Goal: Task Accomplishment & Management: Complete application form

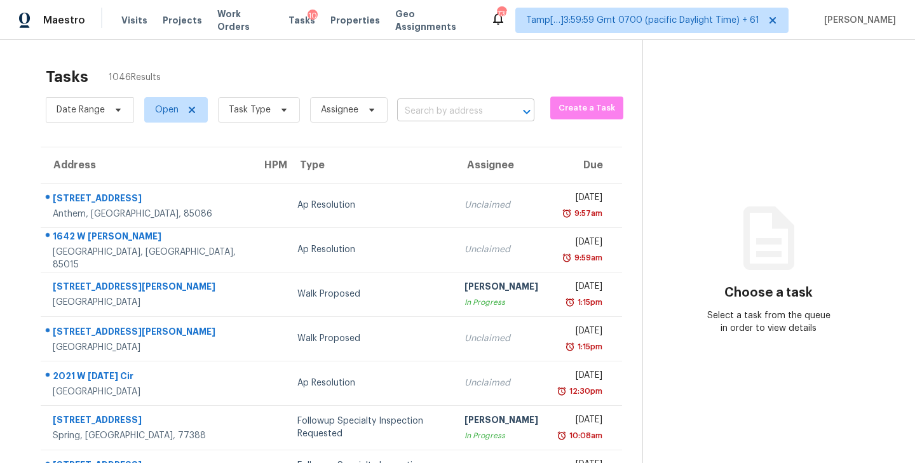
click at [474, 112] on input "text" at bounding box center [448, 112] width 102 height 20
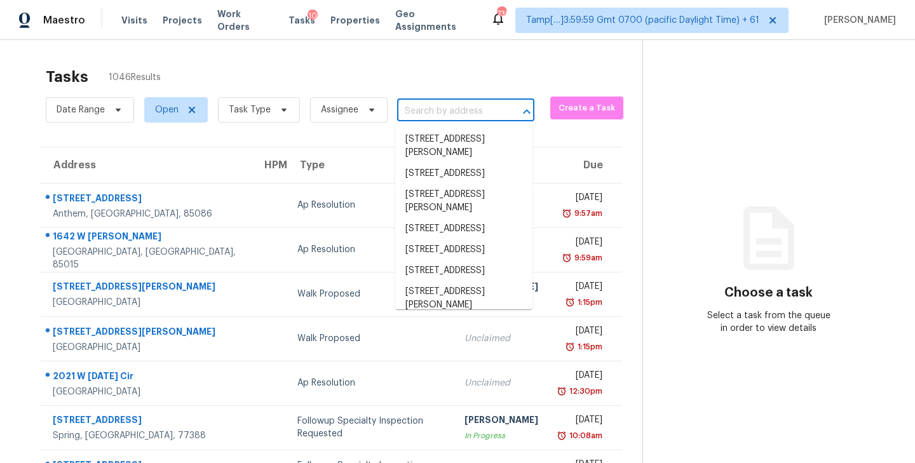
paste input "[STREET_ADDRESS][PERSON_NAME]"
type input "[STREET_ADDRESS][PERSON_NAME]"
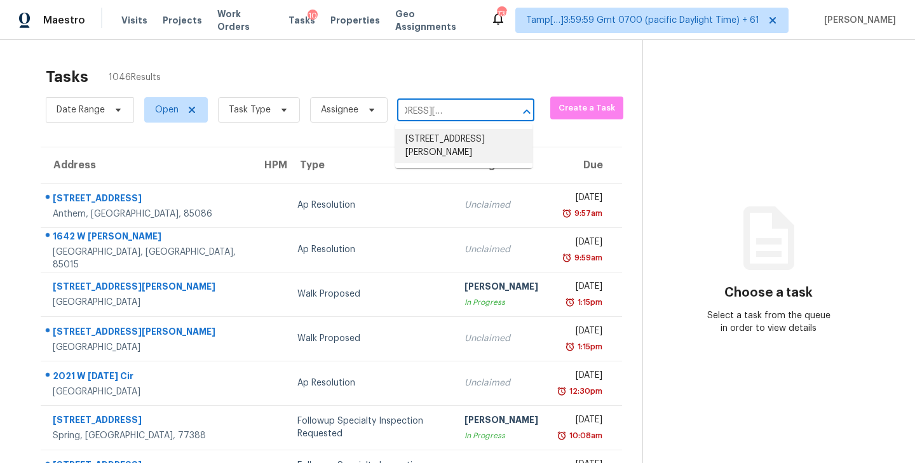
click at [450, 143] on li "[STREET_ADDRESS][PERSON_NAME]" at bounding box center [463, 146] width 137 height 34
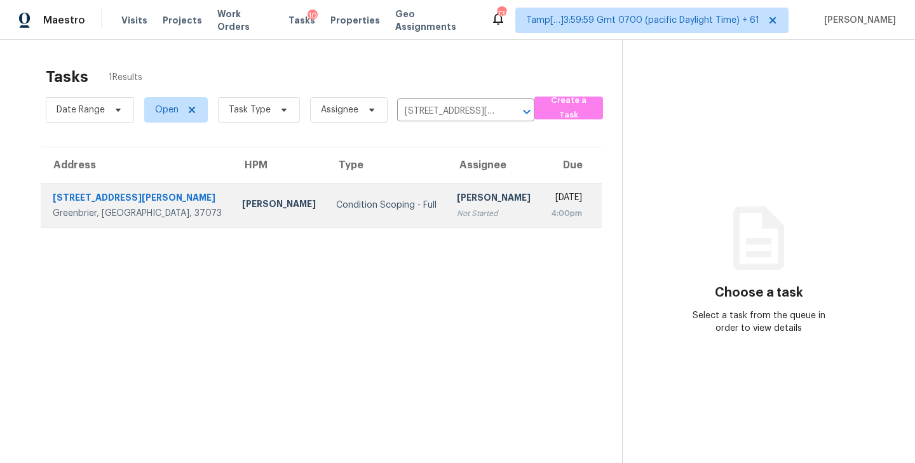
click at [457, 207] on div "[PERSON_NAME]" at bounding box center [494, 199] width 74 height 16
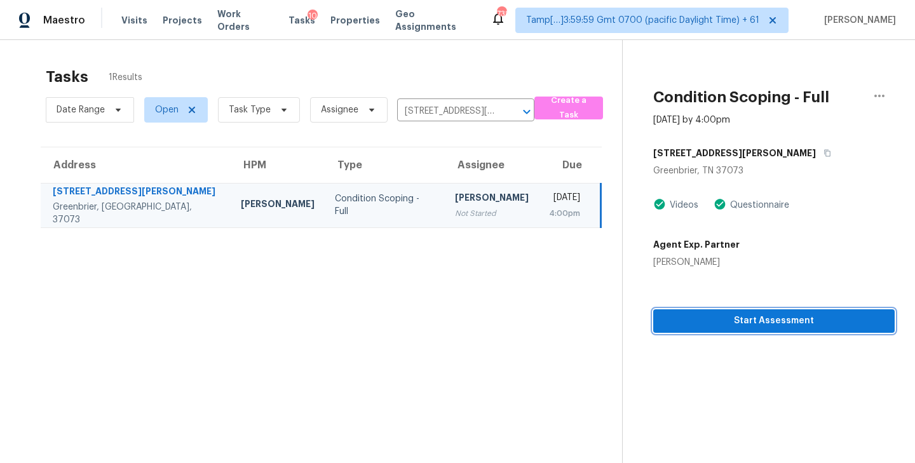
click at [778, 323] on span "Start Assessment" at bounding box center [773, 321] width 221 height 16
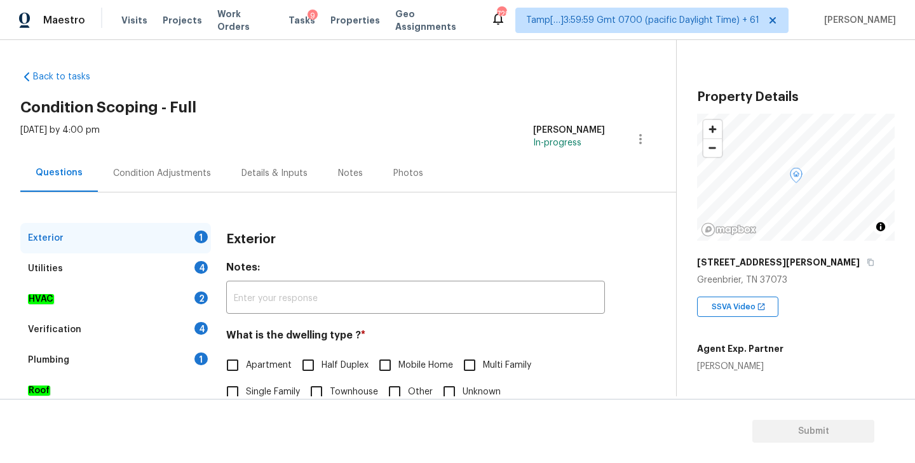
click at [556, 76] on div "Back to tasks Condition Scoping - Full [DATE] by 4:00 pm [PERSON_NAME] In-progr…" at bounding box center [348, 302] width 656 height 485
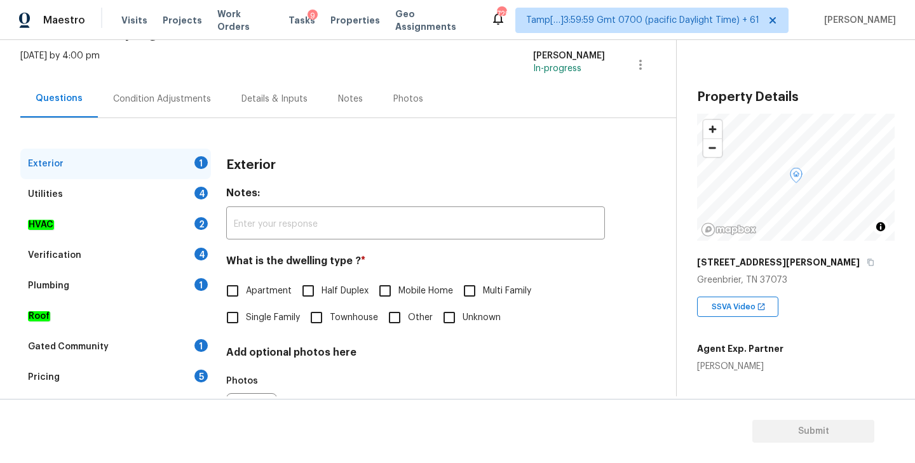
scroll to position [118, 0]
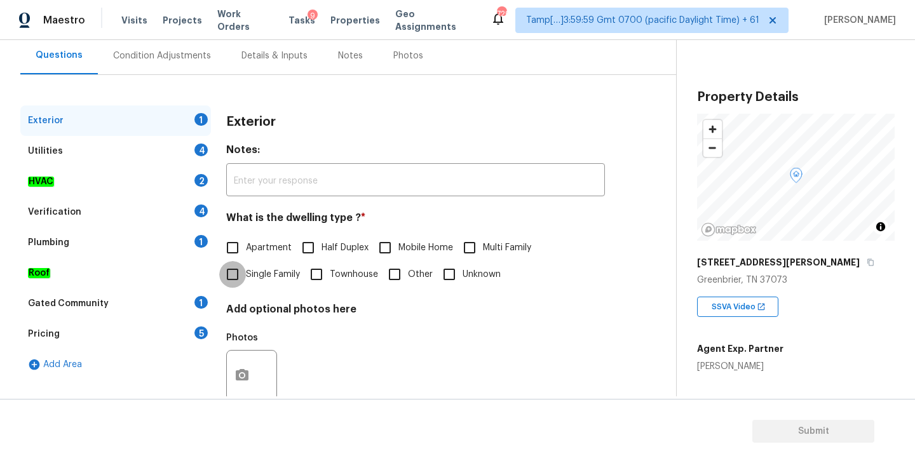
click at [230, 274] on input "Single Family" at bounding box center [232, 274] width 27 height 27
checkbox input "true"
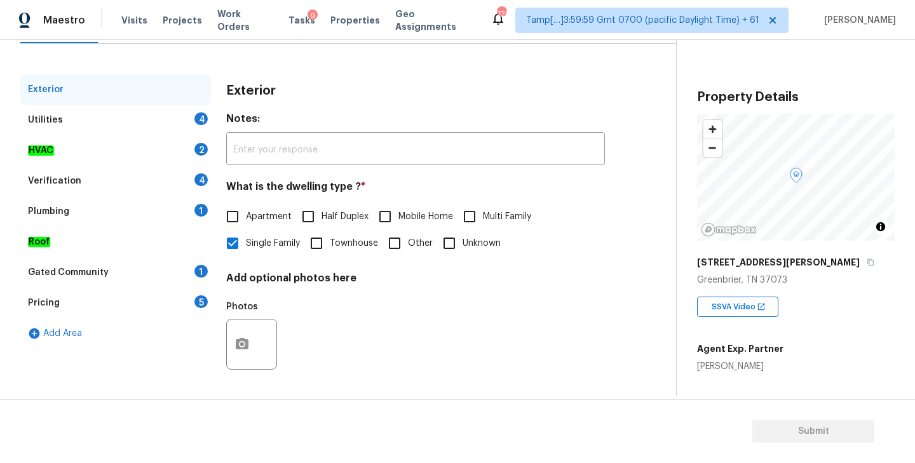
click at [100, 119] on div "Utilities 4" at bounding box center [115, 120] width 191 height 30
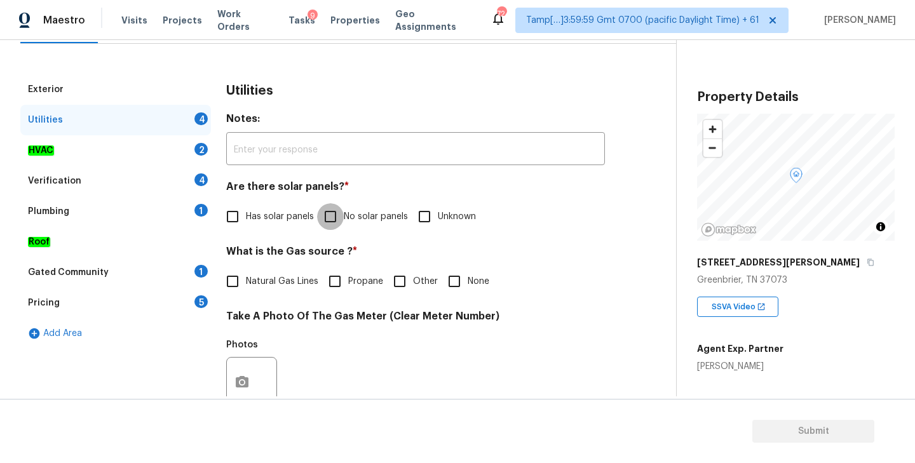
click at [332, 220] on input "No solar panels" at bounding box center [330, 216] width 27 height 27
checkbox input "true"
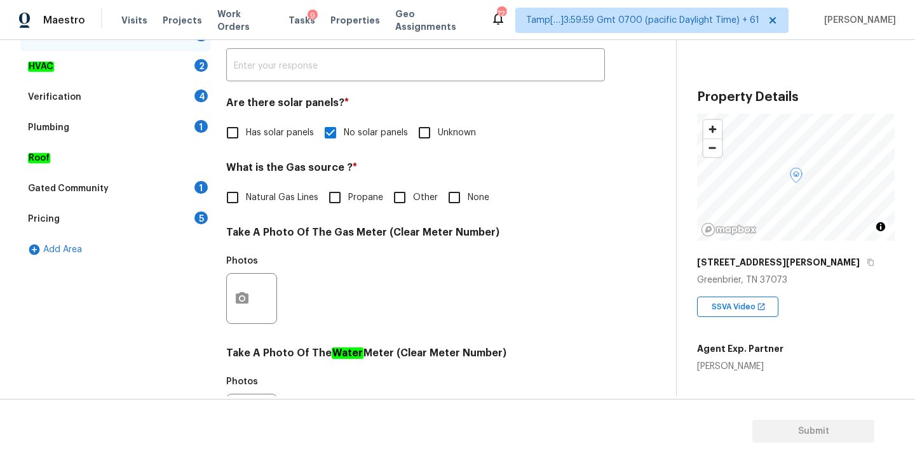
scroll to position [233, 0]
click at [93, 128] on div "Plumbing 1" at bounding box center [115, 127] width 191 height 30
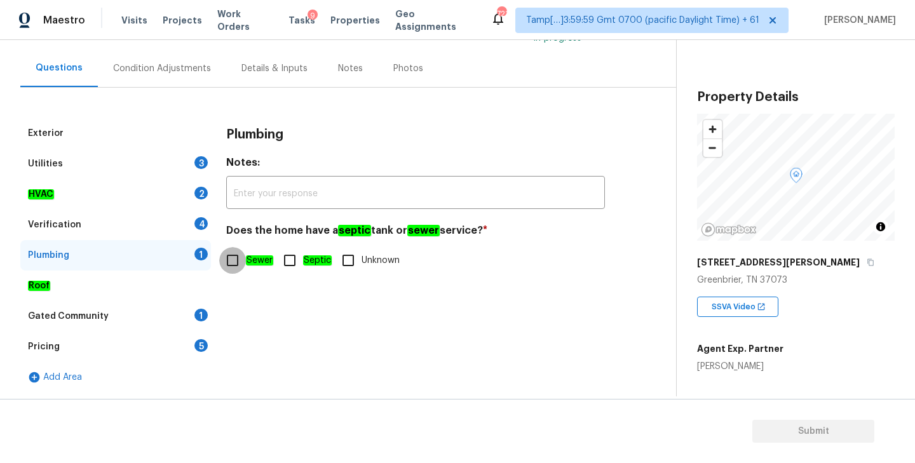
click at [231, 260] on input "Sewer" at bounding box center [232, 260] width 27 height 27
checkbox input "true"
click at [84, 319] on div "Gated Community" at bounding box center [68, 316] width 81 height 13
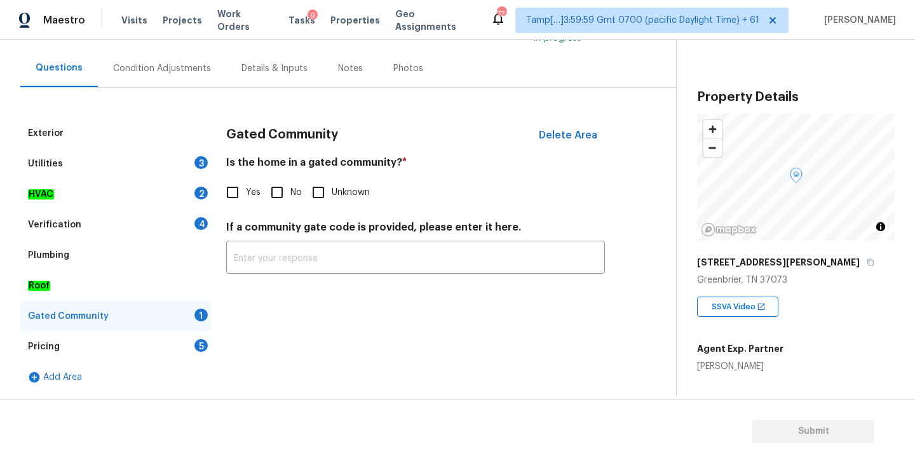
click at [278, 194] on input "No" at bounding box center [277, 192] width 27 height 27
checkbox input "true"
click at [78, 193] on div "HVAC 2" at bounding box center [115, 194] width 191 height 30
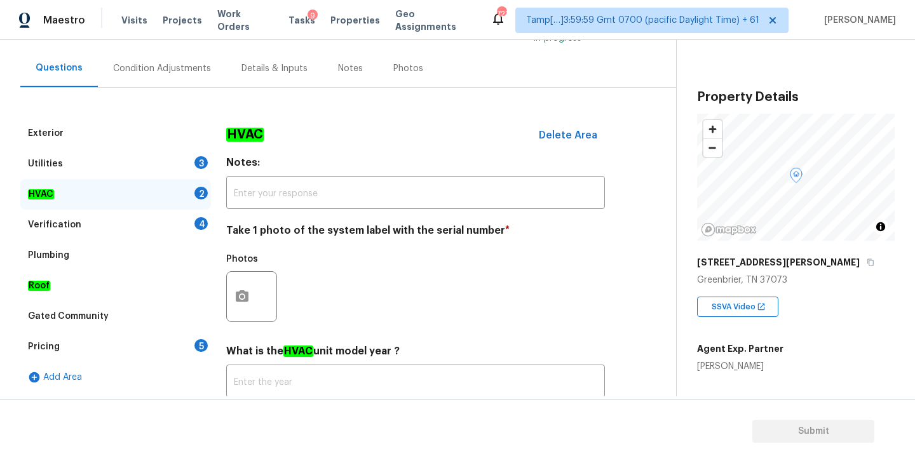
click at [108, 160] on div "Utilities 3" at bounding box center [115, 164] width 191 height 30
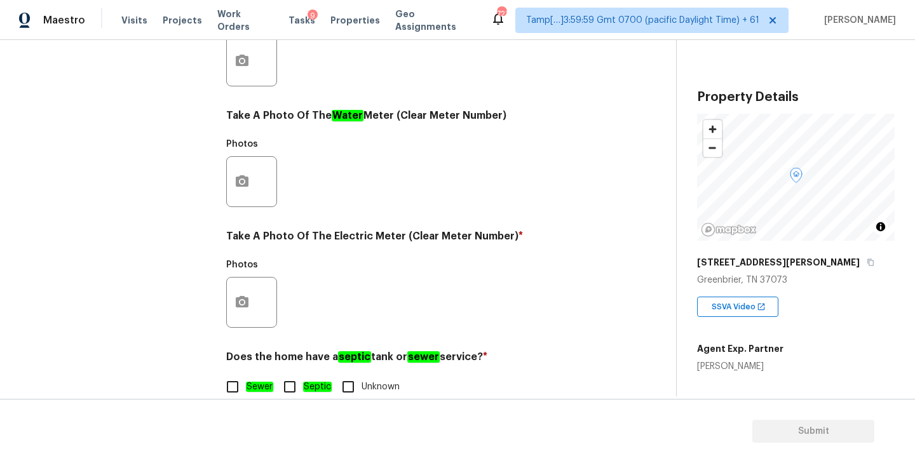
scroll to position [493, 0]
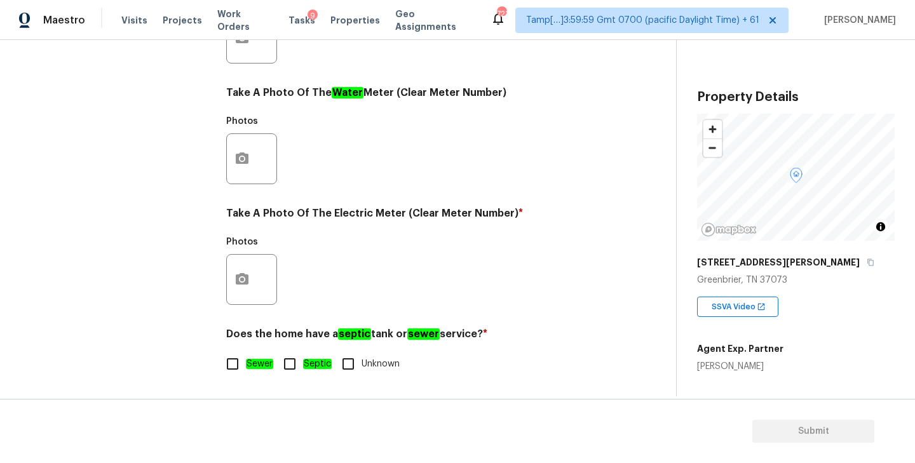
click at [231, 367] on input "Sewer" at bounding box center [232, 364] width 27 height 27
checkbox input "true"
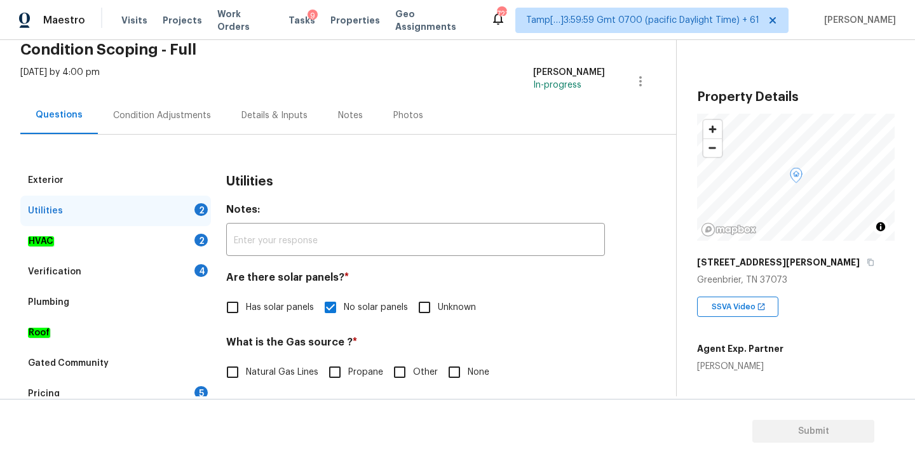
scroll to position [65, 0]
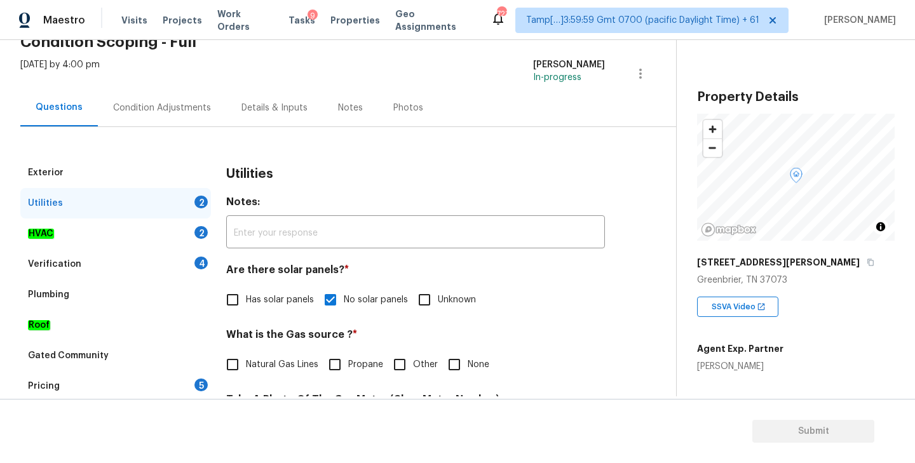
click at [71, 263] on div "Verification" at bounding box center [54, 264] width 53 height 13
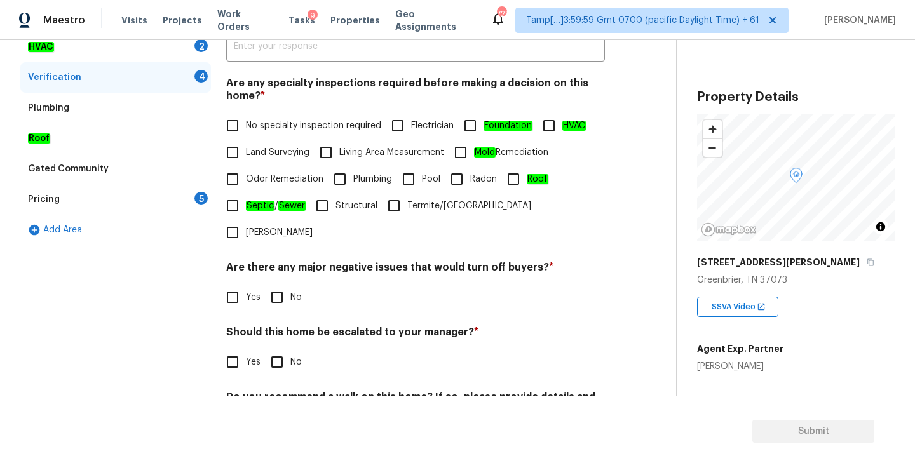
scroll to position [301, 0]
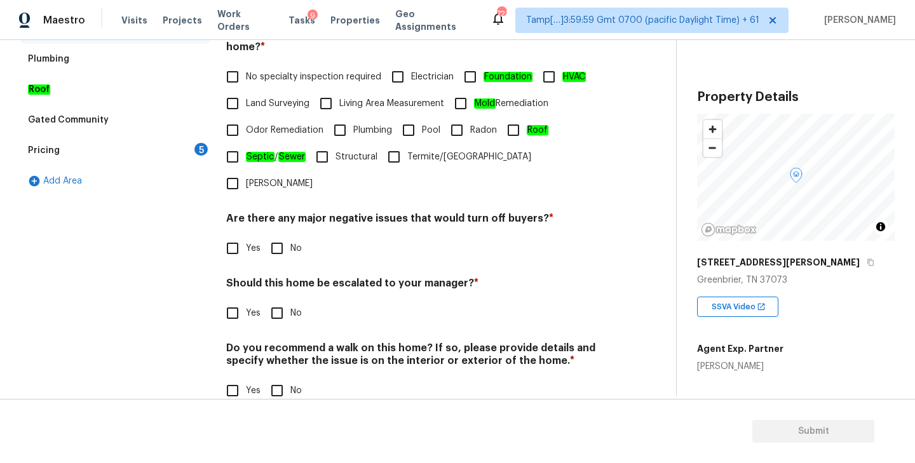
click at [79, 152] on div "Pricing 5" at bounding box center [115, 150] width 191 height 30
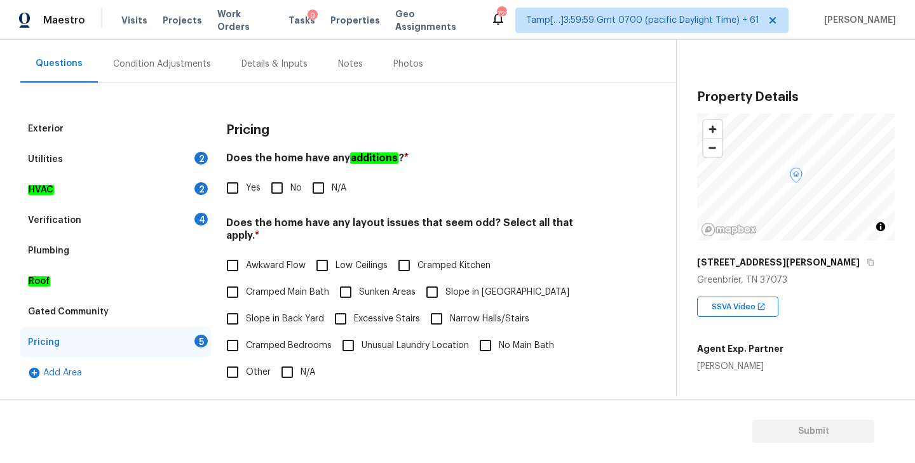
scroll to position [105, 0]
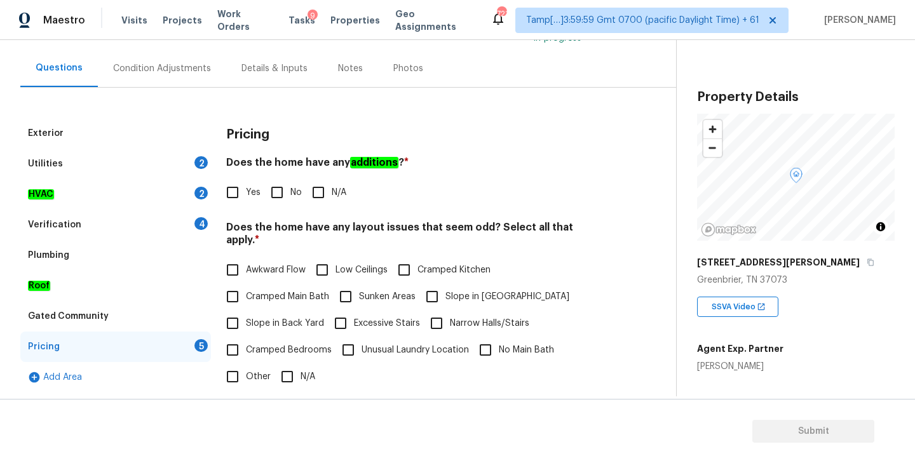
click at [271, 196] on input "No" at bounding box center [277, 192] width 27 height 27
checkbox input "true"
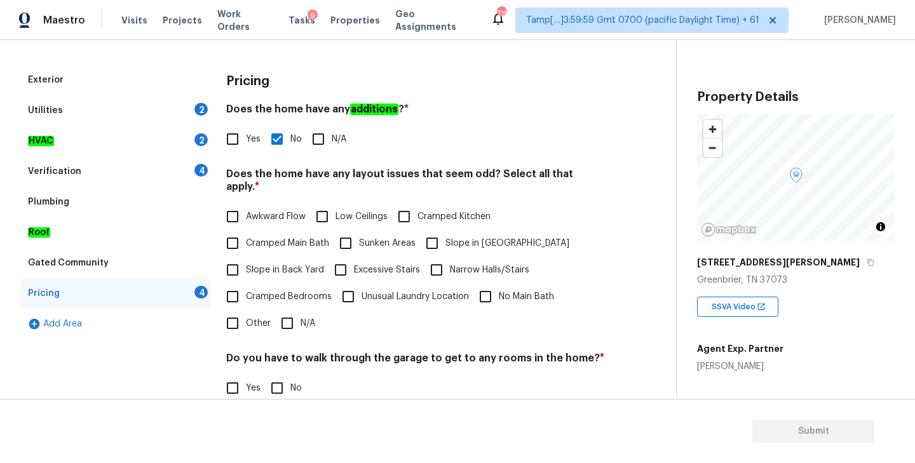
scroll to position [151, 0]
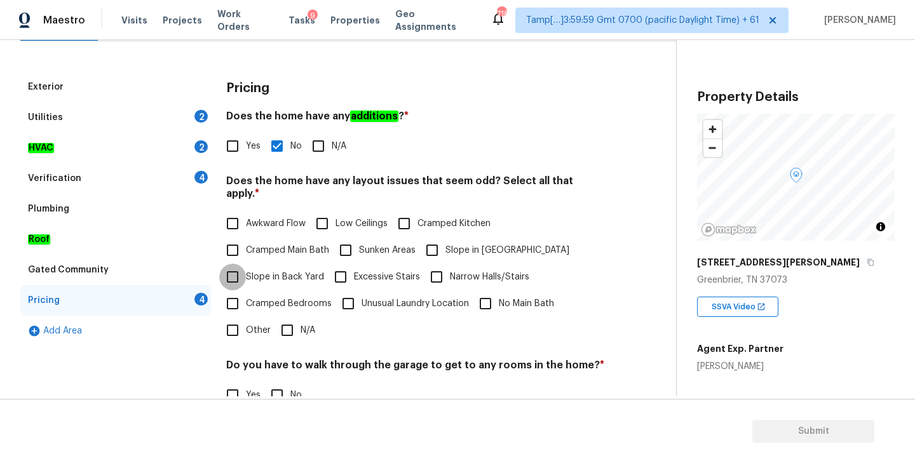
click at [238, 264] on input "Slope in Back Yard" at bounding box center [232, 277] width 27 height 27
checkbox input "true"
click at [54, 145] on div "HVAC 2" at bounding box center [115, 148] width 191 height 30
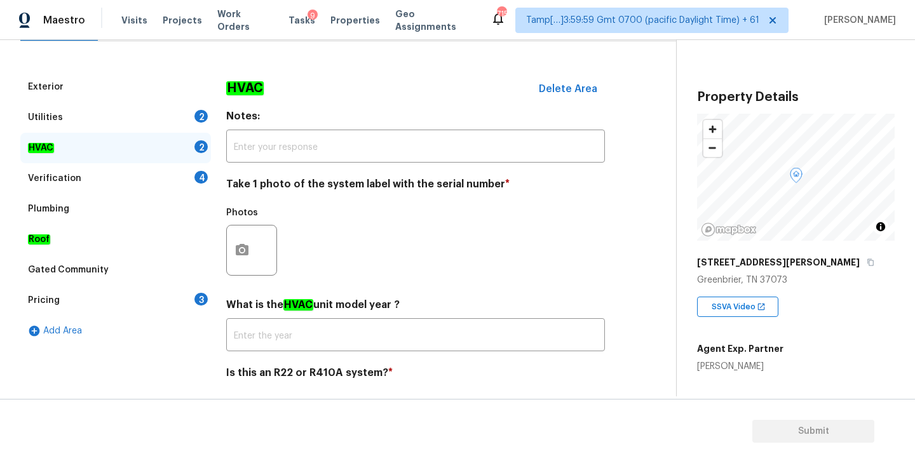
scroll to position [191, 0]
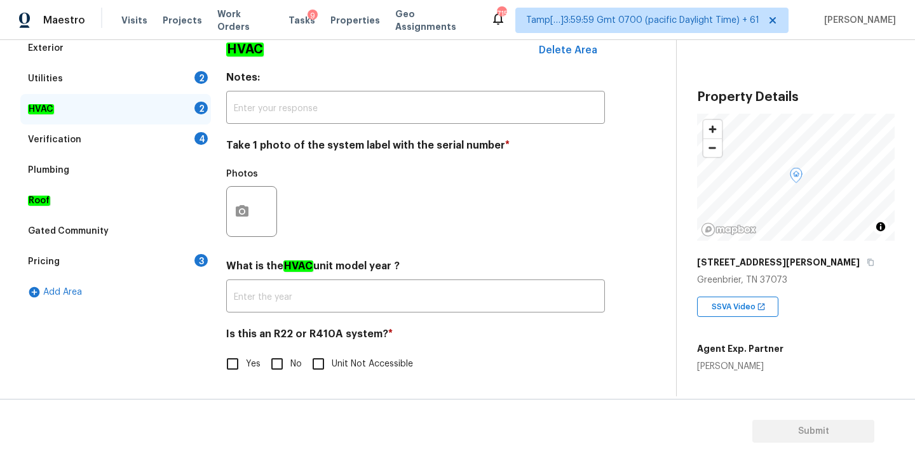
click at [419, 435] on section "Submit" at bounding box center [457, 431] width 915 height 65
click at [274, 365] on input "No" at bounding box center [277, 364] width 27 height 27
checkbox input "true"
click at [243, 212] on circle "button" at bounding box center [242, 212] width 4 height 4
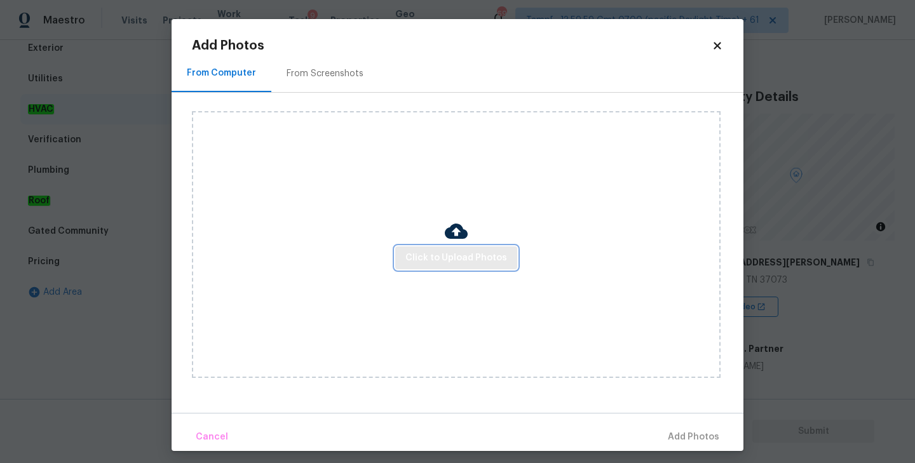
click at [470, 259] on span "Click to Upload Photos" at bounding box center [456, 258] width 102 height 16
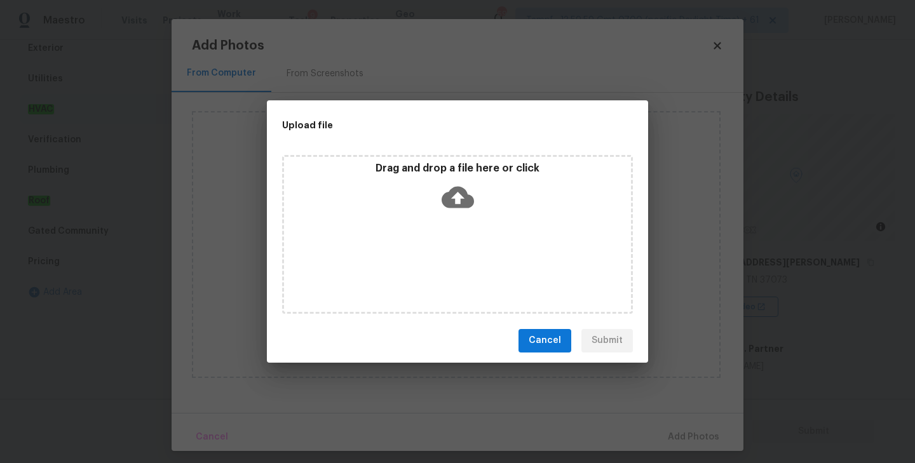
click at [461, 208] on icon at bounding box center [458, 197] width 32 height 32
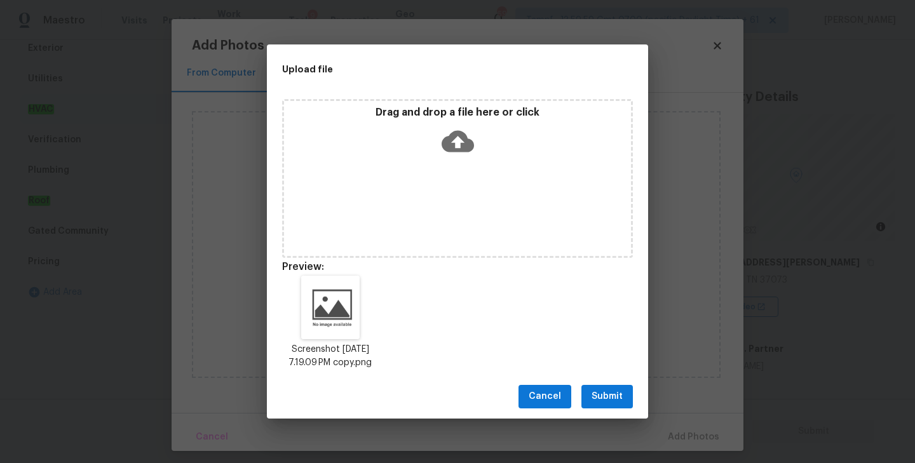
click at [607, 398] on span "Submit" at bounding box center [606, 397] width 31 height 16
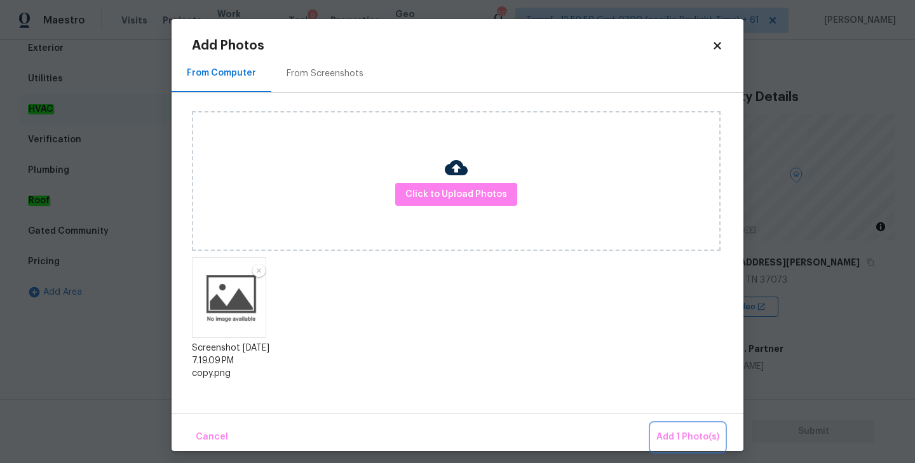
click at [672, 429] on button "Add 1 Photo(s)" at bounding box center [687, 437] width 73 height 27
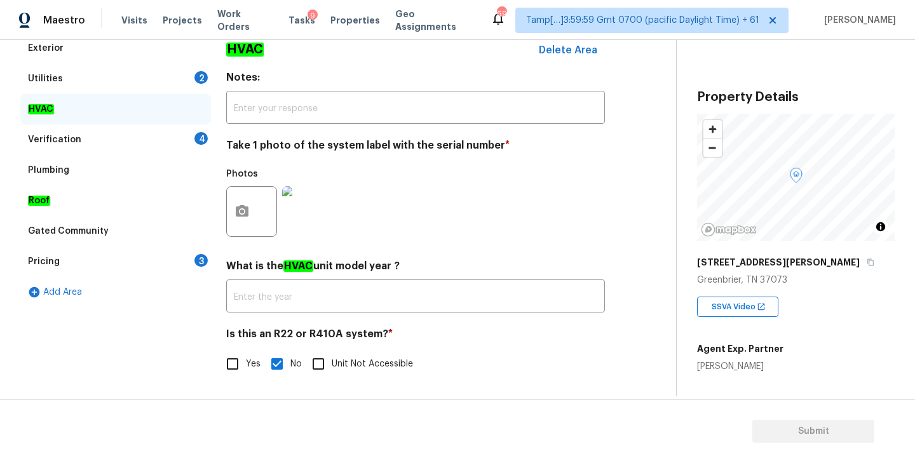
click at [66, 81] on div "Utilities 2" at bounding box center [115, 79] width 191 height 30
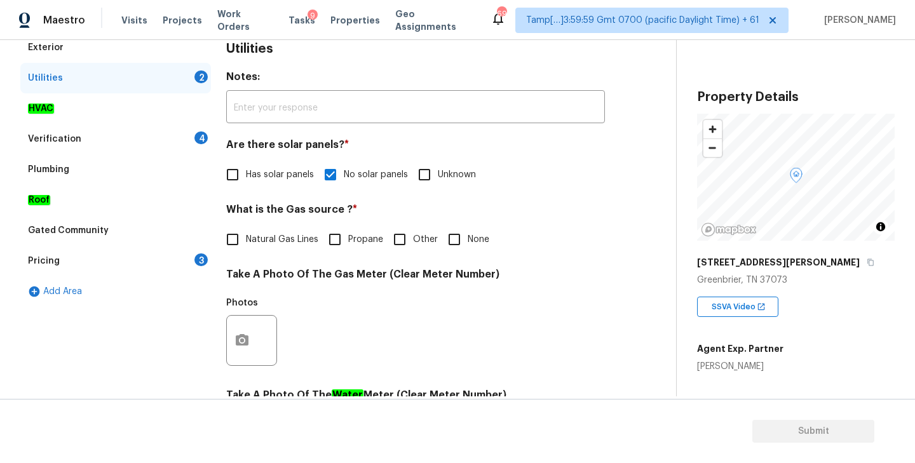
click at [459, 240] on input "None" at bounding box center [454, 239] width 27 height 27
checkbox input "true"
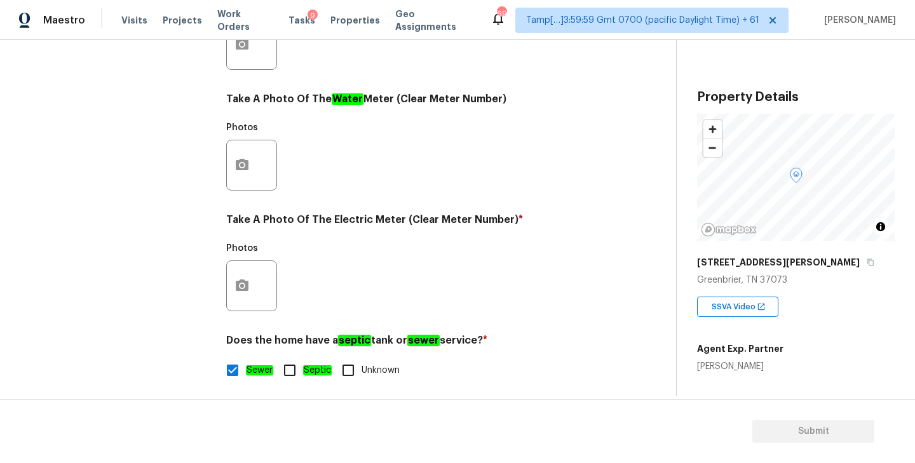
scroll to position [493, 0]
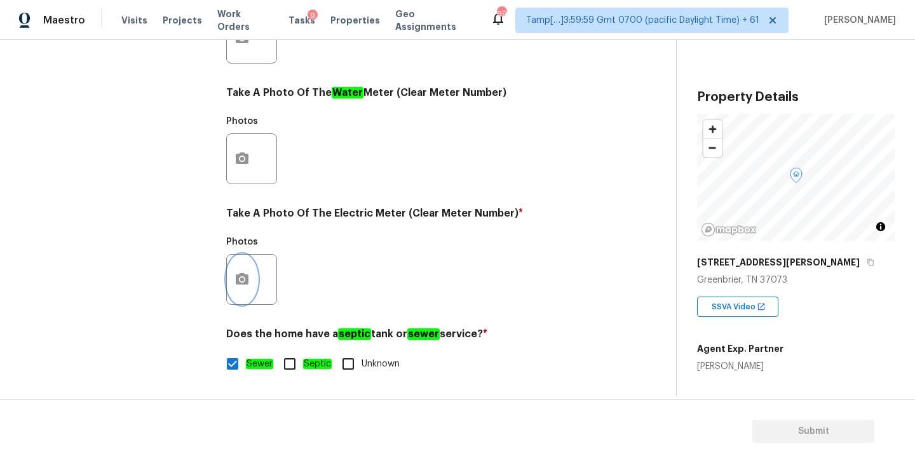
click at [245, 281] on icon "button" at bounding box center [242, 278] width 13 height 11
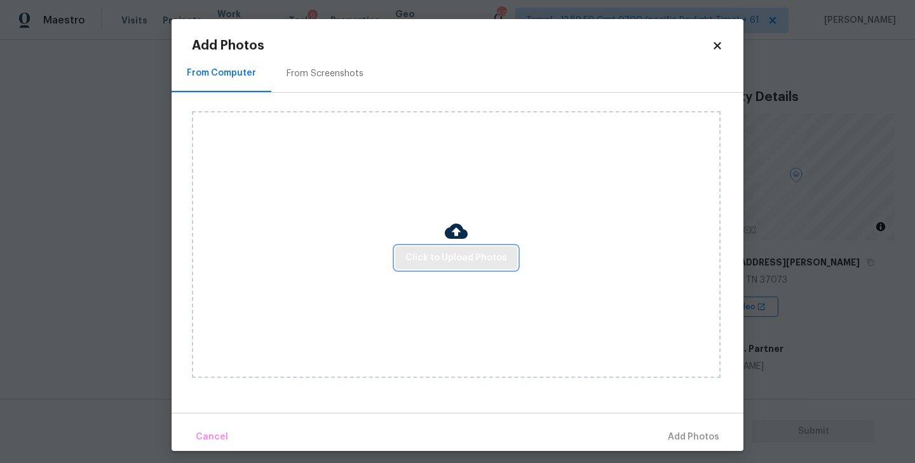
click at [454, 262] on span "Click to Upload Photos" at bounding box center [456, 258] width 102 height 16
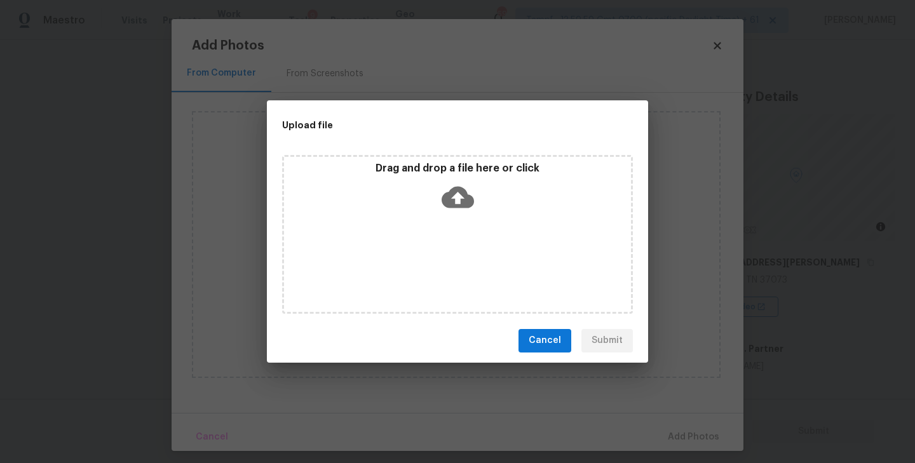
click at [456, 199] on icon at bounding box center [458, 197] width 32 height 32
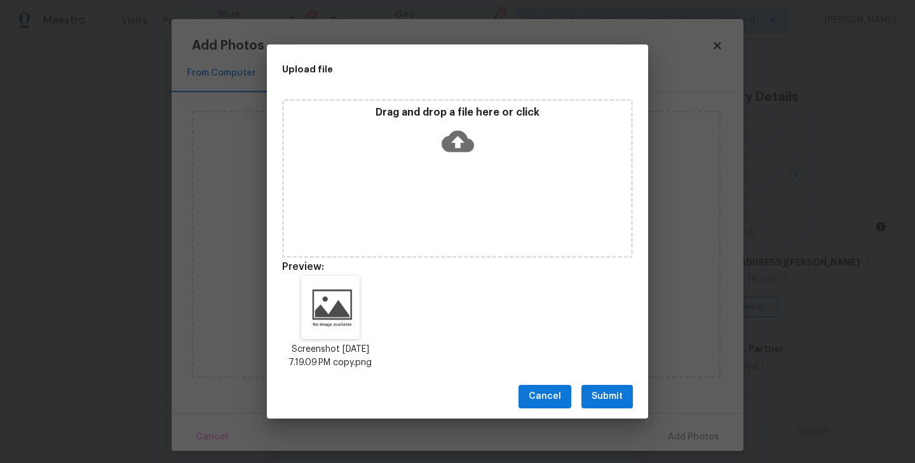
click at [607, 397] on span "Submit" at bounding box center [606, 397] width 31 height 16
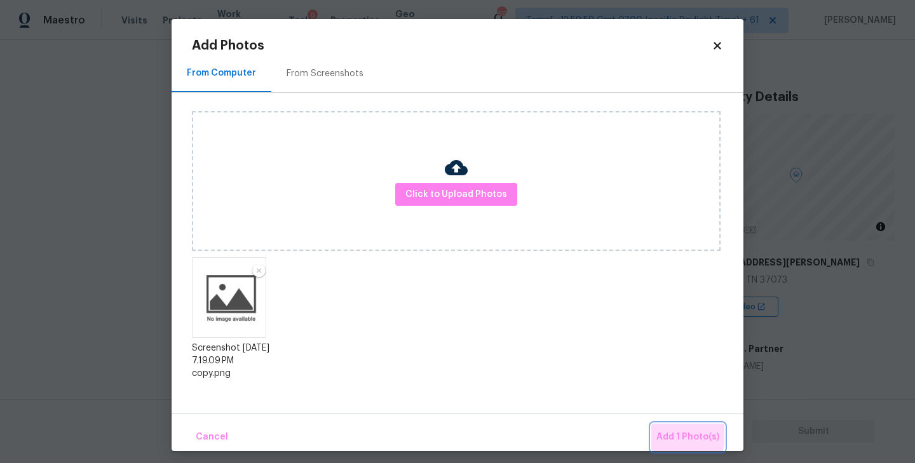
click at [678, 434] on span "Add 1 Photo(s)" at bounding box center [687, 437] width 63 height 16
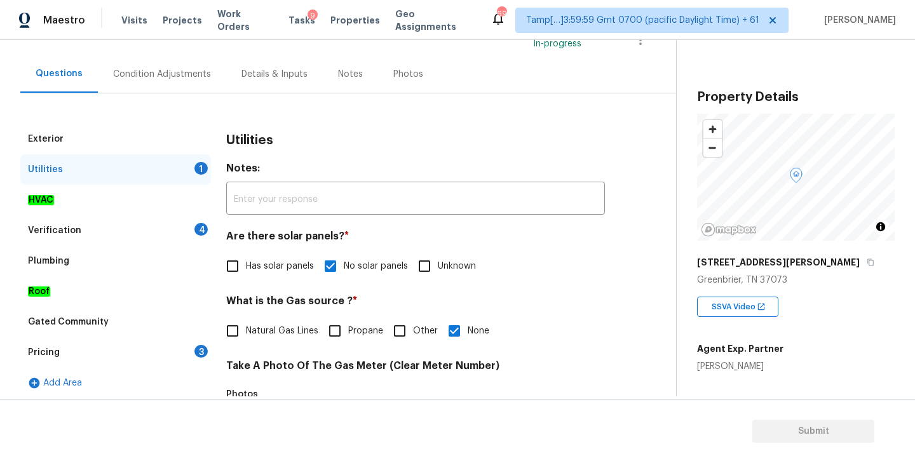
scroll to position [83, 0]
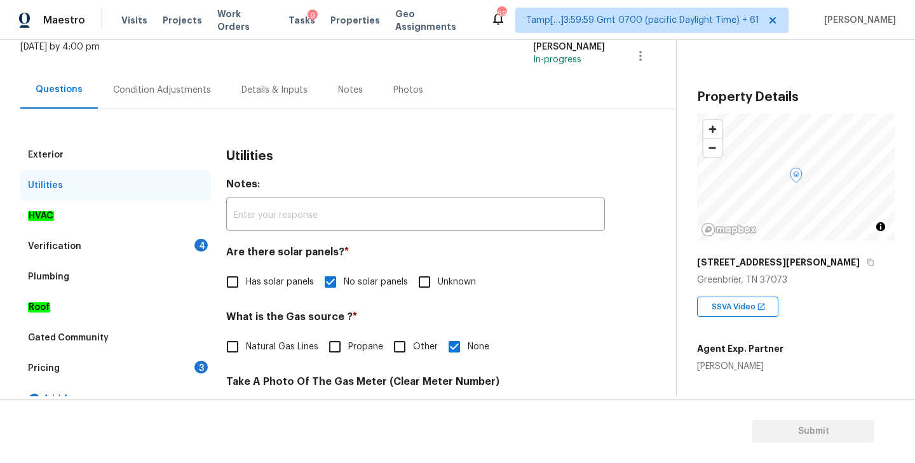
click at [62, 250] on div "Verification" at bounding box center [54, 246] width 53 height 13
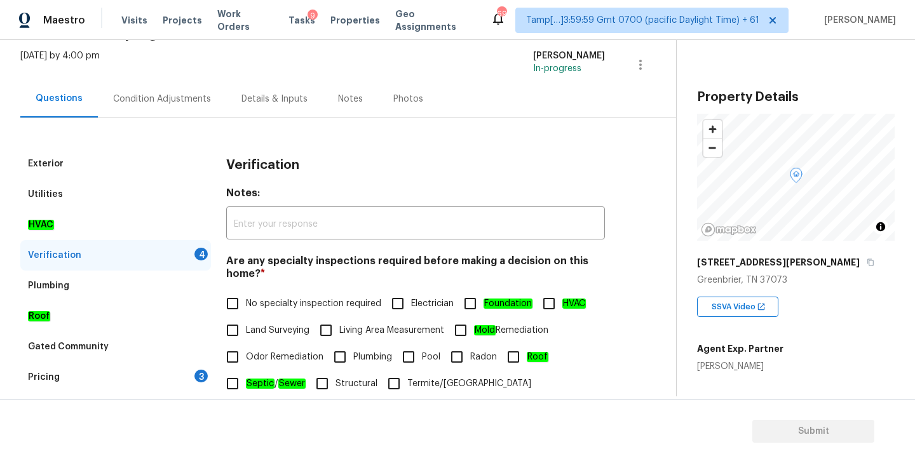
scroll to position [65, 0]
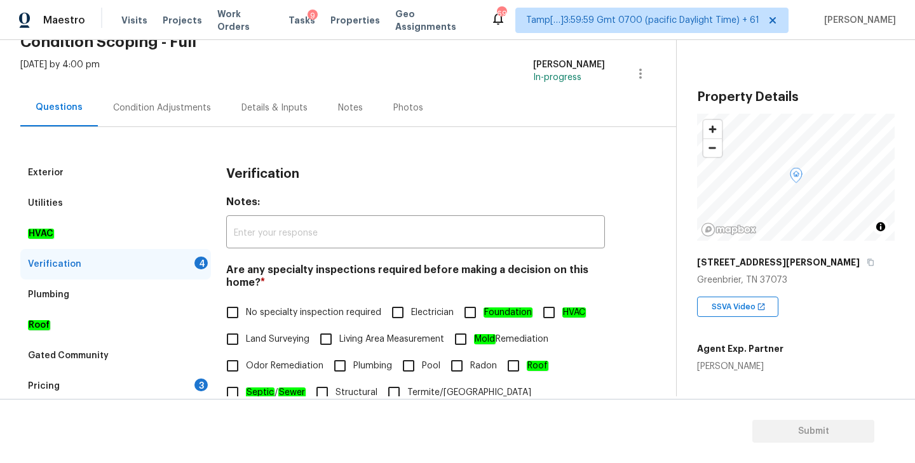
click at [146, 100] on div "Condition Adjustments" at bounding box center [162, 107] width 128 height 37
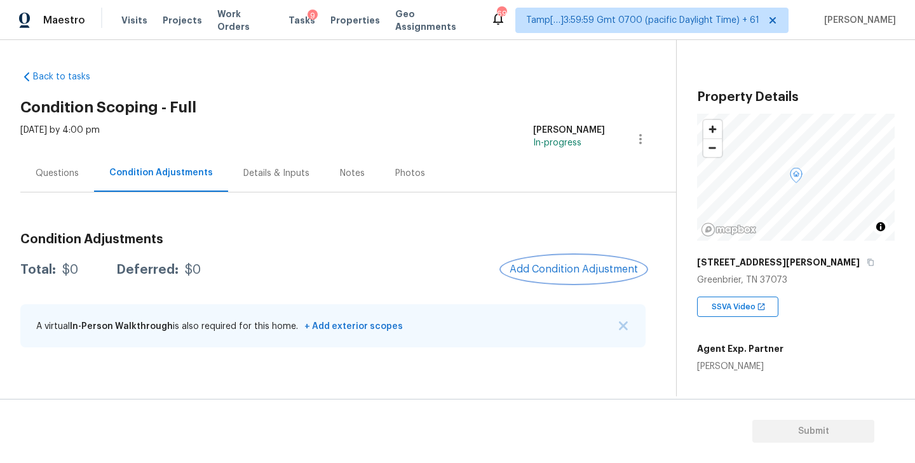
click at [564, 269] on span "Add Condition Adjustment" at bounding box center [574, 269] width 128 height 11
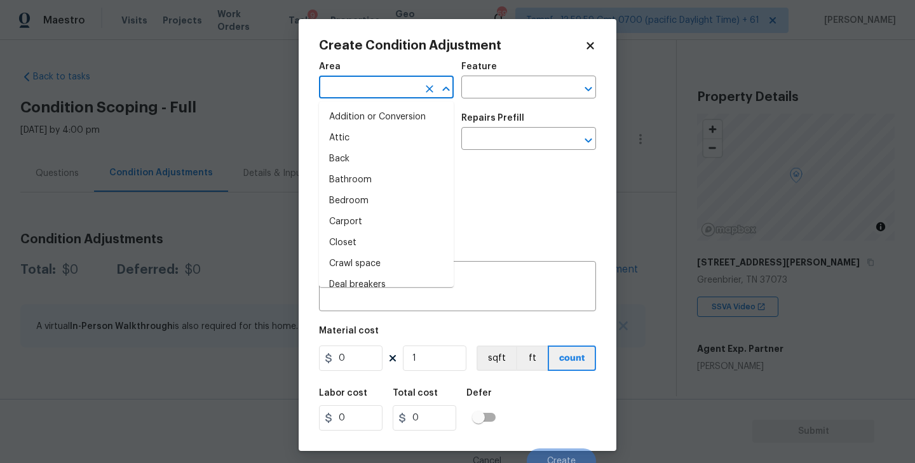
click at [368, 91] on input "text" at bounding box center [368, 89] width 99 height 20
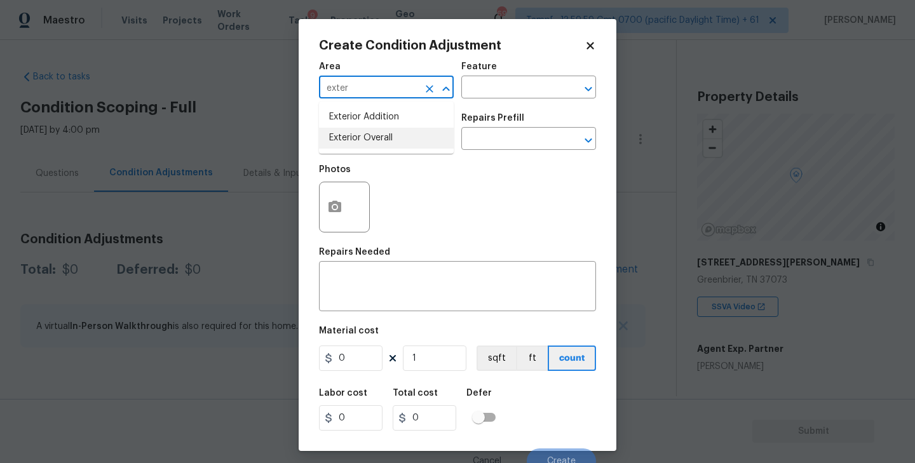
click at [371, 135] on li "Exterior Overall" at bounding box center [386, 138] width 135 height 21
type input "Exterior Overall"
click at [501, 90] on input "text" at bounding box center [510, 89] width 99 height 20
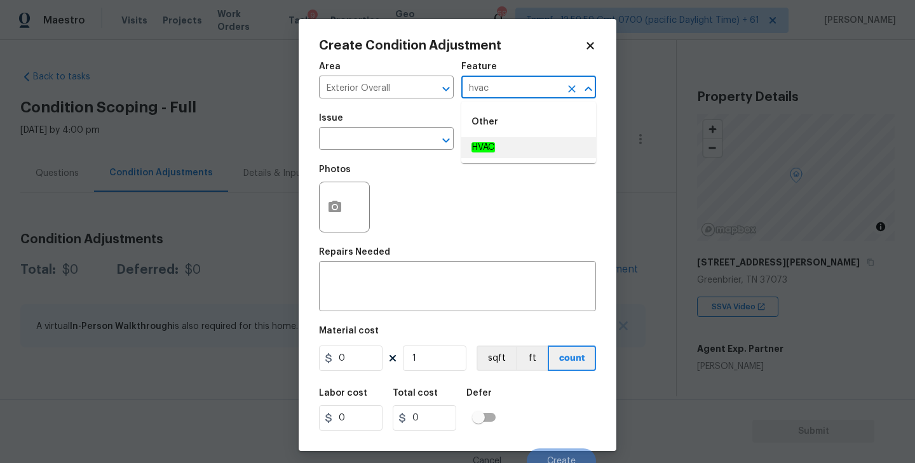
click at [489, 146] on em "HVAC" at bounding box center [483, 147] width 24 height 10
type input "HVAC"
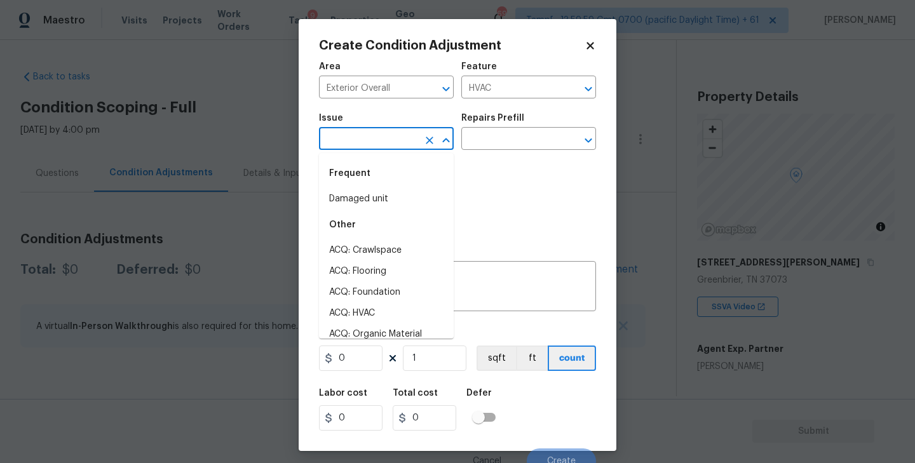
click at [373, 136] on input "text" at bounding box center [368, 140] width 99 height 20
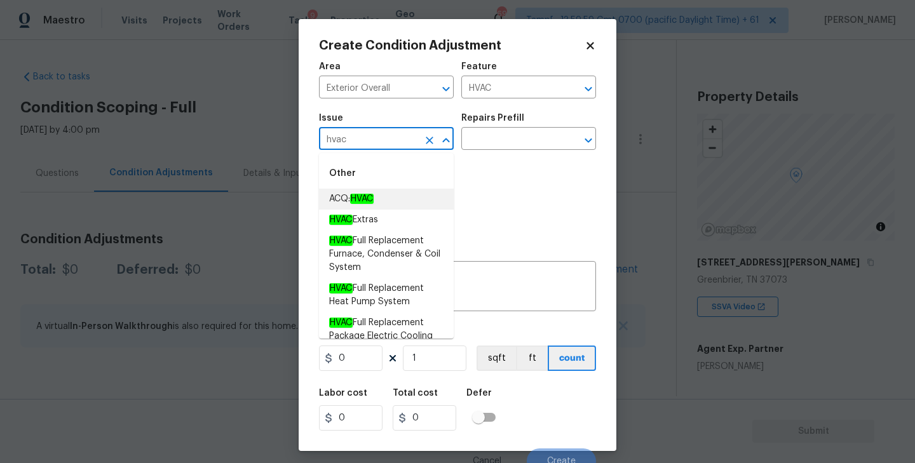
click at [361, 204] on em "HVAC" at bounding box center [362, 199] width 24 height 10
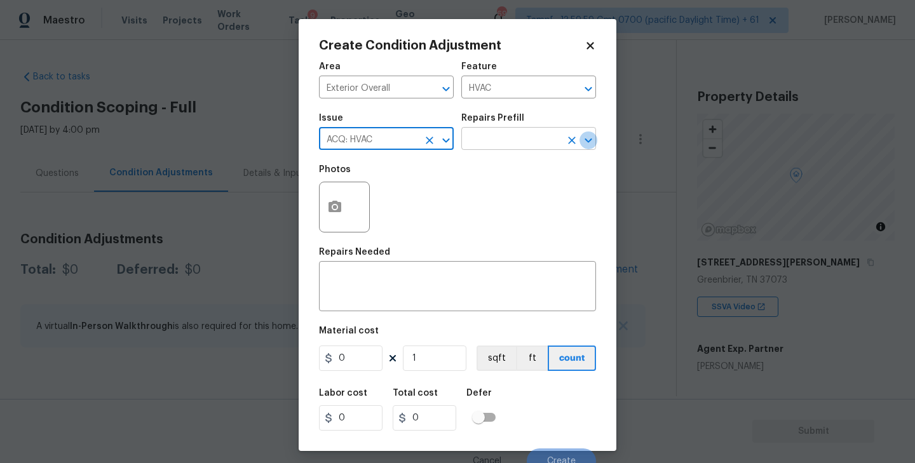
click at [588, 143] on icon "Open" at bounding box center [588, 140] width 15 height 15
type input "ACQ: HVAC"
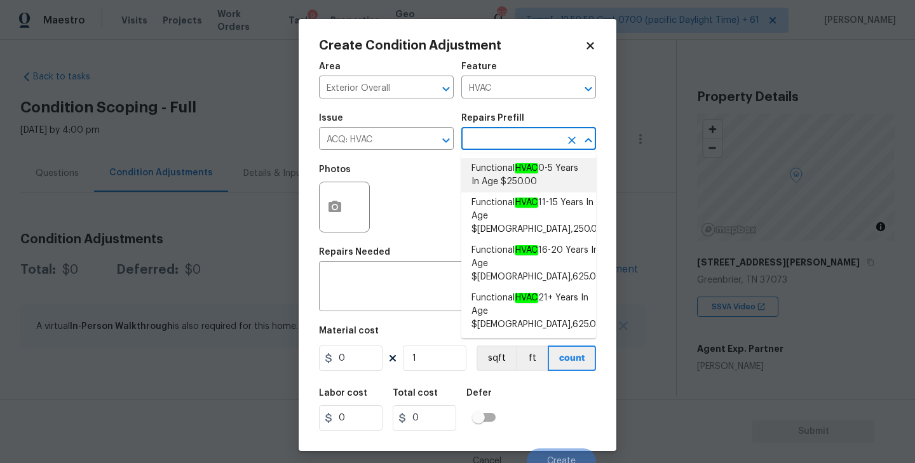
click at [547, 110] on div "Issue ACQ: HVAC ​ Repairs Prefill ​" at bounding box center [457, 131] width 277 height 51
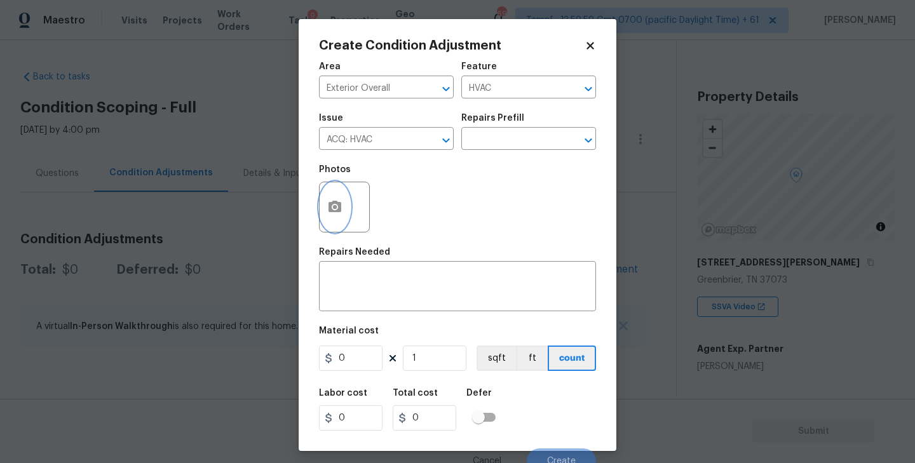
click at [340, 206] on icon "button" at bounding box center [334, 206] width 13 height 11
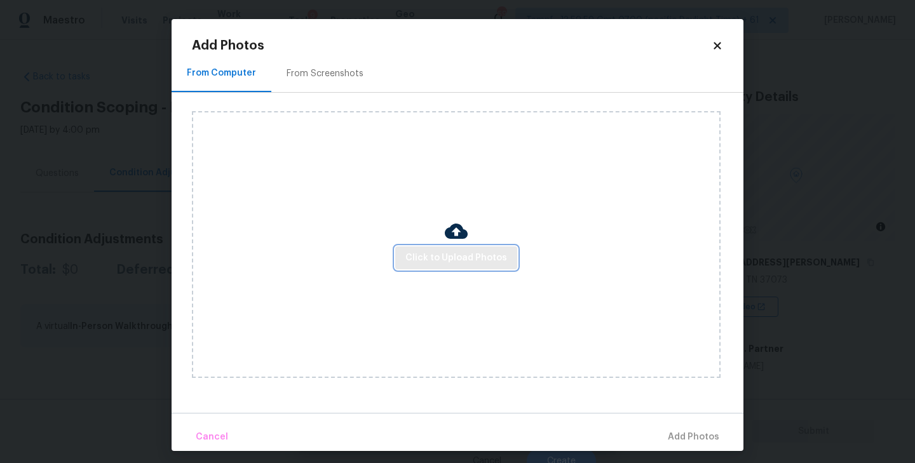
click at [436, 264] on span "Click to Upload Photos" at bounding box center [456, 258] width 102 height 16
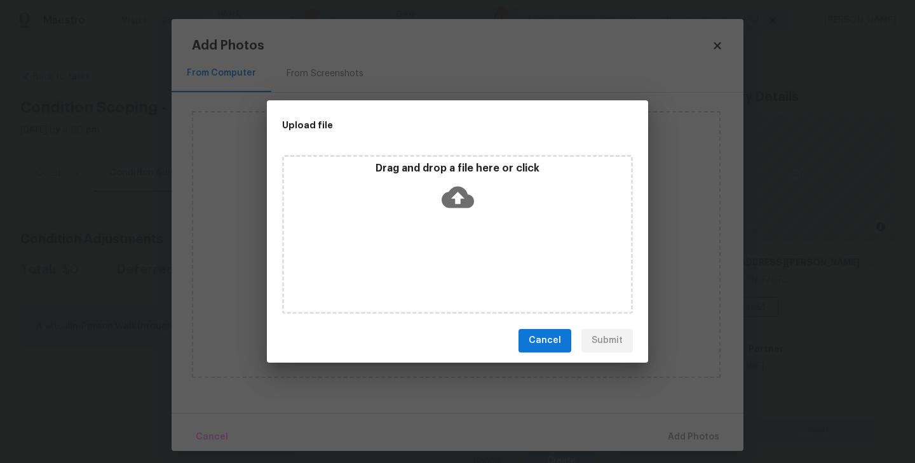
click at [460, 192] on icon at bounding box center [458, 197] width 32 height 22
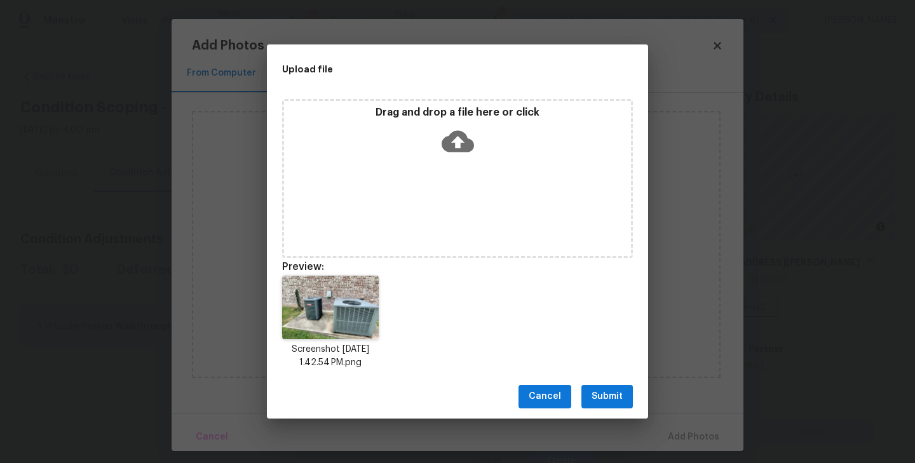
click at [607, 395] on span "Submit" at bounding box center [606, 397] width 31 height 16
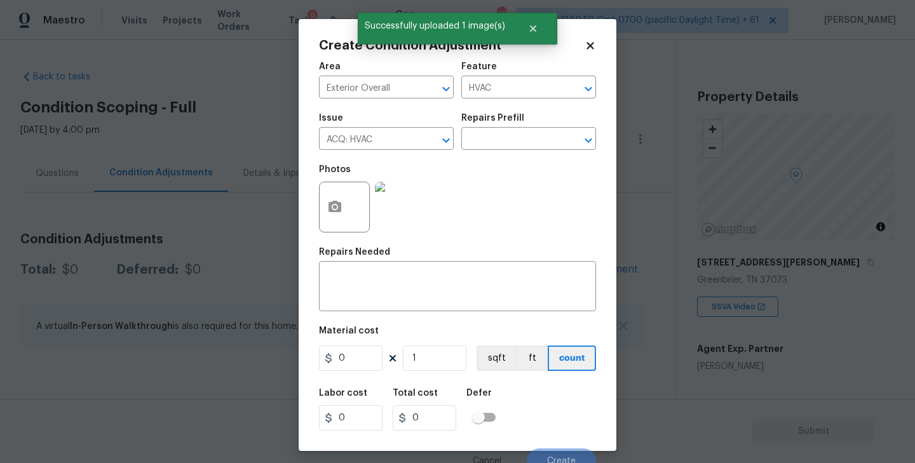
scroll to position [11, 0]
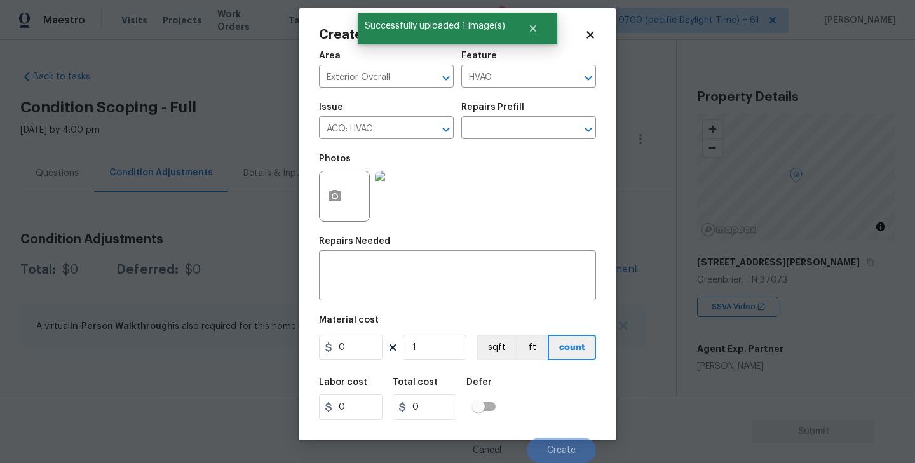
click at [588, 118] on div "Repairs Prefill" at bounding box center [528, 111] width 135 height 17
click at [588, 125] on icon "Open" at bounding box center [588, 129] width 15 height 15
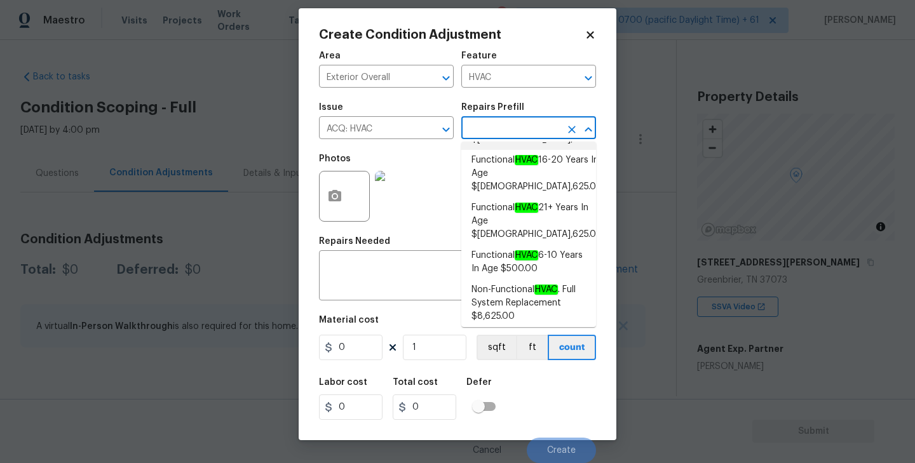
scroll to position [86, 0]
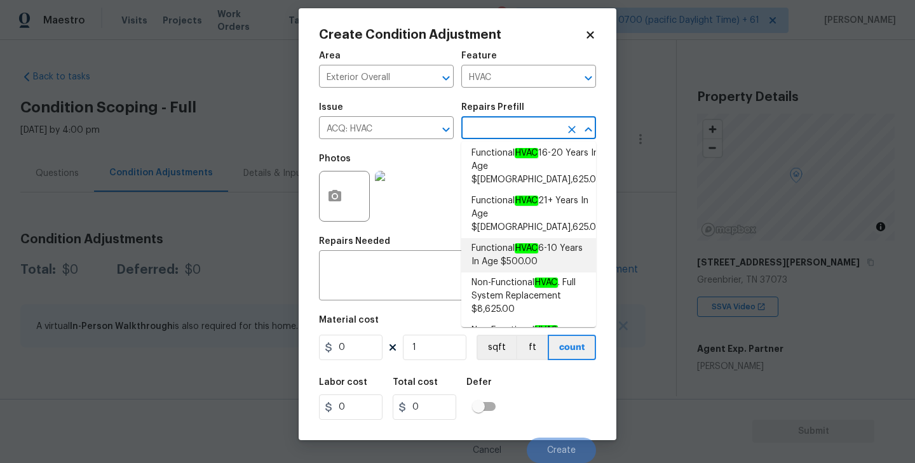
click at [499, 242] on span "Functional HVAC 6-10 Years In Age $500.00" at bounding box center [528, 255] width 114 height 27
type input "Acquisition"
type input "500"
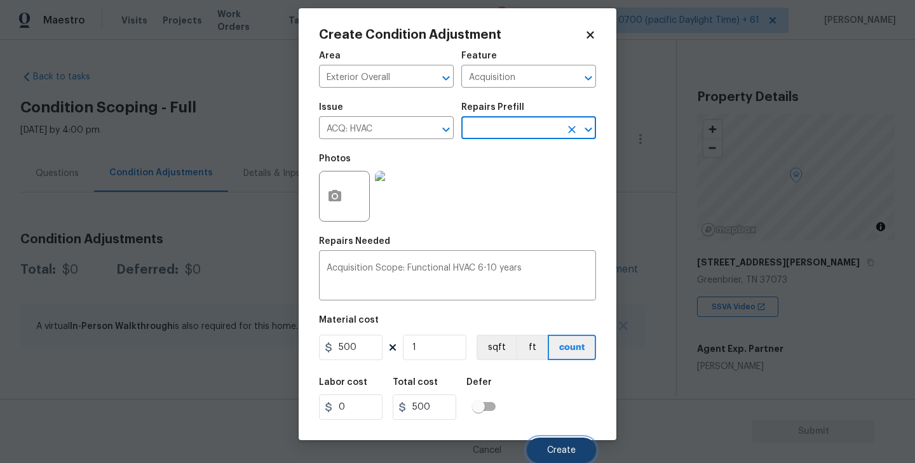
click at [568, 451] on span "Create" at bounding box center [561, 451] width 29 height 10
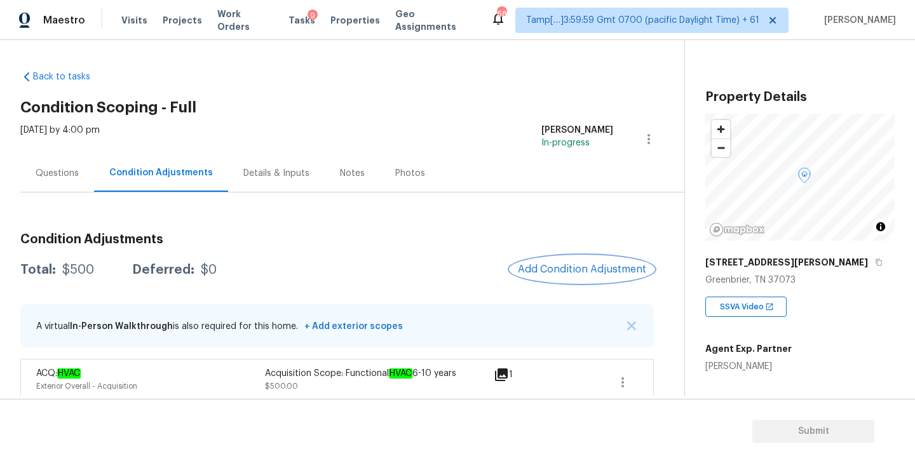
scroll to position [13, 0]
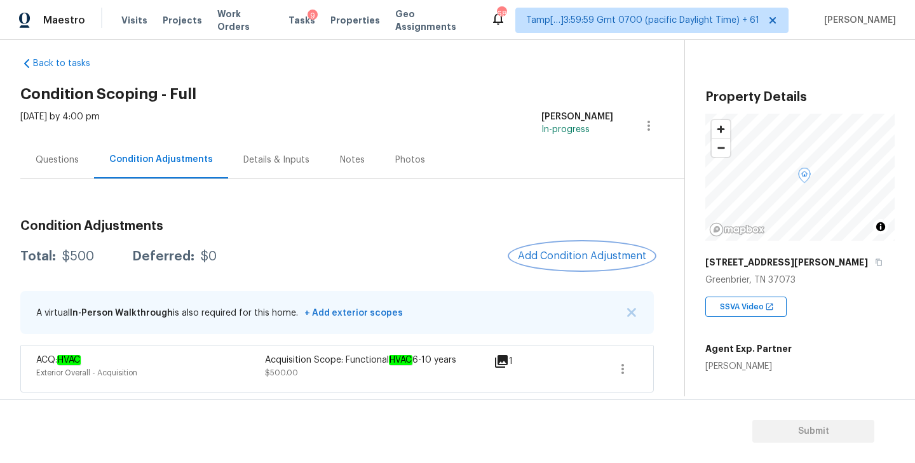
click at [577, 260] on span "Add Condition Adjustment" at bounding box center [582, 255] width 128 height 11
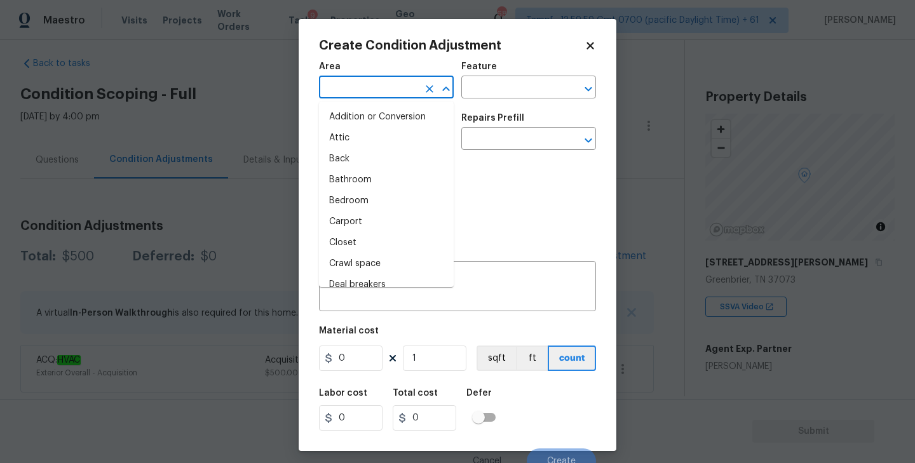
click at [373, 86] on input "text" at bounding box center [368, 89] width 99 height 20
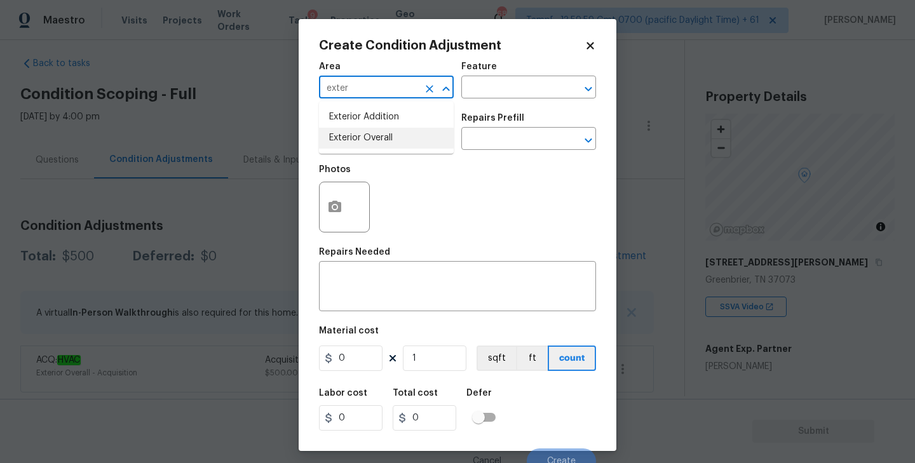
click at [378, 137] on li "Exterior Overall" at bounding box center [386, 138] width 135 height 21
type input "Exterior Overall"
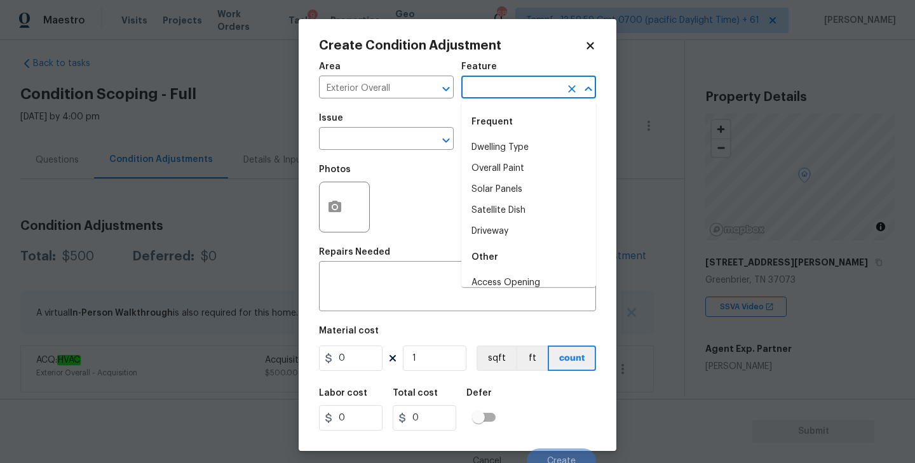
click at [522, 82] on input "text" at bounding box center [510, 89] width 99 height 20
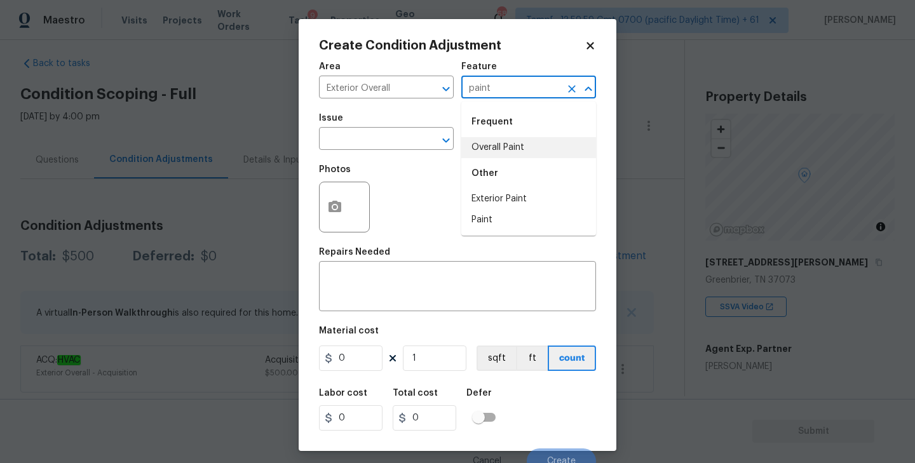
click at [527, 145] on li "Overall Paint" at bounding box center [528, 147] width 135 height 21
type input "Overall Paint"
click at [333, 137] on input "text" at bounding box center [368, 140] width 99 height 20
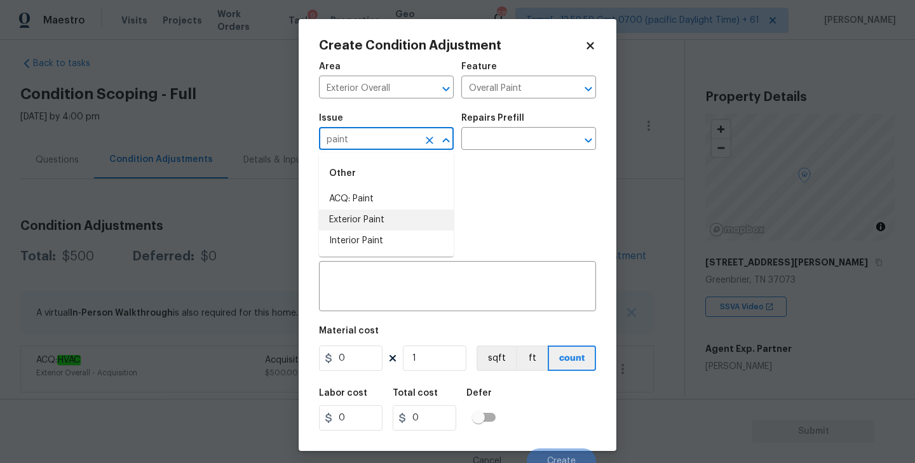
click at [357, 218] on li "Exterior Paint" at bounding box center [386, 220] width 135 height 21
click at [589, 137] on icon "Open" at bounding box center [588, 140] width 15 height 15
type input "Exterior Paint"
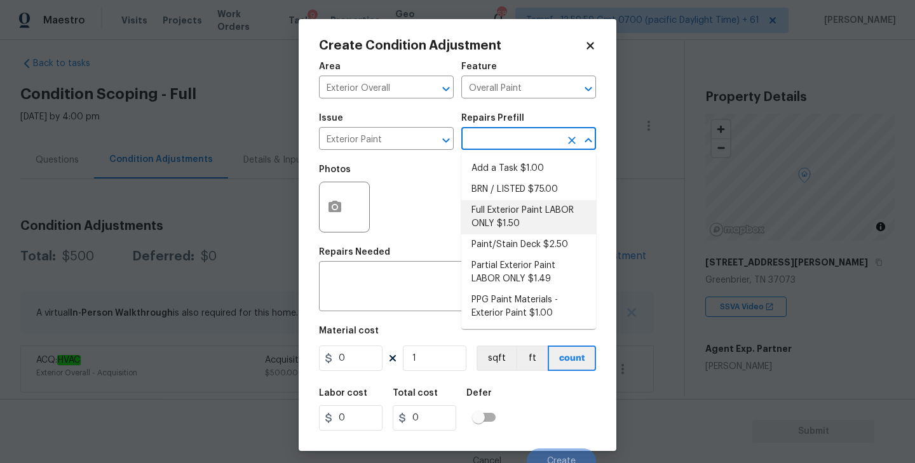
click at [523, 217] on li "Full Exterior Paint LABOR ONLY $1.50" at bounding box center [528, 217] width 135 height 34
type textarea "Full Exterior Paint - Prep, mask and paint the exterior of the home. Ensure tha…"
type input "1.5"
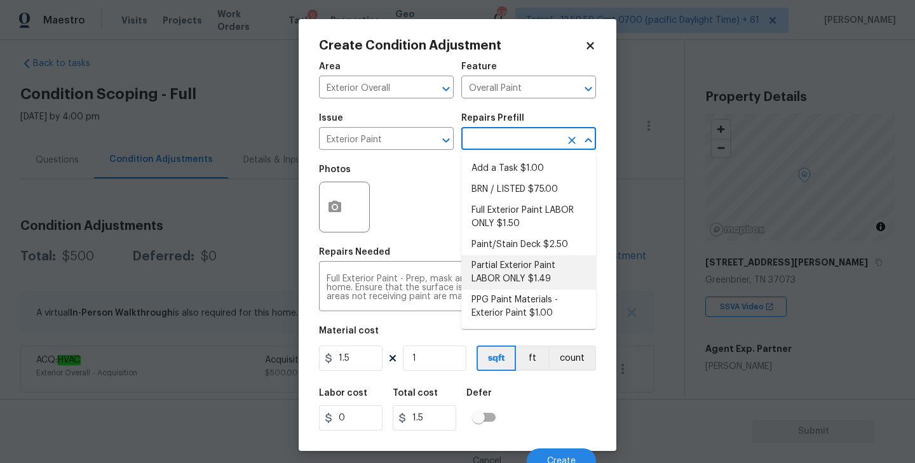
click at [431, 199] on div "Photos" at bounding box center [457, 199] width 277 height 83
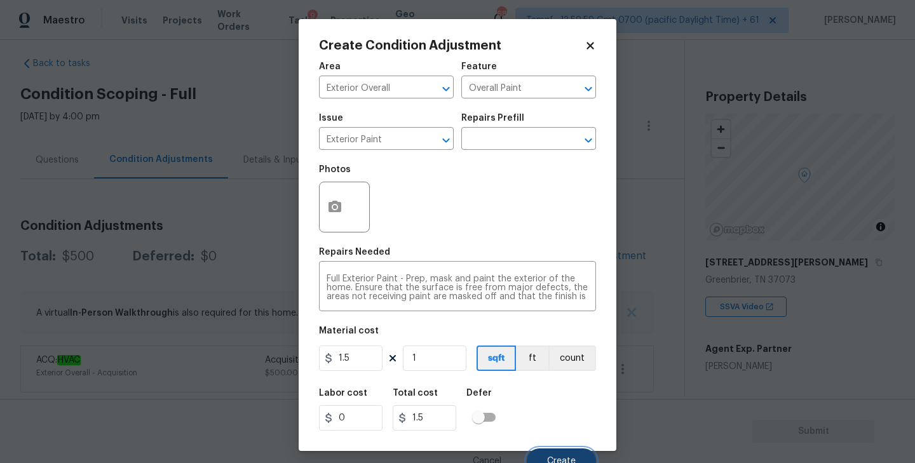
click at [554, 456] on button "Create" at bounding box center [561, 461] width 69 height 25
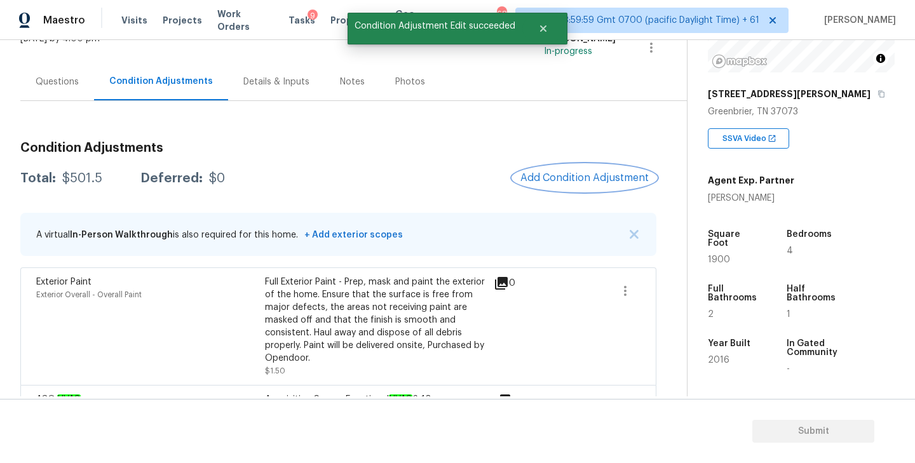
scroll to position [118, 0]
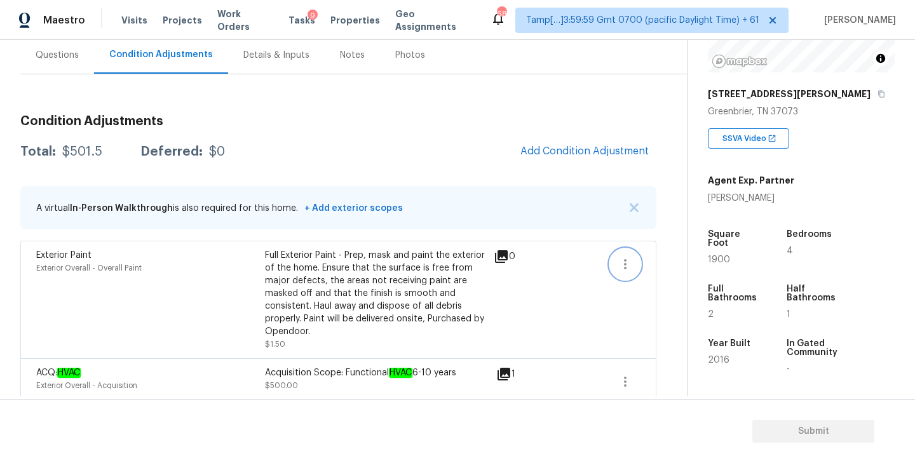
click at [625, 262] on icon "button" at bounding box center [625, 264] width 15 height 15
click at [665, 260] on div "Edit" at bounding box center [697, 261] width 99 height 13
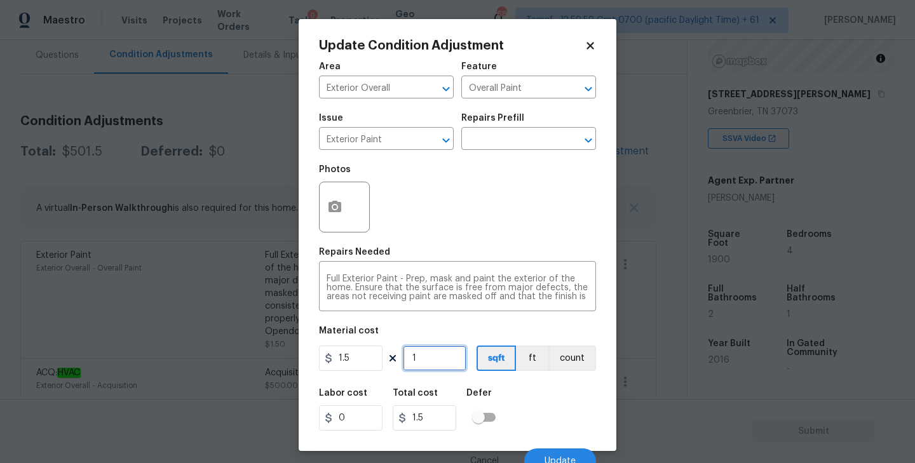
click at [439, 360] on input "1" at bounding box center [435, 358] width 64 height 25
type input "19"
type input "28.5"
type input "190"
type input "285"
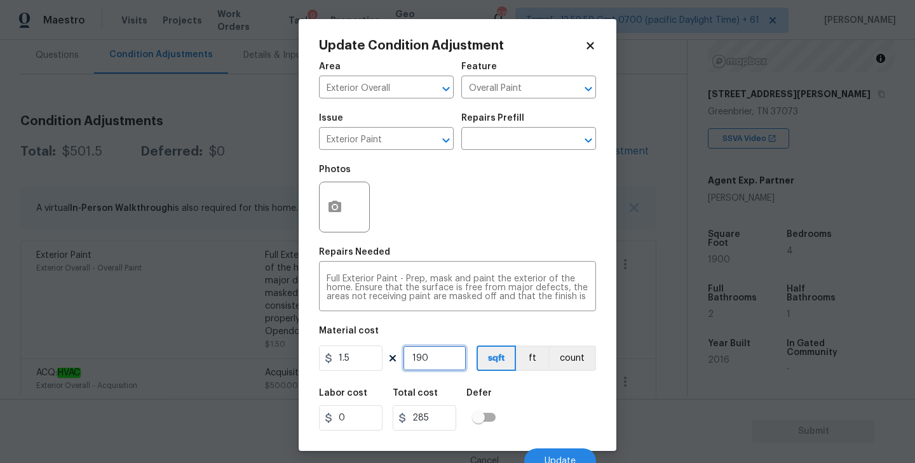
type input "1900"
type input "2850"
type input "1900"
click at [445, 222] on div "Photos" at bounding box center [457, 199] width 277 height 83
click at [335, 207] on circle "button" at bounding box center [335, 207] width 4 height 4
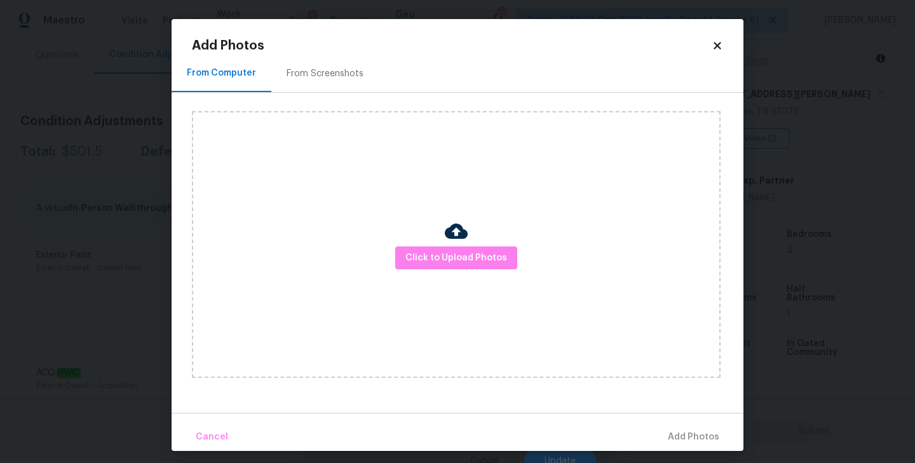
click at [718, 42] on icon at bounding box center [717, 45] width 11 height 11
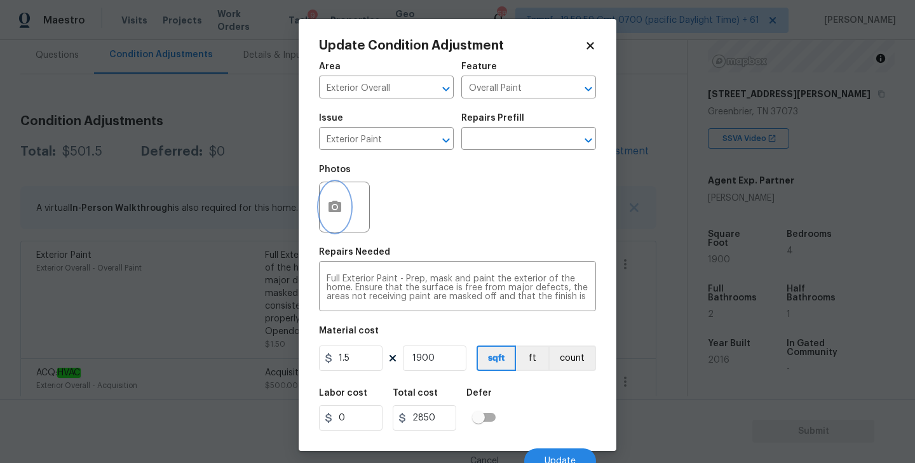
scroll to position [11, 0]
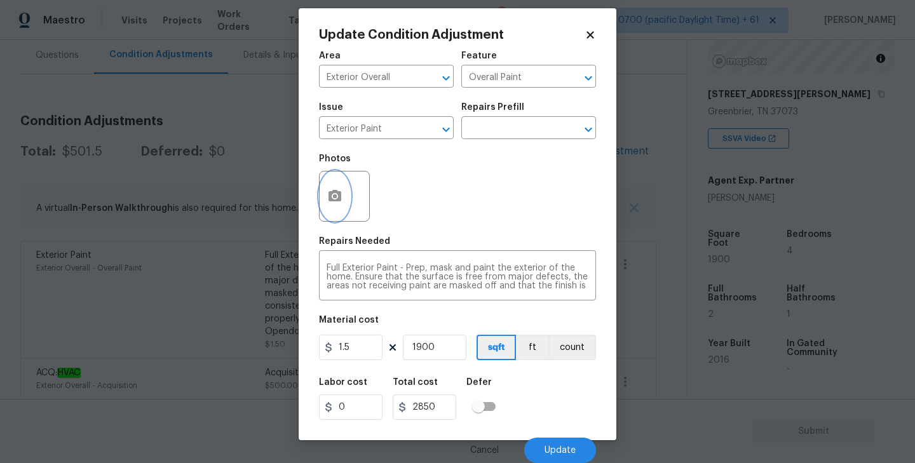
click at [337, 199] on icon "button" at bounding box center [334, 195] width 13 height 11
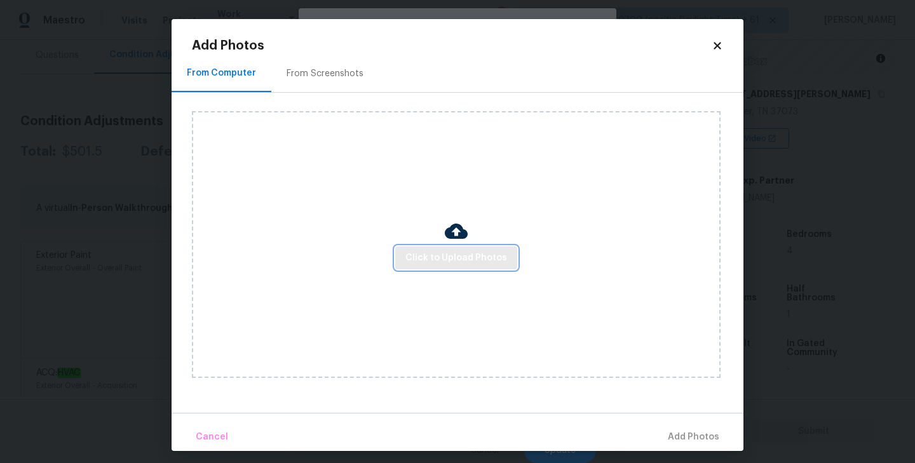
click at [474, 263] on span "Click to Upload Photos" at bounding box center [456, 258] width 102 height 16
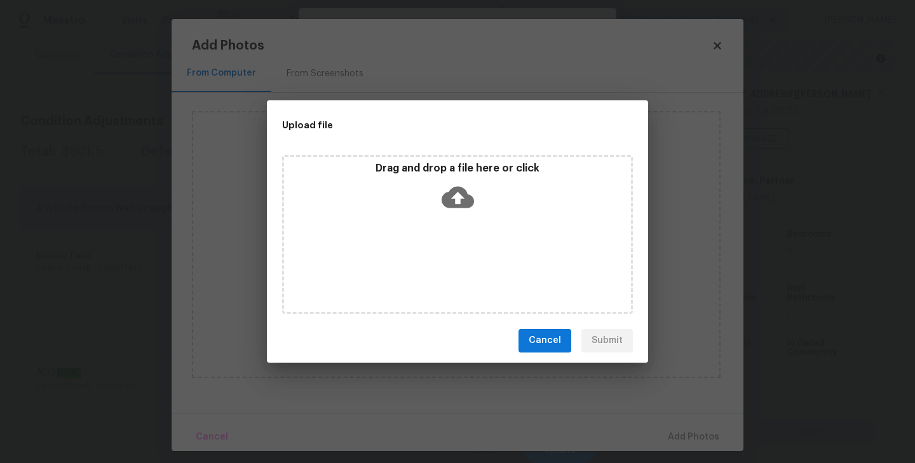
click at [452, 194] on icon at bounding box center [458, 197] width 32 height 22
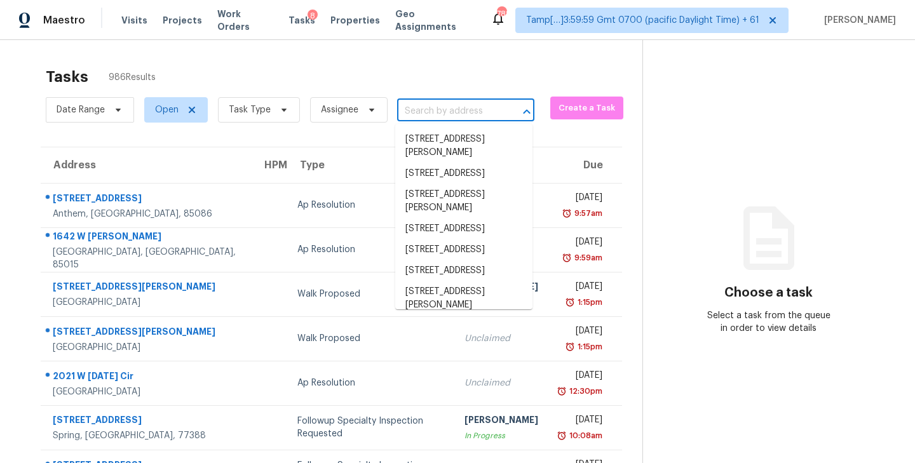
click at [435, 110] on input "text" at bounding box center [448, 112] width 102 height 20
paste input "1012 Seminole Pl Calera, AL, 35040"
type input "1012 Seminole Pl Calera, AL, 35040"
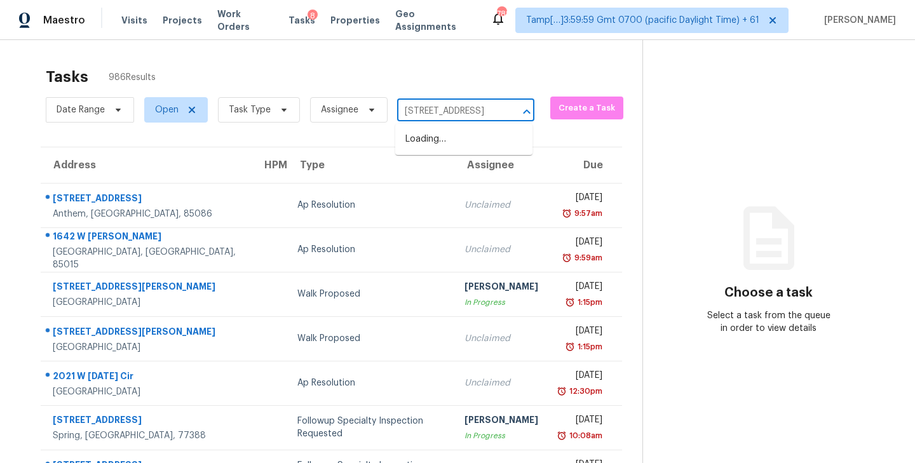
scroll to position [0, 53]
click at [433, 142] on li "1012 Seminole Pl, Calera, AL 35040" at bounding box center [463, 139] width 137 height 21
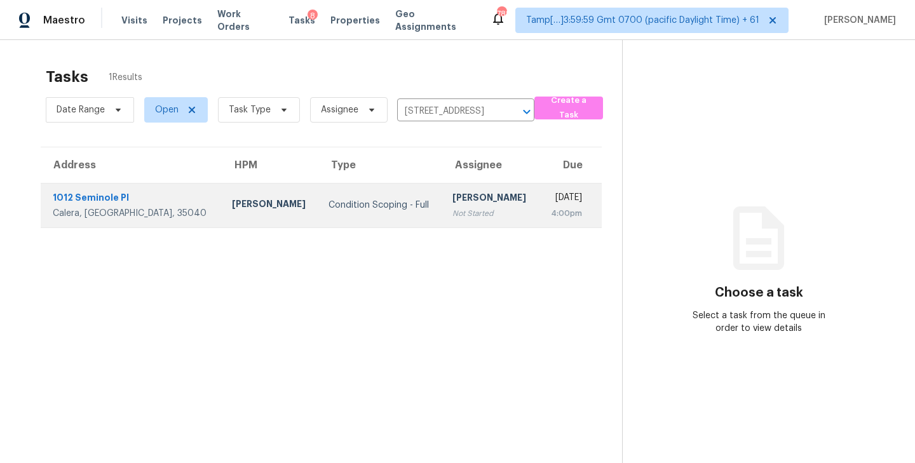
click at [452, 205] on div "[PERSON_NAME]" at bounding box center [490, 199] width 76 height 16
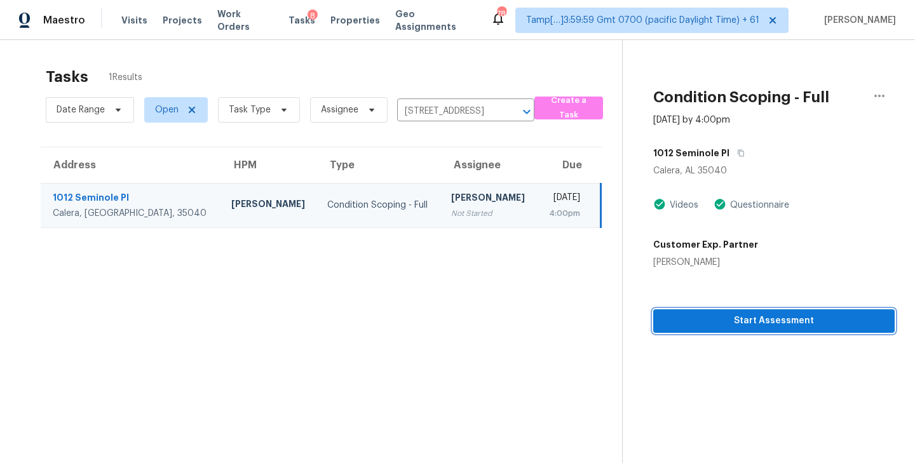
click at [764, 324] on span "Start Assessment" at bounding box center [773, 321] width 221 height 16
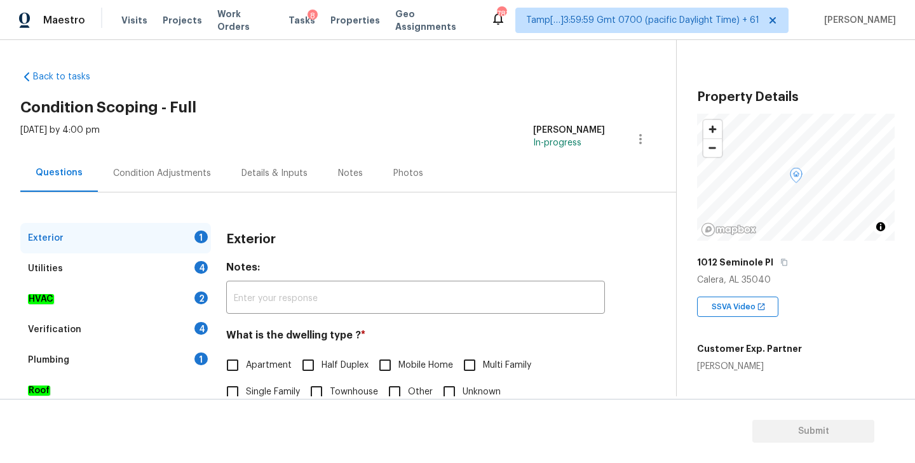
scroll to position [86, 0]
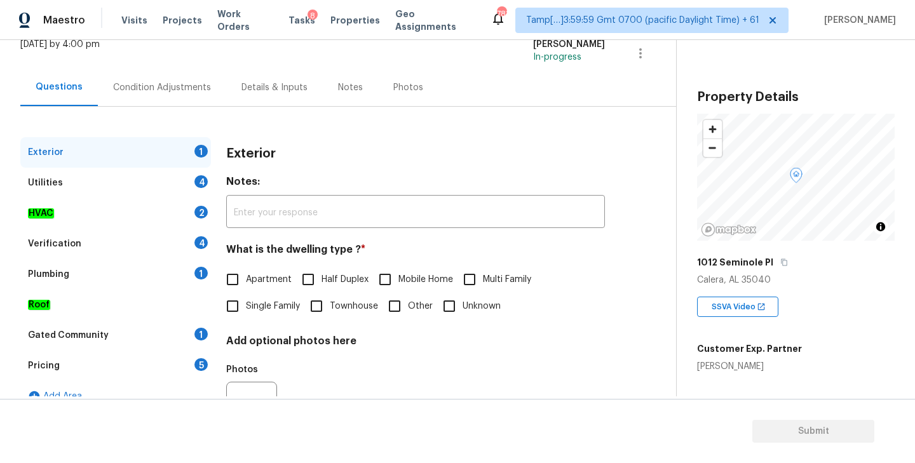
click at [227, 306] on input "Single Family" at bounding box center [232, 306] width 27 height 27
checkbox input "true"
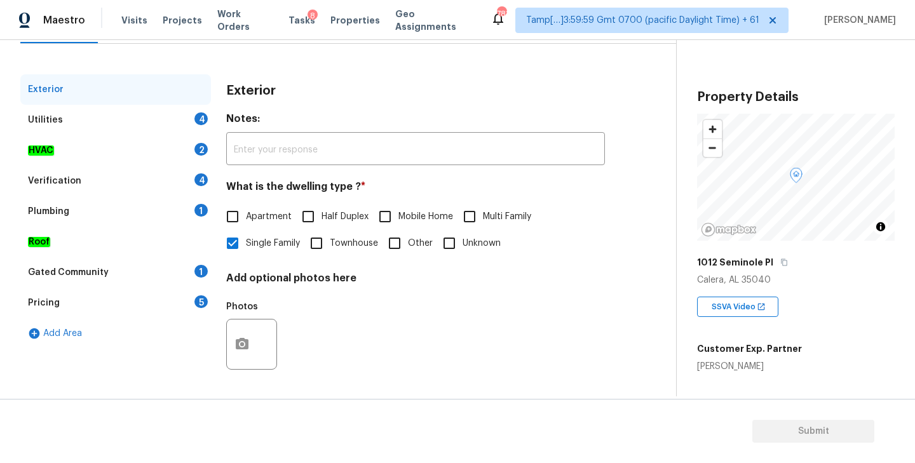
scroll to position [149, 0]
click at [86, 149] on div "HVAC 2" at bounding box center [115, 150] width 191 height 30
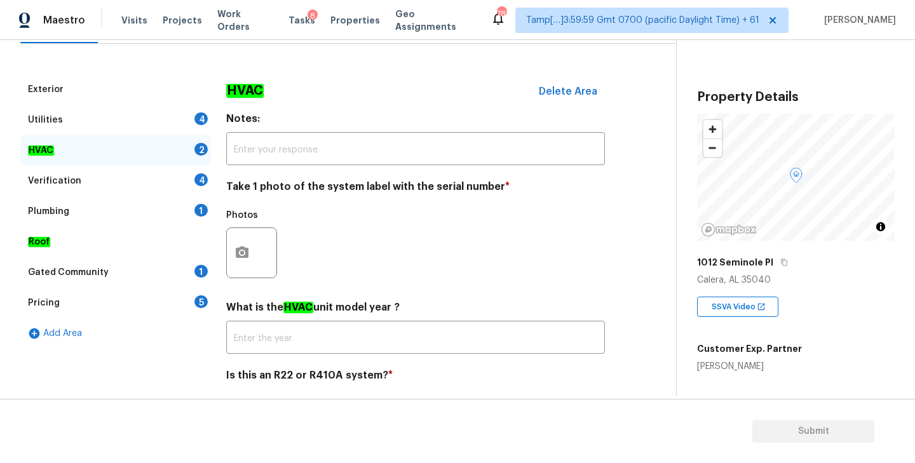
click at [494, 50] on div "Exterior Utilities 4 HVAC 2 Verification 4 Plumbing 1 Roof Gated Community 1 Pr…" at bounding box center [332, 239] width 625 height 390
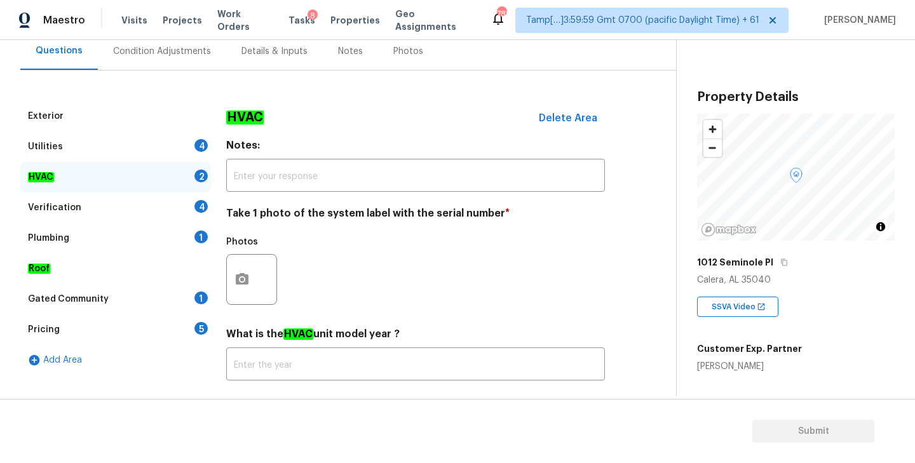
scroll to position [95, 0]
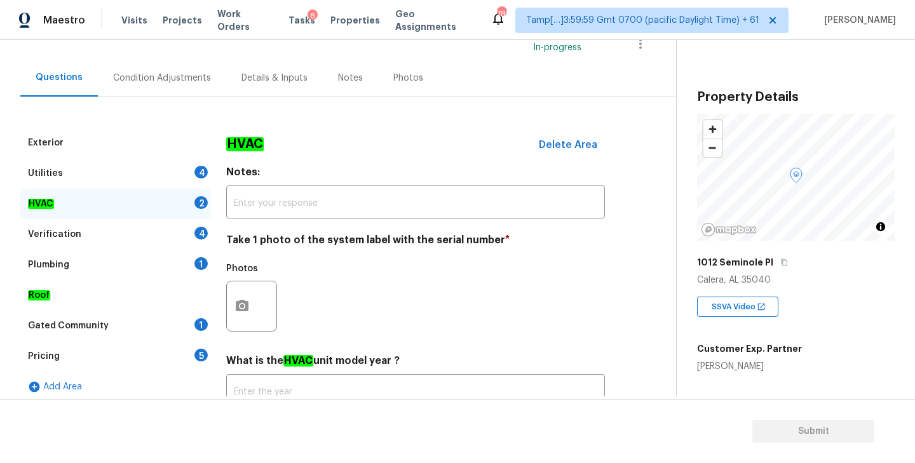
click at [94, 324] on div "Gated Community" at bounding box center [68, 326] width 81 height 13
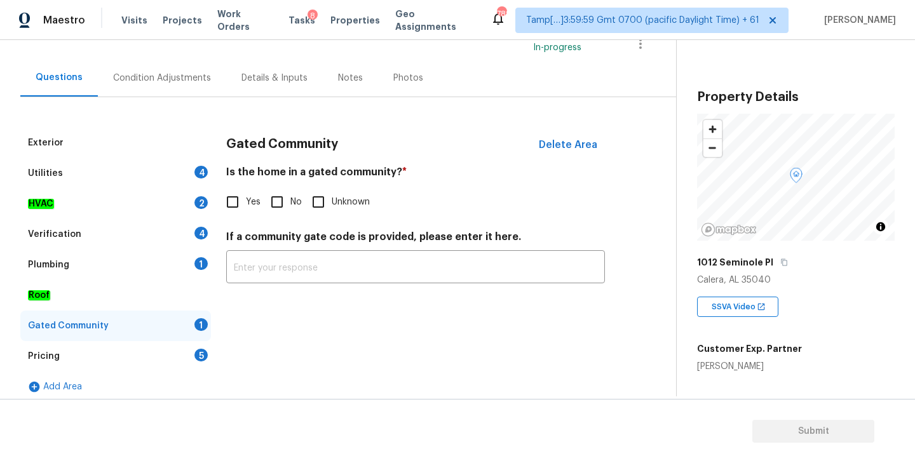
click at [280, 204] on input "No" at bounding box center [277, 202] width 27 height 27
checkbox input "true"
click at [69, 260] on div "Plumbing 1" at bounding box center [115, 265] width 191 height 30
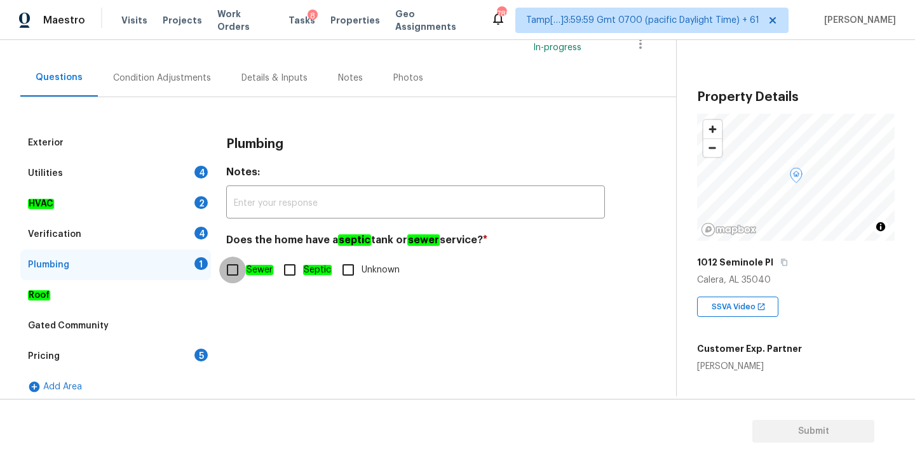
click at [227, 273] on input "Sewer" at bounding box center [232, 270] width 27 height 27
checkbox input "true"
click at [76, 175] on div "Utilities 4" at bounding box center [115, 173] width 191 height 30
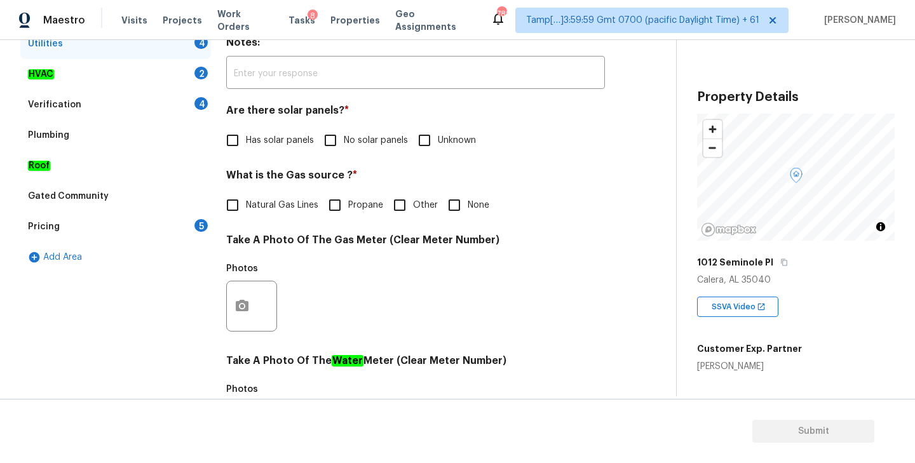
scroll to position [226, 0]
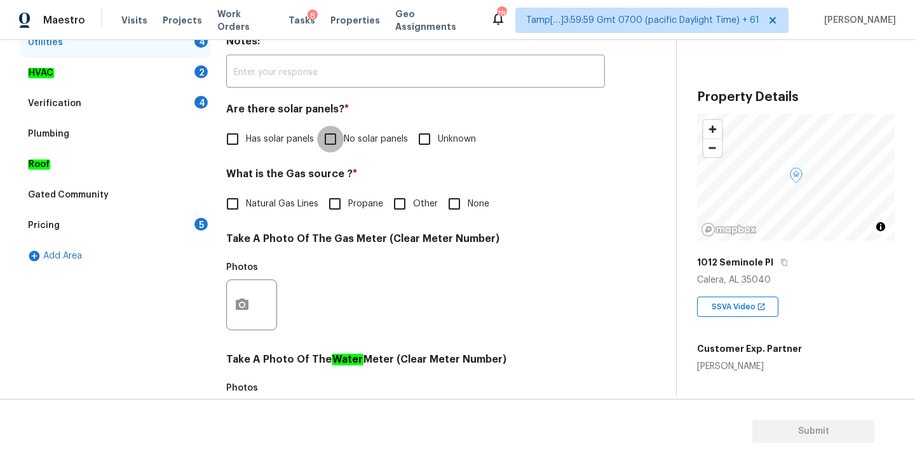
click at [328, 139] on input "No solar panels" at bounding box center [330, 139] width 27 height 27
checkbox input "true"
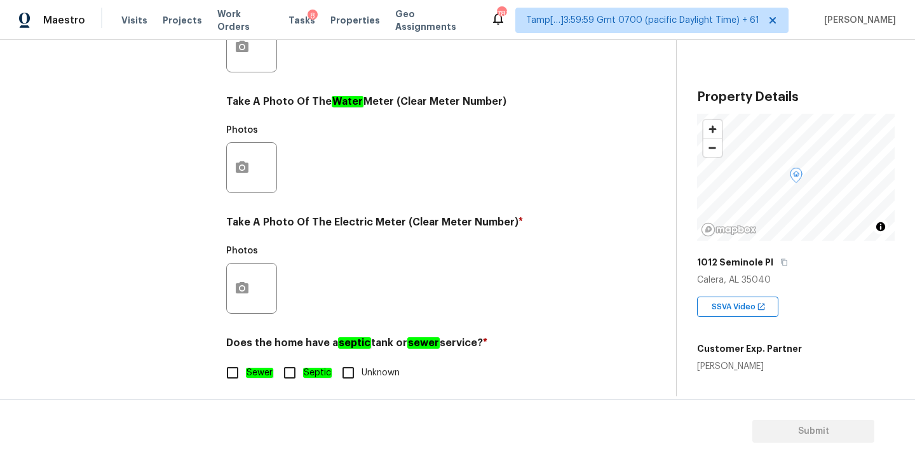
scroll to position [493, 0]
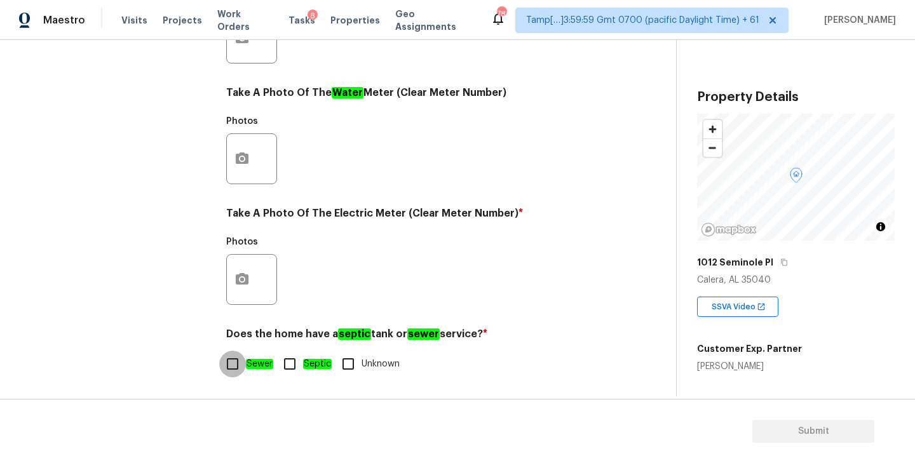
click at [232, 362] on input "Sewer" at bounding box center [232, 364] width 27 height 27
checkbox input "true"
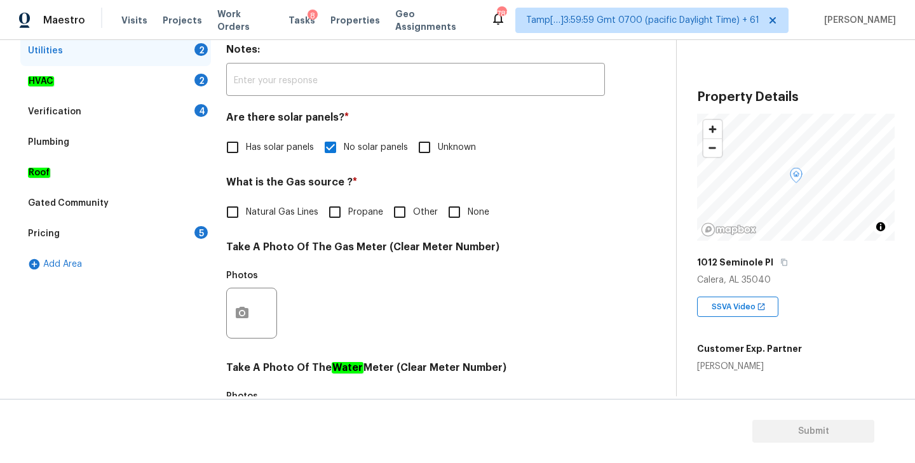
scroll to position [213, 0]
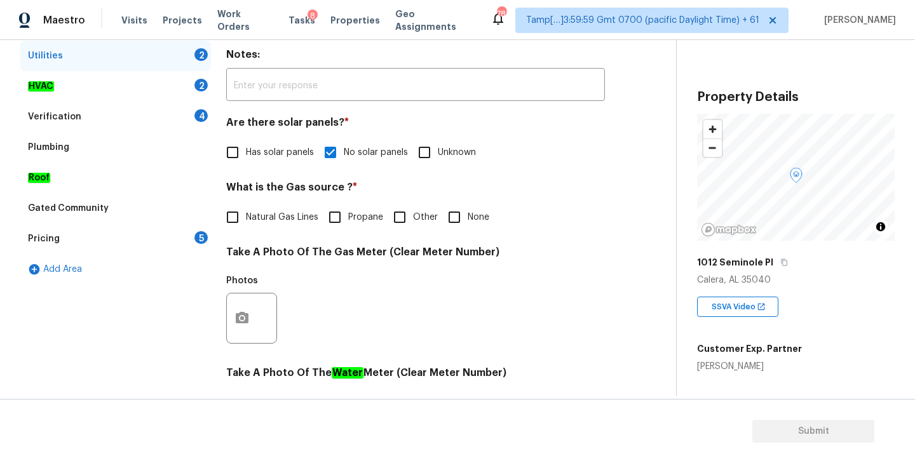
click at [75, 81] on div "HVAC 2" at bounding box center [115, 86] width 191 height 30
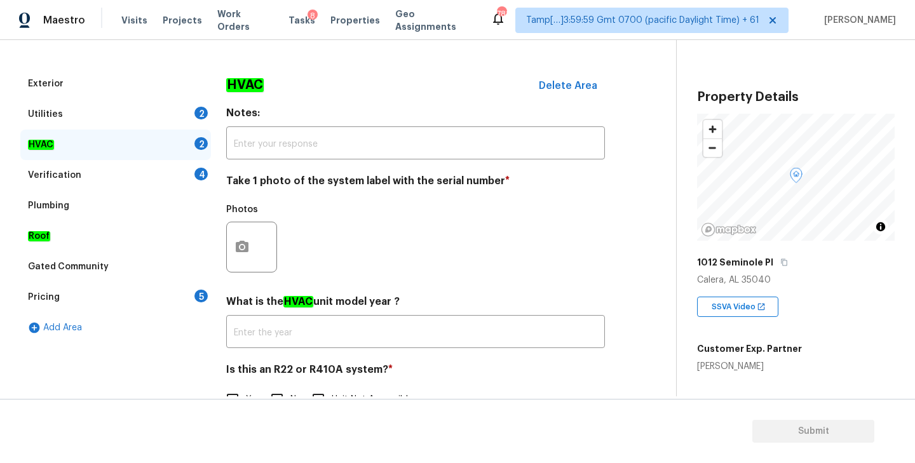
scroll to position [147, 0]
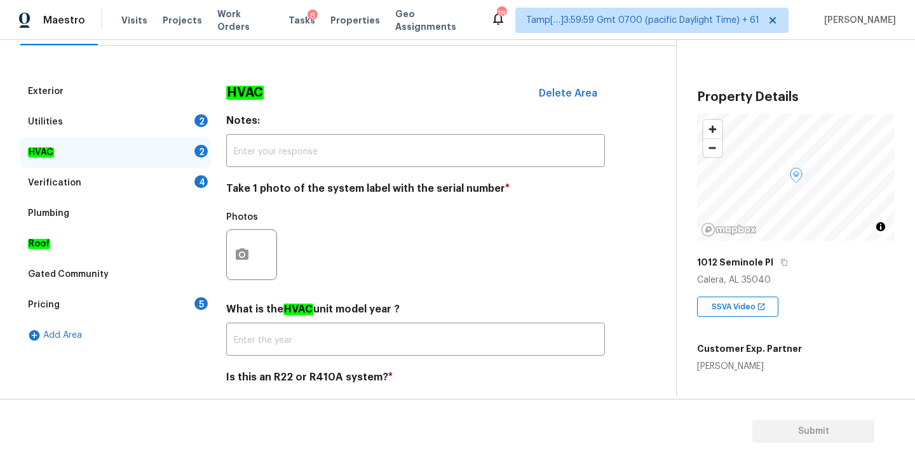
click at [89, 125] on div "Utilities 2" at bounding box center [115, 122] width 191 height 30
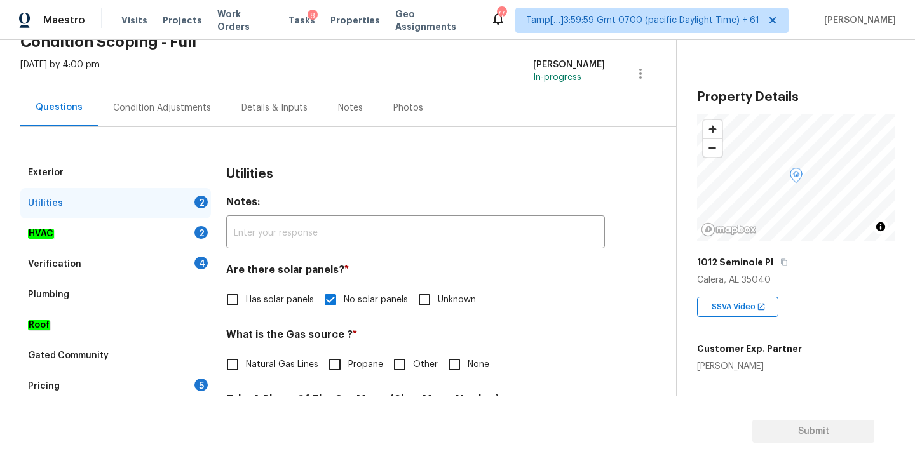
scroll to position [64, 0]
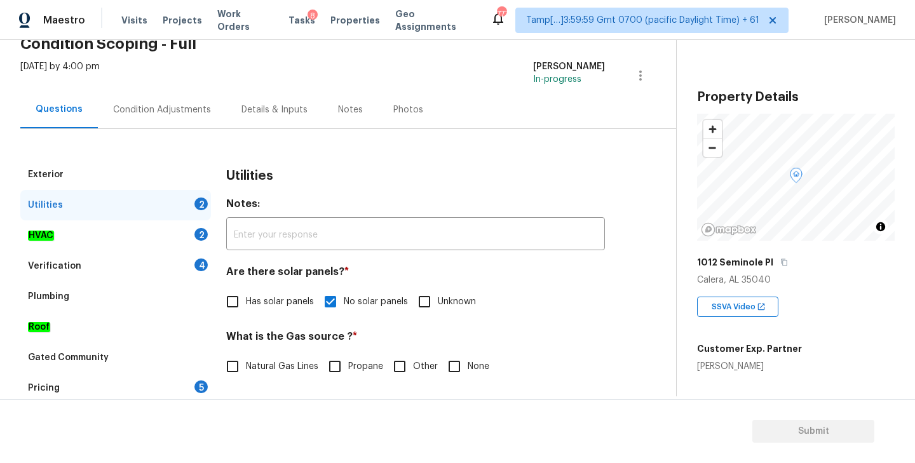
click at [142, 107] on div "Condition Adjustments" at bounding box center [162, 110] width 98 height 13
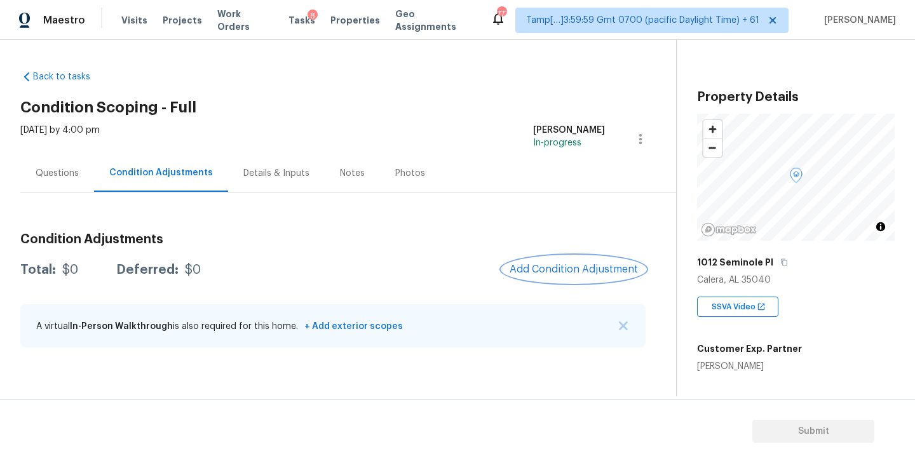
click at [544, 269] on span "Add Condition Adjustment" at bounding box center [574, 269] width 128 height 11
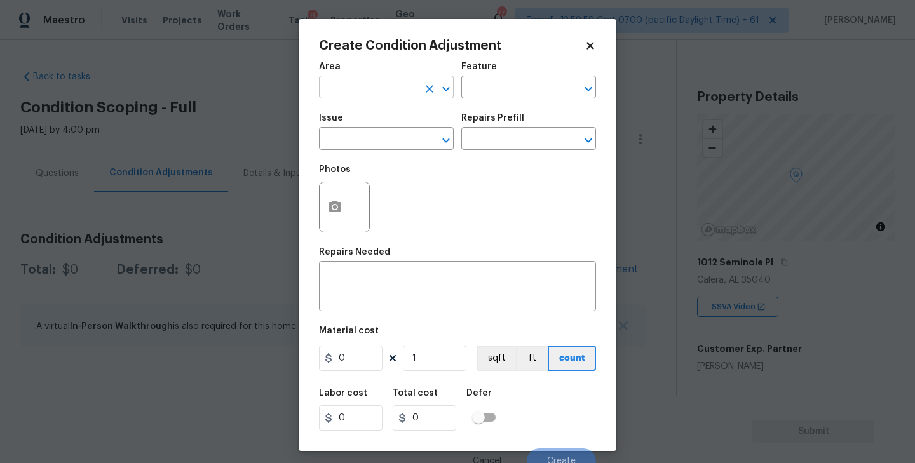
click at [370, 84] on input "text" at bounding box center [368, 89] width 99 height 20
click at [379, 131] on li "Exterior Overall" at bounding box center [386, 138] width 135 height 21
type input "Exterior Overall"
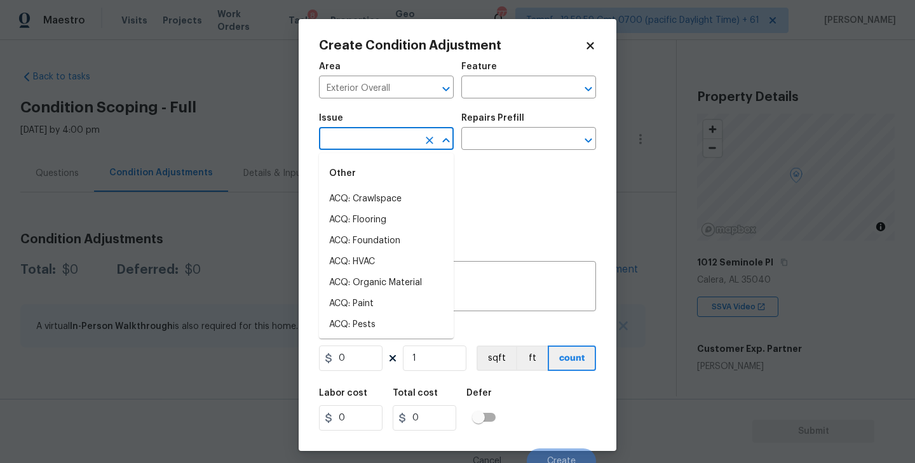
click at [376, 137] on input "text" at bounding box center [368, 140] width 99 height 20
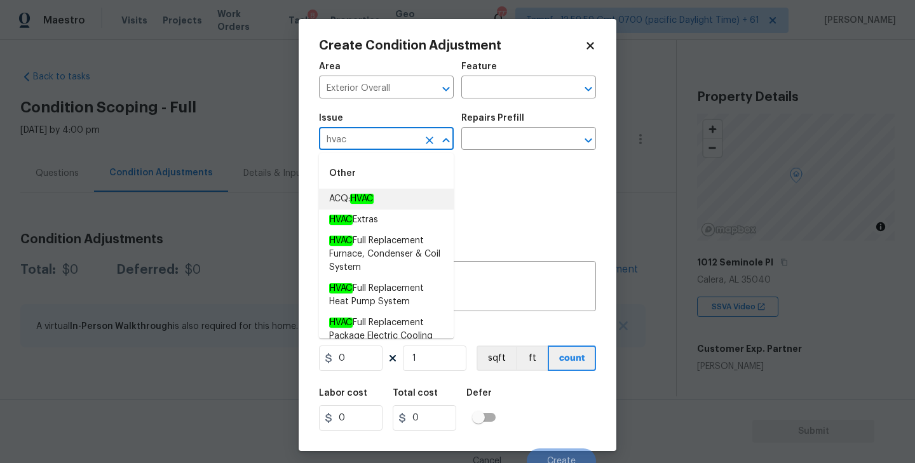
click at [374, 201] on em "HVAC" at bounding box center [362, 199] width 24 height 10
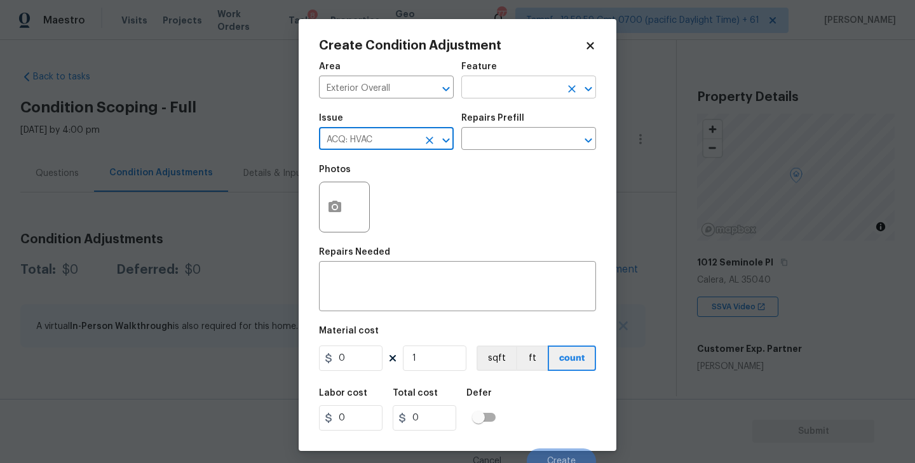
type input "ACQ: HVAC"
click at [504, 93] on input "text" at bounding box center [510, 89] width 99 height 20
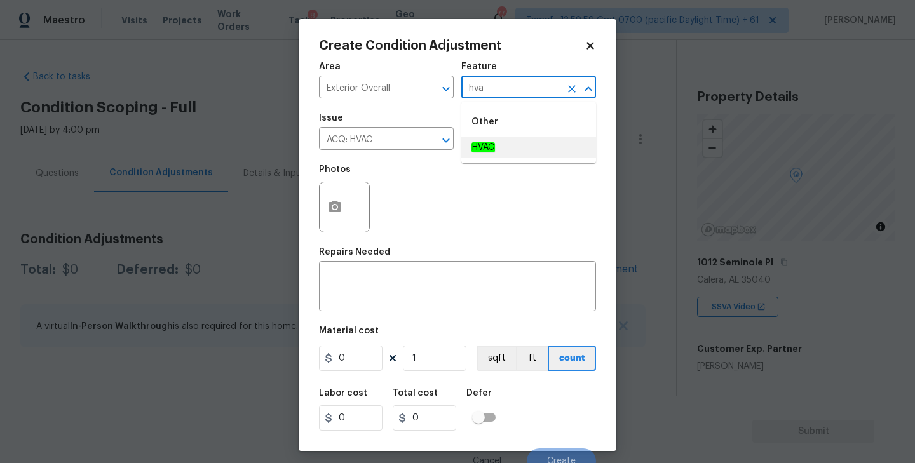
click at [499, 147] on li "HVAC" at bounding box center [528, 147] width 135 height 21
click at [424, 213] on div "Photos" at bounding box center [457, 199] width 277 height 83
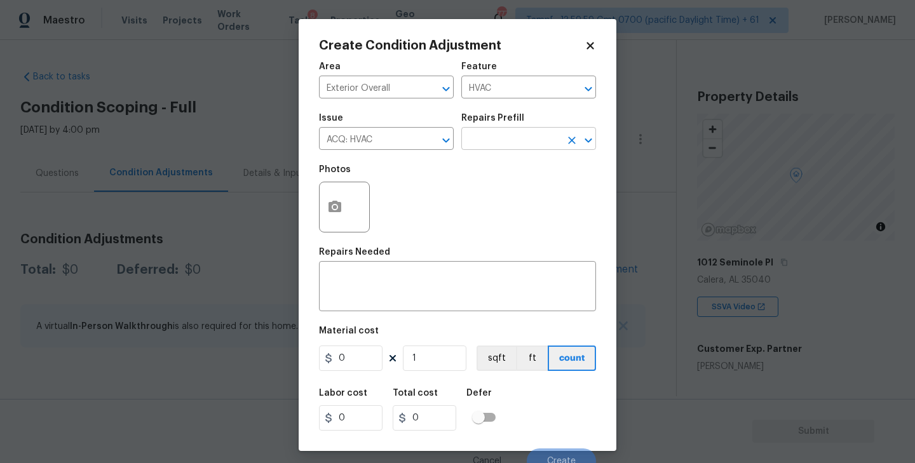
click at [584, 144] on icon "Open" at bounding box center [588, 140] width 15 height 15
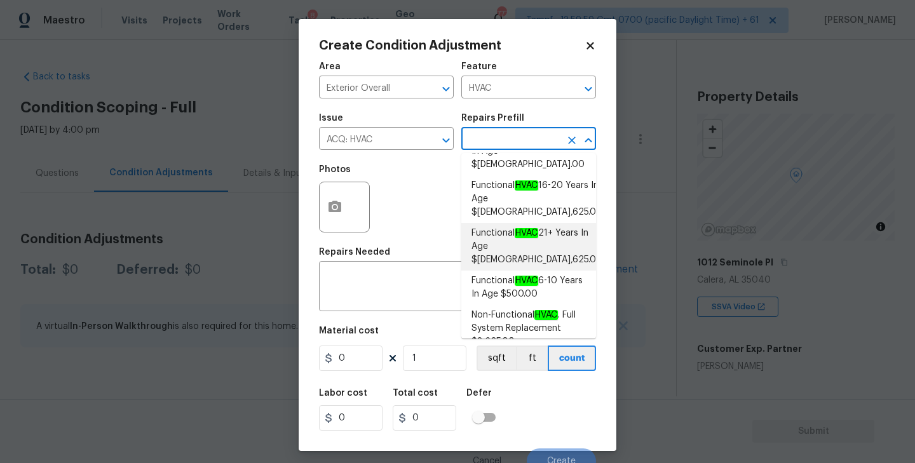
scroll to position [38, 0]
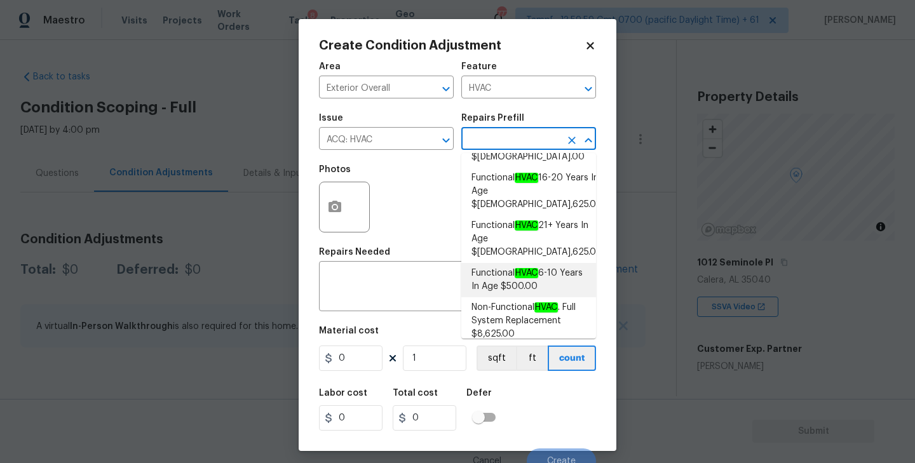
click at [501, 267] on span "Functional HVAC 6-10 Years In Age $500.00" at bounding box center [528, 280] width 114 height 27
type input "Acquisition"
type textarea "Acquisition Scope: Functional HVAC 6-10 years"
type input "500"
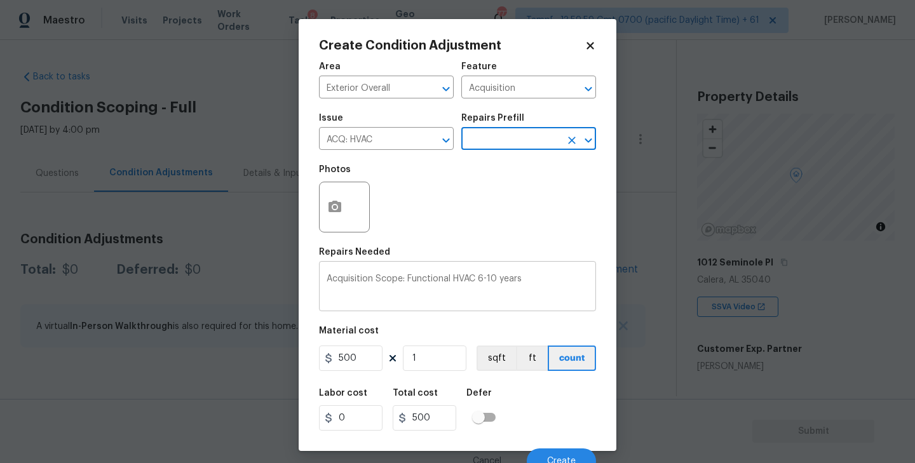
scroll to position [11, 0]
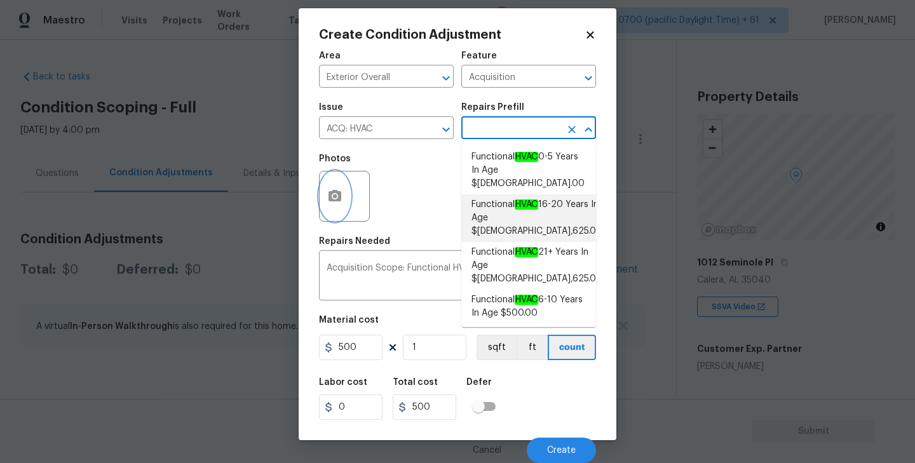
click at [337, 194] on icon "button" at bounding box center [334, 195] width 13 height 11
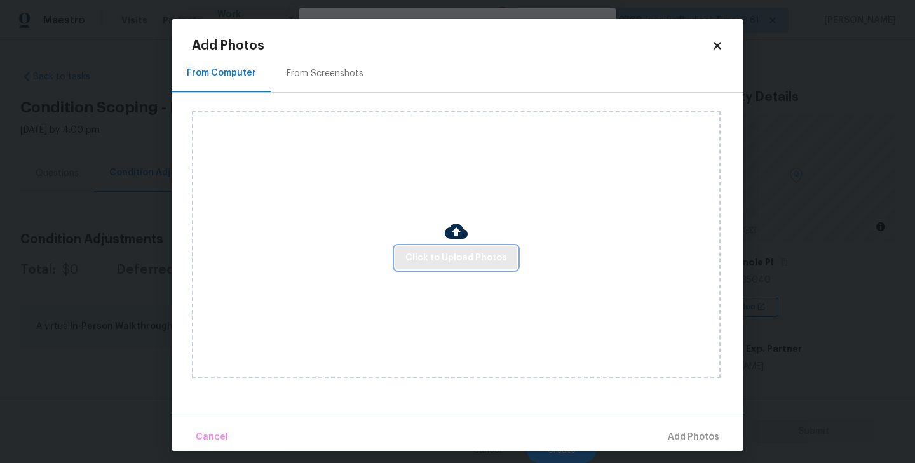
click at [474, 259] on span "Click to Upload Photos" at bounding box center [456, 258] width 102 height 16
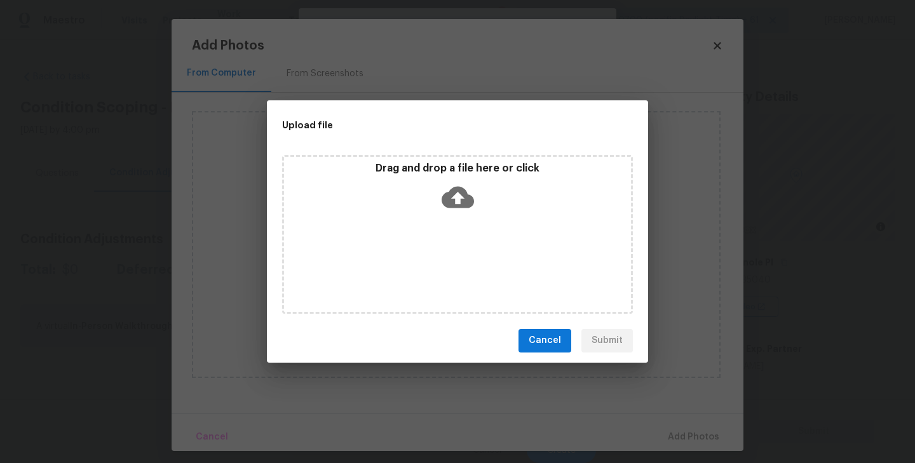
click at [458, 201] on icon at bounding box center [458, 197] width 32 height 32
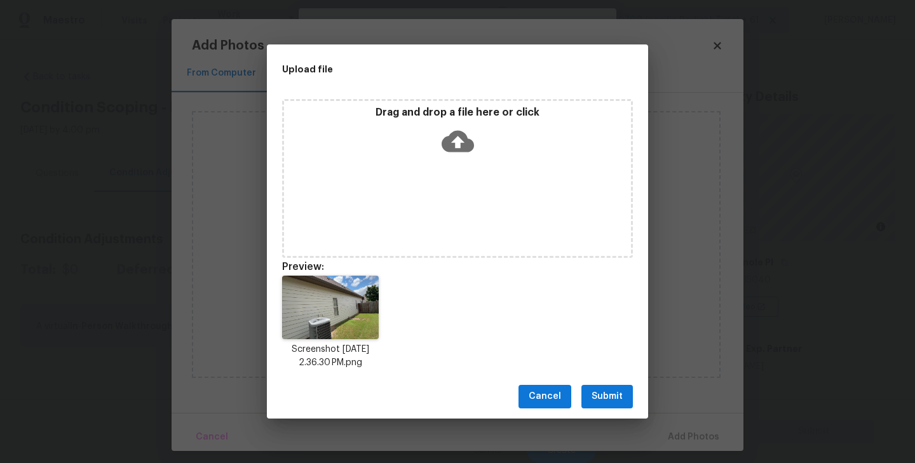
click at [609, 393] on span "Submit" at bounding box center [606, 397] width 31 height 16
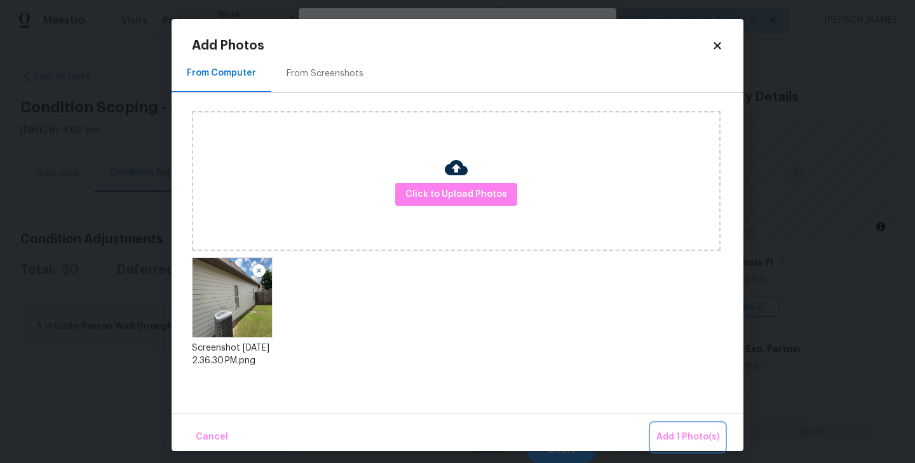
click at [687, 437] on span "Add 1 Photo(s)" at bounding box center [687, 437] width 63 height 16
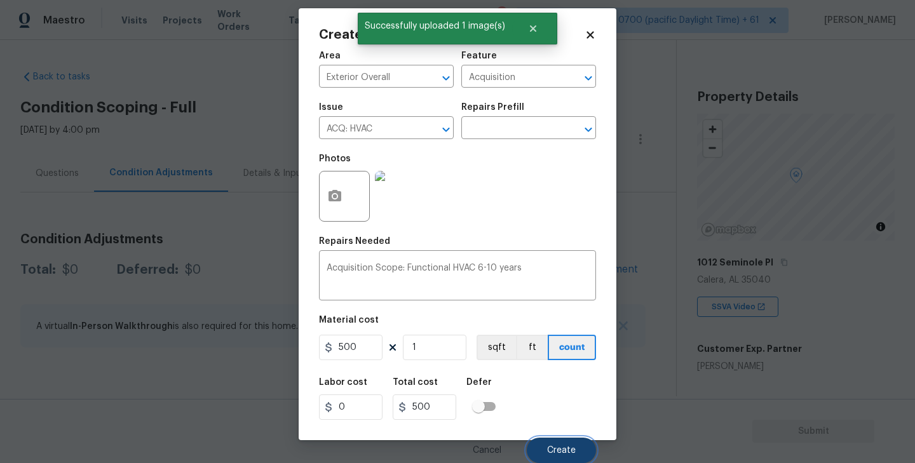
click at [556, 448] on span "Create" at bounding box center [561, 451] width 29 height 10
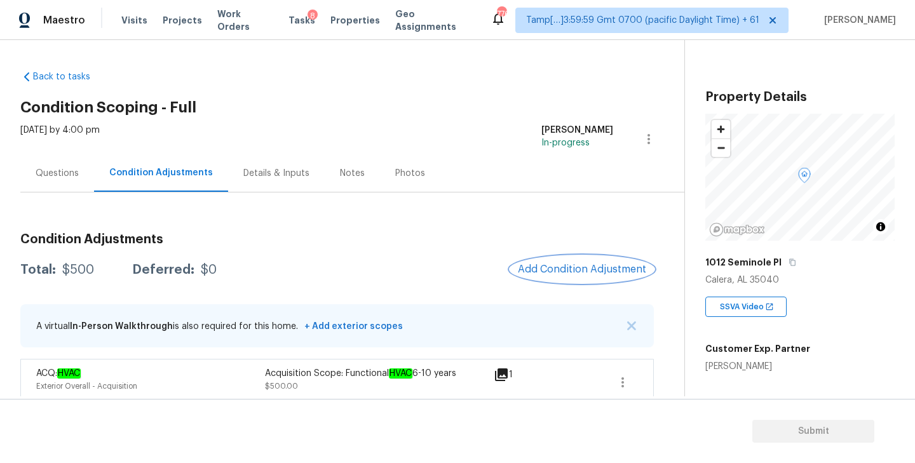
scroll to position [13, 0]
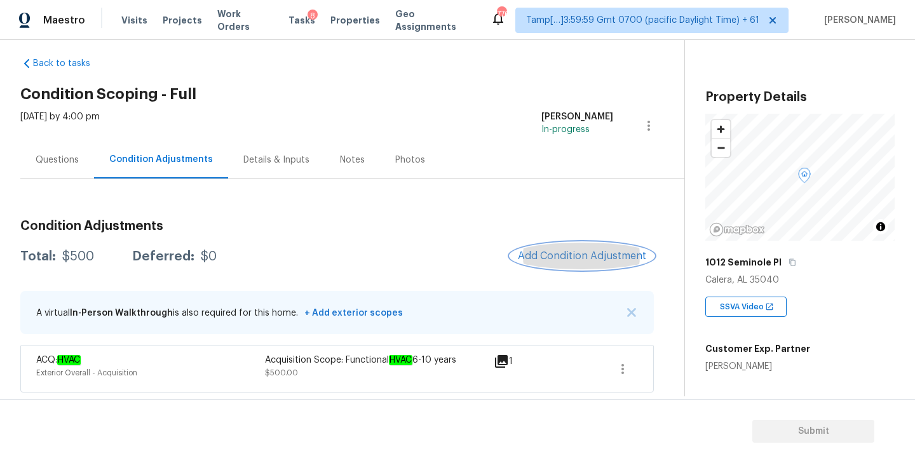
click at [584, 256] on span "Add Condition Adjustment" at bounding box center [582, 255] width 128 height 11
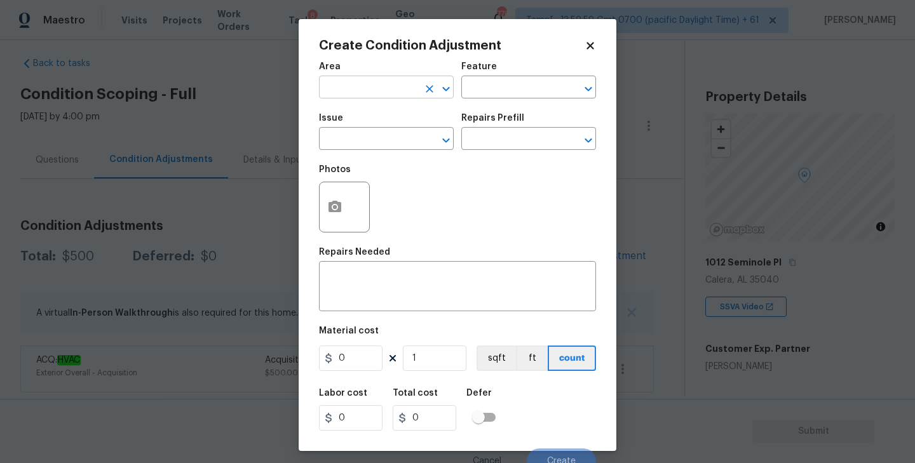
click at [371, 82] on input "text" at bounding box center [368, 89] width 99 height 20
click at [357, 129] on li "Exterior Overall" at bounding box center [386, 138] width 135 height 21
type input "Exterior Overall"
click at [367, 137] on input "text" at bounding box center [368, 140] width 99 height 20
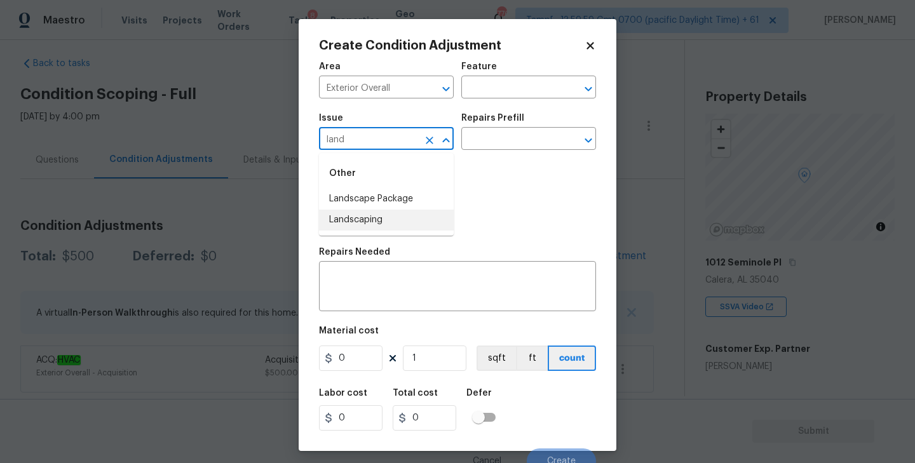
click at [358, 213] on li "Landscaping" at bounding box center [386, 220] width 135 height 21
click at [589, 136] on icon "Open" at bounding box center [588, 140] width 15 height 15
type input "Landscaping"
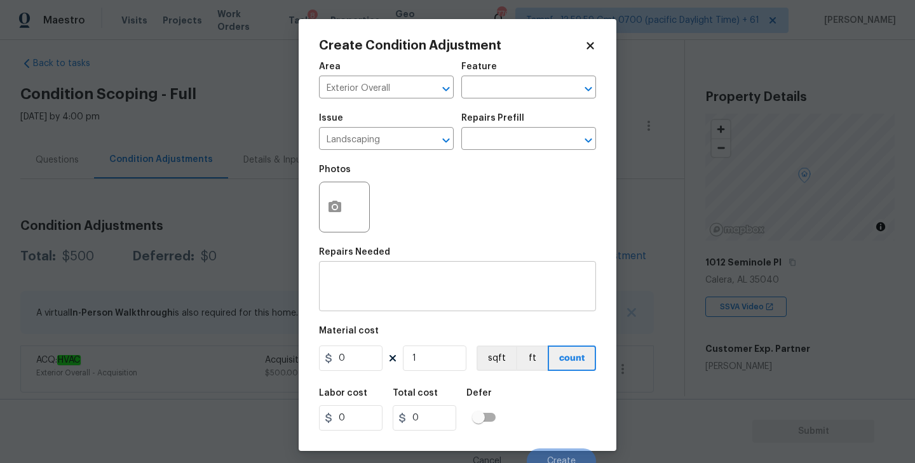
click at [381, 267] on div "x ​" at bounding box center [457, 287] width 277 height 47
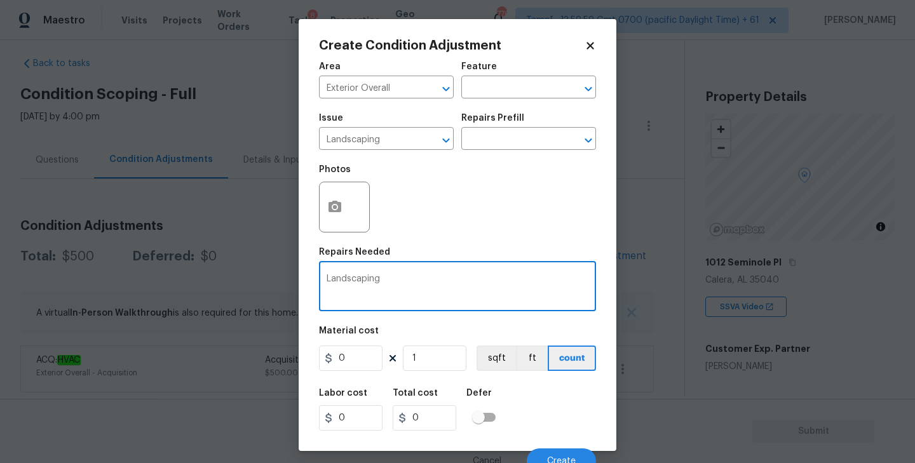
type textarea "Landscaping"
click at [353, 360] on input "0" at bounding box center [351, 358] width 64 height 25
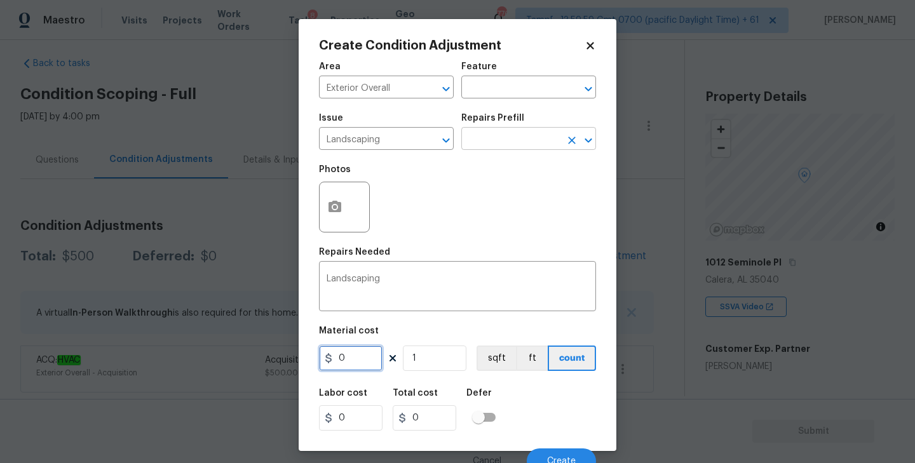
click at [593, 133] on icon "Open" at bounding box center [588, 140] width 15 height 15
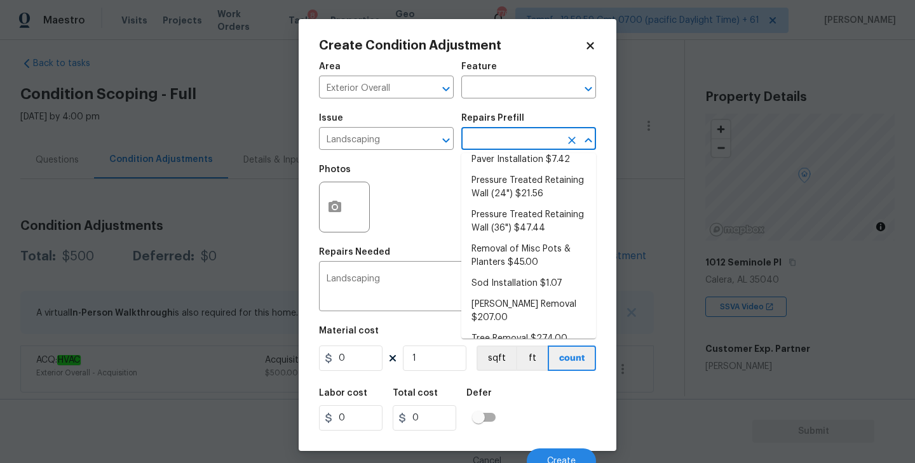
scroll to position [246, 0]
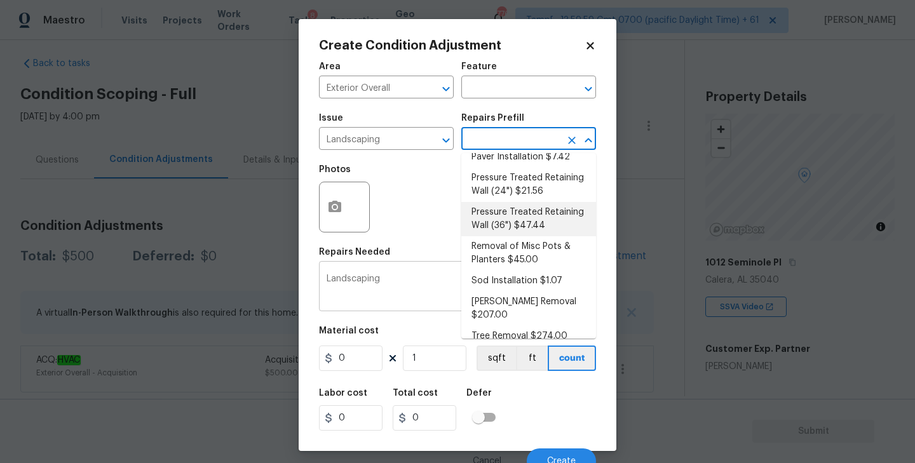
click at [388, 297] on textarea "Landscaping" at bounding box center [458, 287] width 262 height 27
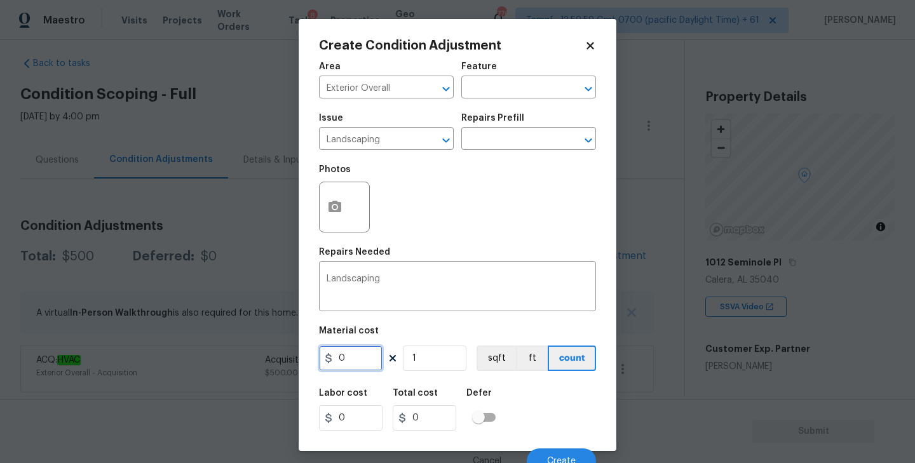
click at [357, 361] on input "0" at bounding box center [351, 358] width 64 height 25
type input "70"
click at [503, 172] on div "Photos" at bounding box center [457, 199] width 277 height 83
click at [558, 454] on button "Create" at bounding box center [561, 461] width 69 height 25
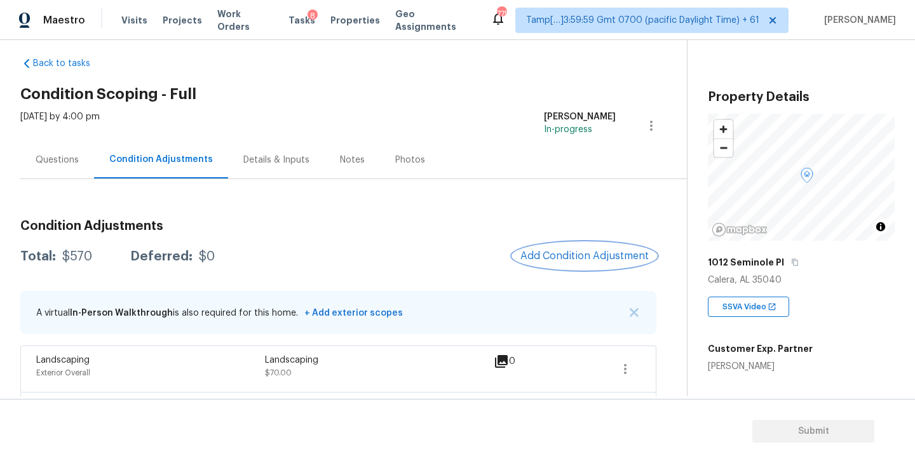
scroll to position [60, 0]
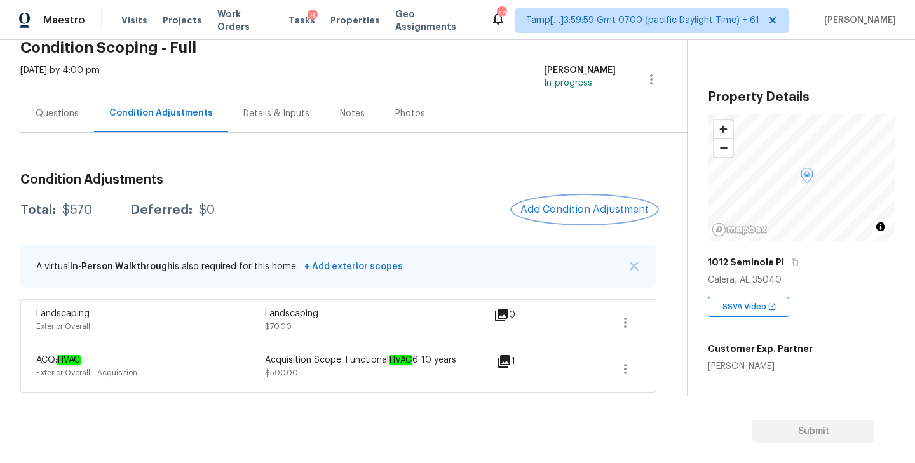
click at [590, 210] on span "Add Condition Adjustment" at bounding box center [584, 209] width 128 height 11
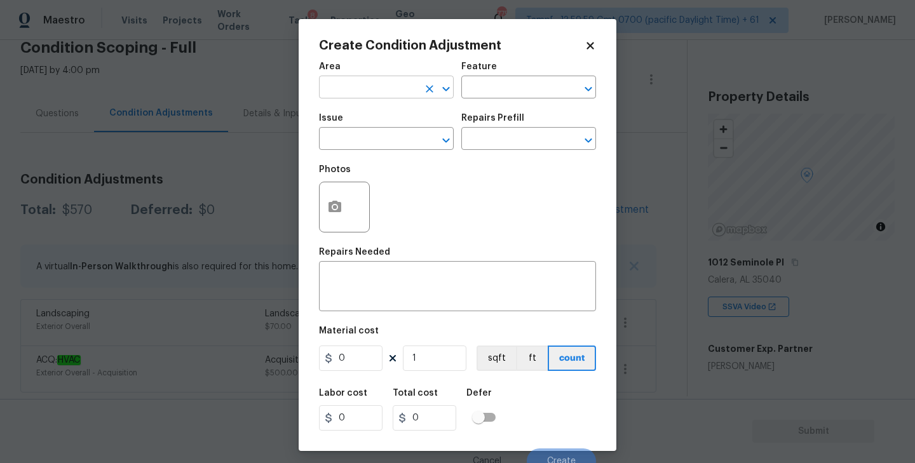
click at [397, 91] on input "text" at bounding box center [368, 89] width 99 height 20
click at [379, 142] on li "Exterior Overall" at bounding box center [386, 138] width 135 height 21
type input "Exterior Overall"
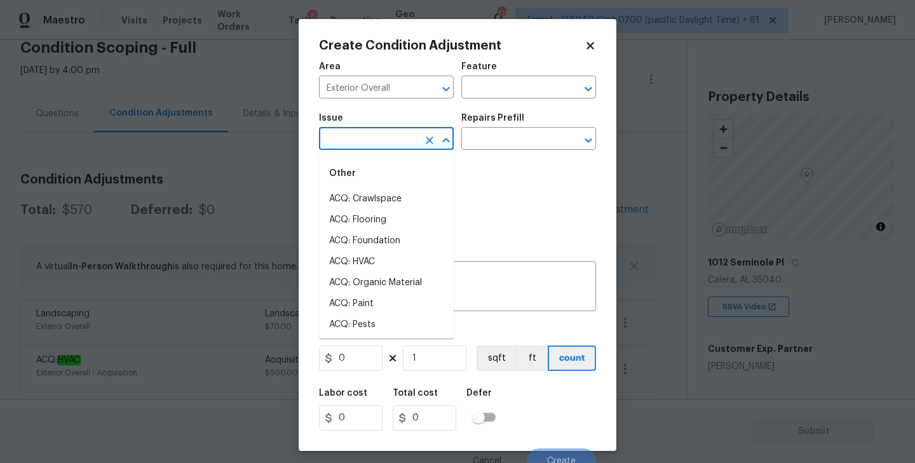
click at [371, 138] on input "text" at bounding box center [368, 140] width 99 height 20
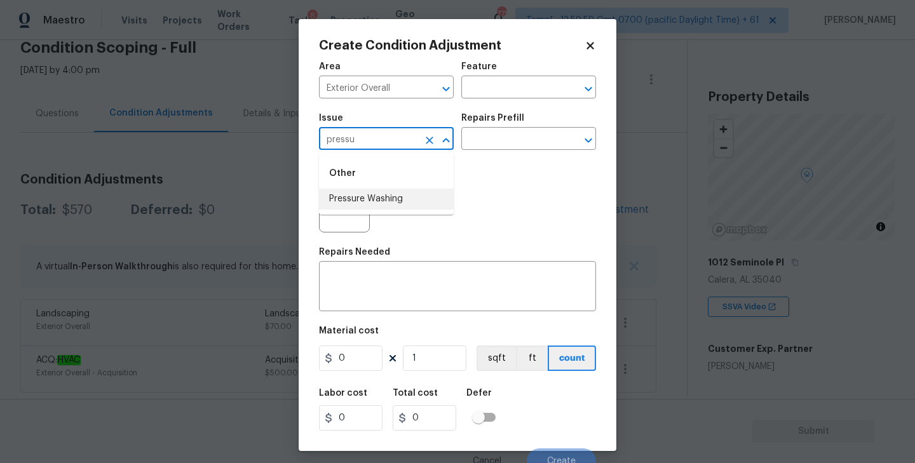
click at [353, 200] on li "Pressure Washing" at bounding box center [386, 199] width 135 height 21
type input "Pressure Washing"
click at [370, 271] on div "x ​" at bounding box center [457, 287] width 277 height 47
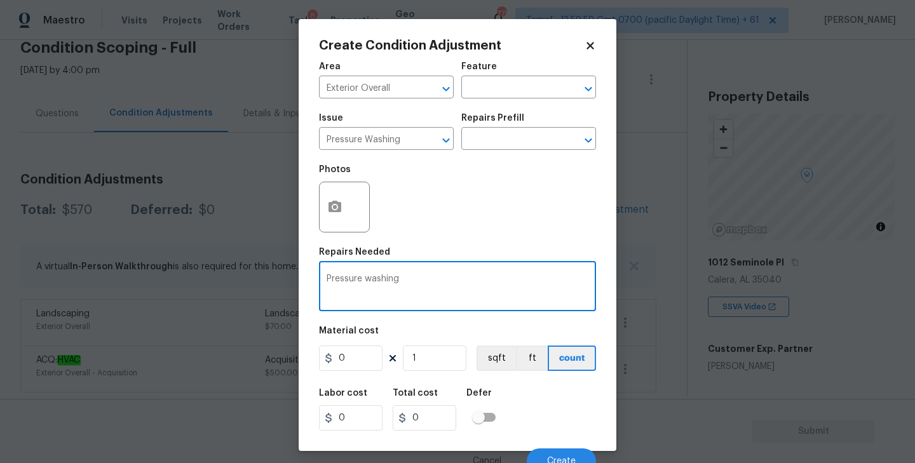
type textarea "Pressure washing"
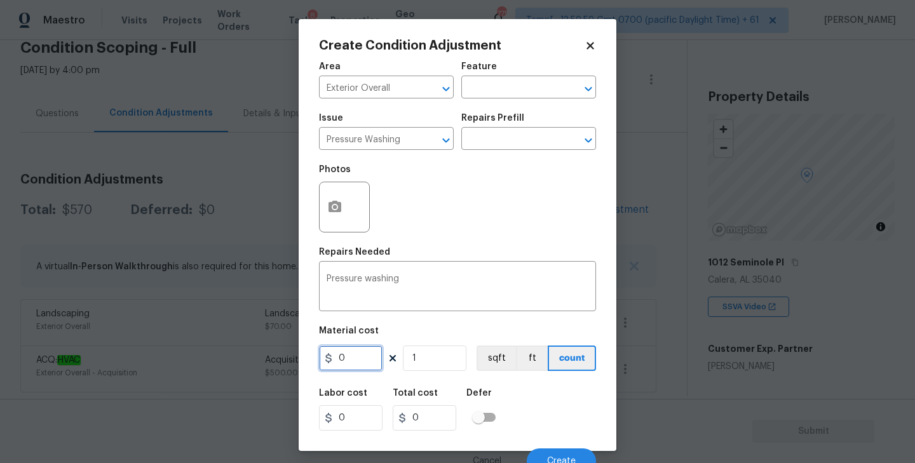
click at [361, 360] on input "0" at bounding box center [351, 358] width 64 height 25
type input "200"
click at [464, 317] on div "Area Exterior Overall ​ Feature ​ Issue Pressure Washing ​ Repairs Prefill ​ Ph…" at bounding box center [457, 264] width 277 height 419
click at [339, 209] on icon "button" at bounding box center [334, 206] width 13 height 11
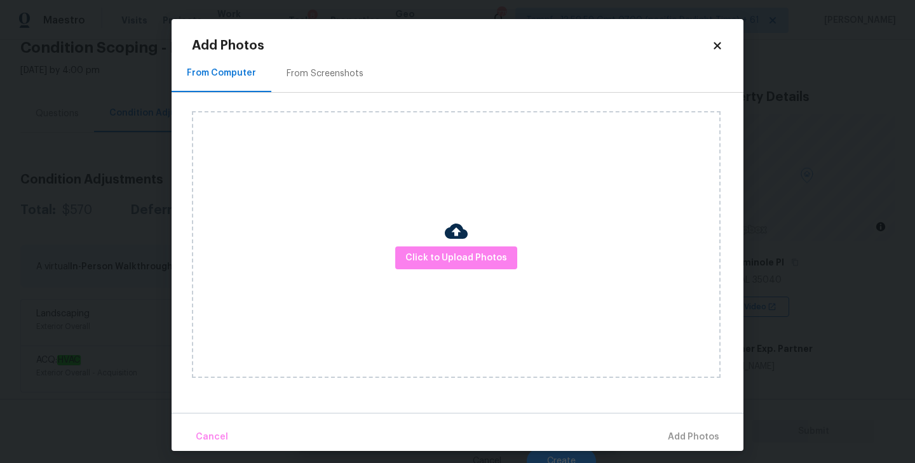
click at [724, 48] on div "Add Photos From Computer From Screenshots Click to Upload Photos Cancel Add Pho…" at bounding box center [458, 235] width 572 height 432
click at [715, 48] on icon at bounding box center [716, 45] width 7 height 7
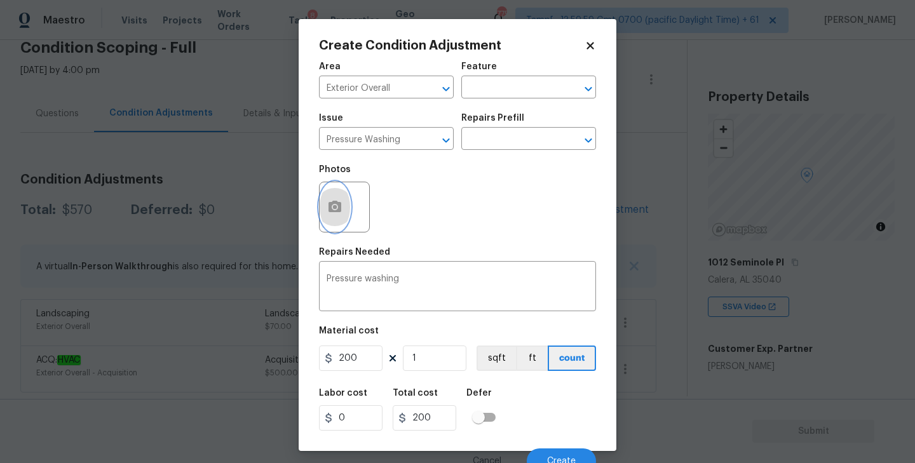
click at [343, 209] on button "button" at bounding box center [335, 207] width 30 height 50
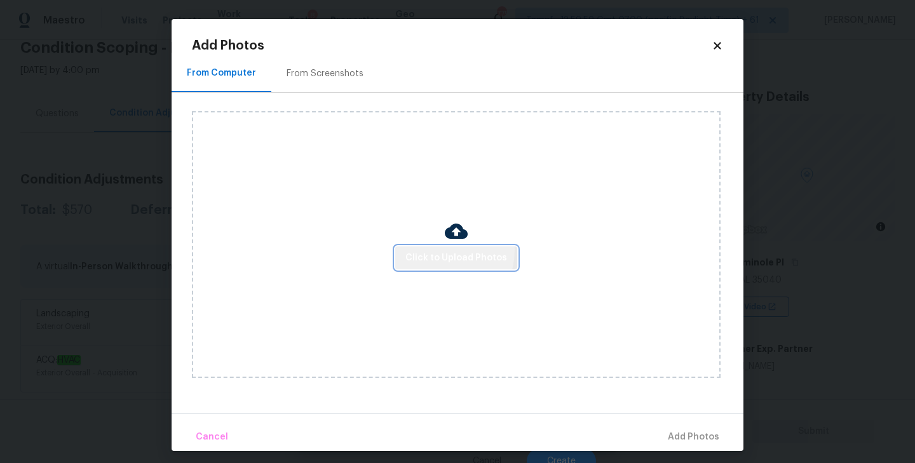
click at [441, 250] on span "Click to Upload Photos" at bounding box center [456, 258] width 102 height 16
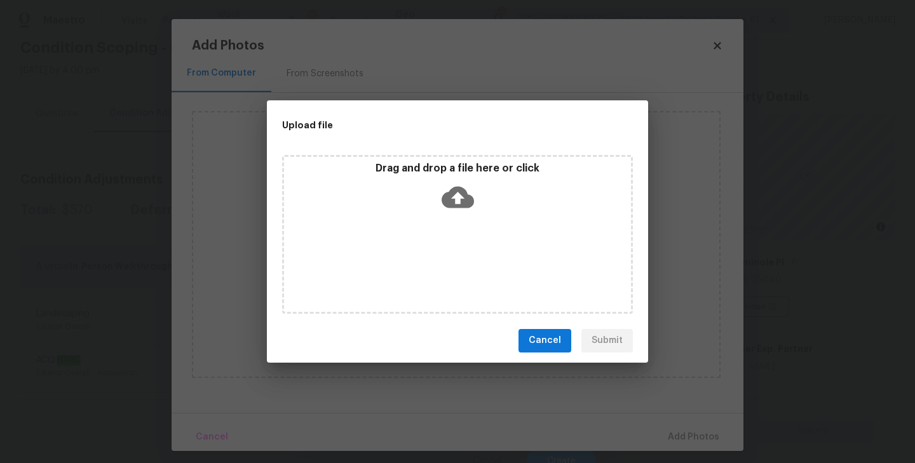
click at [457, 201] on icon at bounding box center [458, 197] width 32 height 32
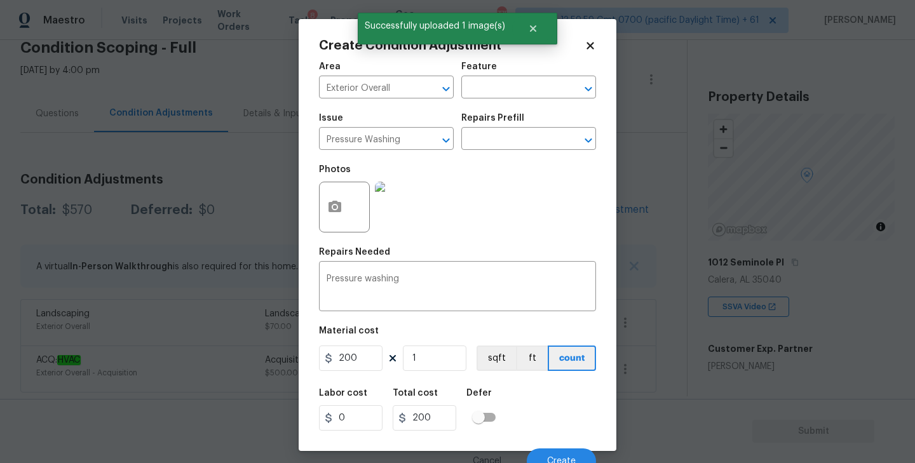
scroll to position [11, 0]
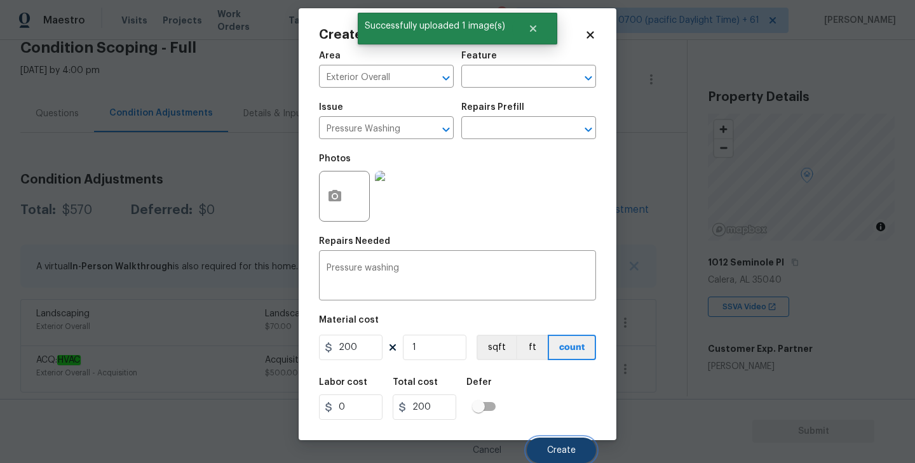
click at [558, 446] on span "Create" at bounding box center [561, 451] width 29 height 10
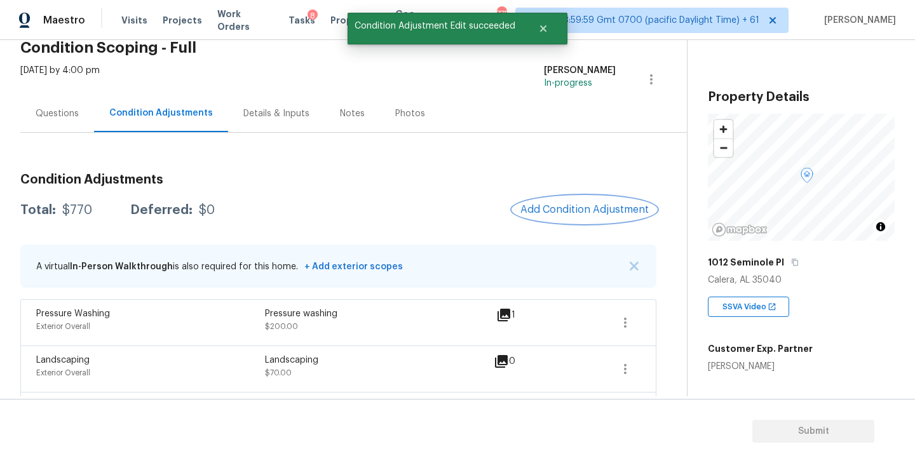
scroll to position [106, 0]
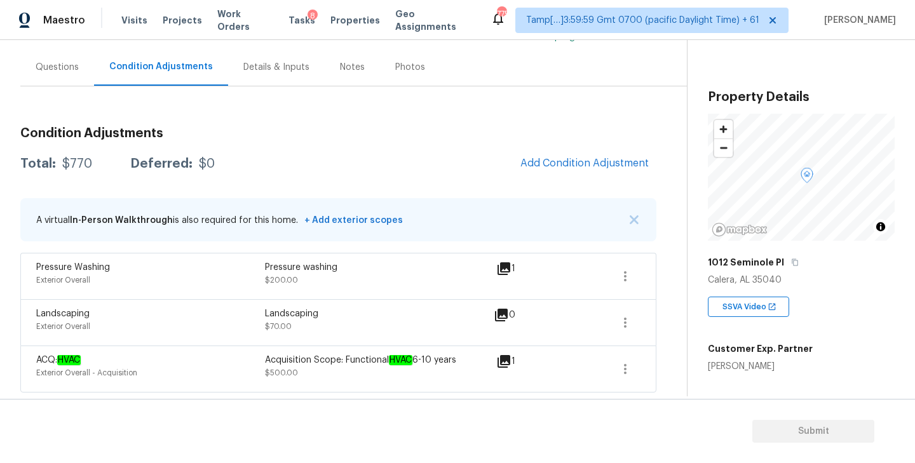
click at [65, 71] on div "Questions" at bounding box center [57, 67] width 43 height 13
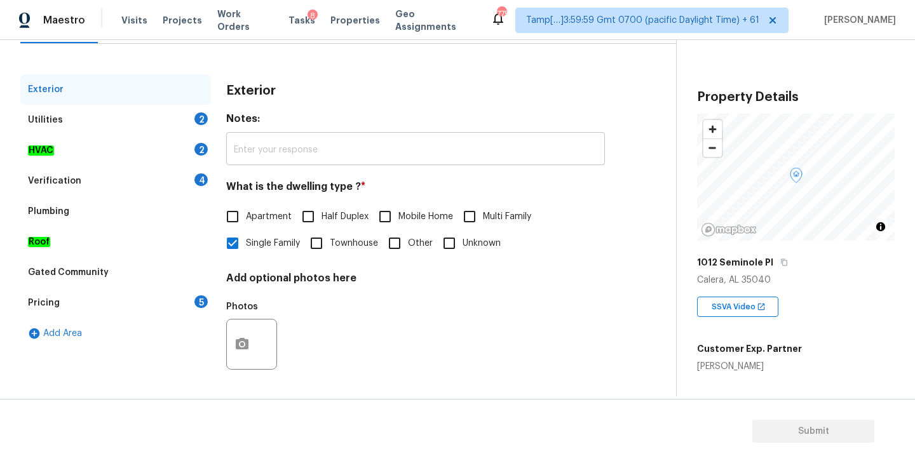
scroll to position [149, 0]
click at [97, 121] on div "Utilities 2" at bounding box center [115, 120] width 191 height 30
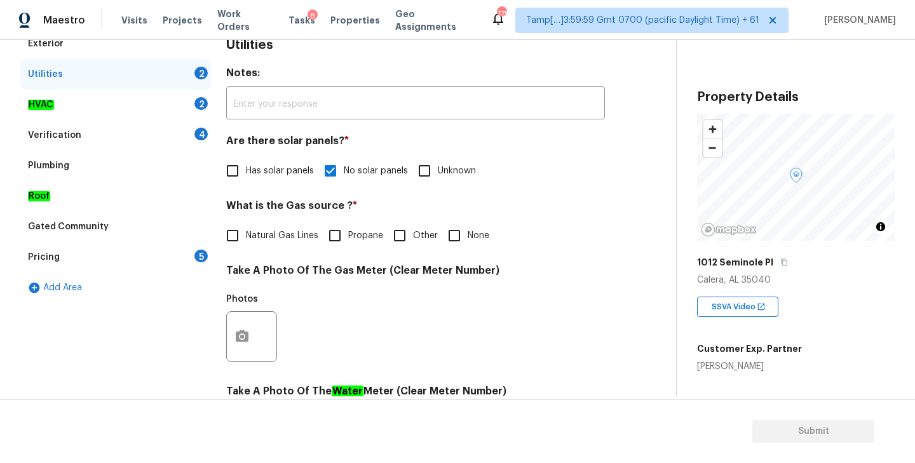
scroll to position [210, 0]
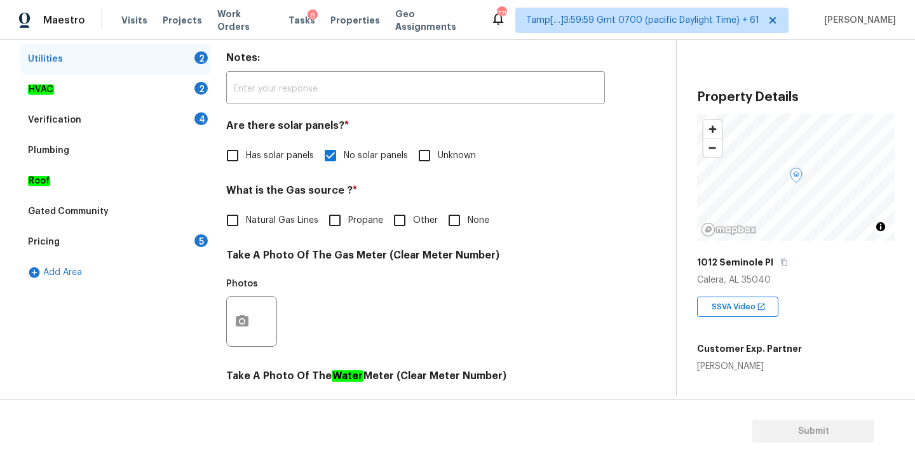
click at [53, 121] on div "Verification" at bounding box center [54, 120] width 53 height 13
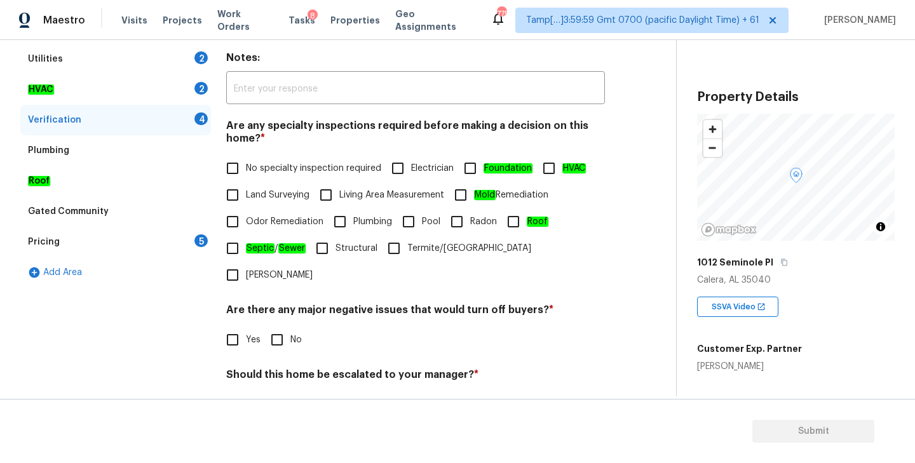
click at [278, 327] on input "No" at bounding box center [277, 340] width 27 height 27
checkbox input "true"
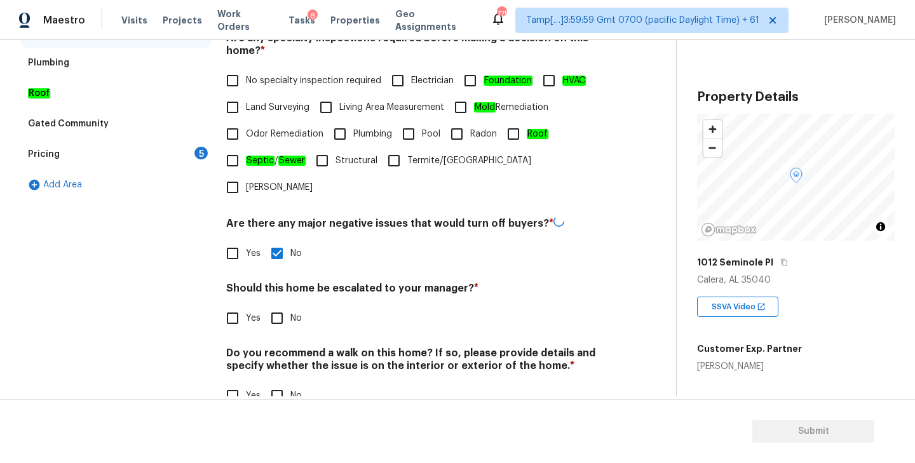
scroll to position [302, 0]
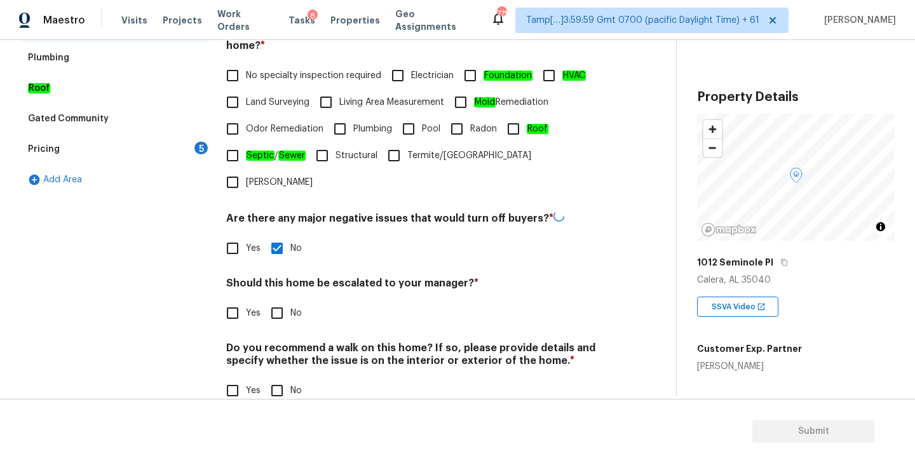
click at [279, 300] on input "No" at bounding box center [277, 313] width 27 height 27
checkbox input "true"
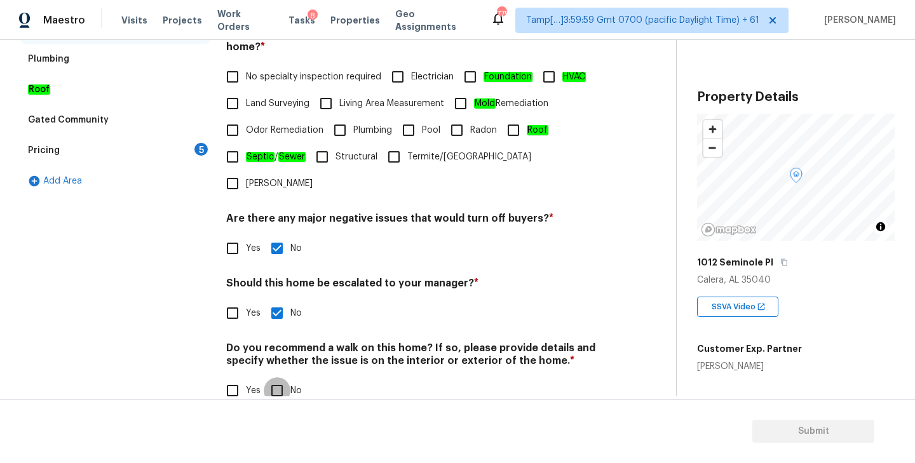
click at [279, 377] on input "No" at bounding box center [277, 390] width 27 height 27
checkbox input "true"
click at [148, 142] on div "Pricing 5" at bounding box center [115, 150] width 191 height 30
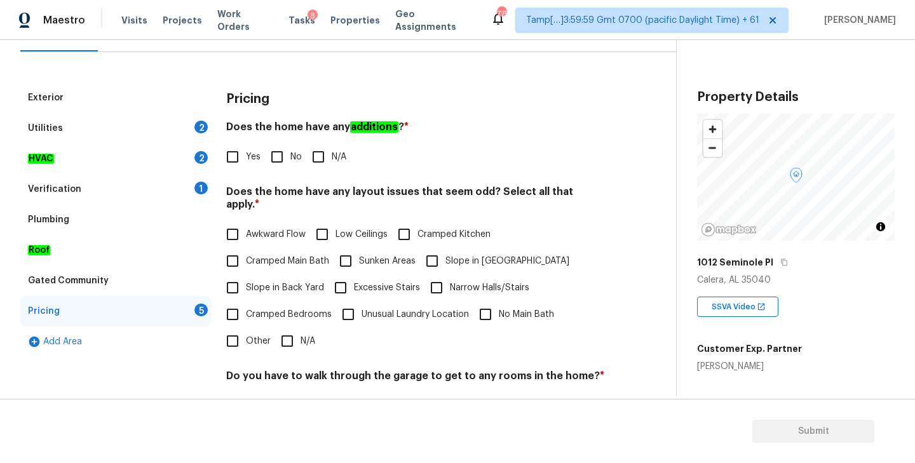
scroll to position [140, 0]
click at [279, 159] on input "No" at bounding box center [277, 157] width 27 height 27
checkbox input "true"
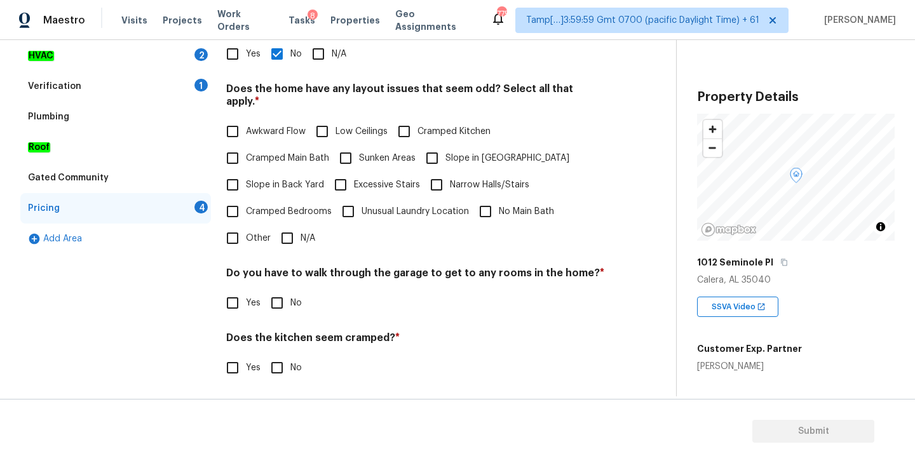
scroll to position [299, 0]
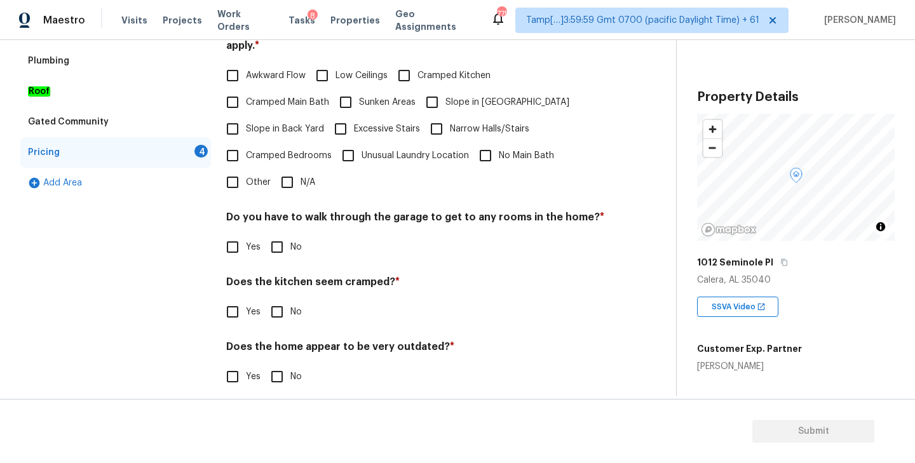
click at [281, 234] on input "No" at bounding box center [277, 247] width 27 height 27
checkbox input "true"
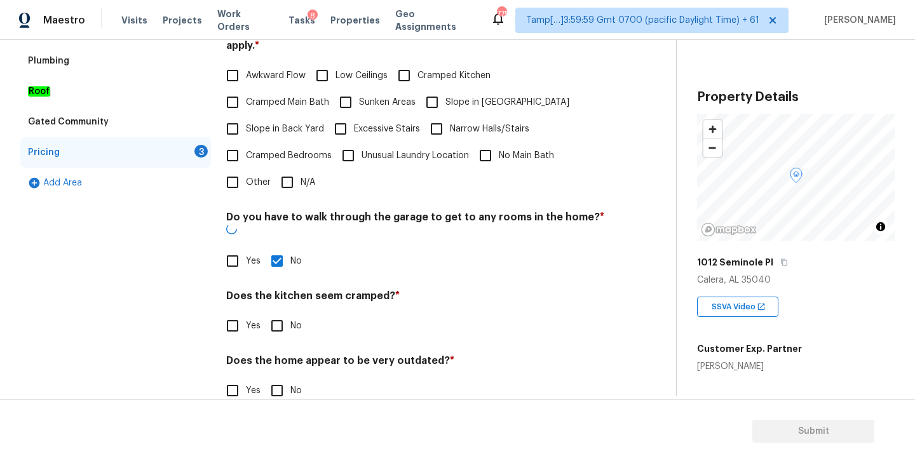
click at [278, 313] on input "No" at bounding box center [277, 326] width 27 height 27
checkbox input "true"
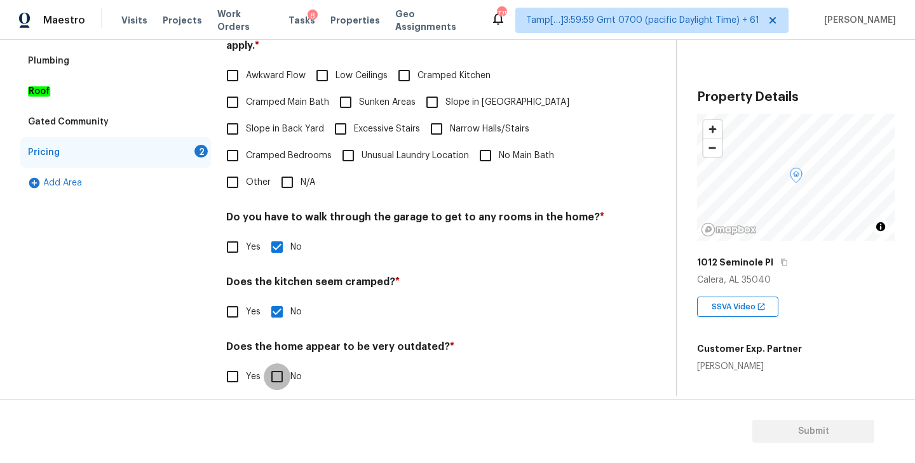
click at [273, 365] on input "No" at bounding box center [277, 376] width 27 height 27
checkbox input "true"
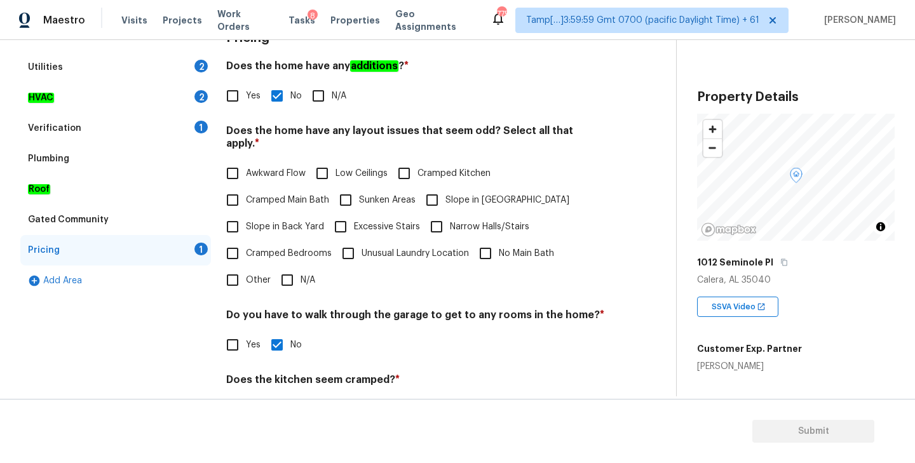
scroll to position [188, 0]
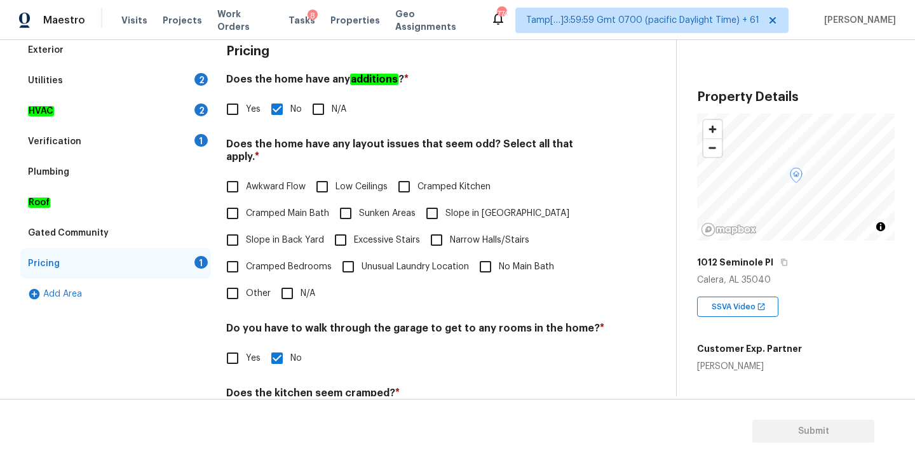
click at [239, 283] on input "Other" at bounding box center [232, 293] width 27 height 27
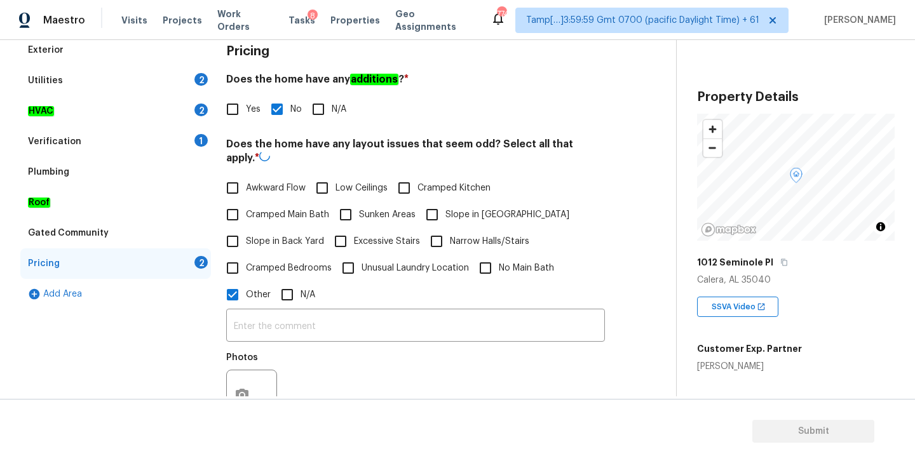
click at [230, 297] on input "Other" at bounding box center [232, 294] width 27 height 27
checkbox input "false"
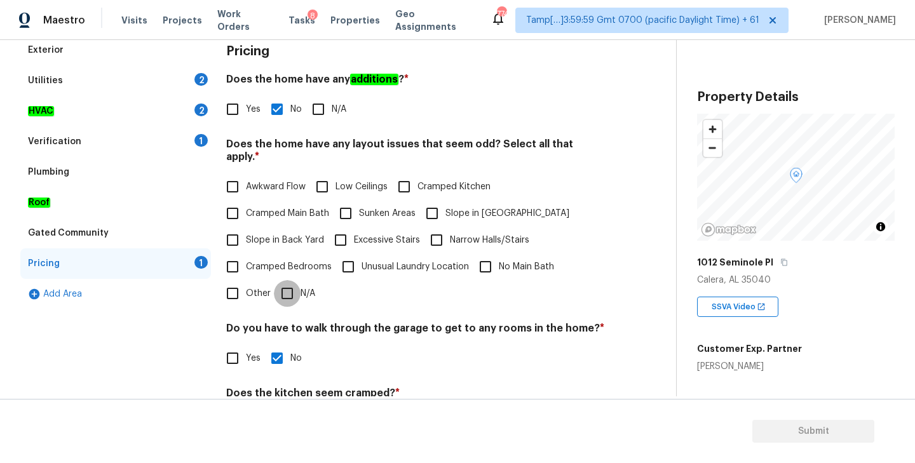
click at [285, 283] on input "N/A" at bounding box center [287, 293] width 27 height 27
checkbox input "true"
click at [76, 137] on div "Verification" at bounding box center [54, 141] width 53 height 13
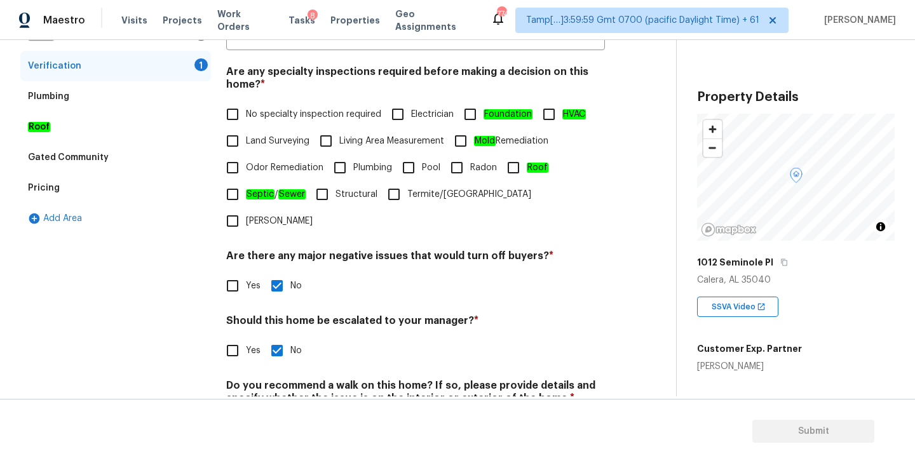
scroll to position [301, 0]
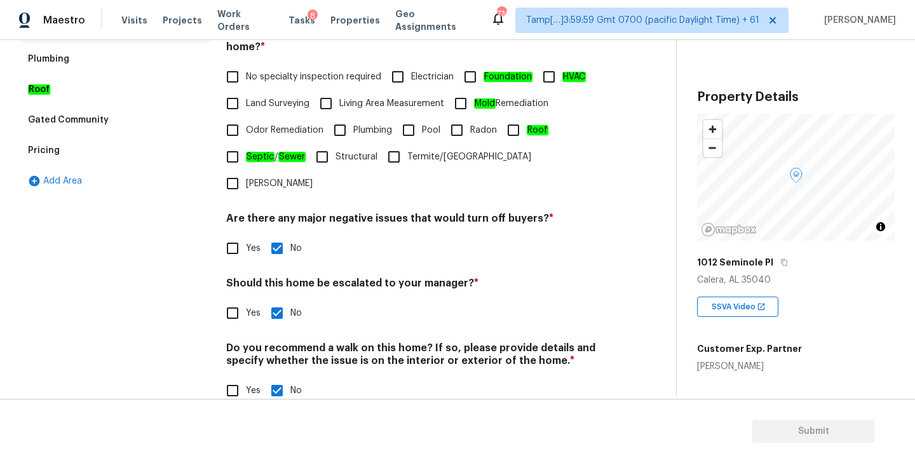
click at [238, 76] on input "No specialty inspection required" at bounding box center [232, 77] width 27 height 27
checkbox input "true"
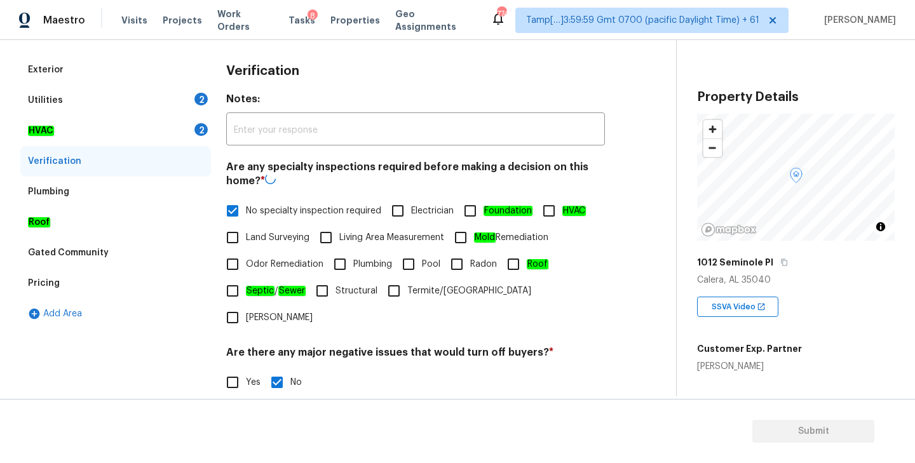
scroll to position [153, 0]
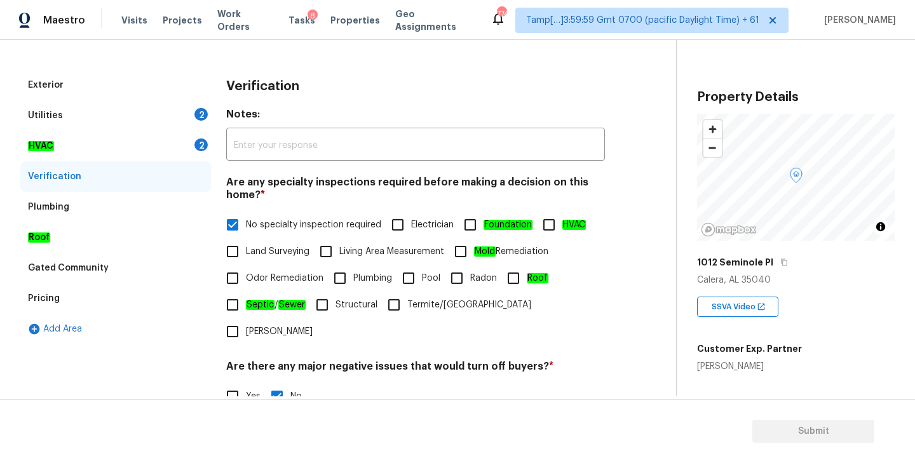
click at [109, 144] on div "HVAC 2" at bounding box center [115, 146] width 191 height 30
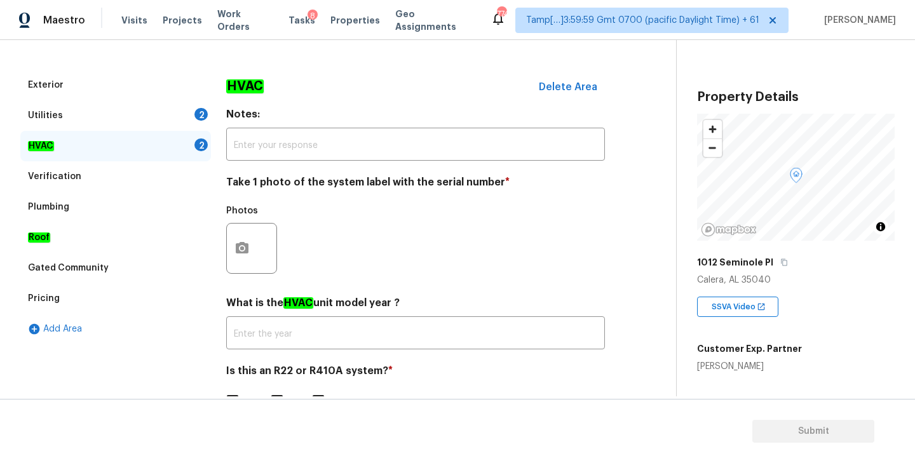
scroll to position [191, 0]
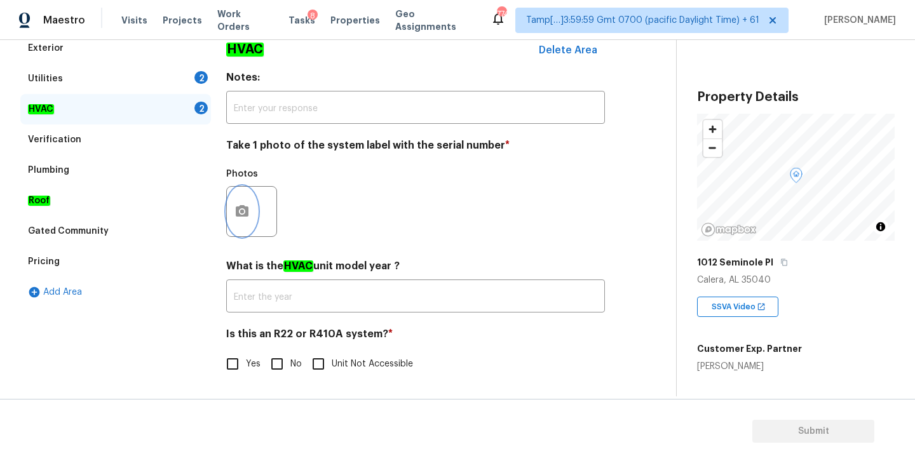
click at [241, 214] on icon "button" at bounding box center [242, 210] width 13 height 11
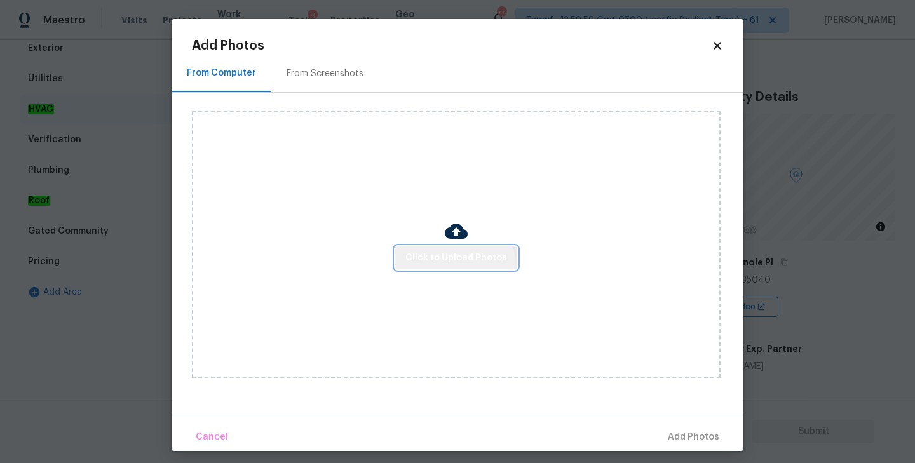
click at [456, 266] on button "Click to Upload Photos" at bounding box center [456, 259] width 122 height 24
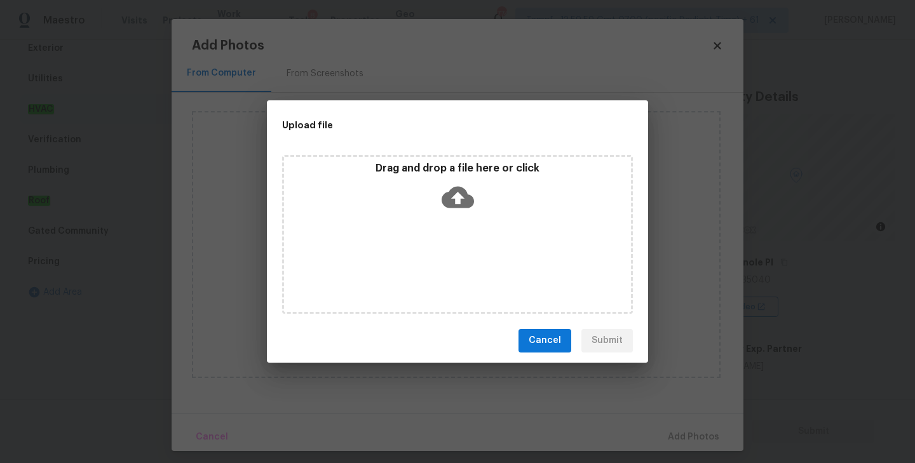
click at [463, 194] on icon at bounding box center [458, 197] width 32 height 22
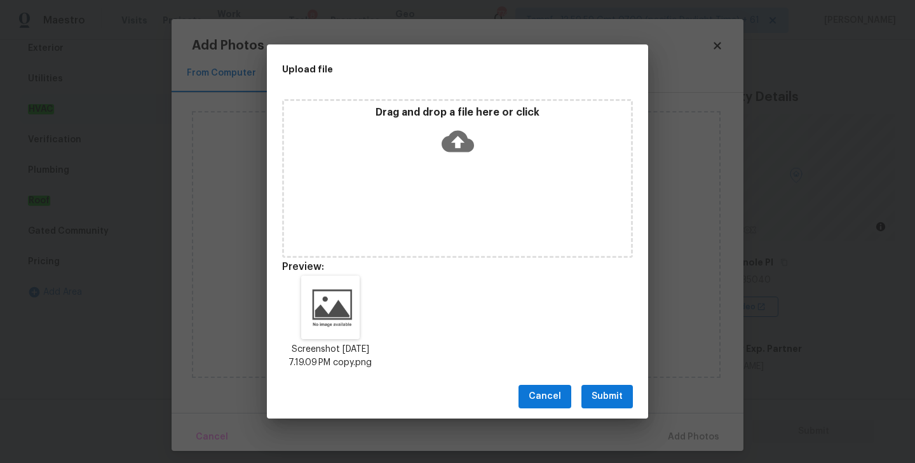
click at [605, 405] on span "Submit" at bounding box center [606, 397] width 31 height 16
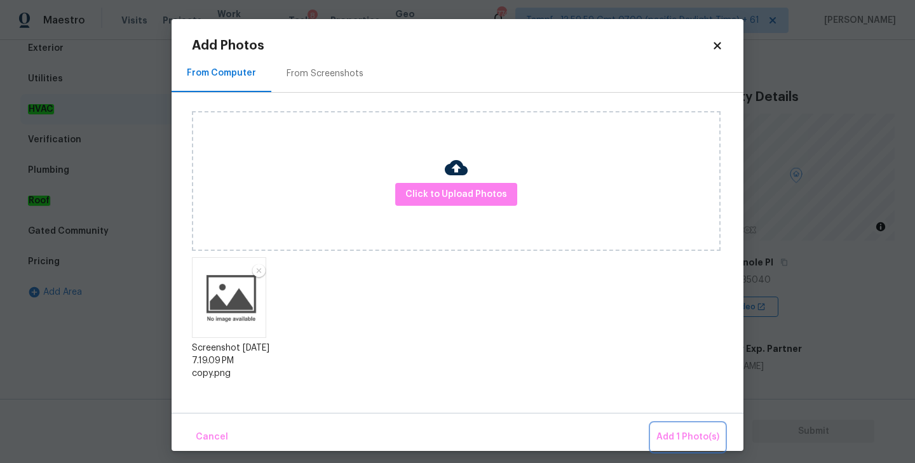
click at [682, 435] on span "Add 1 Photo(s)" at bounding box center [687, 437] width 63 height 16
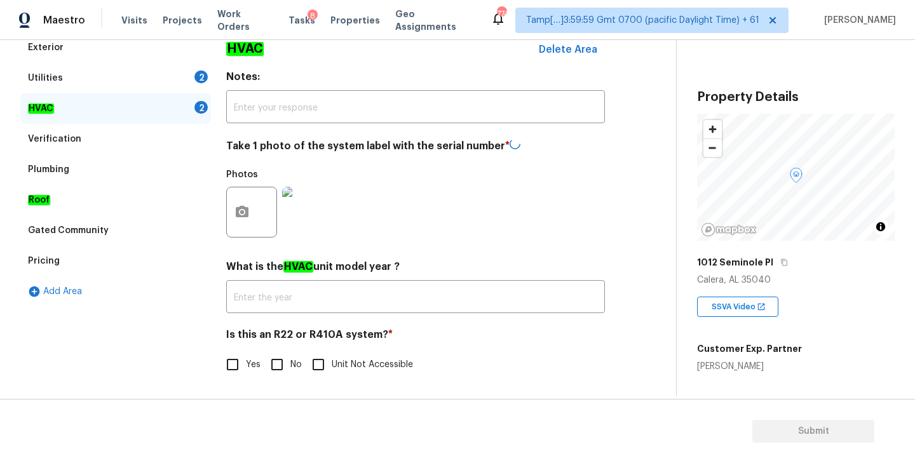
click at [278, 363] on input "No" at bounding box center [277, 364] width 27 height 27
checkbox input "true"
click at [79, 83] on div "Utilities 2" at bounding box center [115, 79] width 191 height 30
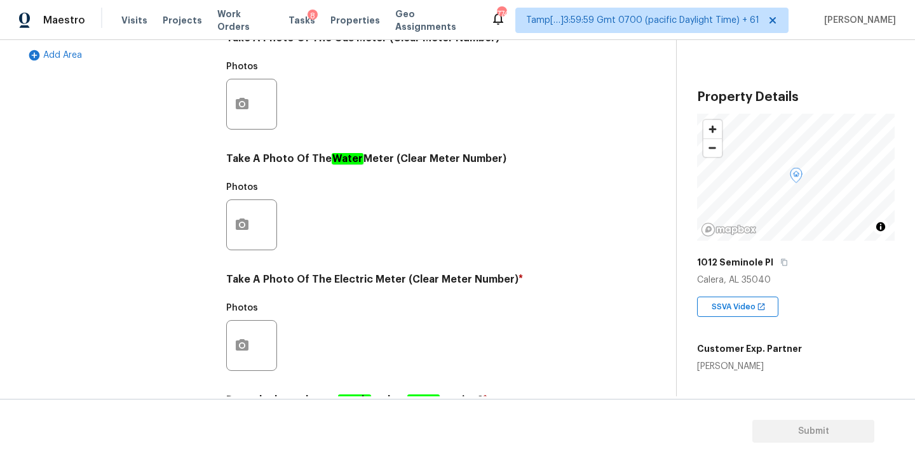
scroll to position [447, 0]
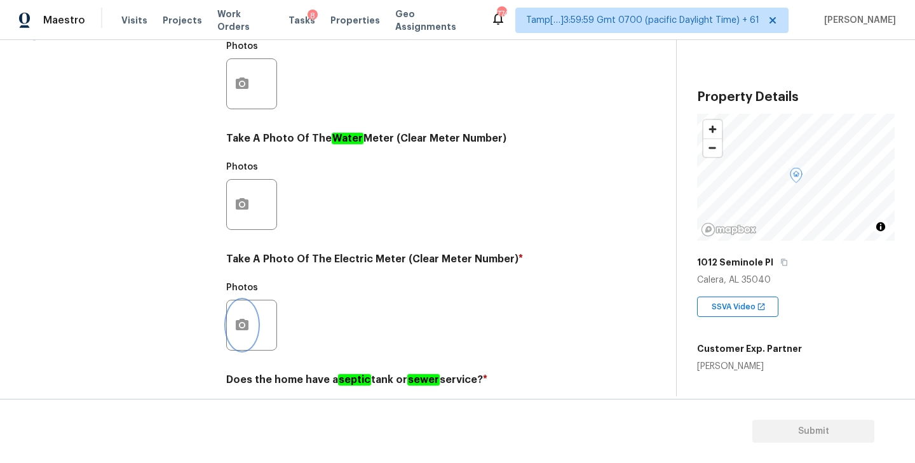
click at [239, 327] on icon "button" at bounding box center [242, 324] width 13 height 11
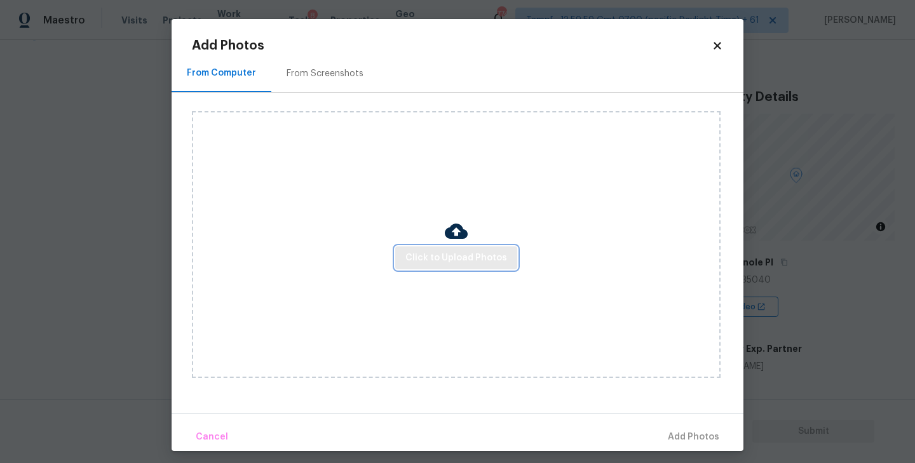
click at [463, 267] on button "Click to Upload Photos" at bounding box center [456, 259] width 122 height 24
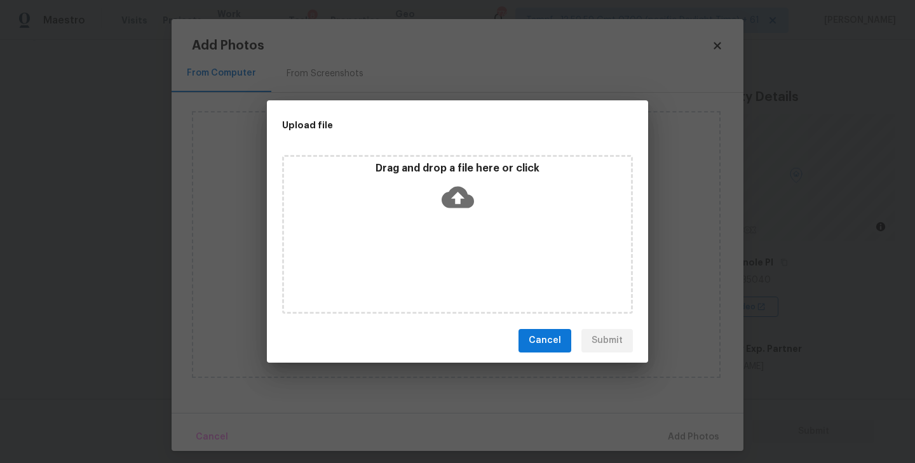
click at [457, 193] on icon at bounding box center [458, 197] width 32 height 32
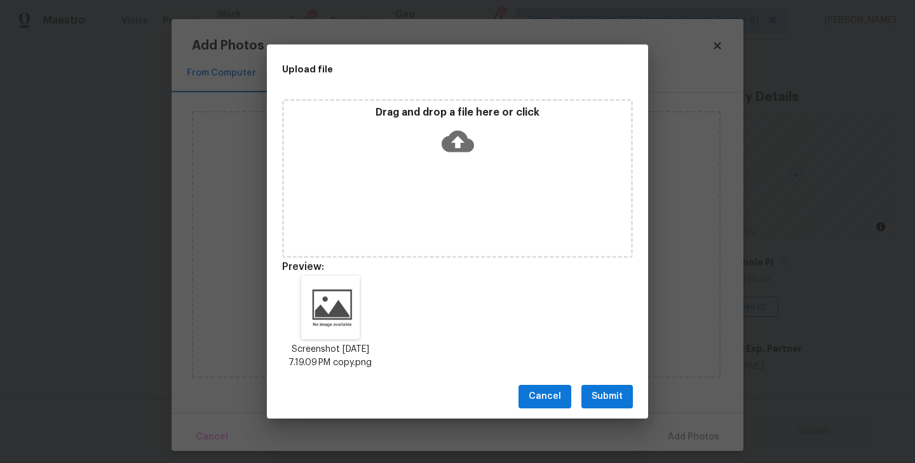
click at [611, 402] on span "Submit" at bounding box center [606, 397] width 31 height 16
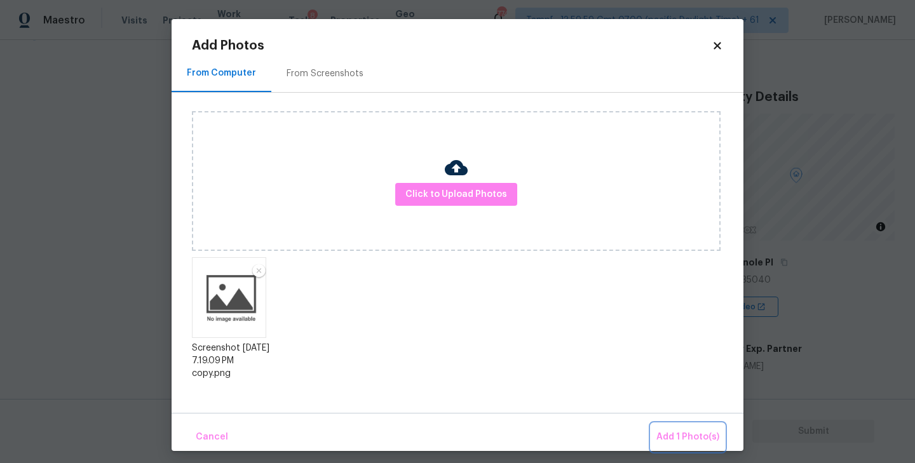
click at [680, 431] on span "Add 1 Photo(s)" at bounding box center [687, 437] width 63 height 16
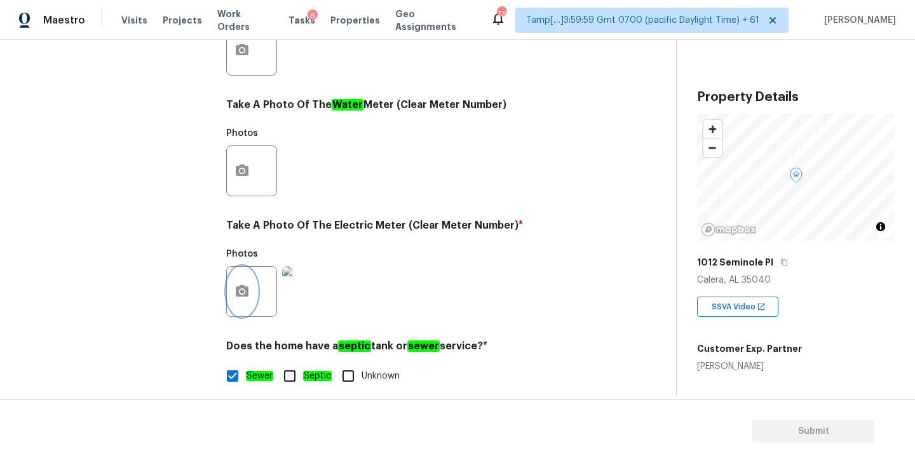
scroll to position [493, 0]
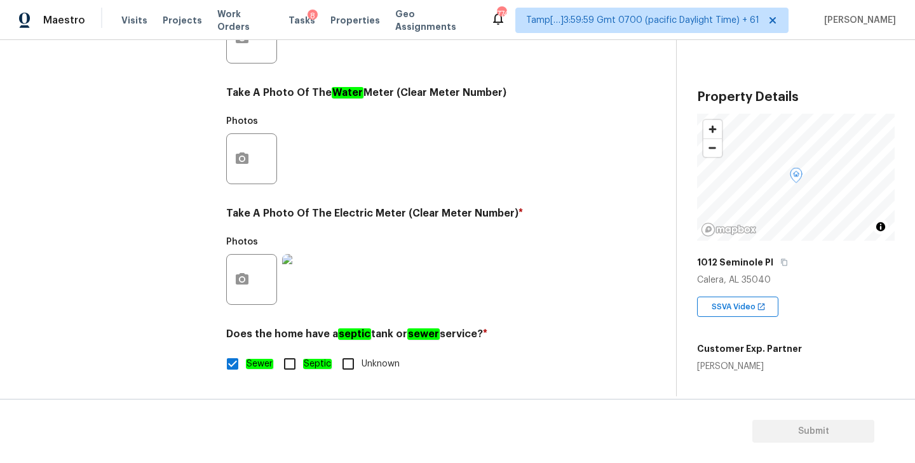
click at [416, 287] on div "Photos" at bounding box center [415, 271] width 379 height 83
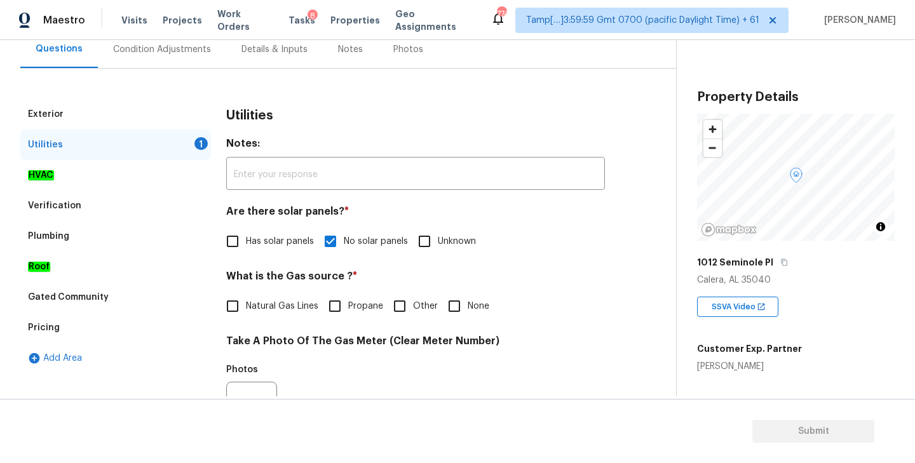
scroll to position [123, 0]
click at [399, 306] on input "Other" at bounding box center [399, 307] width 27 height 27
checkbox input "true"
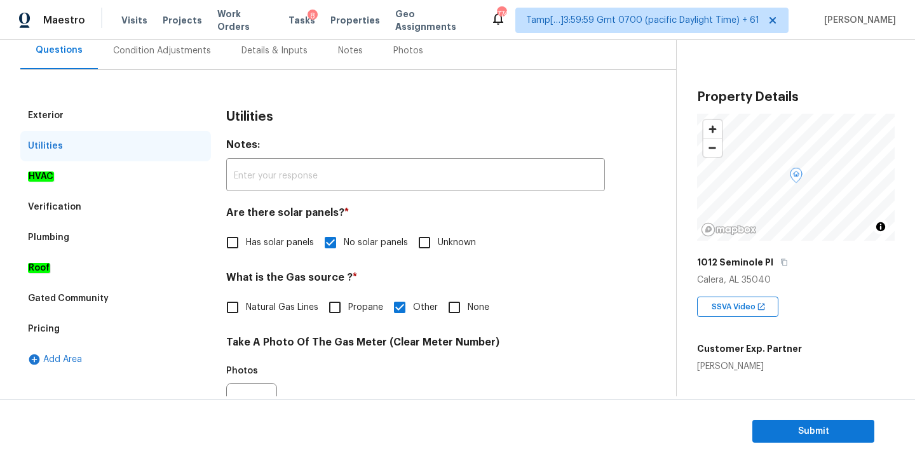
click at [147, 51] on div "Condition Adjustments" at bounding box center [162, 50] width 98 height 13
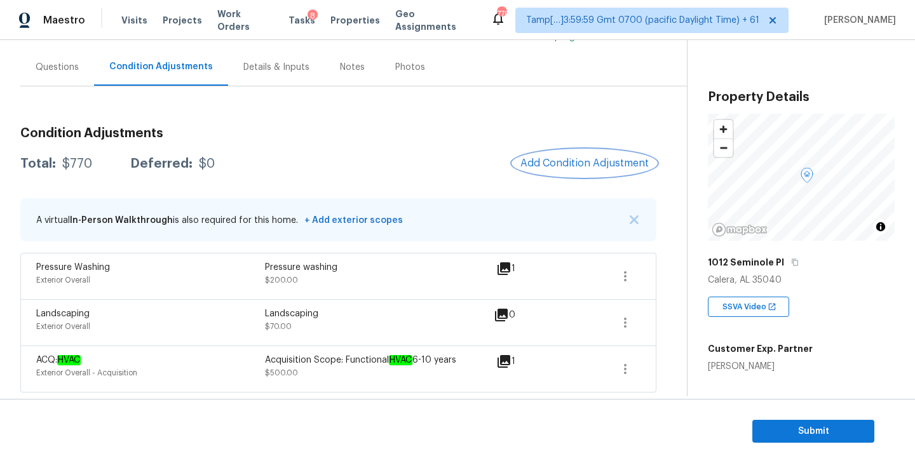
click at [579, 164] on span "Add Condition Adjustment" at bounding box center [584, 163] width 128 height 11
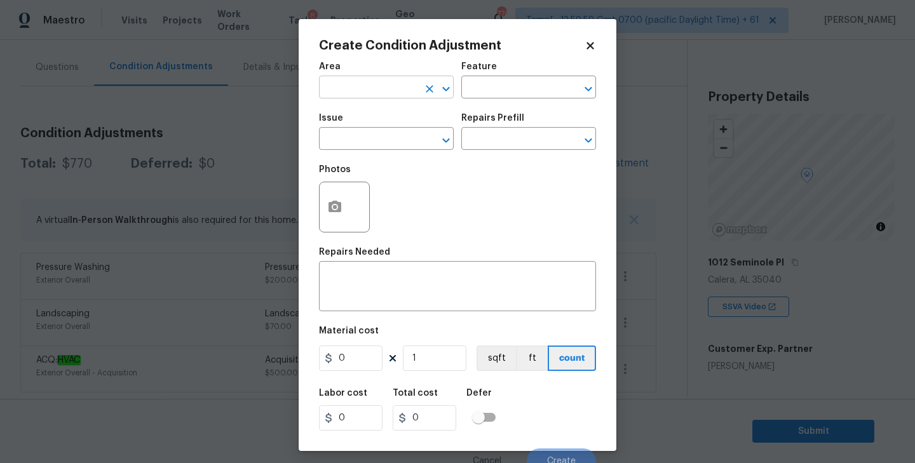
click at [374, 87] on input "text" at bounding box center [368, 89] width 99 height 20
click at [361, 132] on li "Interior Overall" at bounding box center [386, 138] width 135 height 21
type input "Interior Overall"
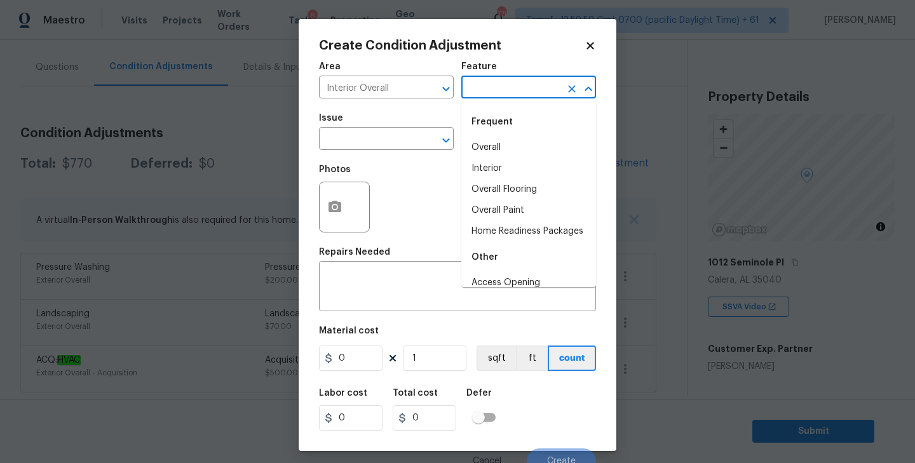
click at [486, 96] on input "text" at bounding box center [510, 89] width 99 height 20
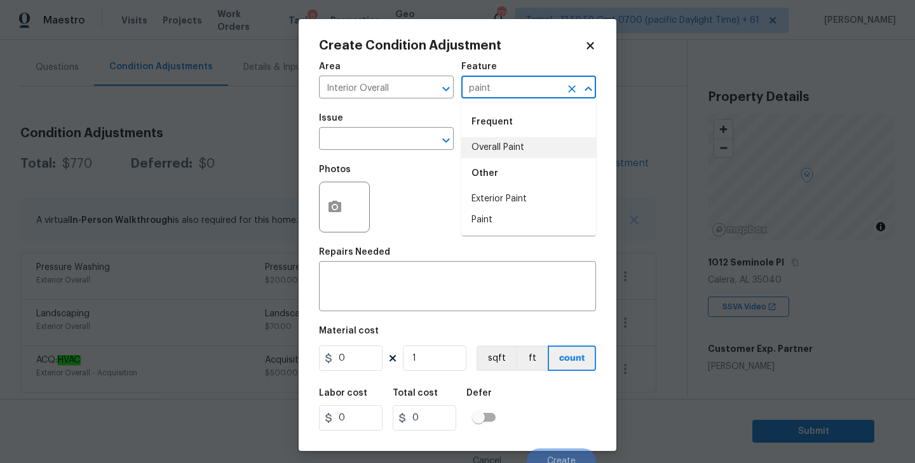
click at [498, 147] on li "Overall Paint" at bounding box center [528, 147] width 135 height 21
type input "Overall Paint"
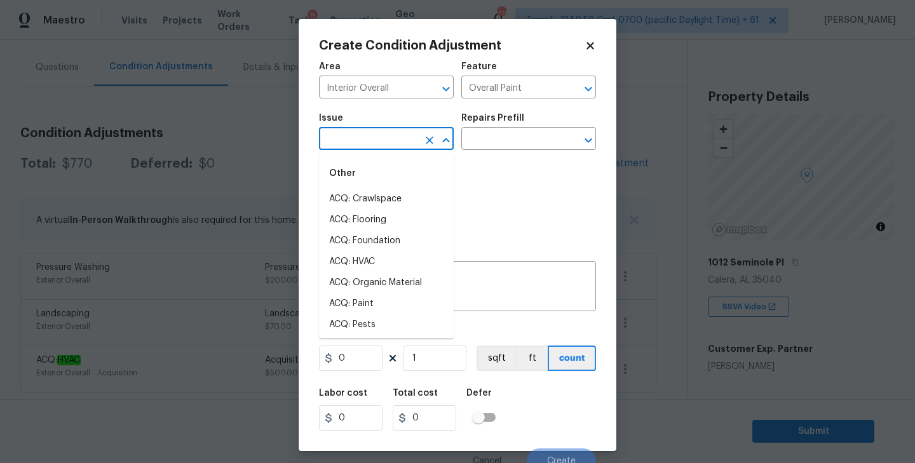
click at [388, 141] on input "text" at bounding box center [368, 140] width 99 height 20
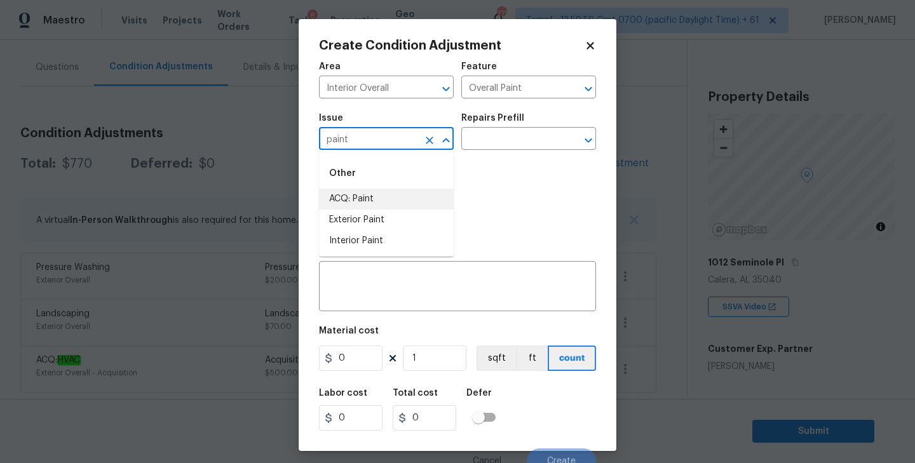
click at [361, 195] on li "ACQ: Paint" at bounding box center [386, 199] width 135 height 21
click at [586, 139] on icon "Open" at bounding box center [588, 140] width 15 height 15
type input "ACQ: Paint"
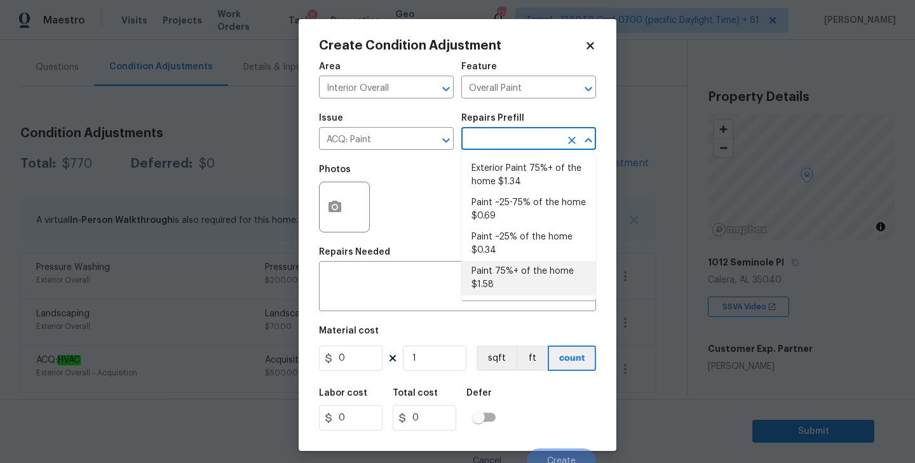
click at [515, 277] on li "Paint 75%+ of the home $1.58" at bounding box center [528, 278] width 135 height 34
type input "Acquisition"
type textarea "Acquisition Scope: 75%+ of the home will likely require interior paint"
type input "1.58"
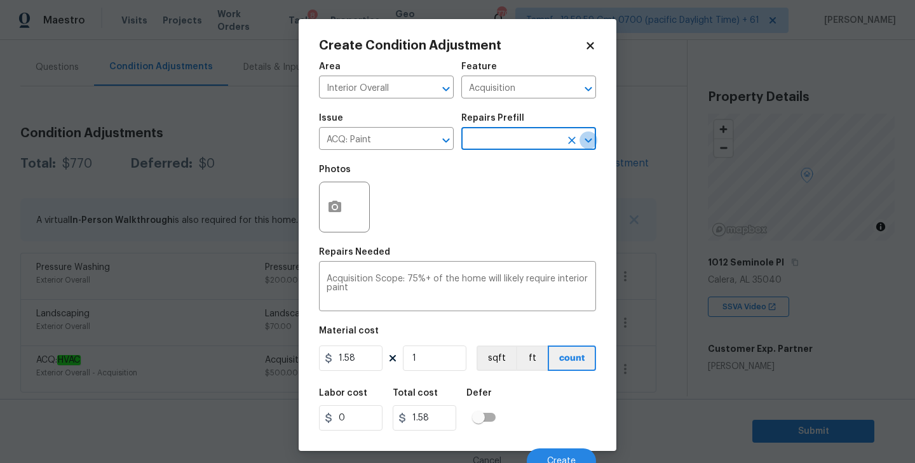
click at [589, 137] on icon "Open" at bounding box center [588, 140] width 15 height 15
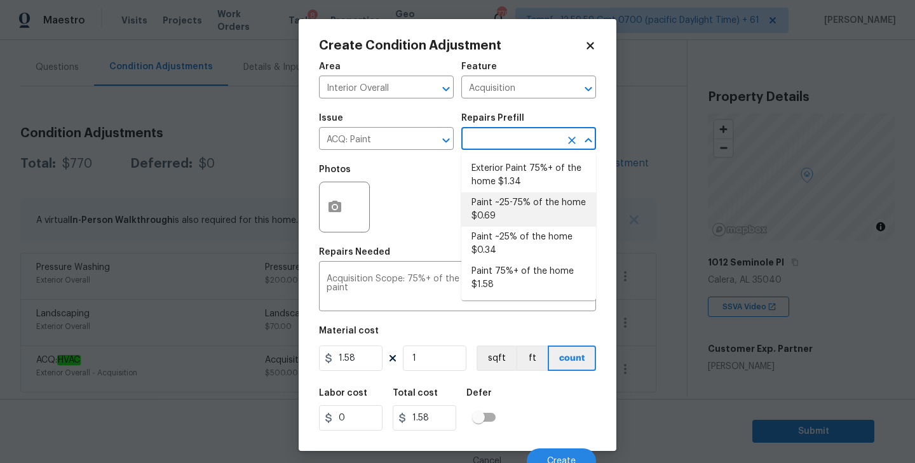
click at [527, 199] on li "Paint ~25-75% of the home $0.69" at bounding box center [528, 210] width 135 height 34
type textarea "Acquisition Scope: ~25 - 75% of the home needs interior paint"
type input "0.69"
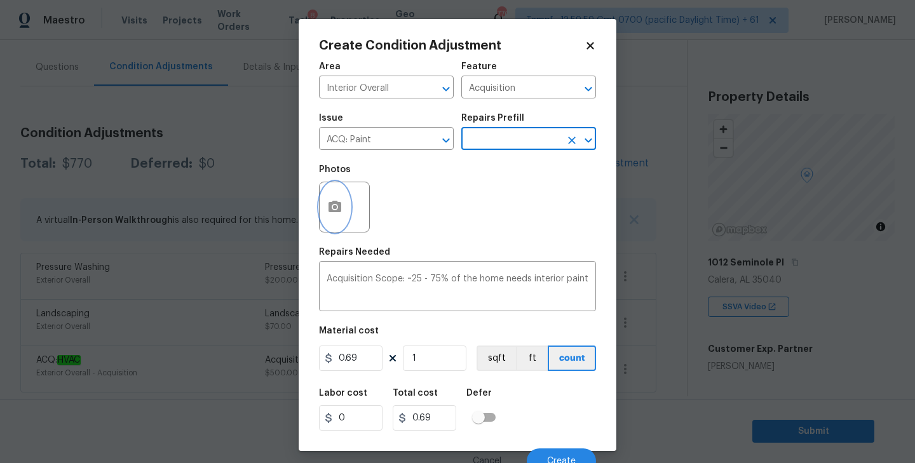
click at [334, 206] on circle "button" at bounding box center [335, 207] width 4 height 4
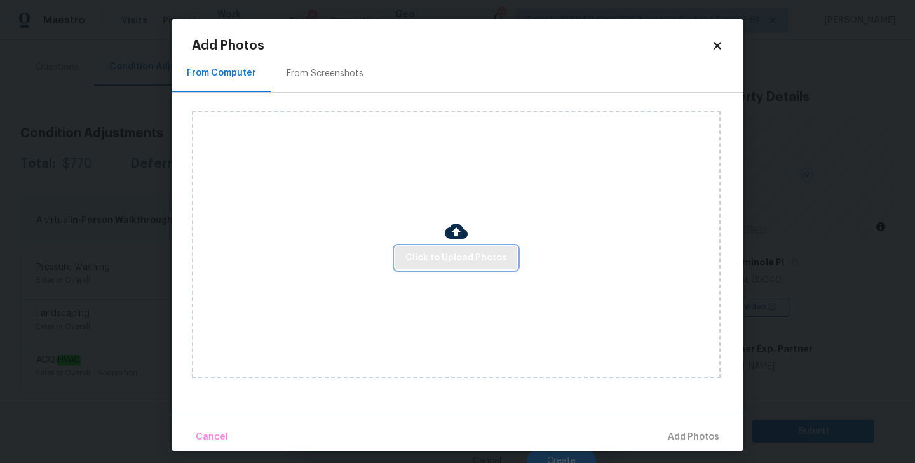
click at [478, 262] on span "Click to Upload Photos" at bounding box center [456, 258] width 102 height 16
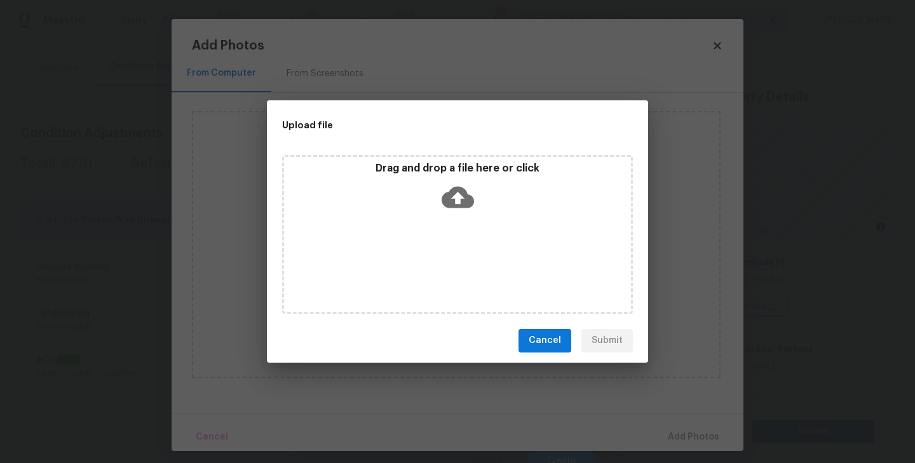
click at [457, 199] on icon at bounding box center [458, 197] width 32 height 32
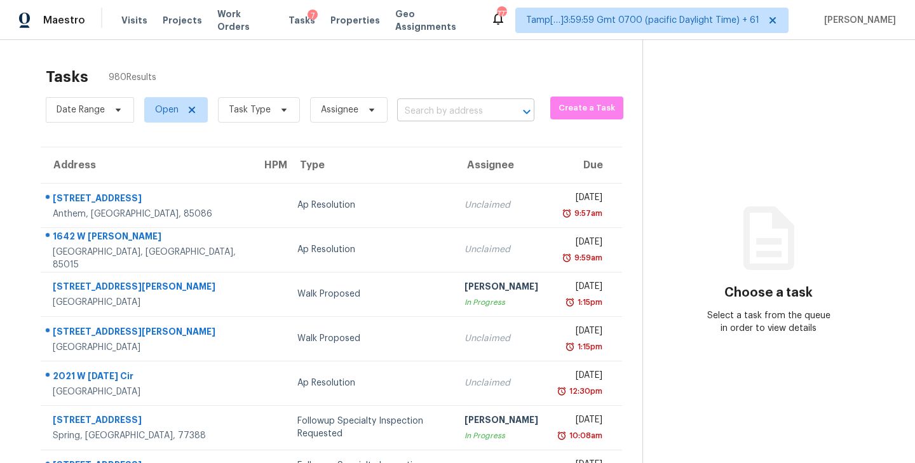
click at [450, 104] on input "text" at bounding box center [448, 112] width 102 height 20
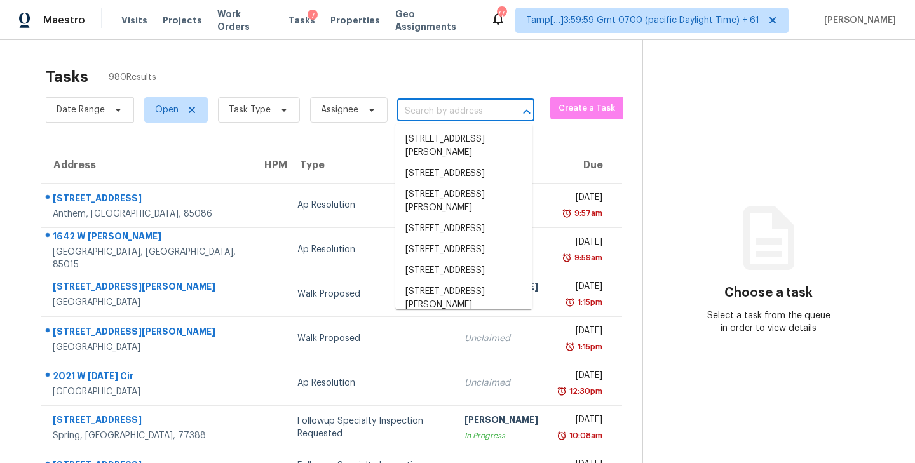
paste input "[STREET_ADDRESS]"
type input "[STREET_ADDRESS]"
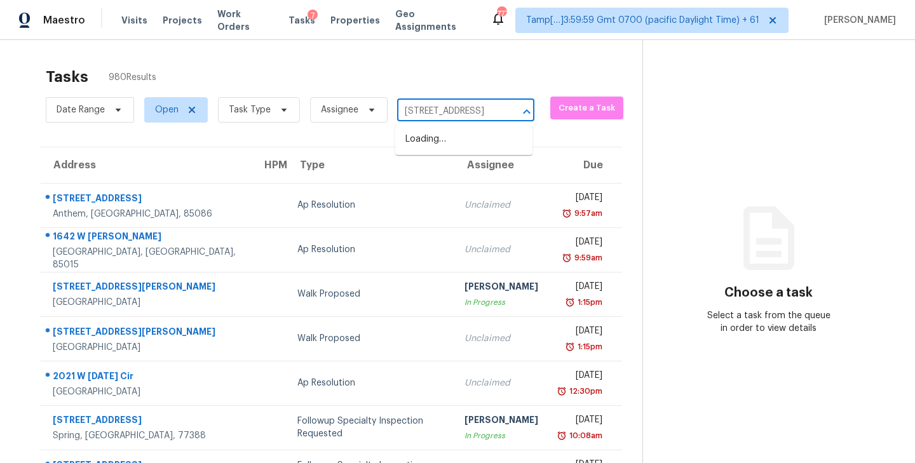
scroll to position [0, 58]
click at [454, 145] on li "[STREET_ADDRESS]" at bounding box center [463, 139] width 137 height 21
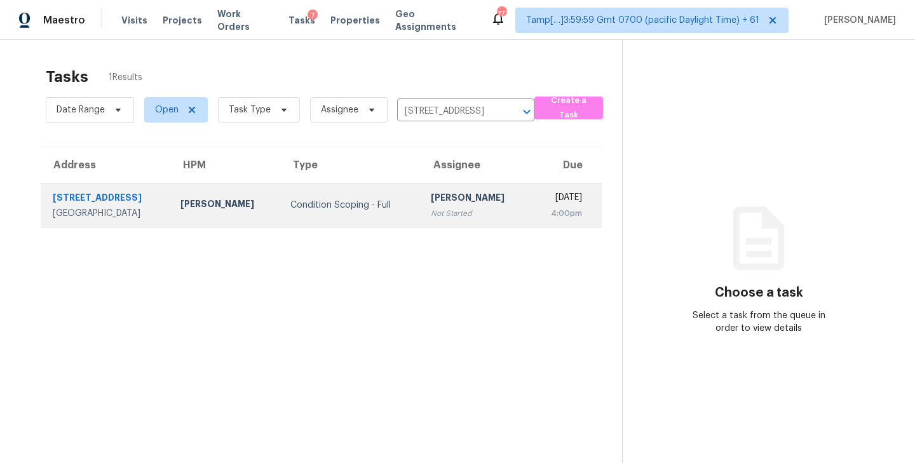
click at [431, 207] on div "[PERSON_NAME]" at bounding box center [476, 199] width 90 height 16
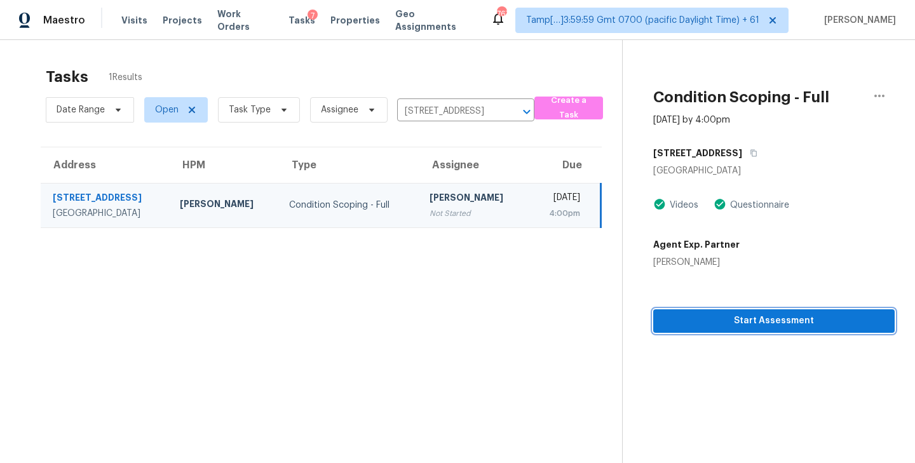
click at [787, 319] on span "Start Assessment" at bounding box center [773, 321] width 221 height 16
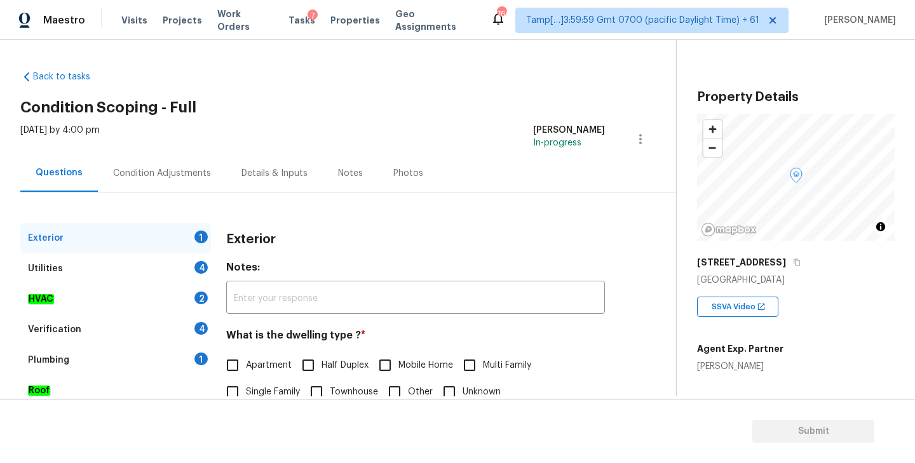
scroll to position [107, 0]
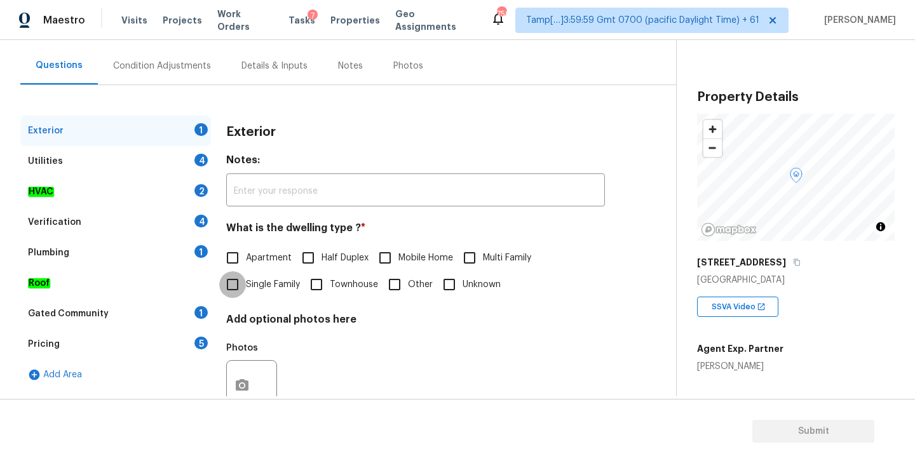
click at [234, 294] on input "Single Family" at bounding box center [232, 284] width 27 height 27
checkbox input "true"
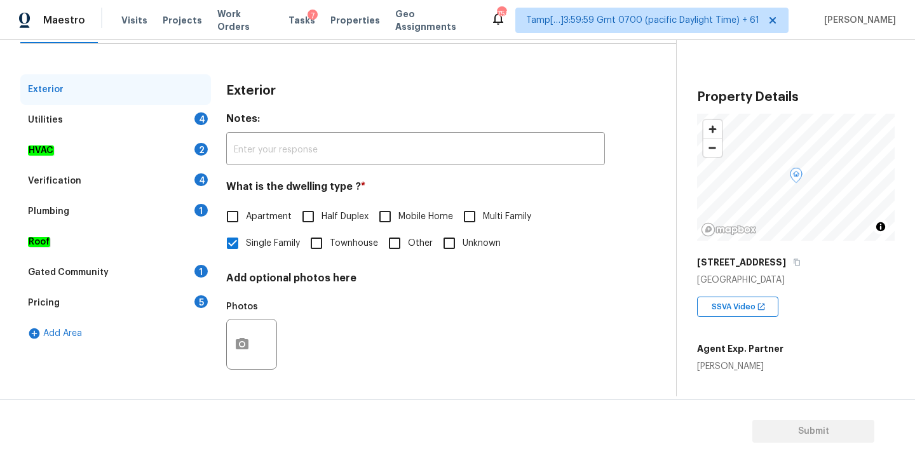
scroll to position [149, 0]
click at [59, 271] on div "Gated Community" at bounding box center [68, 272] width 81 height 13
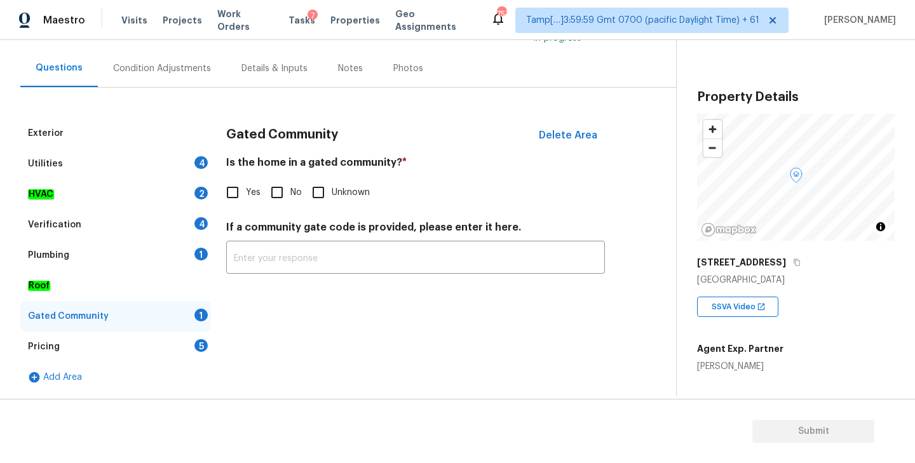
scroll to position [105, 0]
click at [278, 194] on input "No" at bounding box center [277, 192] width 27 height 27
checkbox input "true"
click at [100, 253] on div "Plumbing 1" at bounding box center [115, 255] width 191 height 30
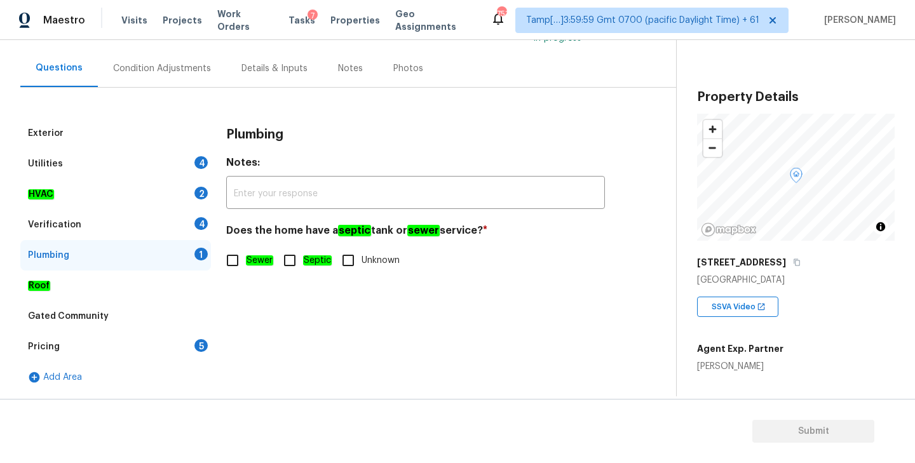
click at [233, 258] on input "Sewer" at bounding box center [232, 260] width 27 height 27
checkbox input "true"
click at [66, 230] on div "Verification" at bounding box center [54, 225] width 53 height 13
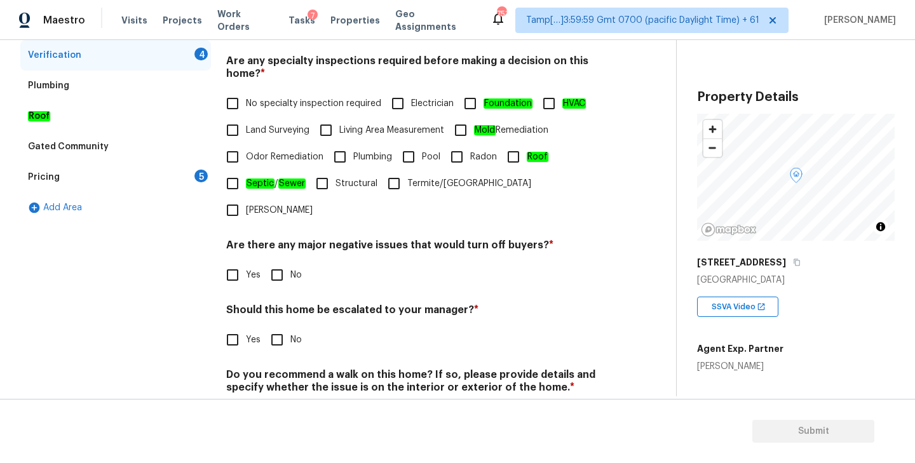
scroll to position [301, 0]
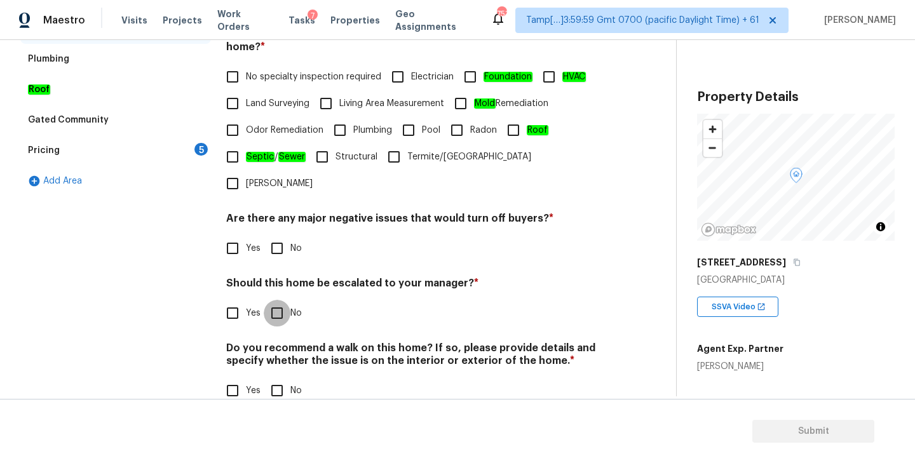
click at [276, 300] on input "No" at bounding box center [277, 313] width 27 height 27
checkbox input "true"
click at [275, 377] on input "No" at bounding box center [277, 390] width 27 height 27
checkbox input "true"
click at [278, 235] on input "No" at bounding box center [277, 248] width 27 height 27
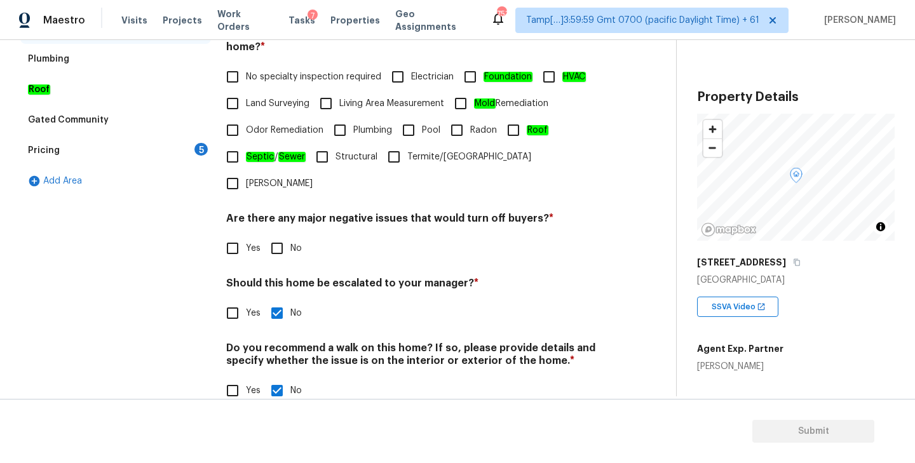
checkbox input "true"
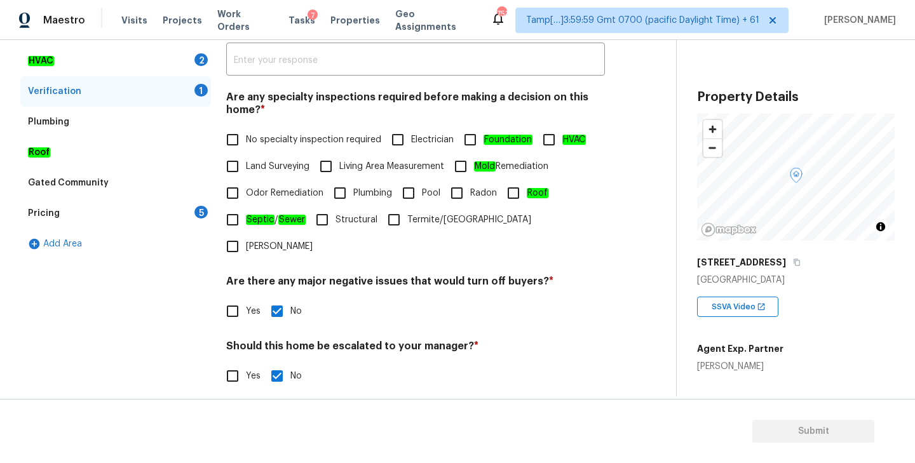
scroll to position [222, 0]
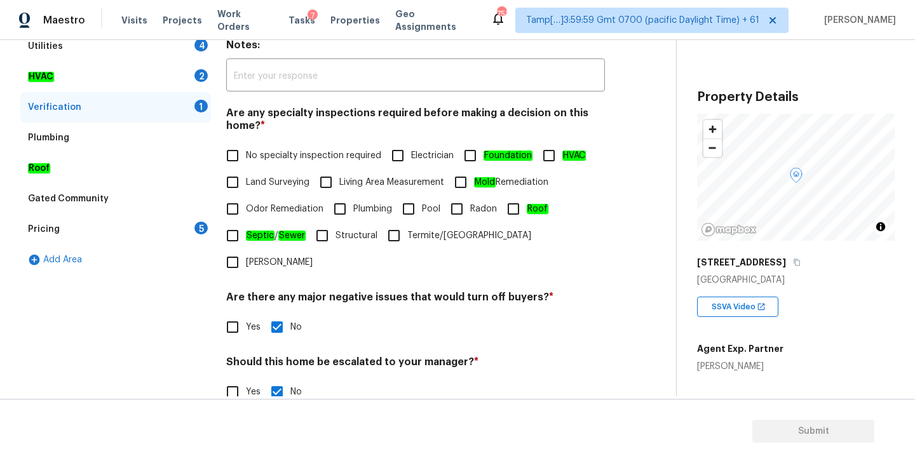
click at [229, 154] on input "No specialty inspection required" at bounding box center [232, 155] width 27 height 27
checkbox input "true"
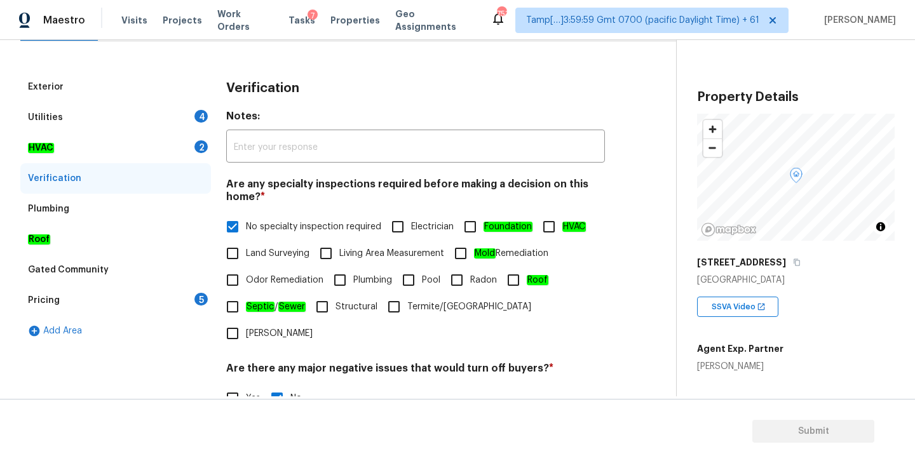
scroll to position [145, 0]
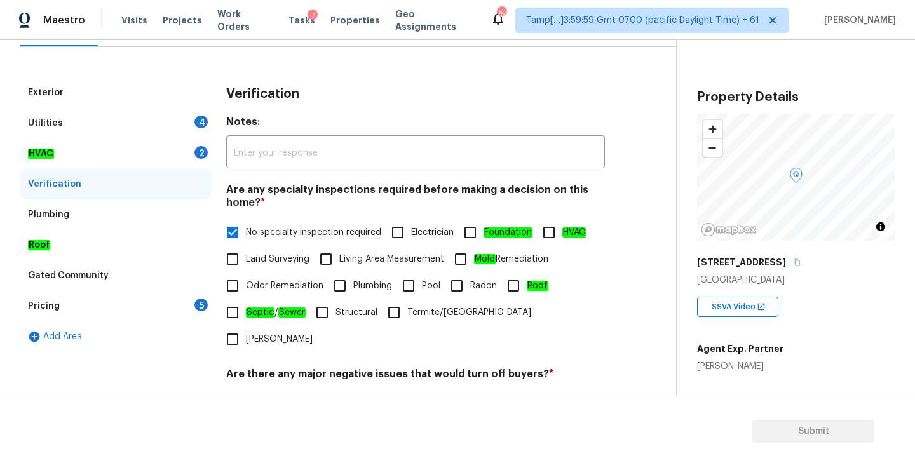
click at [79, 151] on div "HVAC 2" at bounding box center [115, 154] width 191 height 30
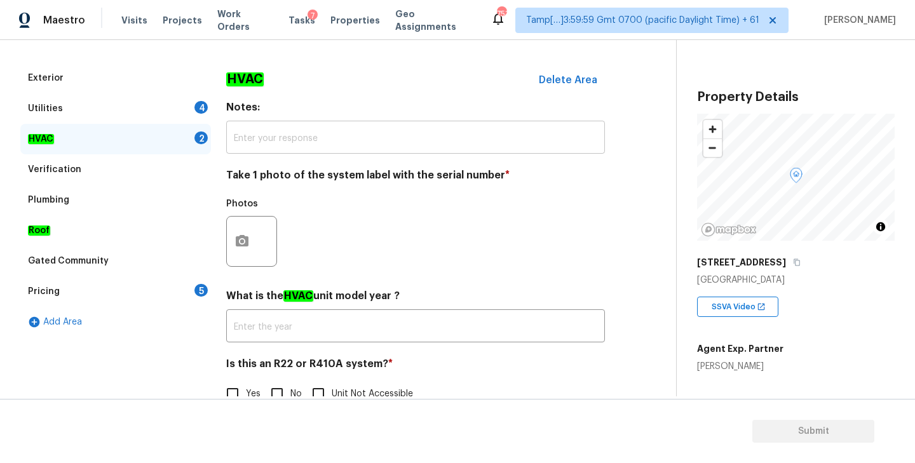
scroll to position [191, 0]
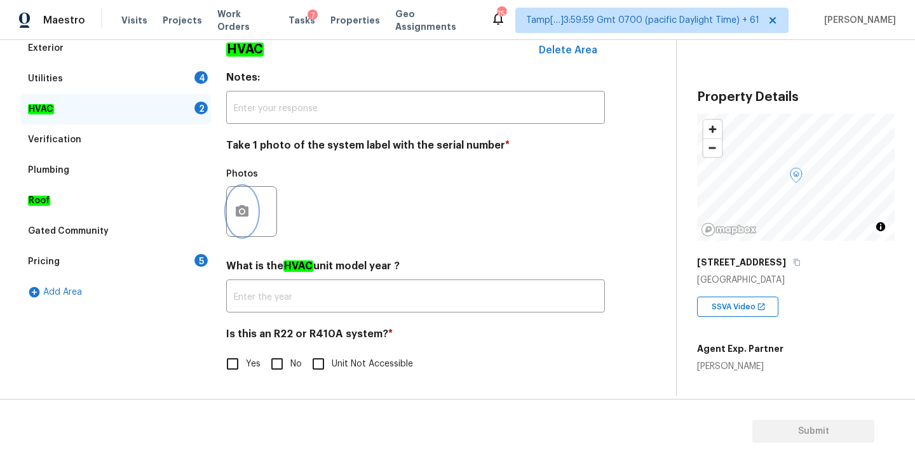
click at [239, 210] on icon "button" at bounding box center [241, 211] width 15 height 15
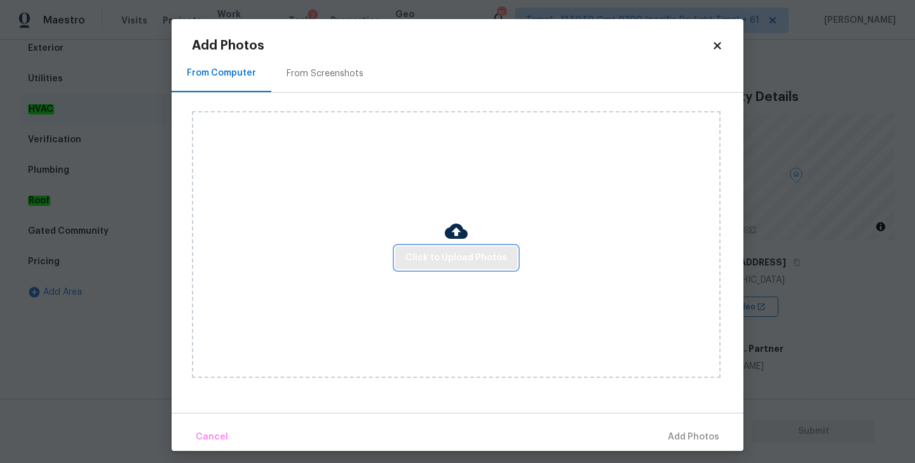
click at [454, 255] on span "Click to Upload Photos" at bounding box center [456, 258] width 102 height 16
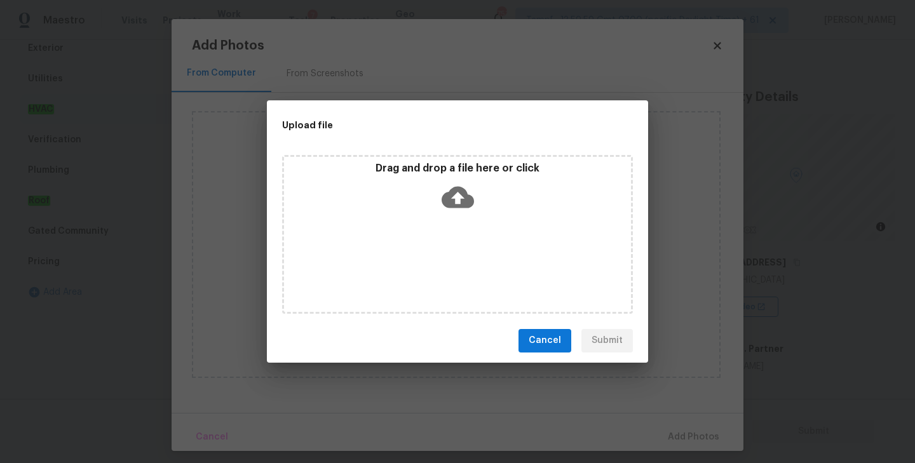
click at [451, 195] on icon at bounding box center [458, 197] width 32 height 22
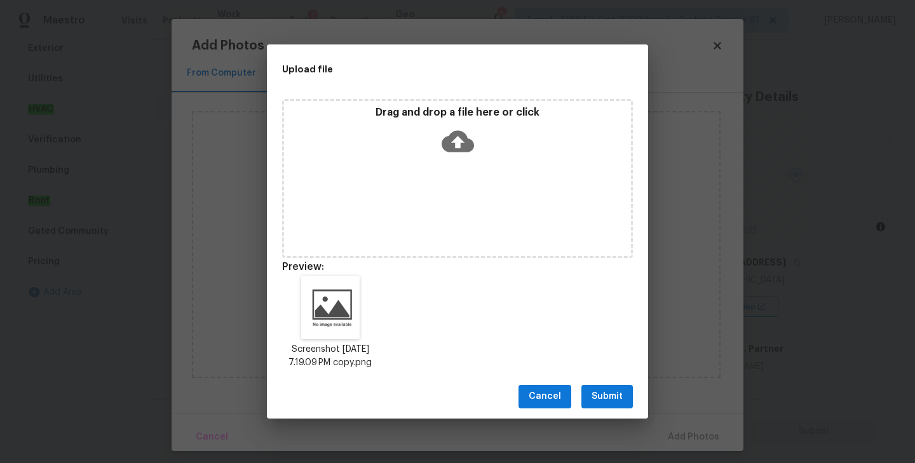
click at [608, 402] on span "Submit" at bounding box center [606, 397] width 31 height 16
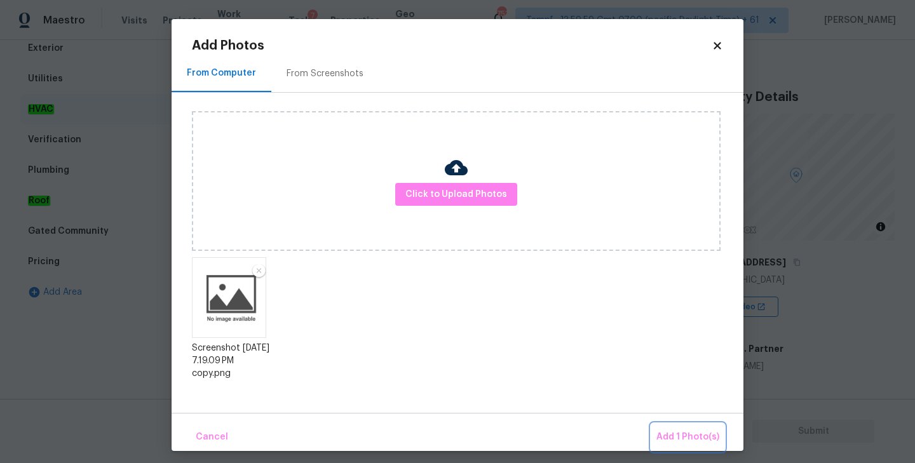
click at [697, 440] on span "Add 1 Photo(s)" at bounding box center [687, 437] width 63 height 16
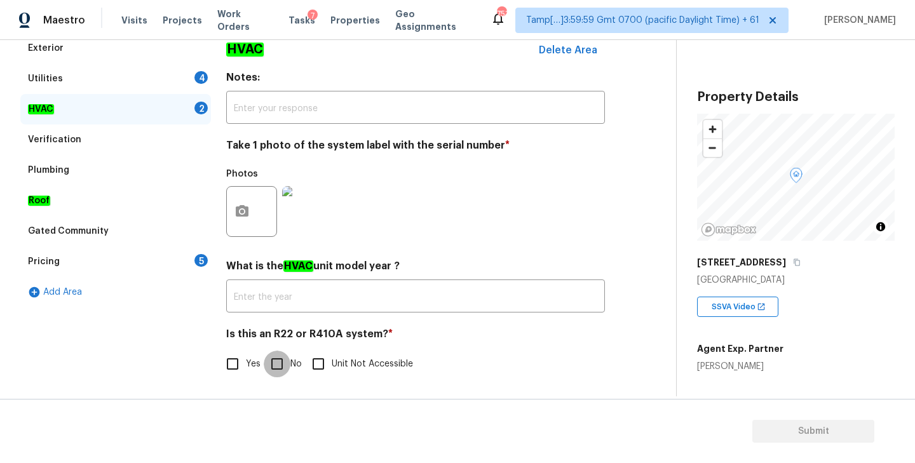
click at [278, 365] on input "No" at bounding box center [277, 364] width 27 height 27
checkbox input "true"
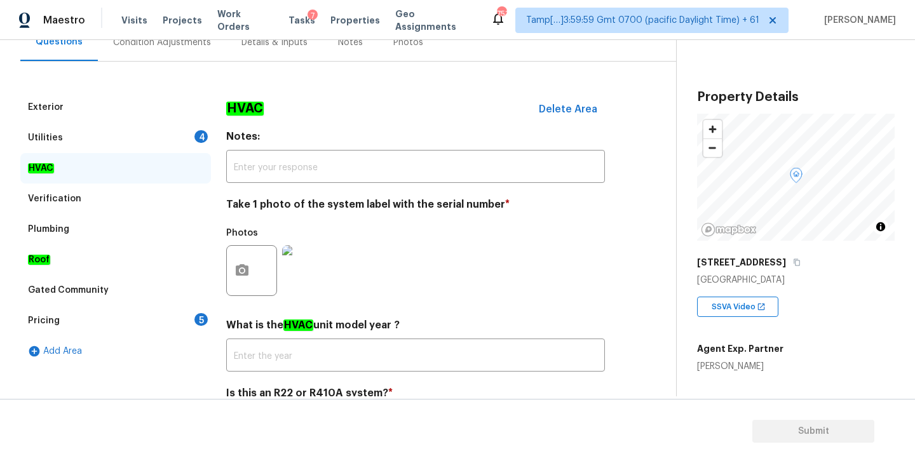
scroll to position [119, 0]
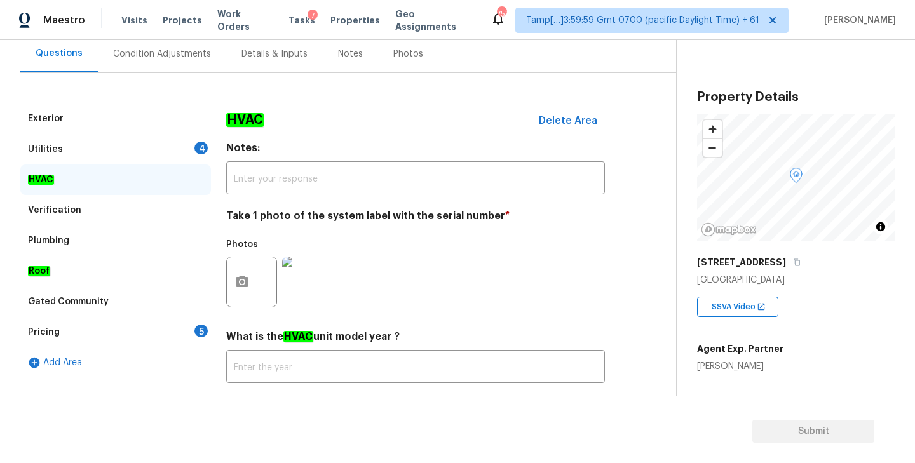
click at [81, 143] on div "Utilities 4" at bounding box center [115, 149] width 191 height 30
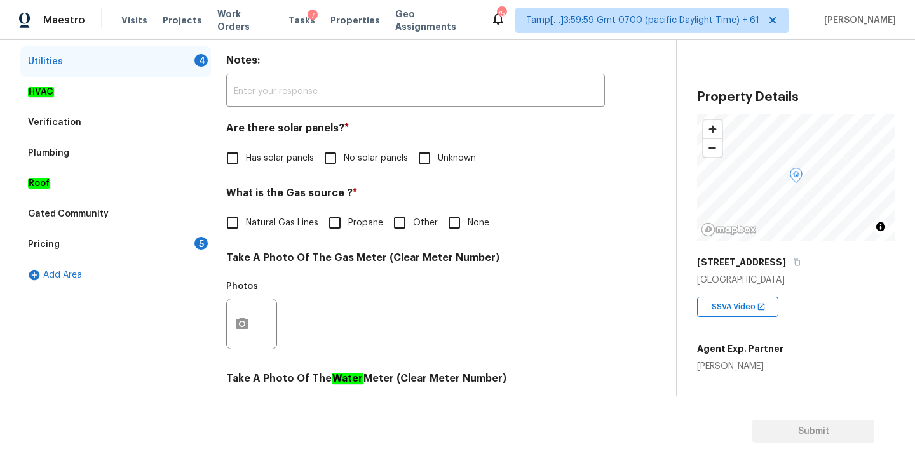
scroll to position [220, 0]
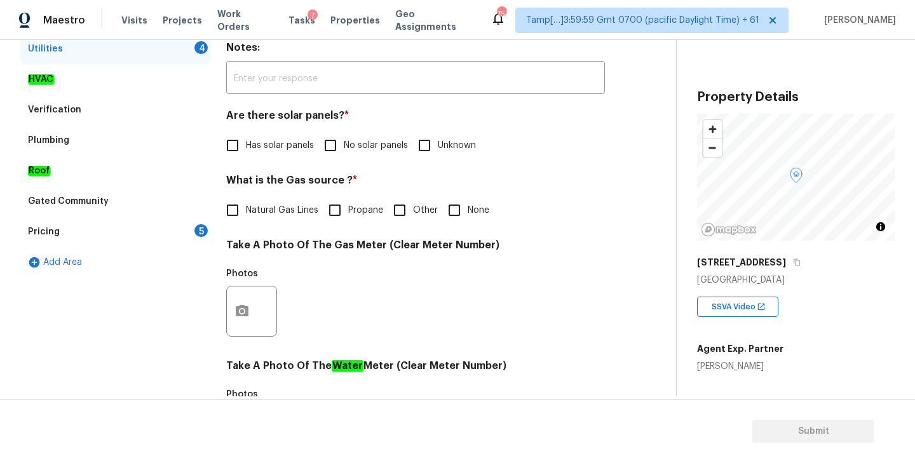
click at [330, 144] on input "No solar panels" at bounding box center [330, 145] width 27 height 27
checkbox input "true"
click at [404, 210] on input "Other" at bounding box center [399, 210] width 27 height 27
checkbox input "true"
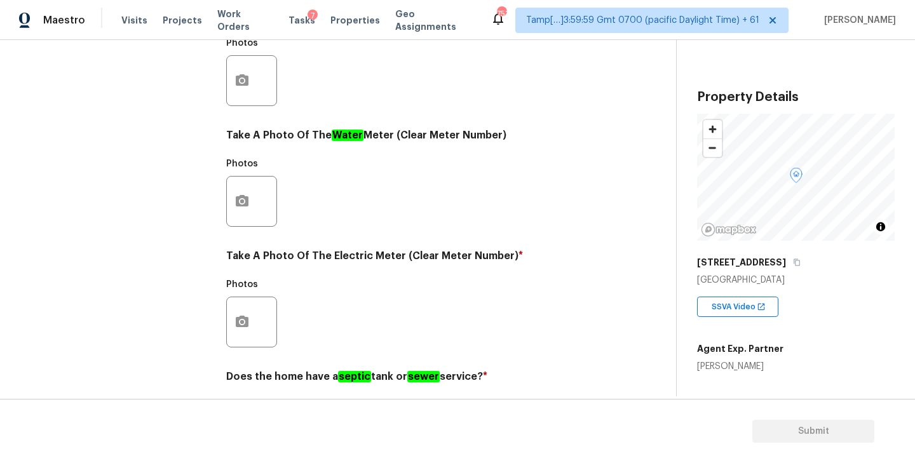
scroll to position [493, 0]
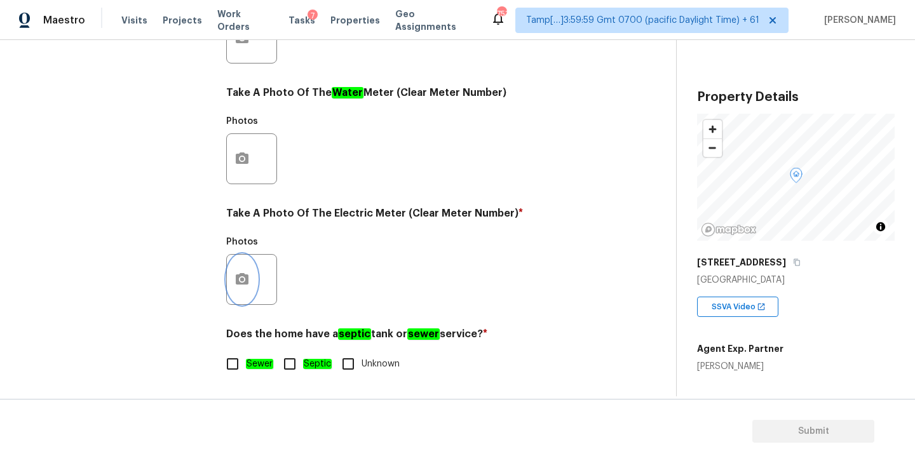
click at [248, 274] on icon "button" at bounding box center [241, 279] width 15 height 15
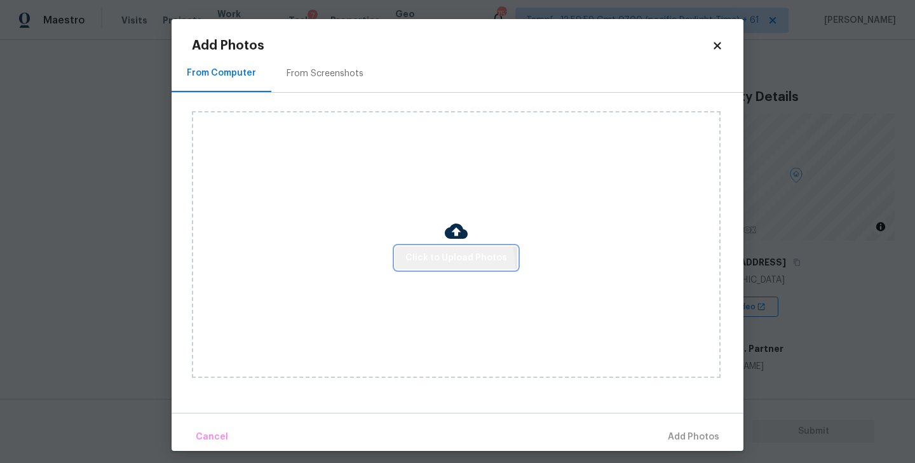
click at [438, 267] on button "Click to Upload Photos" at bounding box center [456, 259] width 122 height 24
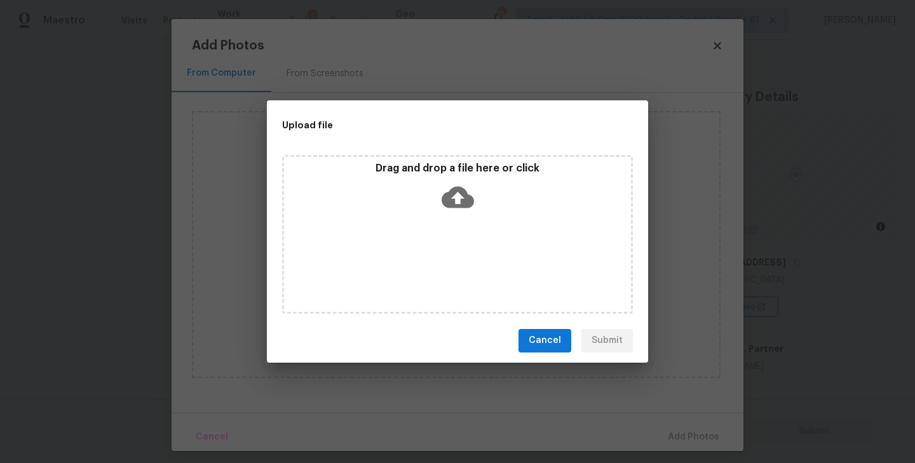
click at [450, 198] on icon at bounding box center [458, 197] width 32 height 22
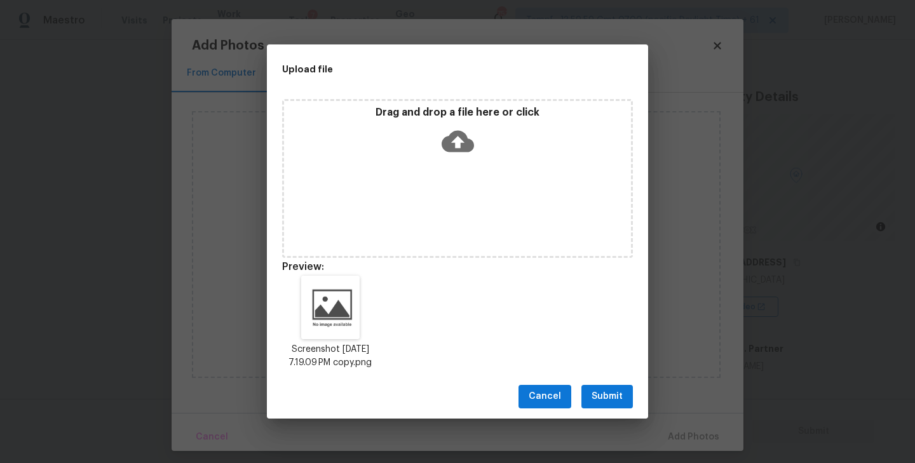
click at [603, 403] on span "Submit" at bounding box center [606, 397] width 31 height 16
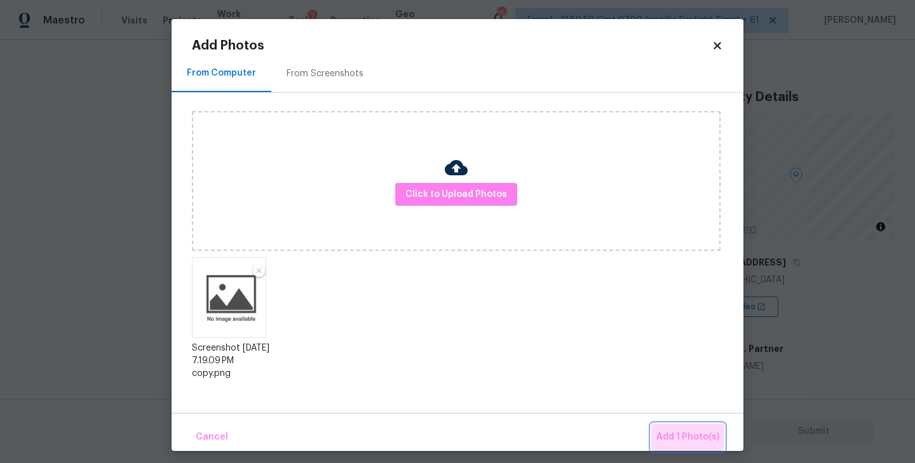
click at [684, 435] on span "Add 1 Photo(s)" at bounding box center [687, 437] width 63 height 16
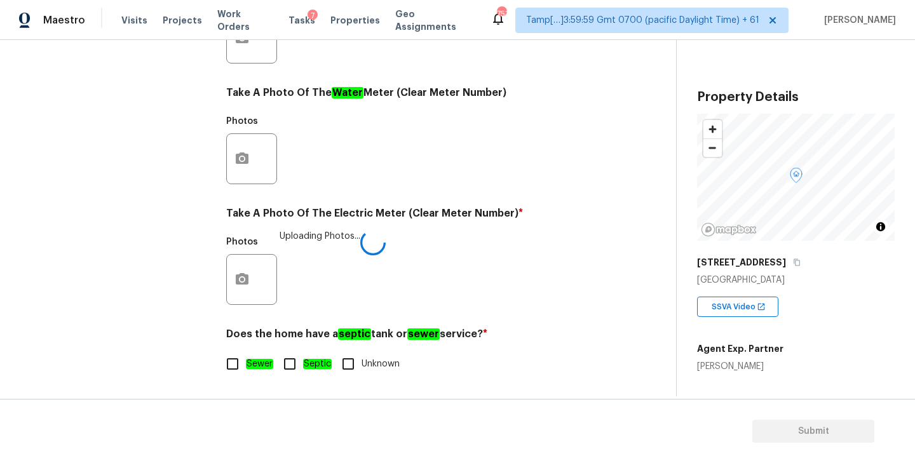
click at [233, 368] on input "Sewer" at bounding box center [232, 364] width 27 height 27
checkbox input "true"
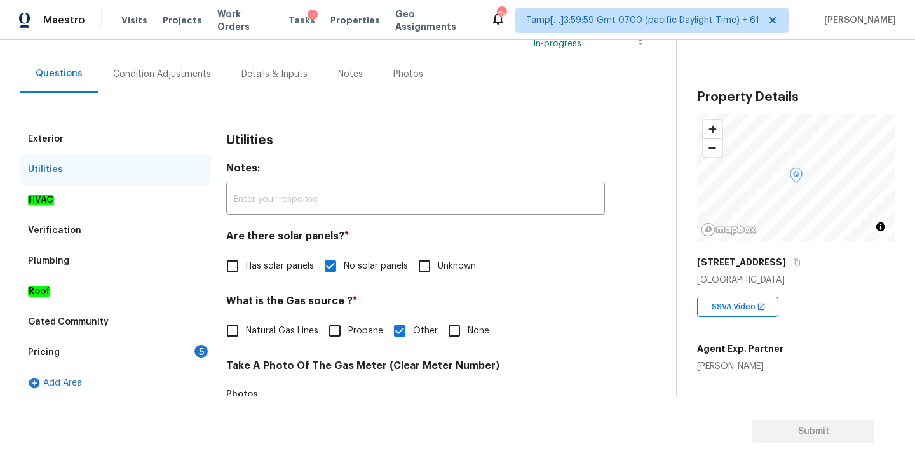
scroll to position [109, 0]
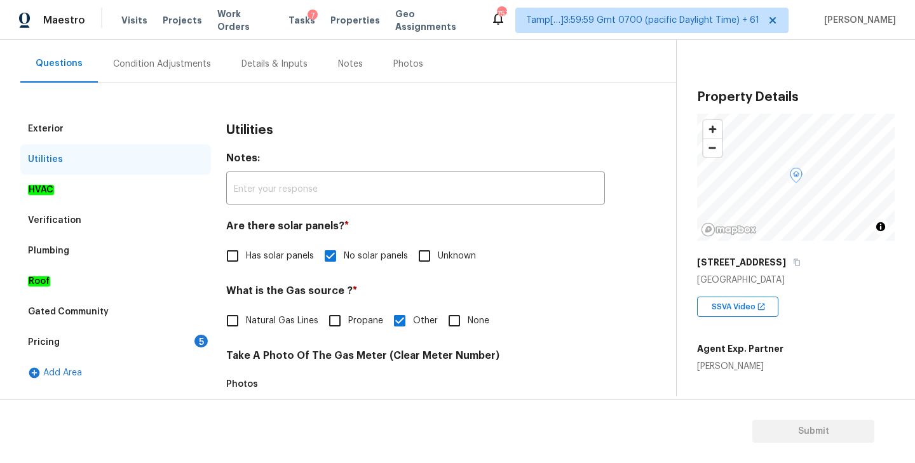
click at [77, 188] on div "HVAC" at bounding box center [115, 190] width 191 height 30
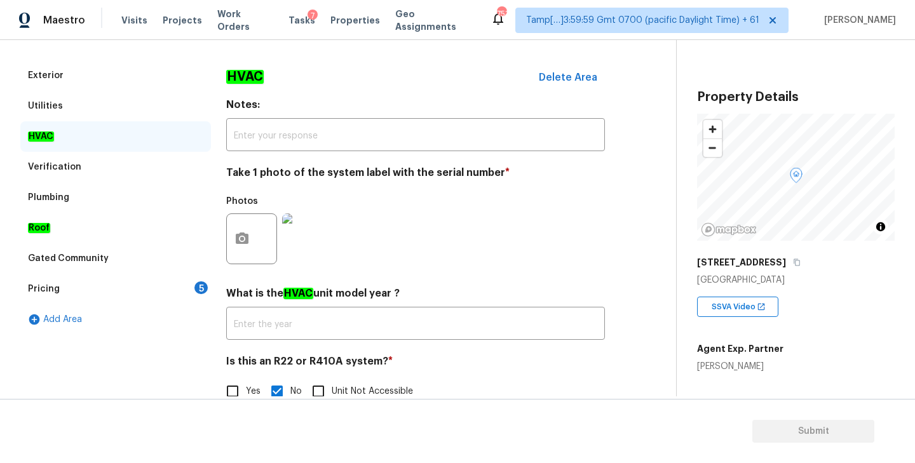
scroll to position [191, 0]
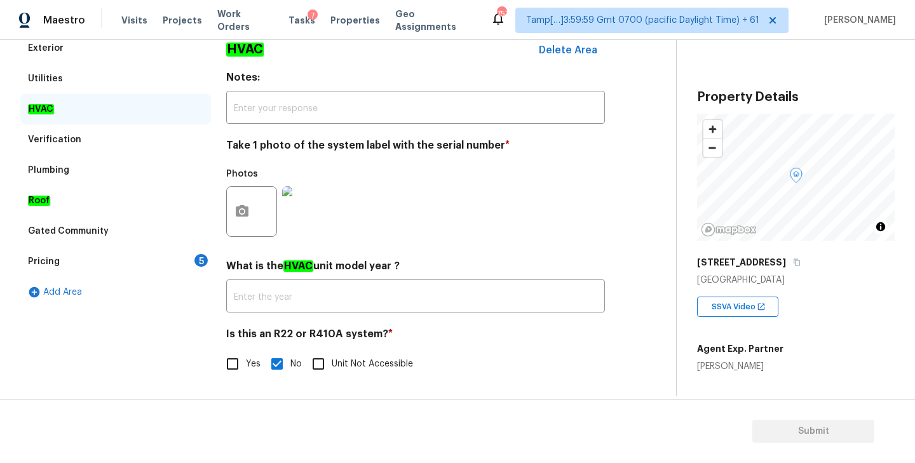
click at [71, 140] on div "Verification" at bounding box center [54, 139] width 53 height 13
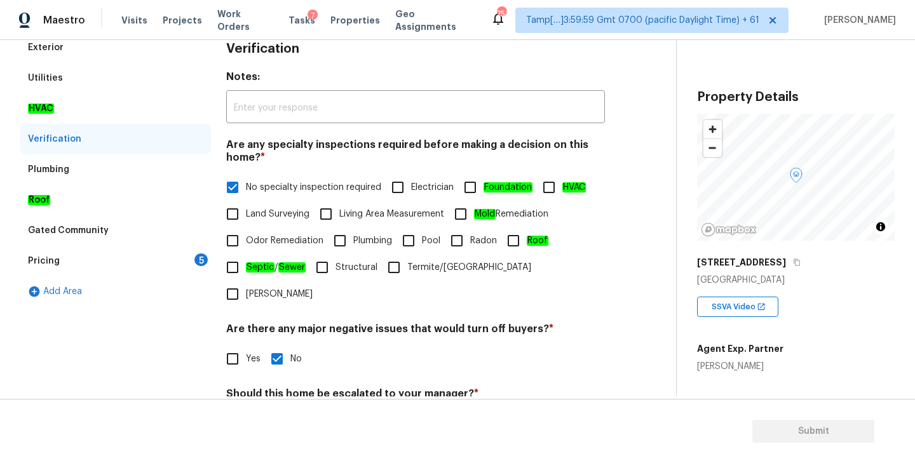
click at [60, 168] on div "Plumbing" at bounding box center [48, 169] width 41 height 13
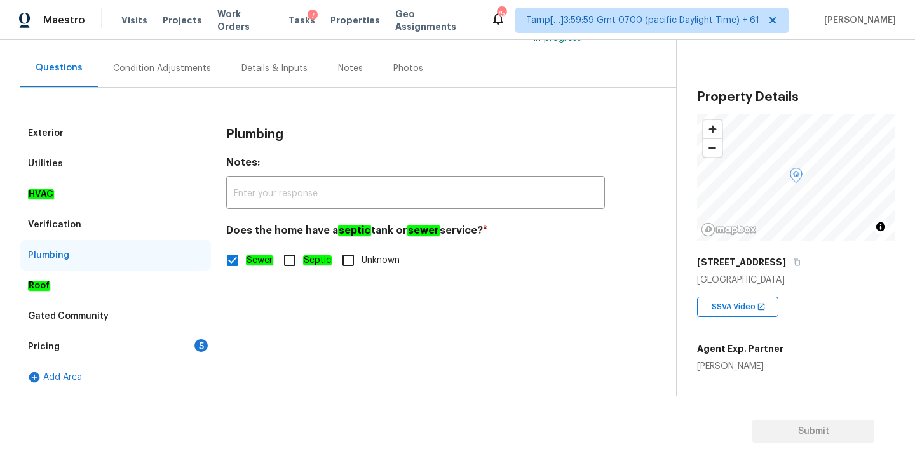
click at [73, 292] on div "Roof" at bounding box center [115, 286] width 191 height 30
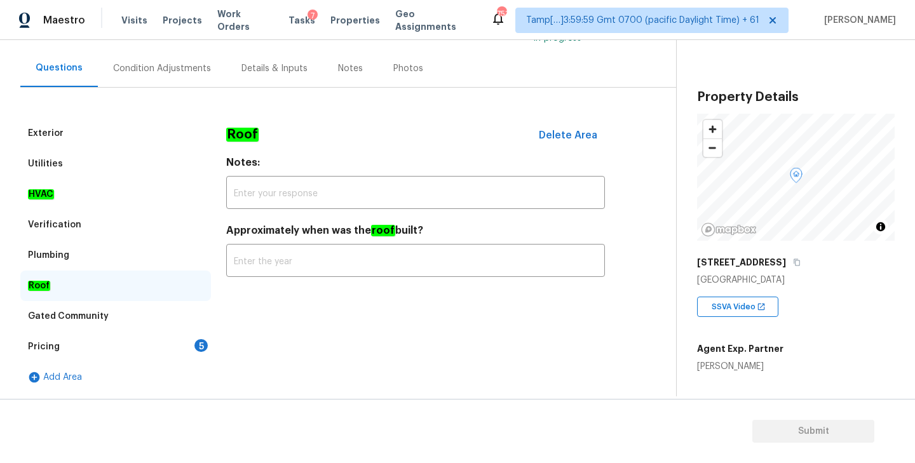
click at [70, 321] on div "Gated Community" at bounding box center [68, 316] width 81 height 13
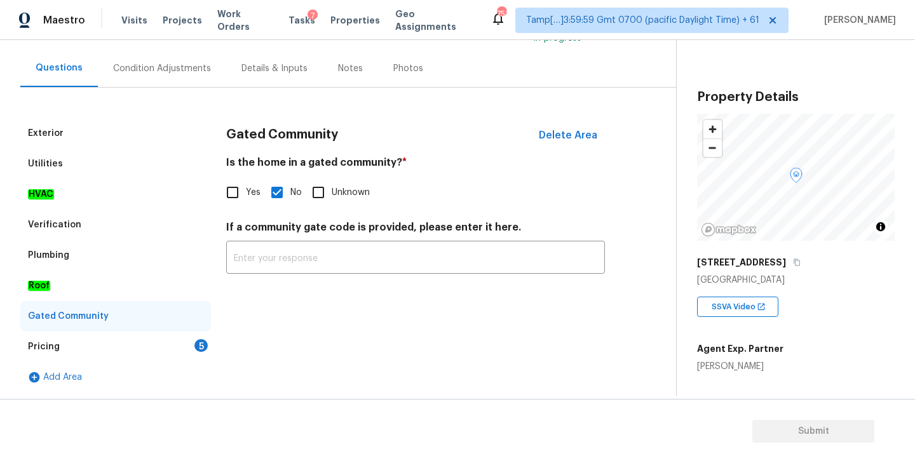
click at [79, 345] on div "Pricing 5" at bounding box center [115, 347] width 191 height 30
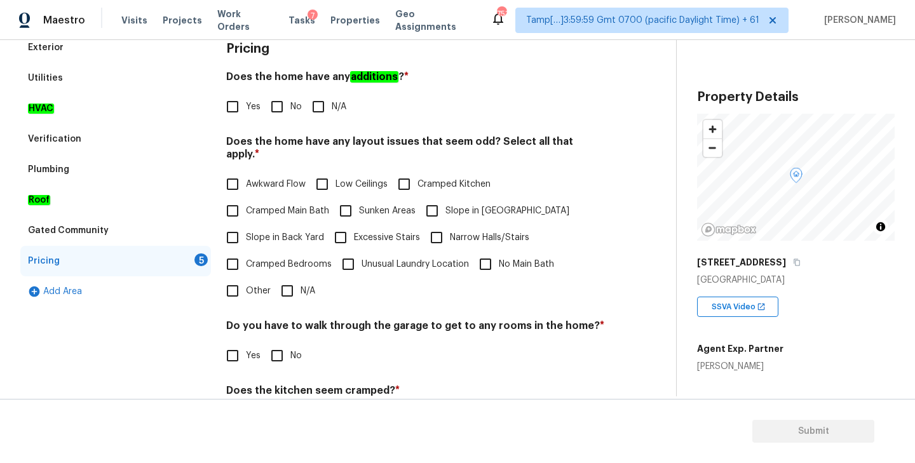
scroll to position [156, 0]
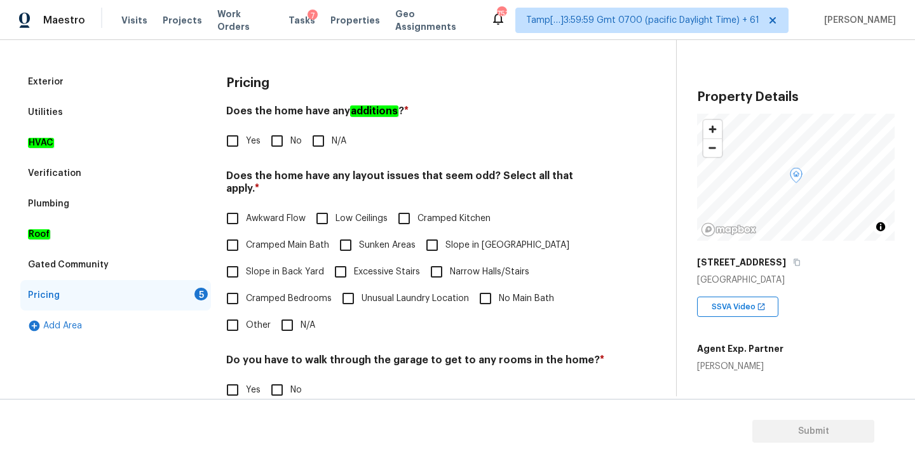
click at [273, 145] on input "No" at bounding box center [277, 141] width 27 height 27
checkbox input "true"
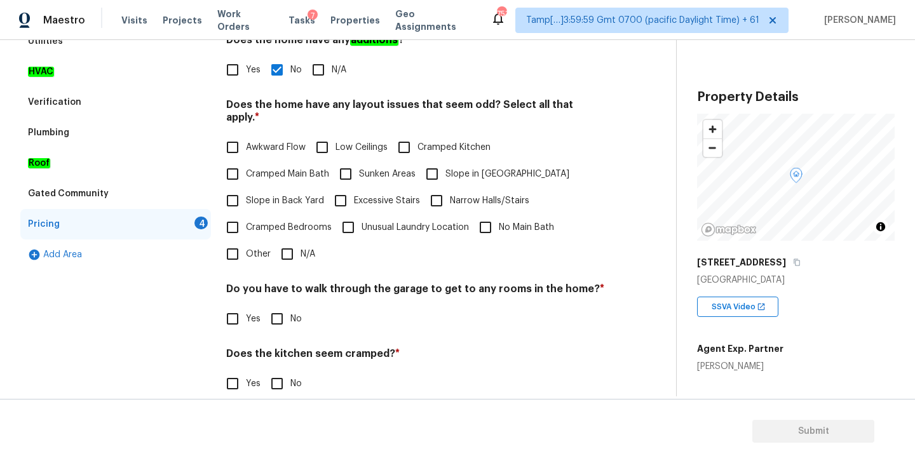
scroll to position [228, 0]
click at [285, 243] on input "N/A" at bounding box center [287, 253] width 27 height 27
checkbox input "true"
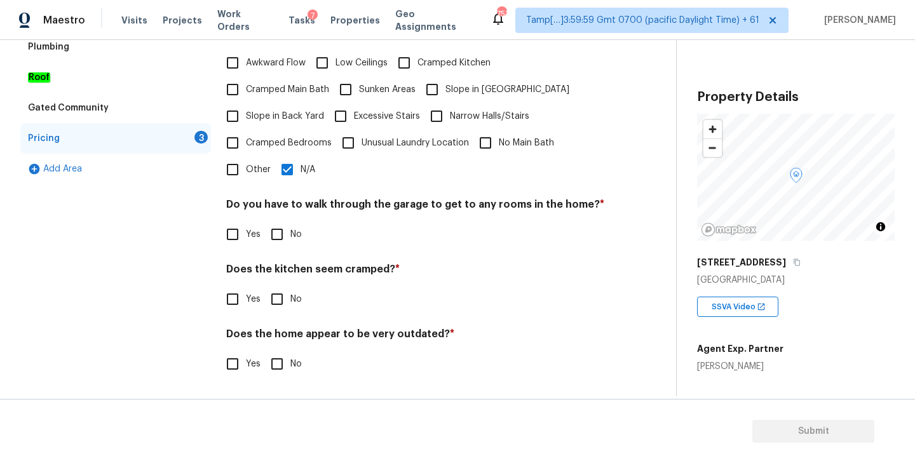
click at [283, 237] on input "No" at bounding box center [277, 234] width 27 height 27
checkbox input "true"
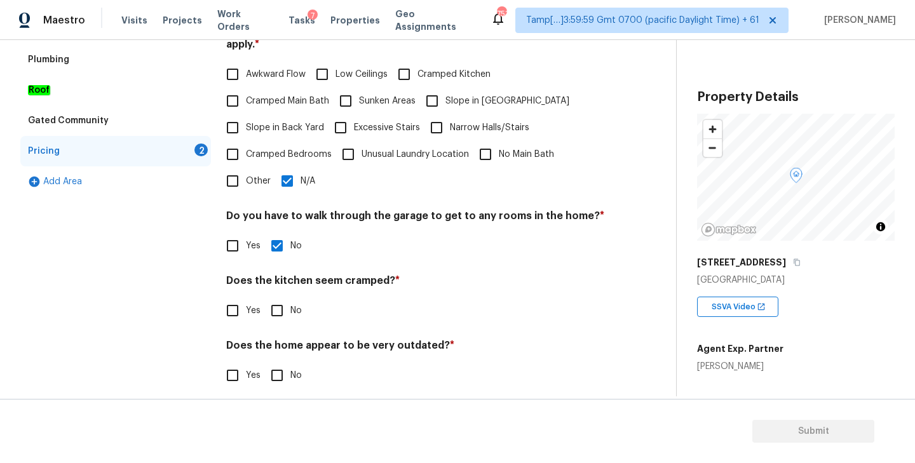
scroll to position [299, 0]
click at [277, 303] on input "No" at bounding box center [277, 312] width 27 height 27
checkbox input "true"
click at [269, 363] on input "No" at bounding box center [277, 376] width 27 height 27
checkbox input "true"
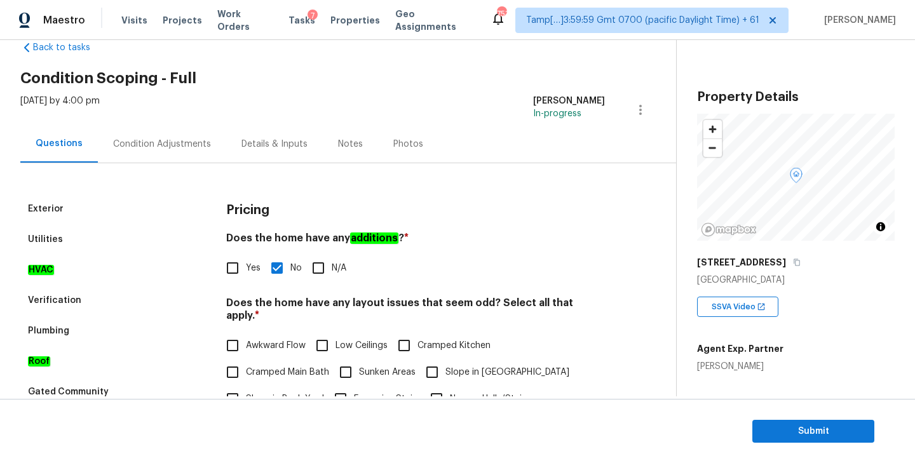
scroll to position [0, 0]
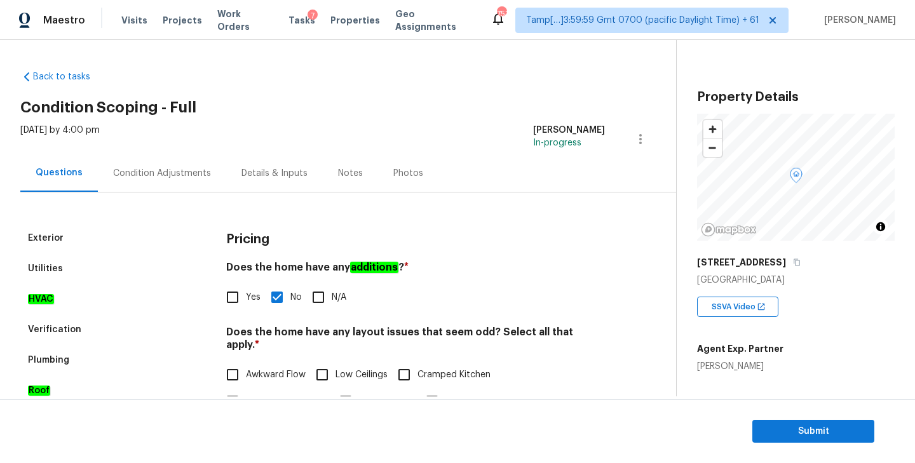
click at [136, 161] on div "Condition Adjustments" at bounding box center [162, 172] width 128 height 37
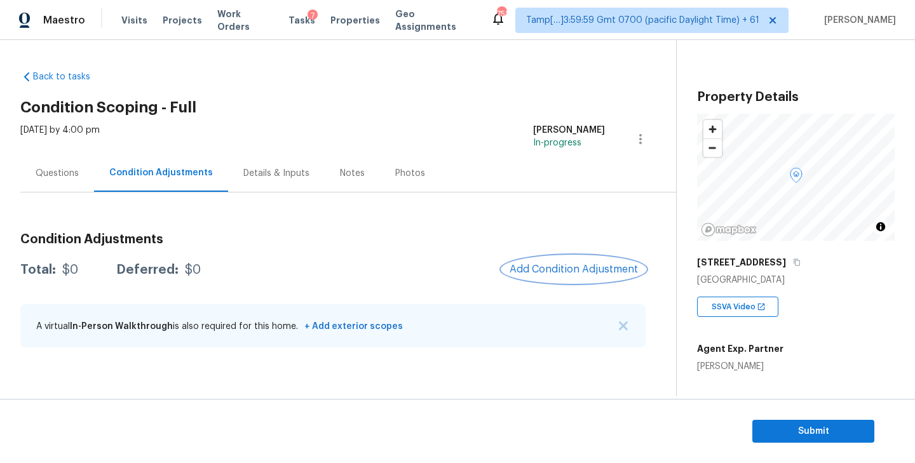
click at [565, 267] on span "Add Condition Adjustment" at bounding box center [574, 269] width 128 height 11
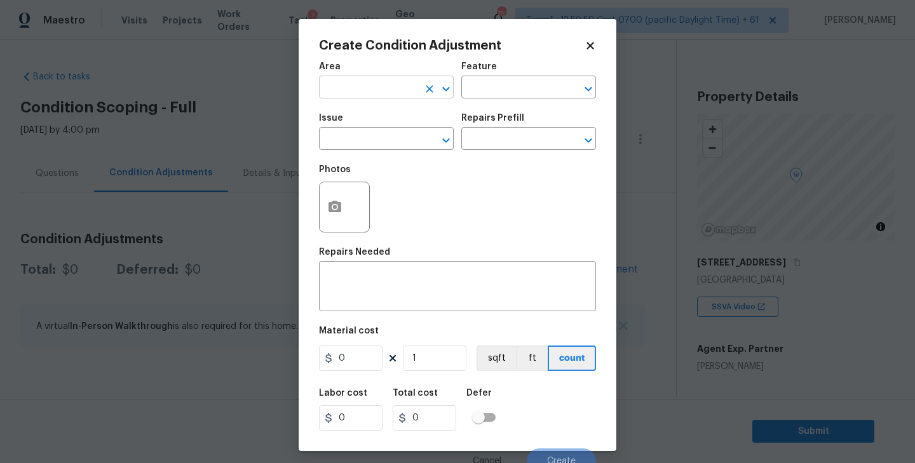
click at [375, 83] on input "text" at bounding box center [368, 89] width 99 height 20
click at [372, 137] on li "Exterior Overall" at bounding box center [386, 138] width 135 height 21
type input "Exterior Overall"
click at [505, 86] on input "text" at bounding box center [510, 89] width 99 height 20
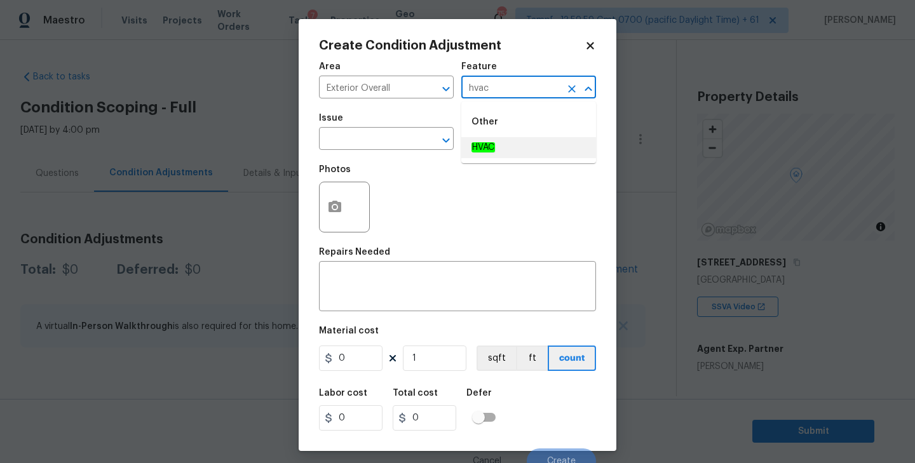
click at [499, 149] on li "HVAC" at bounding box center [528, 147] width 135 height 21
type input "HVAC"
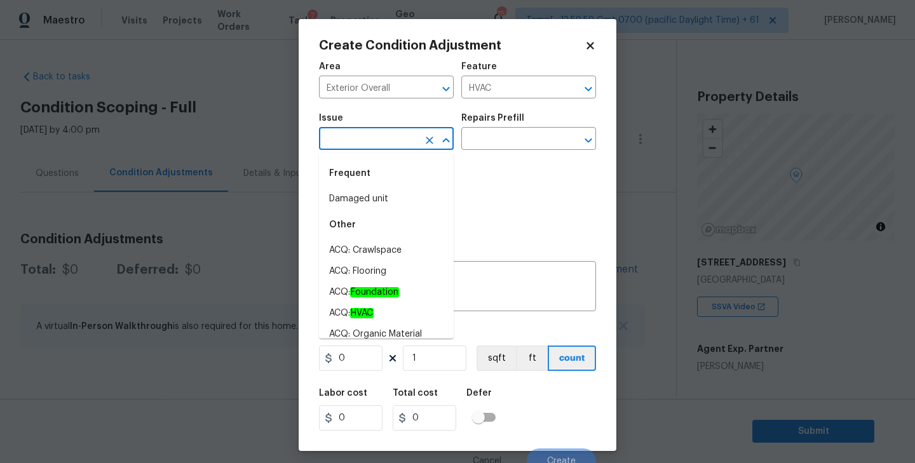
click at [402, 142] on input "text" at bounding box center [368, 140] width 99 height 20
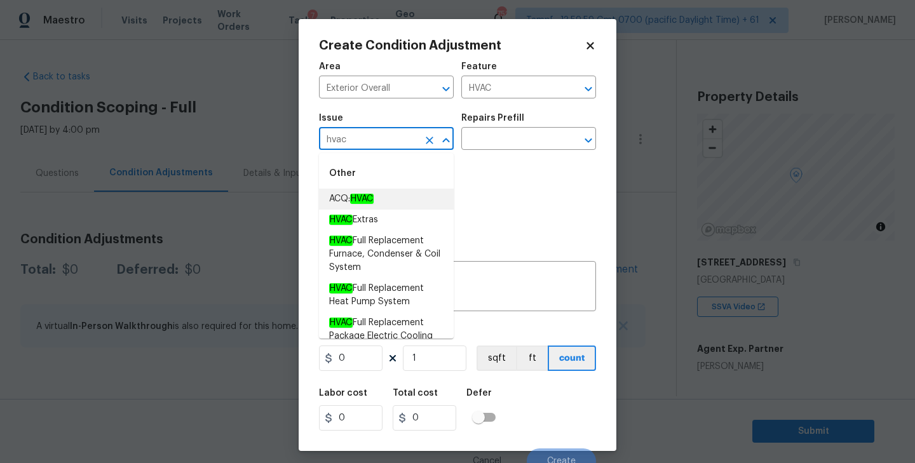
click at [383, 198] on li "ACQ: HVAC" at bounding box center [386, 199] width 135 height 21
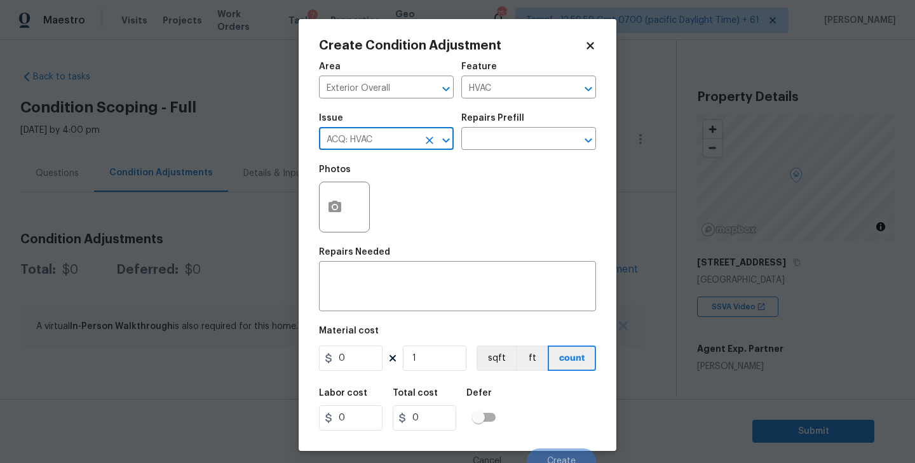
type input "ACQ: HVAC"
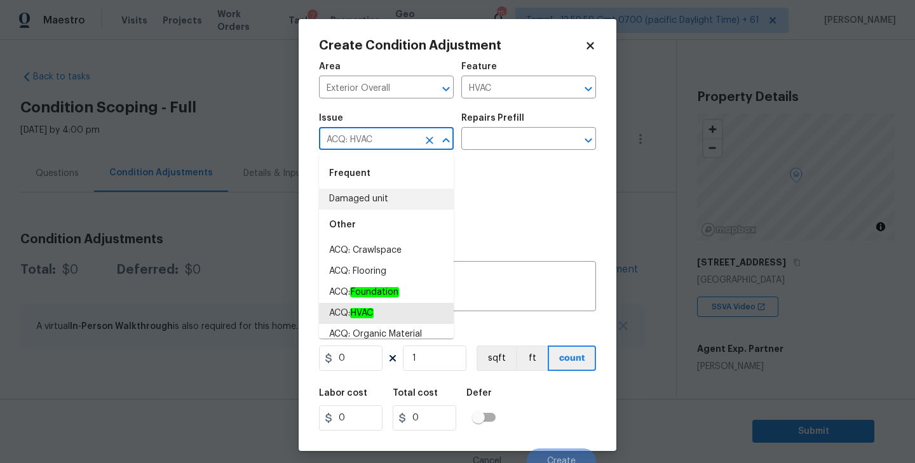
click at [501, 194] on div "Photos" at bounding box center [457, 199] width 277 height 83
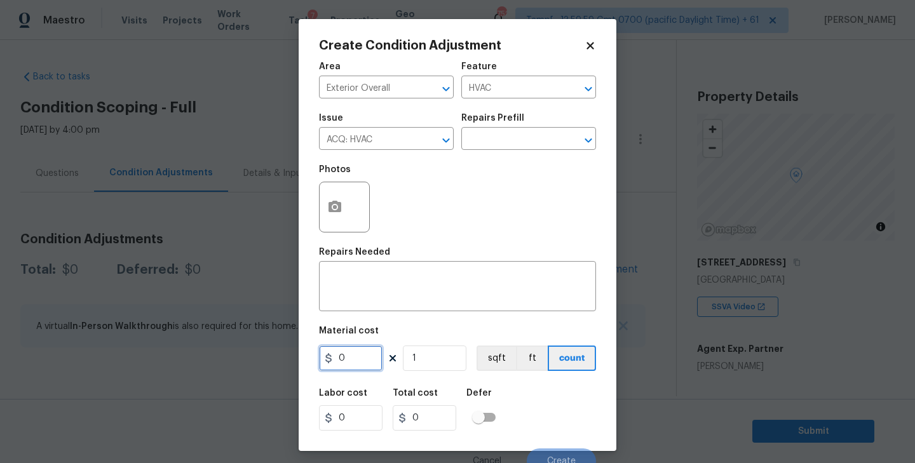
click at [353, 361] on input "0" at bounding box center [351, 358] width 64 height 25
type input "2300"
click at [464, 192] on div "Photos" at bounding box center [457, 199] width 277 height 83
click at [582, 136] on icon "Open" at bounding box center [588, 140] width 15 height 15
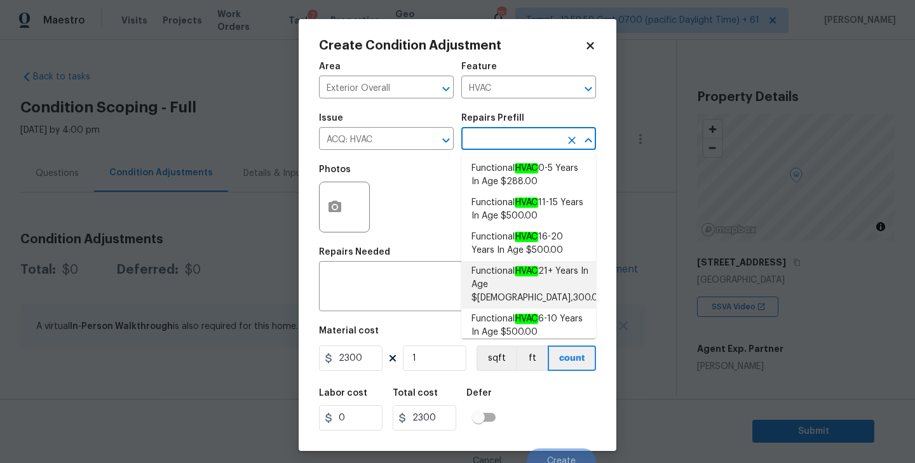
click at [505, 272] on span "Functional HVAC 21+ Years In Age $2,300.00" at bounding box center [537, 285] width 133 height 40
type input "Acquisition"
type textarea "Acquisition Scope: Functional HVAC 21+ years"
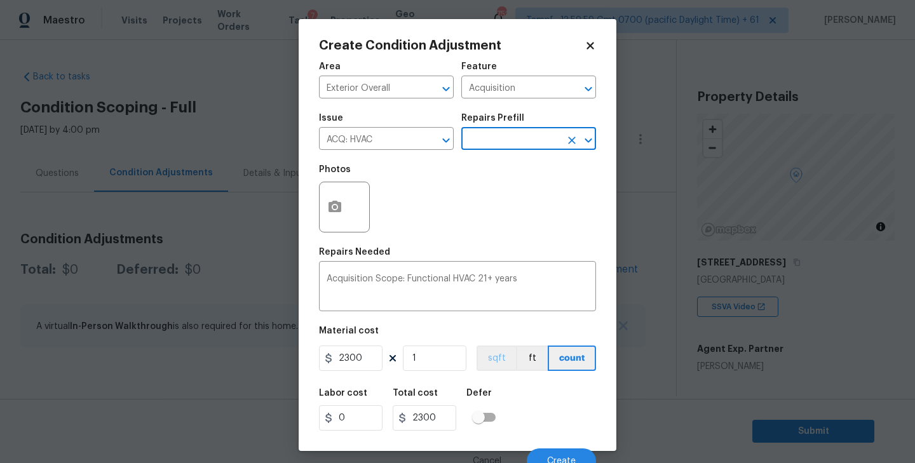
scroll to position [11, 0]
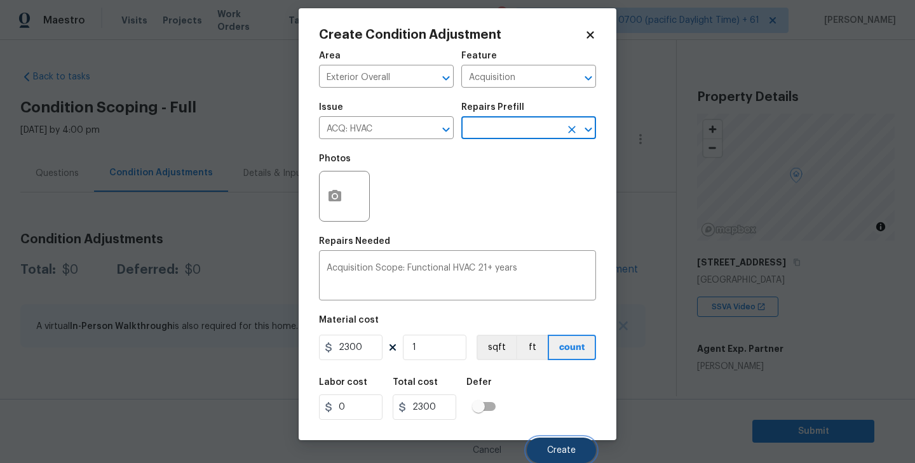
click at [565, 449] on span "Create" at bounding box center [561, 451] width 29 height 10
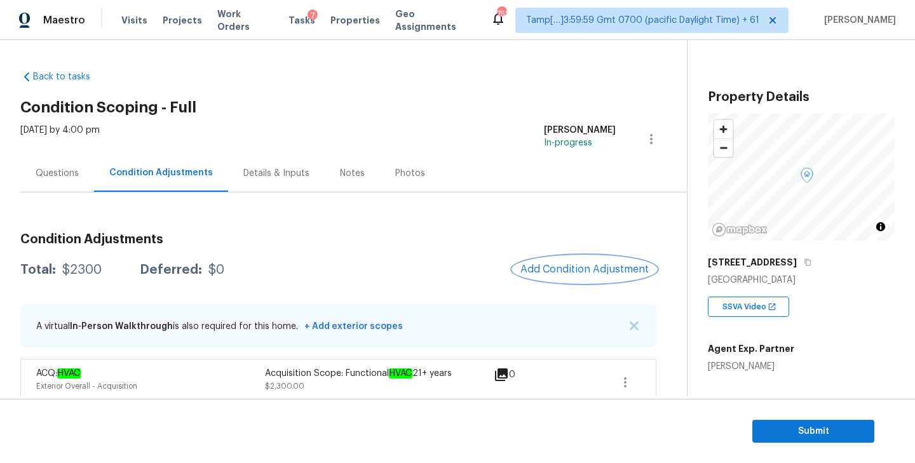
scroll to position [13, 0]
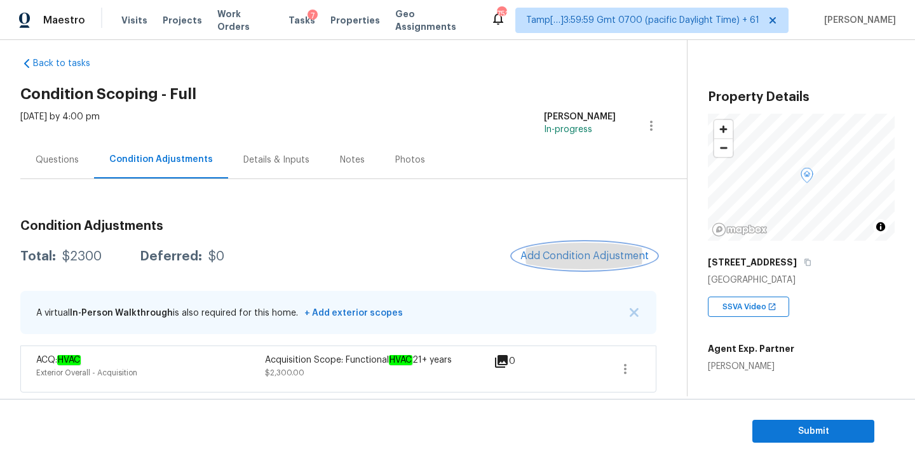
click at [565, 260] on span "Add Condition Adjustment" at bounding box center [584, 255] width 128 height 11
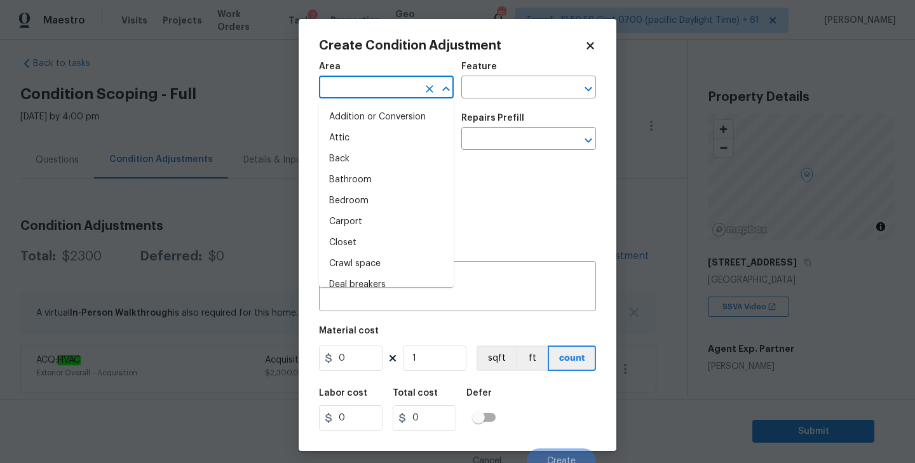
click at [347, 87] on input "text" at bounding box center [368, 89] width 99 height 20
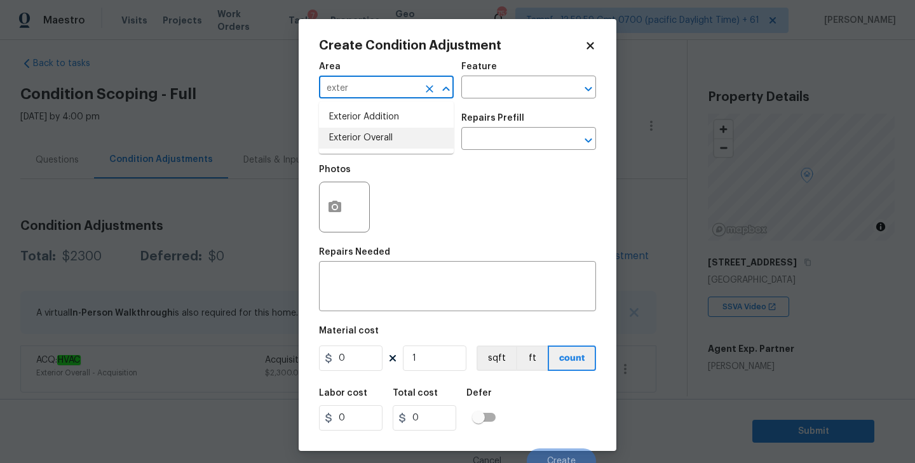
click at [351, 132] on li "Exterior Overall" at bounding box center [386, 138] width 135 height 21
type input "Exterior Overall"
click at [515, 88] on input "text" at bounding box center [510, 89] width 99 height 20
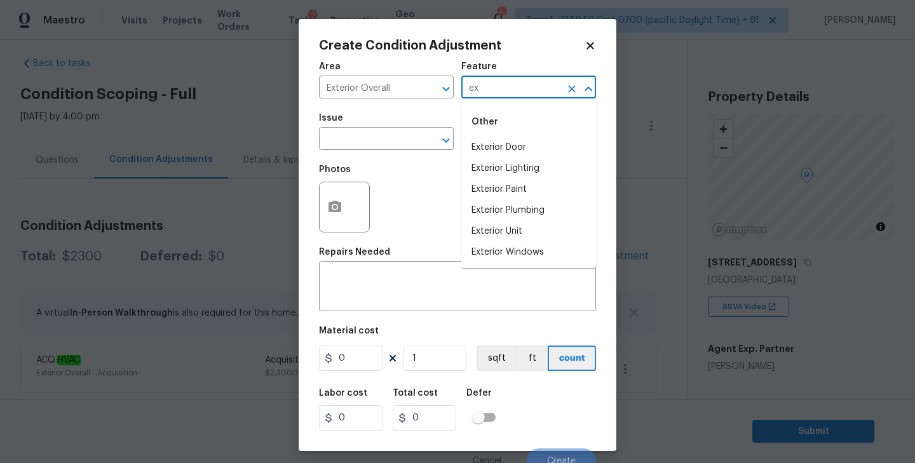
type input "e"
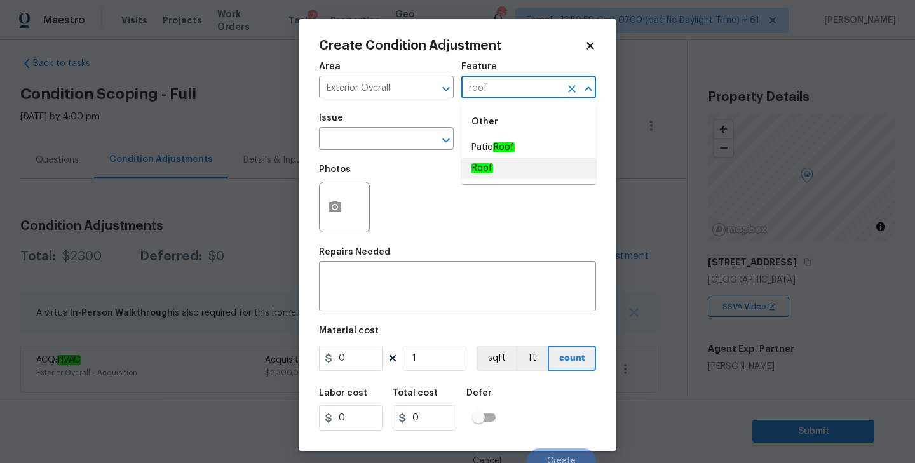
click at [480, 169] on em "Roof" at bounding box center [482, 168] width 22 height 10
type input "Roof"
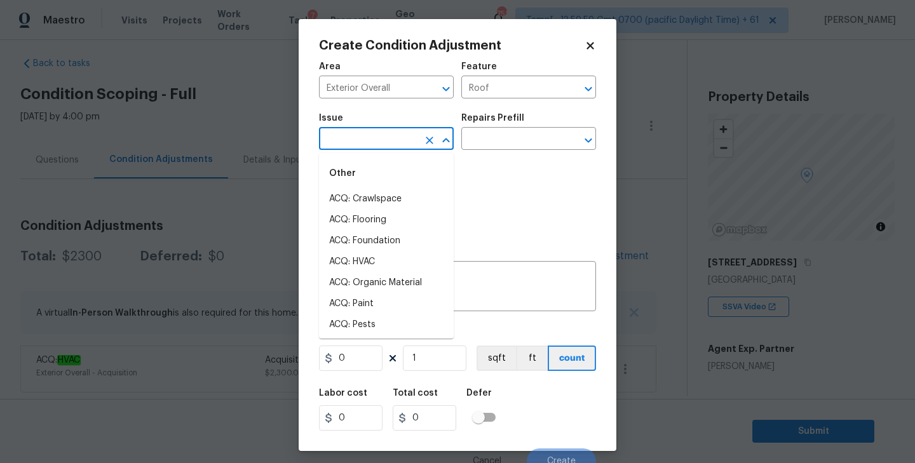
click at [388, 139] on input "text" at bounding box center [368, 140] width 99 height 20
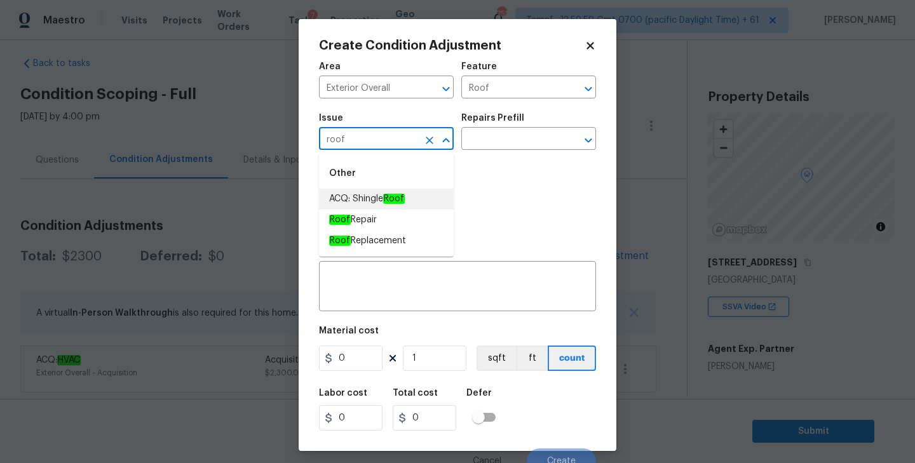
click at [375, 201] on span "ACQ: Shingle Roof" at bounding box center [367, 199] width 76 height 13
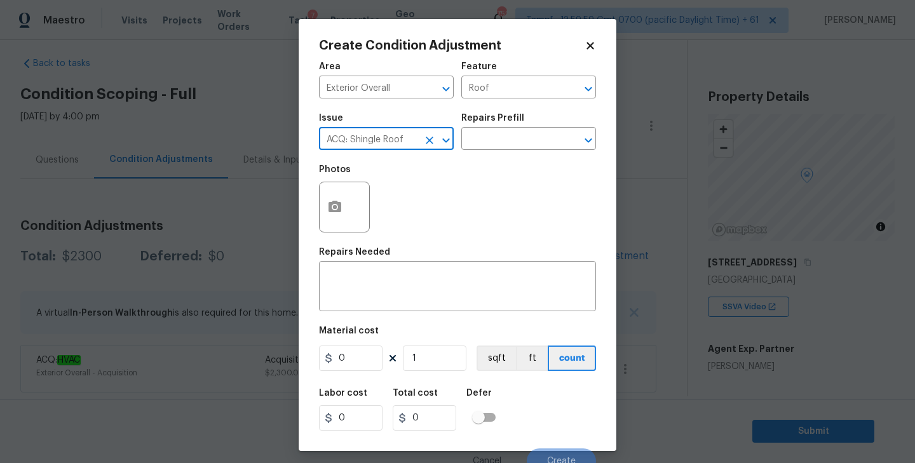
type input "ACQ: Shingle Roof"
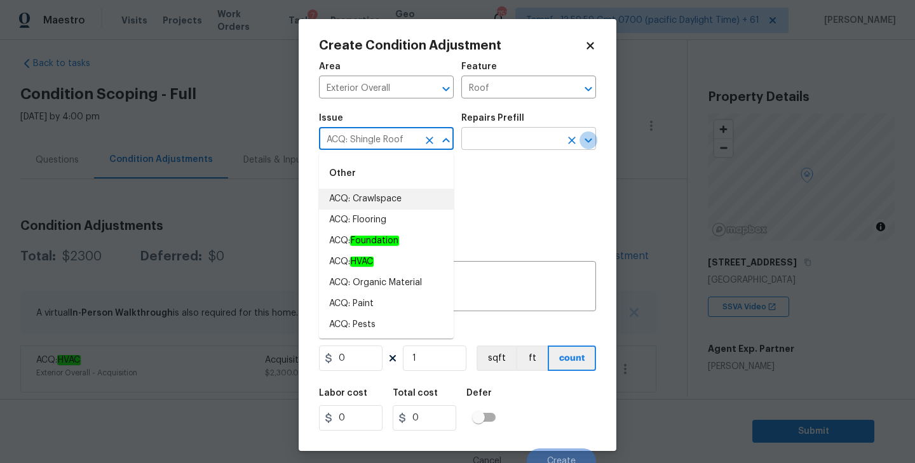
click at [584, 142] on icon "Open" at bounding box center [588, 140] width 15 height 15
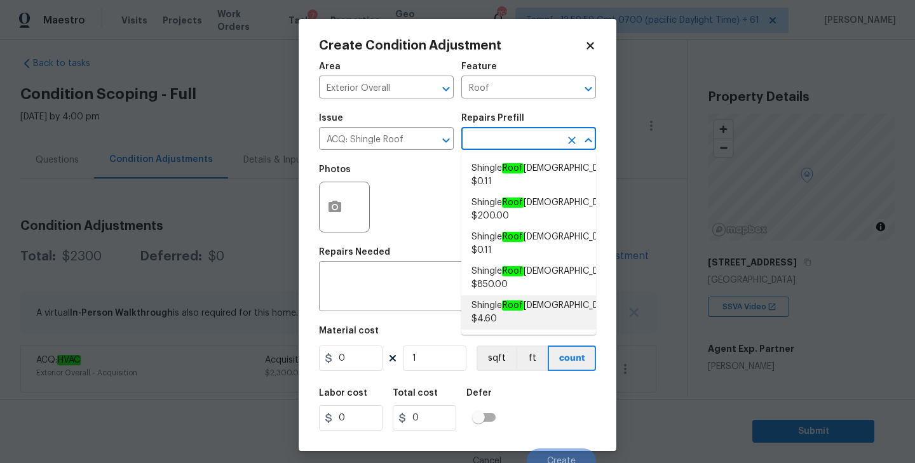
click at [504, 304] on em "Roof" at bounding box center [513, 306] width 22 height 10
type input "Acquisition"
type textarea "Acquisition Scope: Shingle Roof 21+ years in age or replacement required."
type input "4.6"
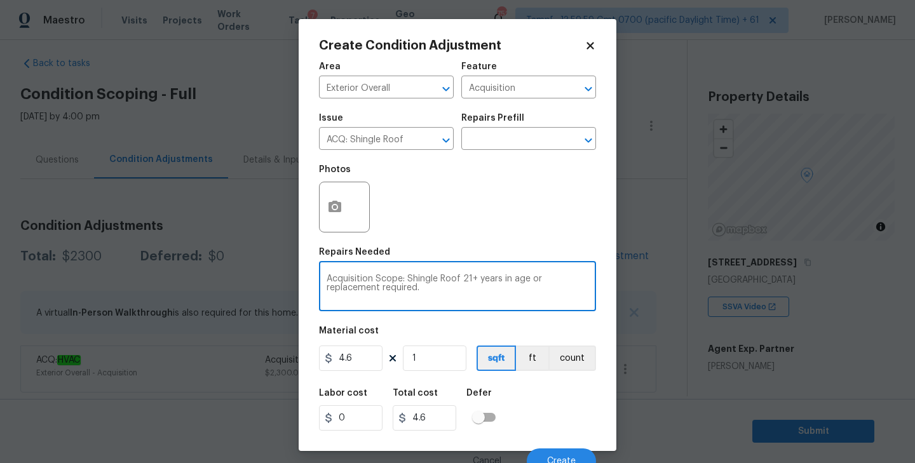
click at [433, 297] on textarea "Acquisition Scope: Shingle Roof 21+ years in age or replacement required." at bounding box center [458, 287] width 262 height 27
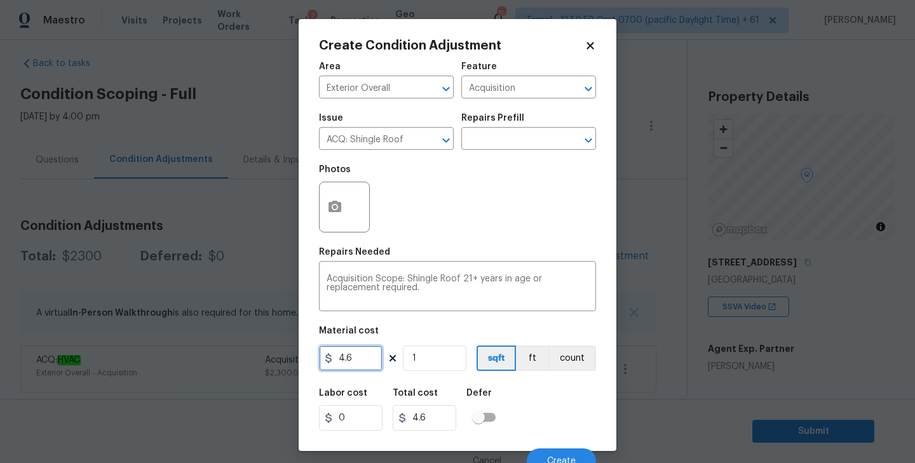
click at [367, 358] on input "4.6" at bounding box center [351, 358] width 64 height 25
type input "4.6"
click at [439, 233] on div "Photos" at bounding box center [457, 199] width 277 height 83
click at [428, 359] on input "1" at bounding box center [435, 358] width 64 height 25
type input "17"
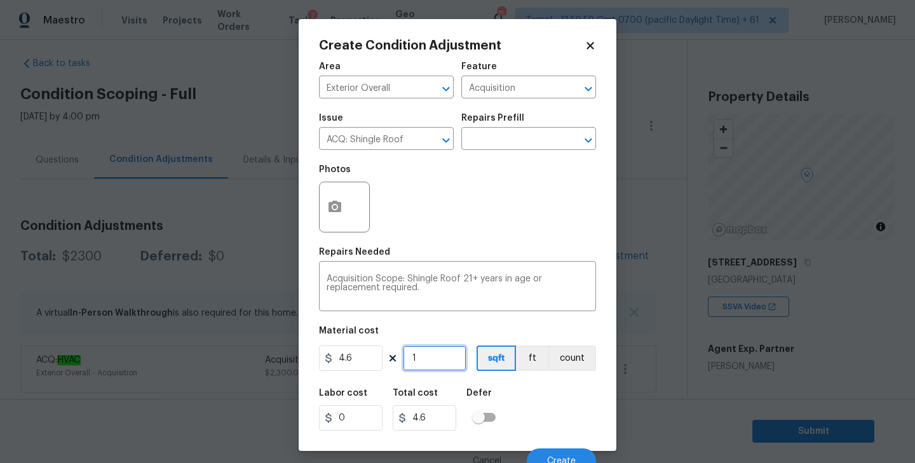
type input "78.19999999999999"
type input "174"
type input "800.3999999999999"
type input "1741"
type input "8008.5999999999985"
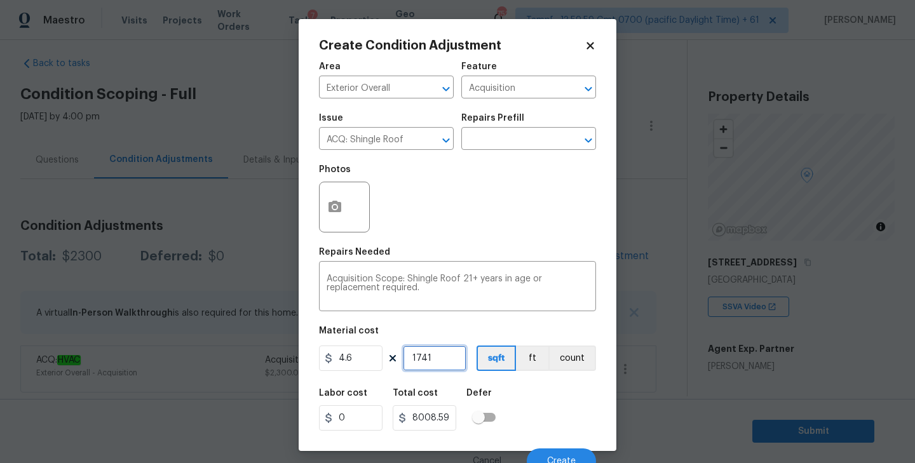
type input "1741"
click at [543, 222] on div "Photos" at bounding box center [457, 199] width 277 height 83
click at [342, 208] on button "button" at bounding box center [335, 207] width 30 height 50
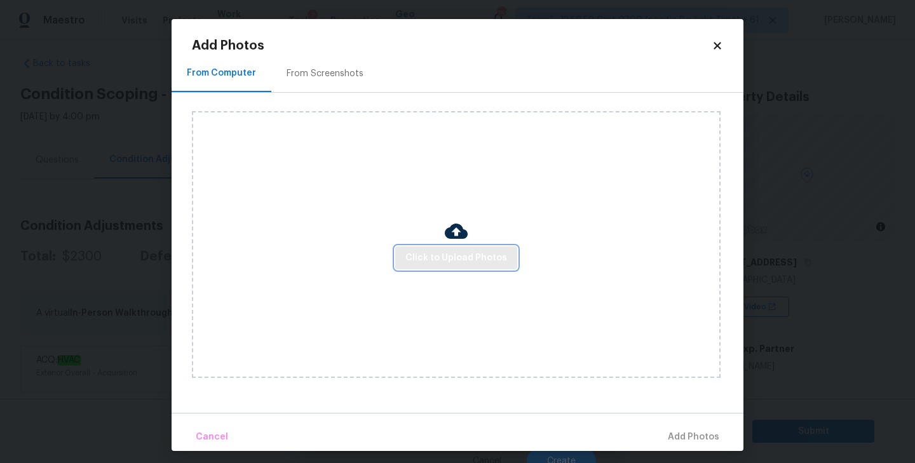
click at [455, 263] on span "Click to Upload Photos" at bounding box center [456, 258] width 102 height 16
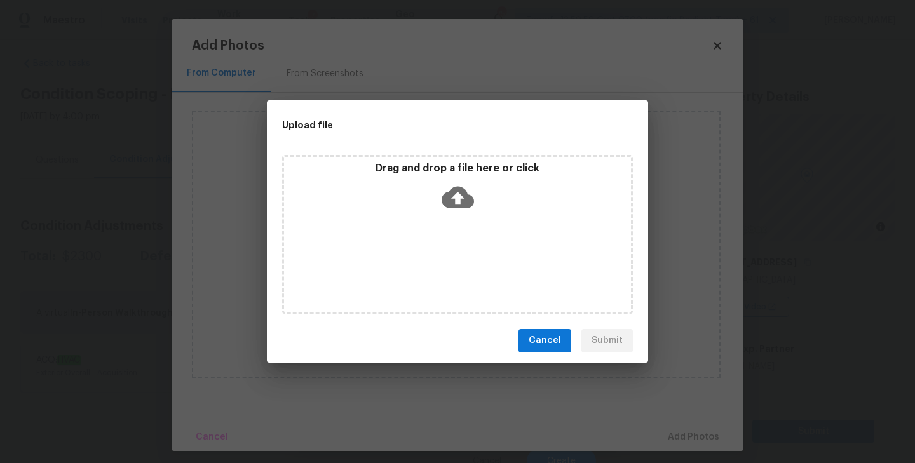
click at [456, 197] on icon at bounding box center [458, 197] width 32 height 32
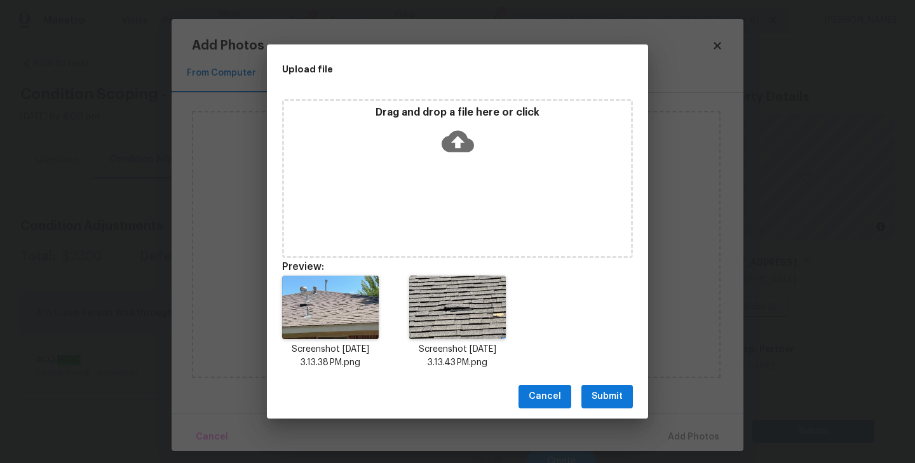
click at [604, 395] on span "Submit" at bounding box center [606, 397] width 31 height 16
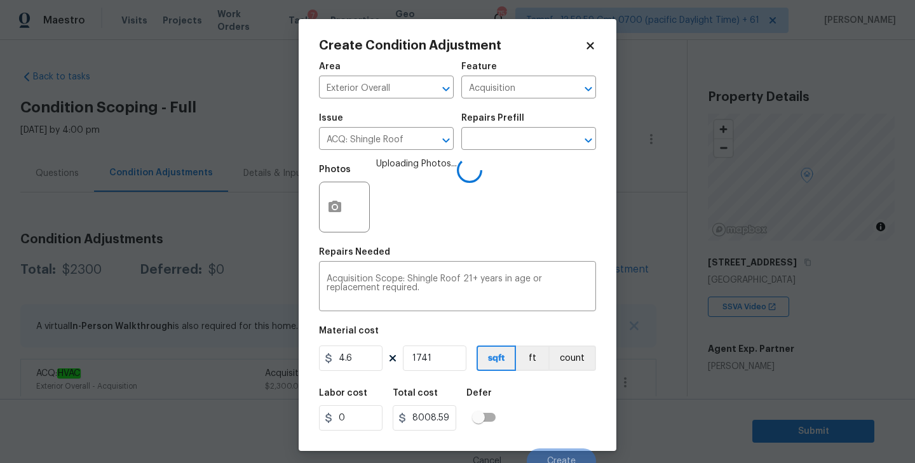
scroll to position [11, 0]
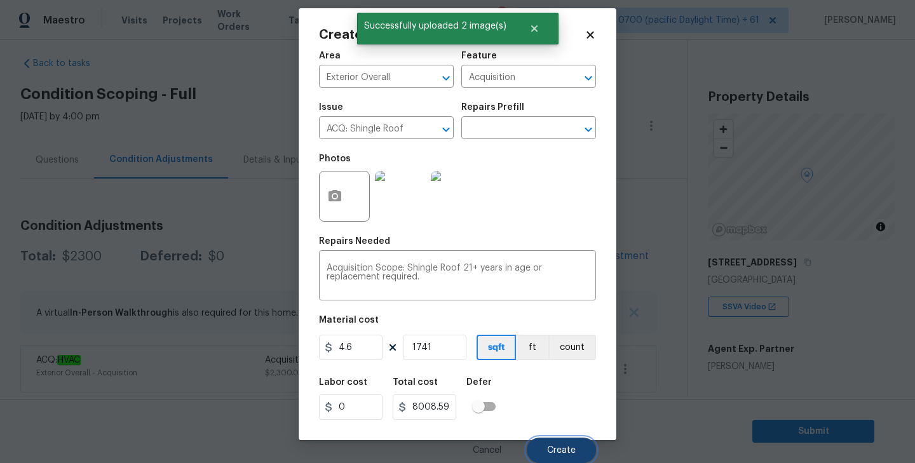
click at [557, 450] on span "Create" at bounding box center [561, 451] width 29 height 10
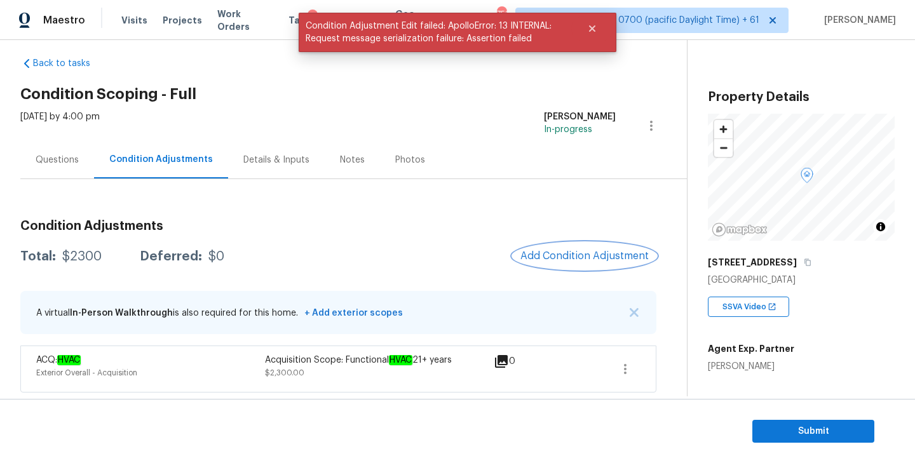
scroll to position [0, 0]
click at [570, 251] on span "Add Condition Adjustment" at bounding box center [584, 255] width 128 height 11
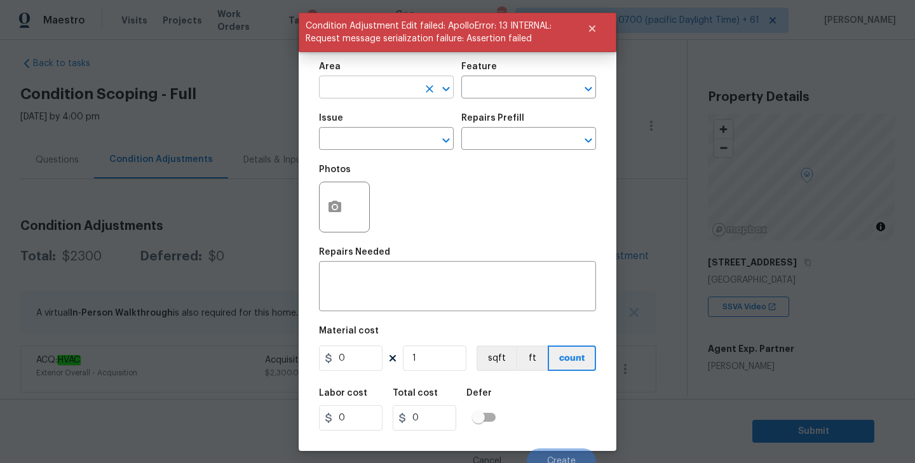
click at [387, 82] on input "text" at bounding box center [368, 89] width 99 height 20
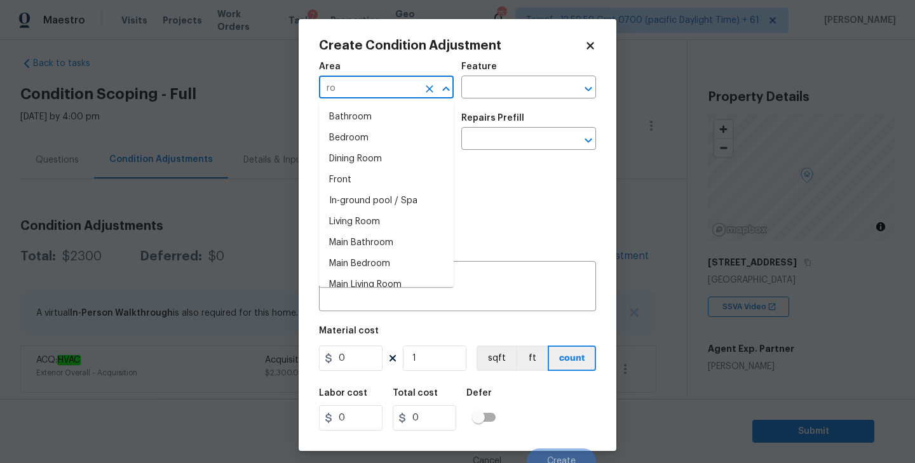
type input "r"
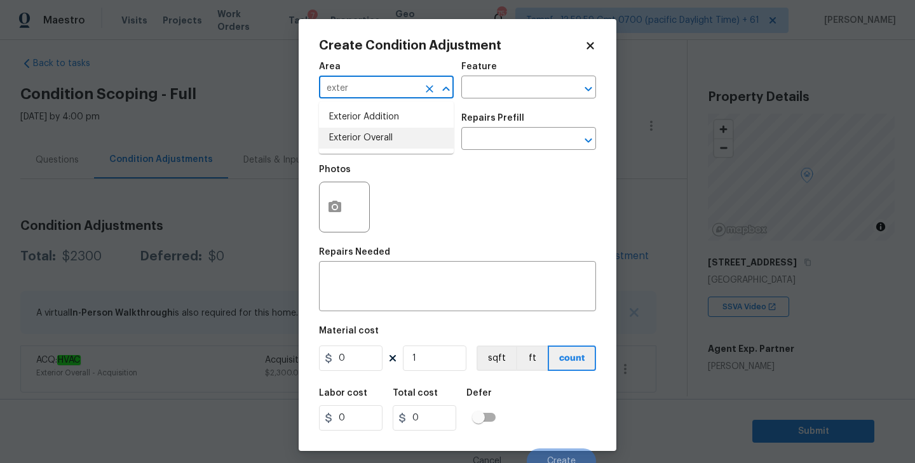
click at [373, 140] on li "Exterior Overall" at bounding box center [386, 138] width 135 height 21
type input "Exterior Overall"
click at [503, 91] on input "text" at bounding box center [510, 89] width 99 height 20
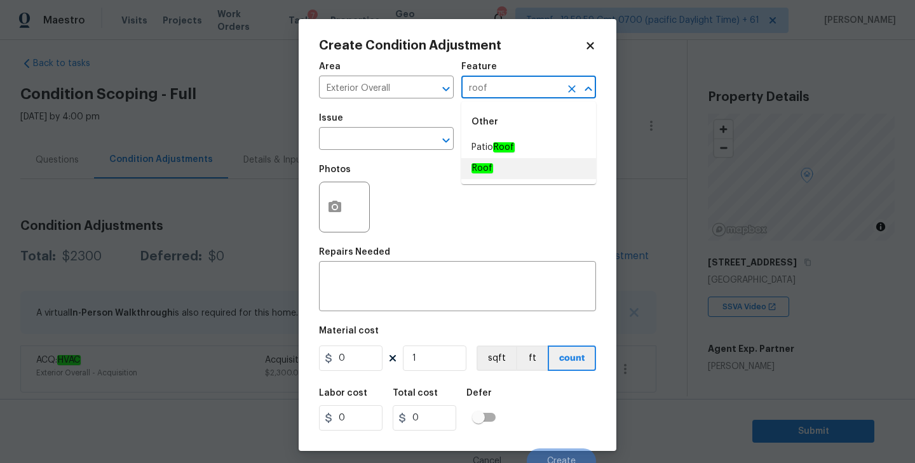
click at [490, 173] on em "Roof" at bounding box center [482, 168] width 22 height 10
type input "Roof"
click at [375, 133] on input "text" at bounding box center [368, 140] width 99 height 20
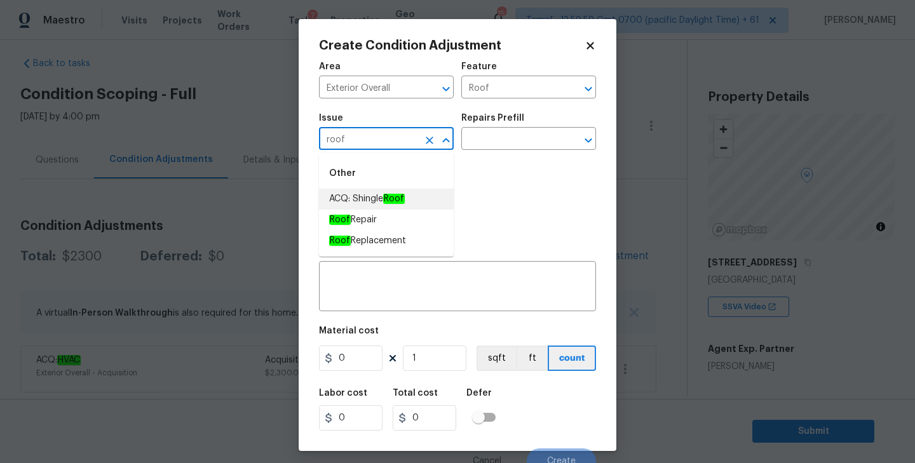
click at [363, 199] on span "ACQ: Shingle Roof" at bounding box center [367, 199] width 76 height 13
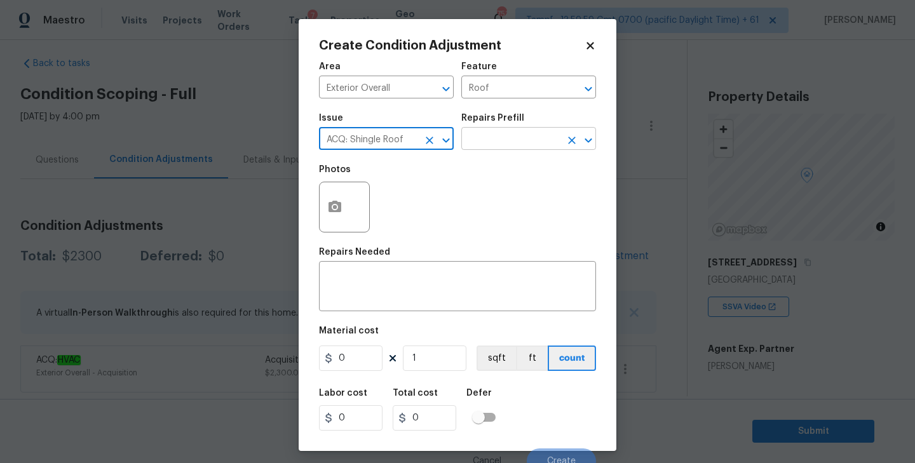
click at [585, 138] on icon "Open" at bounding box center [587, 140] width 7 height 4
type input "ACQ: Shingle Roof"
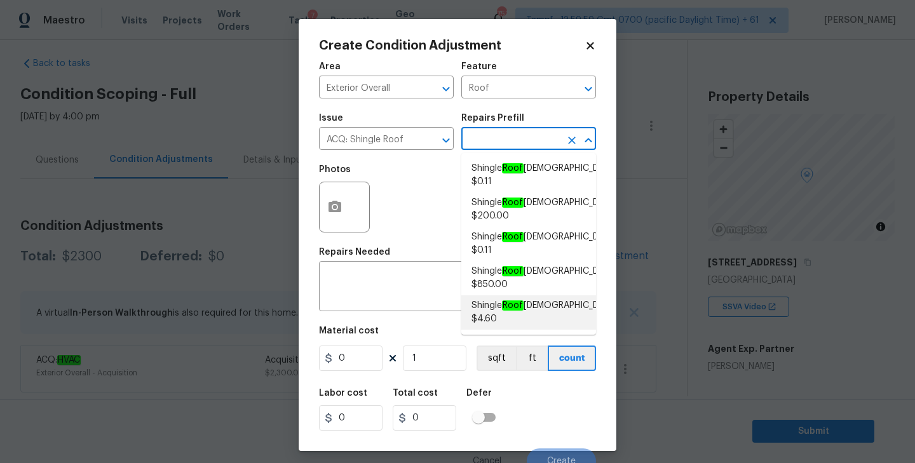
click at [514, 311] on span "Shingle Roof [DEMOGRAPHIC_DATA] $4.60" at bounding box center [543, 312] width 145 height 27
type input "Acquisition"
type textarea "Acquisition Scope: Shingle Roof 21+ years in age or replacement required."
type input "4.6"
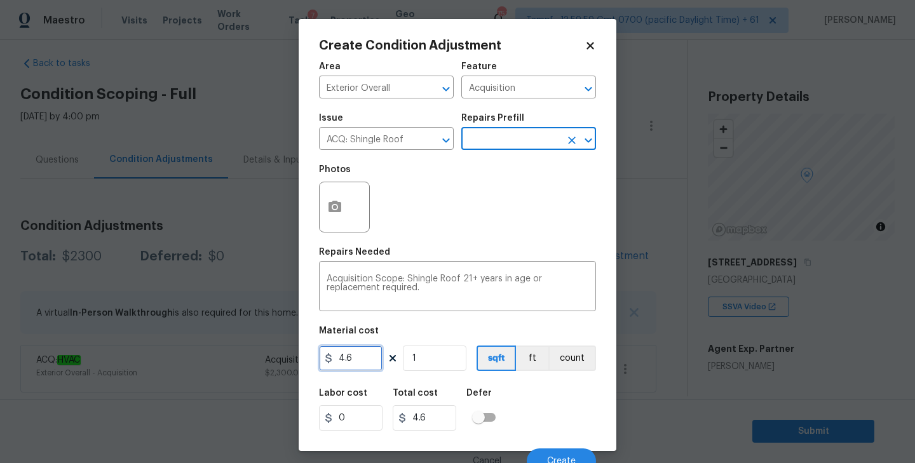
click at [363, 359] on input "4.6" at bounding box center [351, 358] width 64 height 25
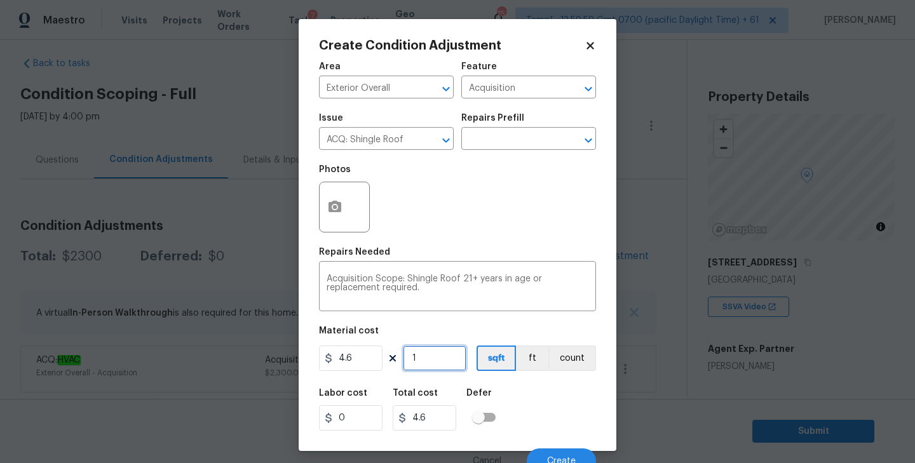
click at [444, 357] on input "1" at bounding box center [435, 358] width 64 height 25
type input "17"
type input "78.19999999999999"
type input "174"
type input "800.3999999999999"
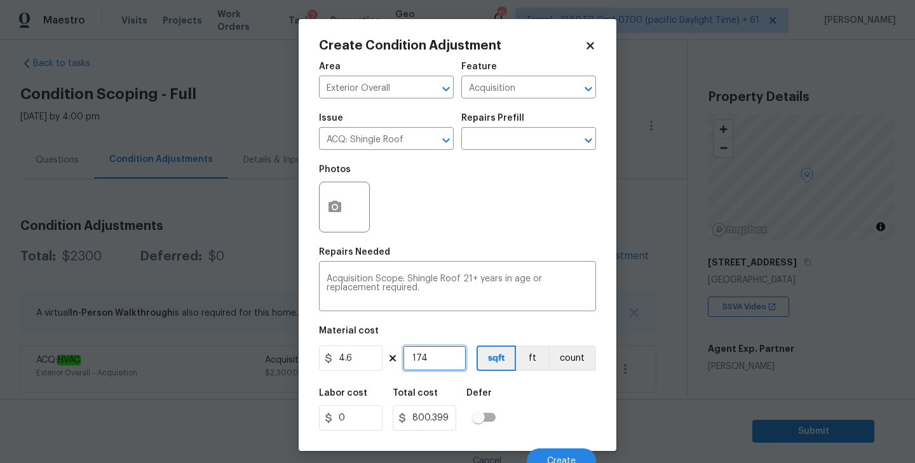
type input "1741"
type input "8008.5999999999985"
type input "1741"
click at [439, 419] on input "8008.5999999999985" at bounding box center [425, 417] width 64 height 25
click at [353, 361] on input "4.6" at bounding box center [351, 358] width 64 height 25
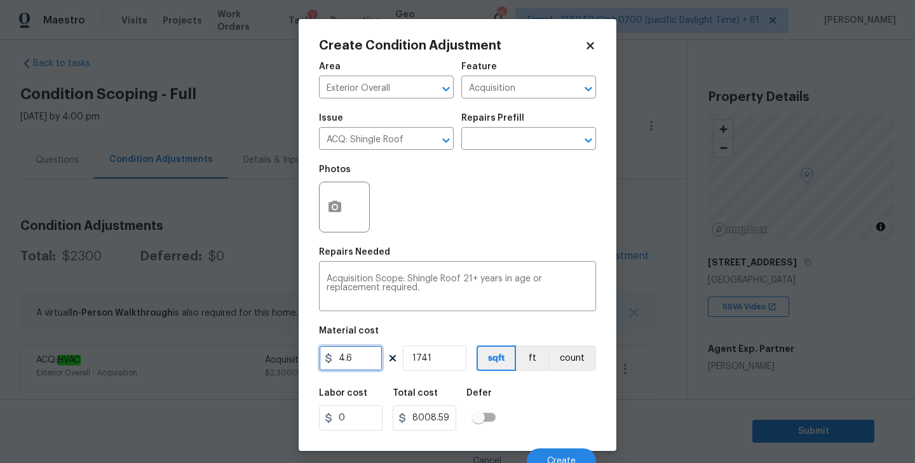
paste input "8008.5999999999985"
type input "8008.6"
type input "13942972.6"
click at [443, 360] on input "1741" at bounding box center [435, 358] width 64 height 25
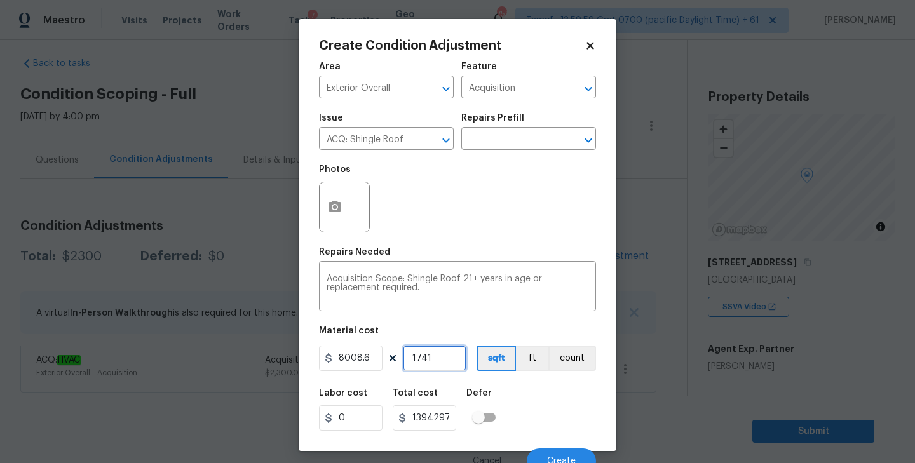
scroll to position [0, 0]
type input "174"
type input "1393496.4"
type input "17"
type input "136146.2"
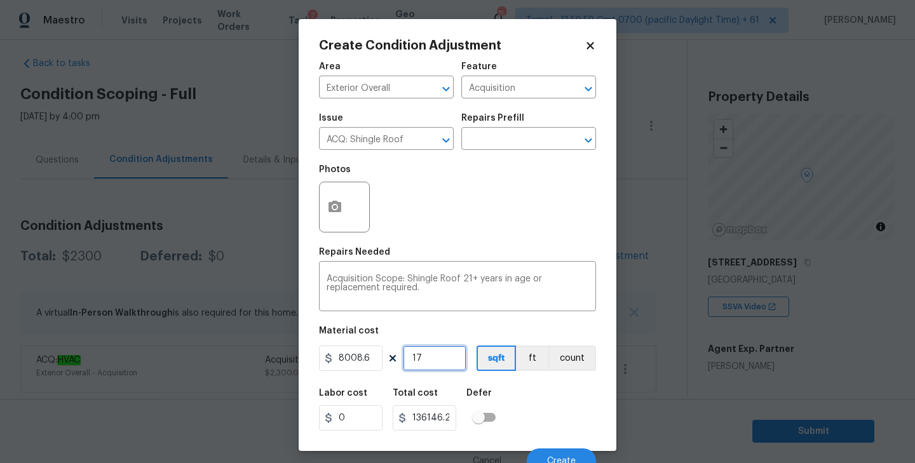
type input "1"
type input "8008.6"
type input "1"
click at [567, 351] on button "count" at bounding box center [572, 358] width 48 height 25
click at [501, 368] on button "sqft" at bounding box center [495, 358] width 39 height 25
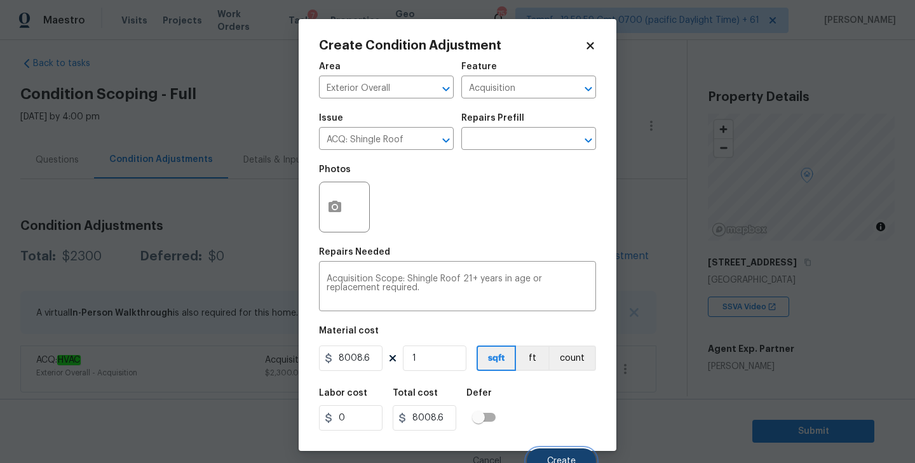
click at [562, 453] on button "Create" at bounding box center [561, 461] width 69 height 25
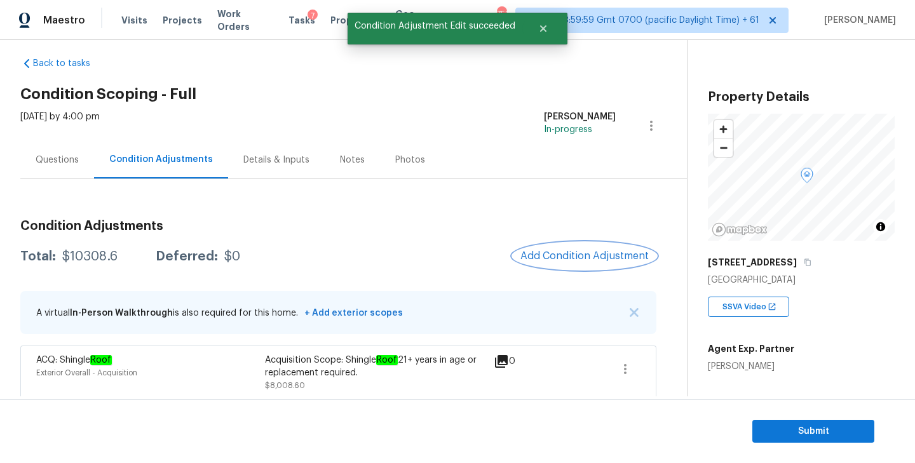
scroll to position [67, 0]
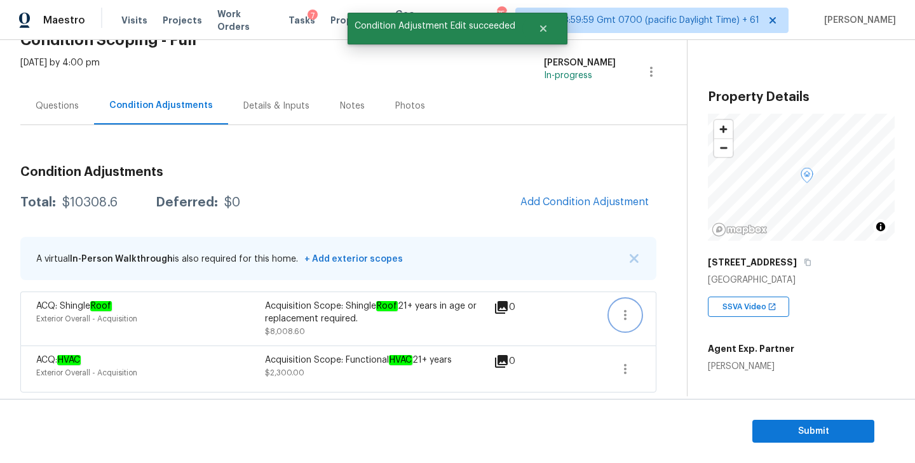
click at [625, 314] on icon "button" at bounding box center [625, 315] width 3 height 10
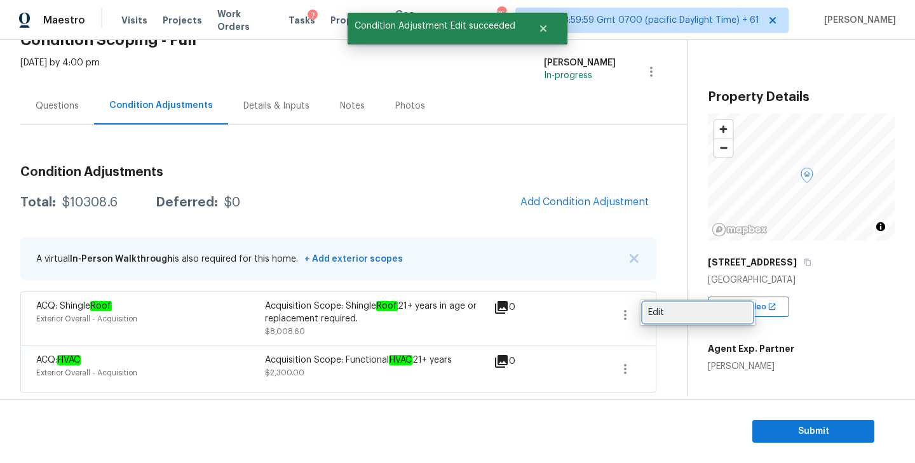
click at [658, 311] on div "Edit" at bounding box center [697, 312] width 99 height 13
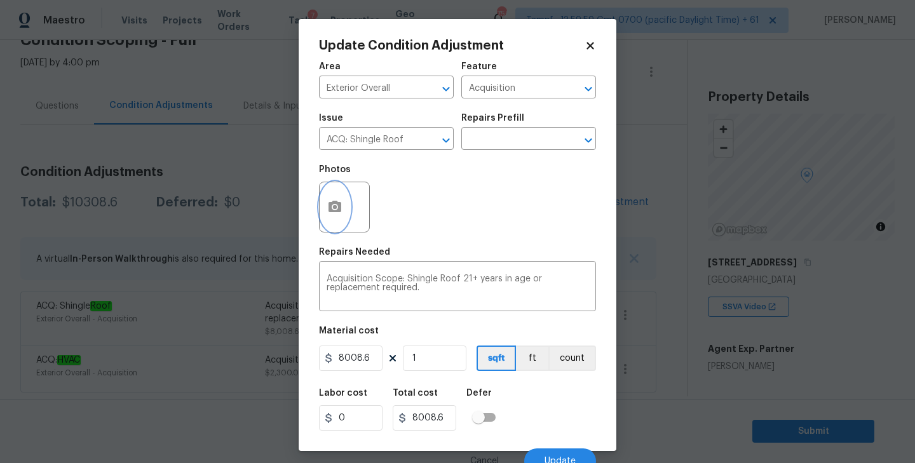
click at [335, 210] on icon "button" at bounding box center [334, 206] width 13 height 11
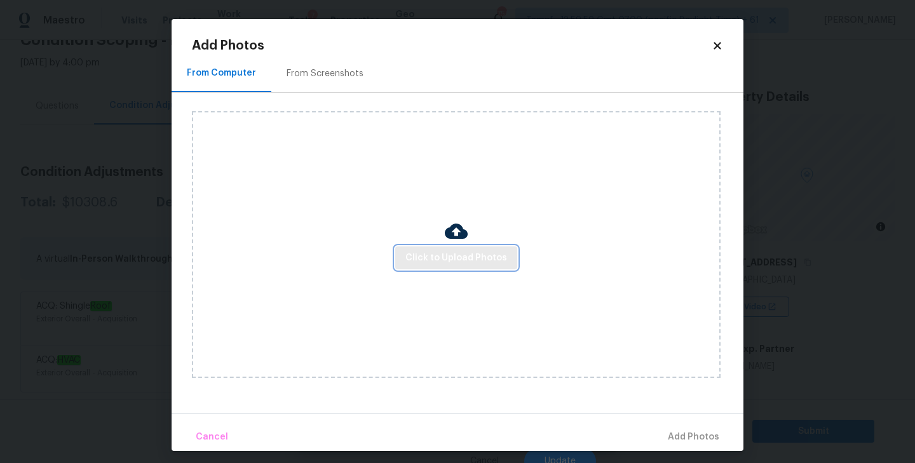
click at [424, 258] on span "Click to Upload Photos" at bounding box center [456, 258] width 102 height 16
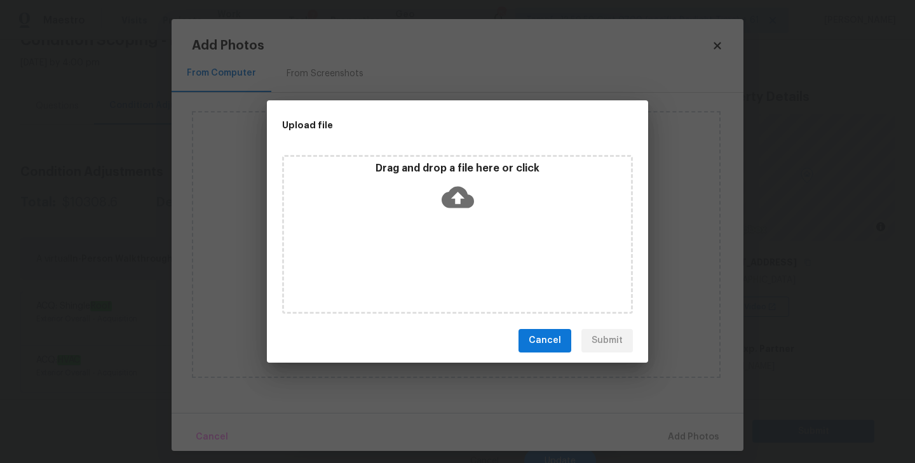
click at [458, 195] on icon at bounding box center [458, 197] width 32 height 32
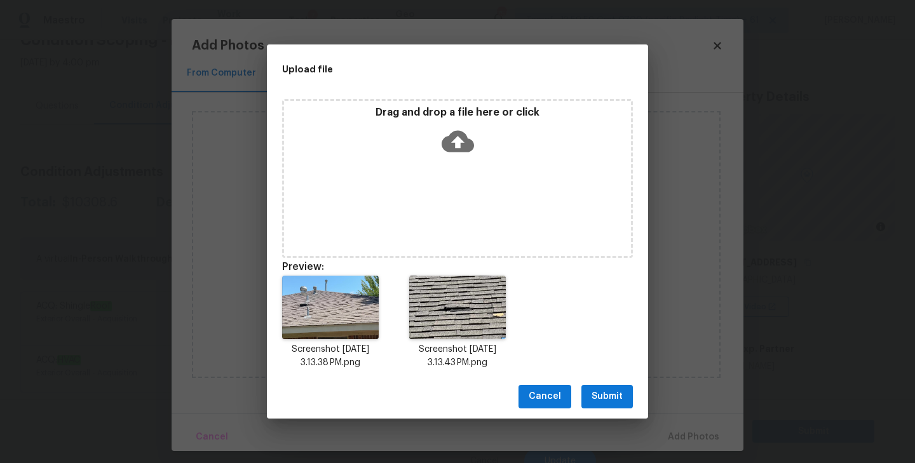
click at [611, 390] on span "Submit" at bounding box center [606, 397] width 31 height 16
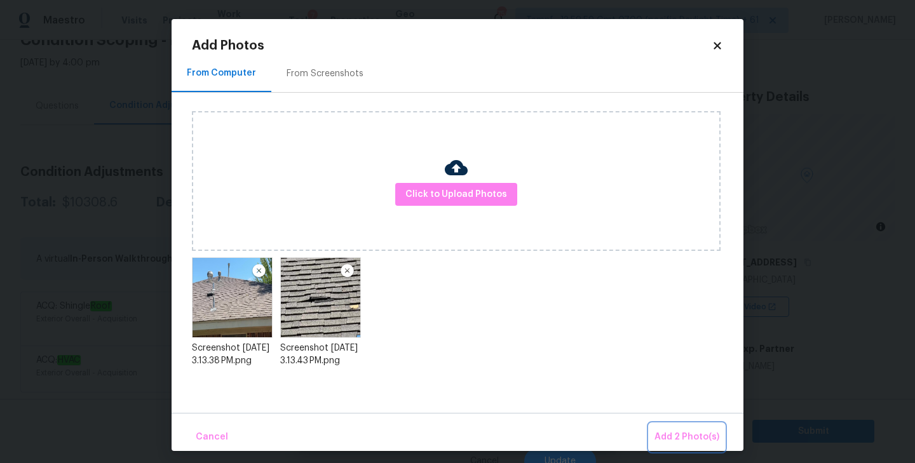
click at [680, 434] on span "Add 2 Photo(s)" at bounding box center [686, 437] width 65 height 16
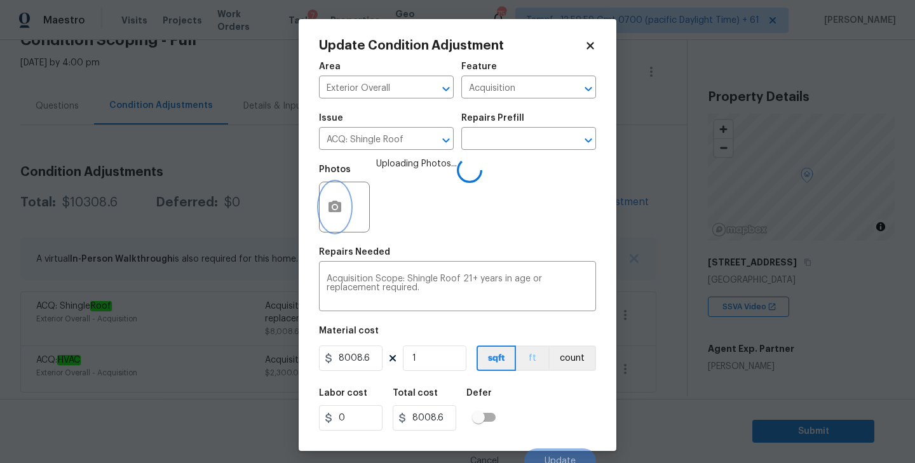
scroll to position [11, 0]
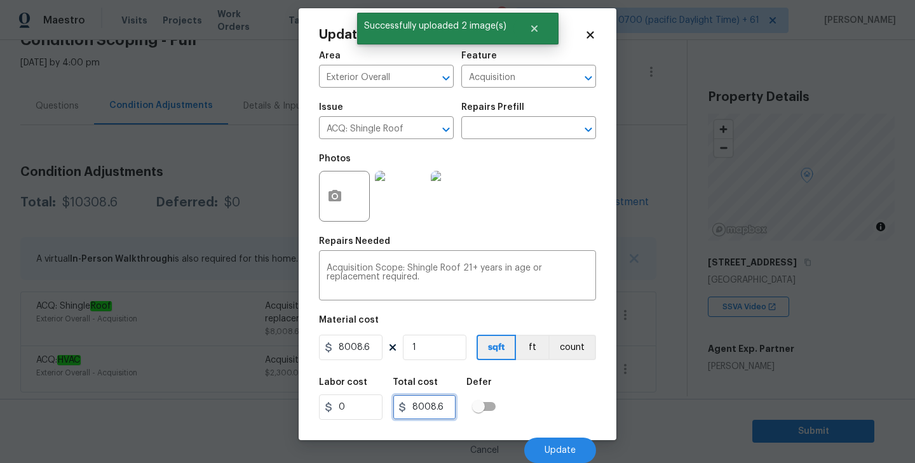
click at [422, 403] on input "8008.6" at bounding box center [425, 407] width 64 height 25
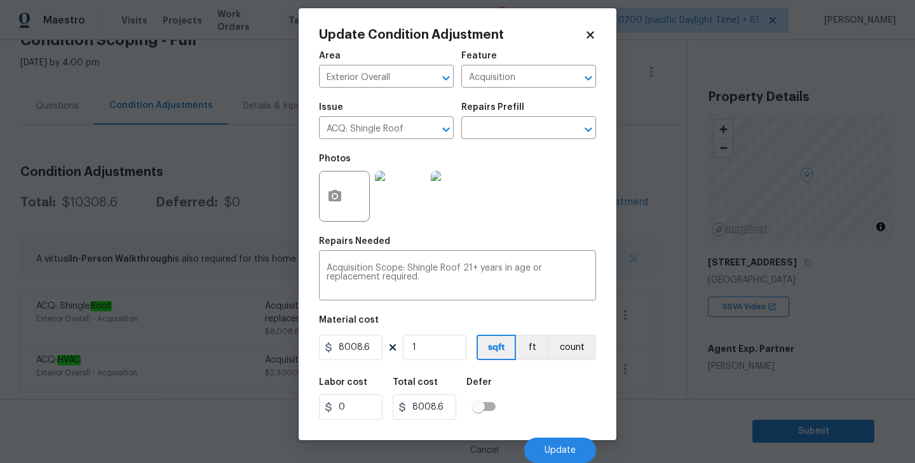
click at [532, 398] on div "Labor cost 0 Total cost 8008.6 Defer" at bounding box center [457, 398] width 277 height 57
click at [567, 447] on span "Update" at bounding box center [559, 451] width 31 height 10
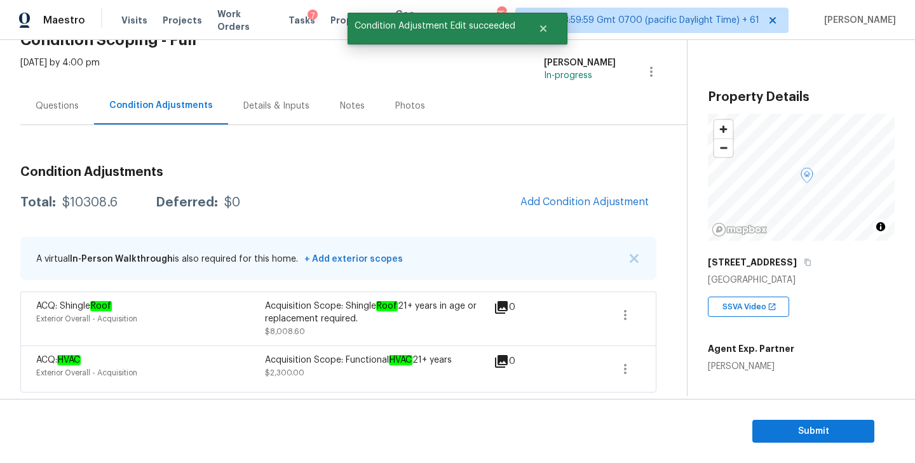
scroll to position [0, 0]
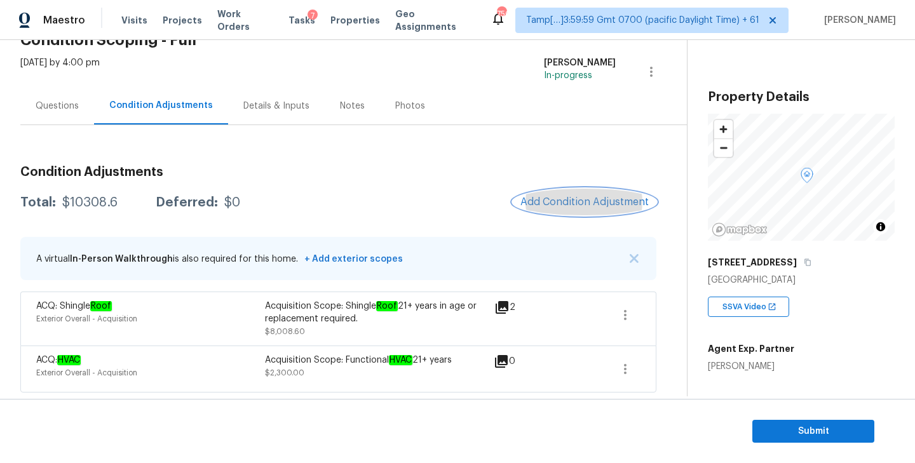
click at [619, 199] on span "Add Condition Adjustment" at bounding box center [584, 201] width 128 height 11
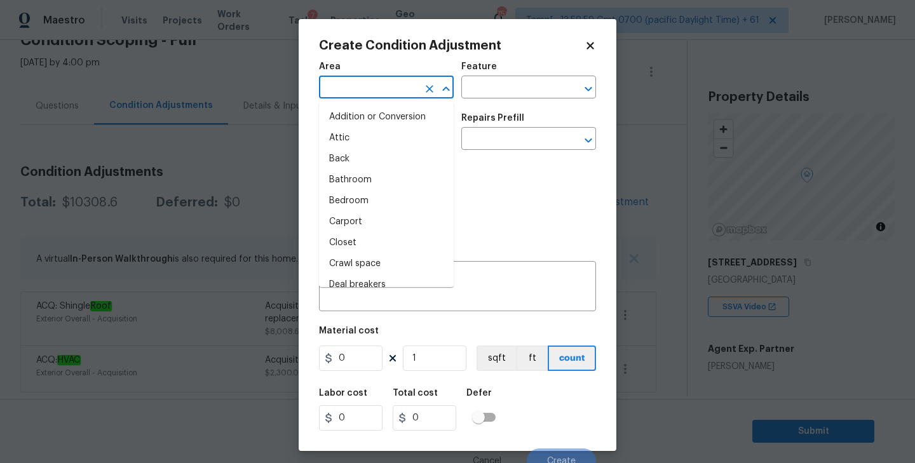
click at [362, 86] on input "text" at bounding box center [368, 89] width 99 height 20
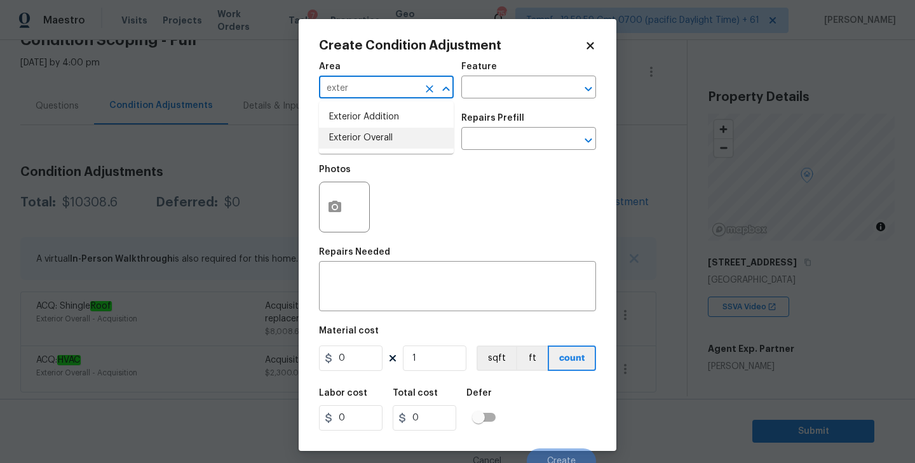
click at [360, 143] on li "Exterior Overall" at bounding box center [386, 138] width 135 height 21
type input "Exterior Overall"
click at [380, 144] on input "text" at bounding box center [368, 140] width 99 height 20
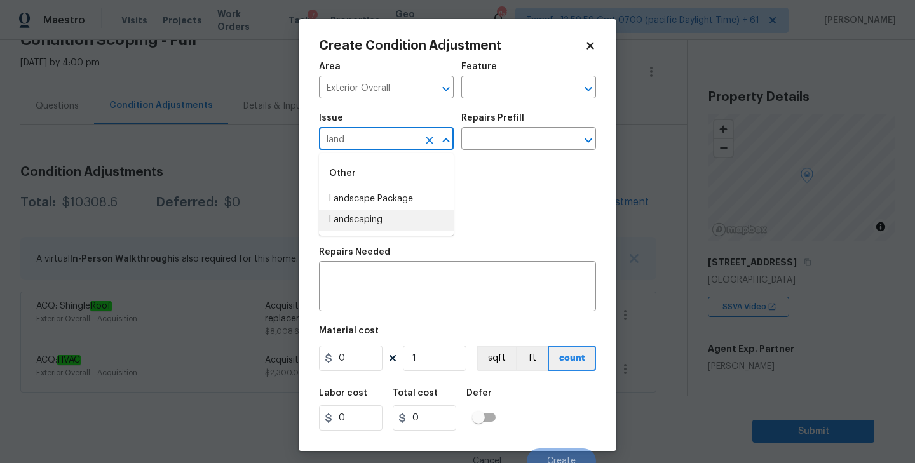
click at [344, 220] on li "Landscaping" at bounding box center [386, 220] width 135 height 21
type input "Landscaping"
click at [386, 294] on textarea at bounding box center [458, 287] width 262 height 27
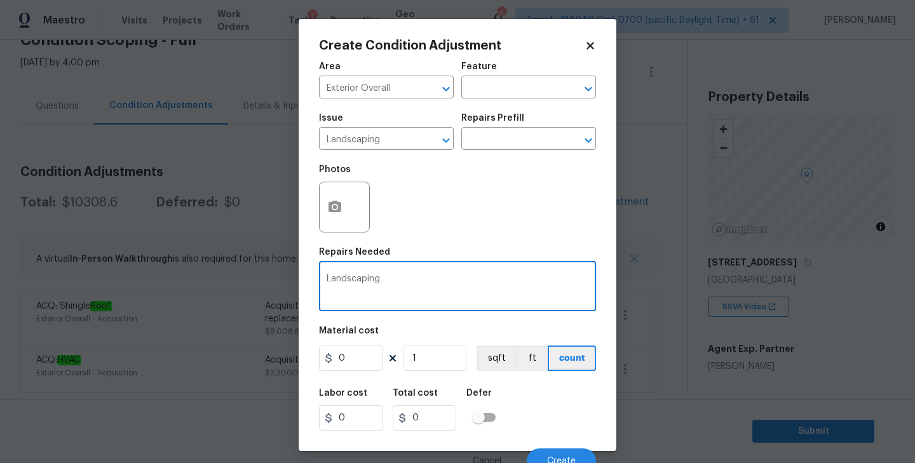
type textarea "Landscaping"
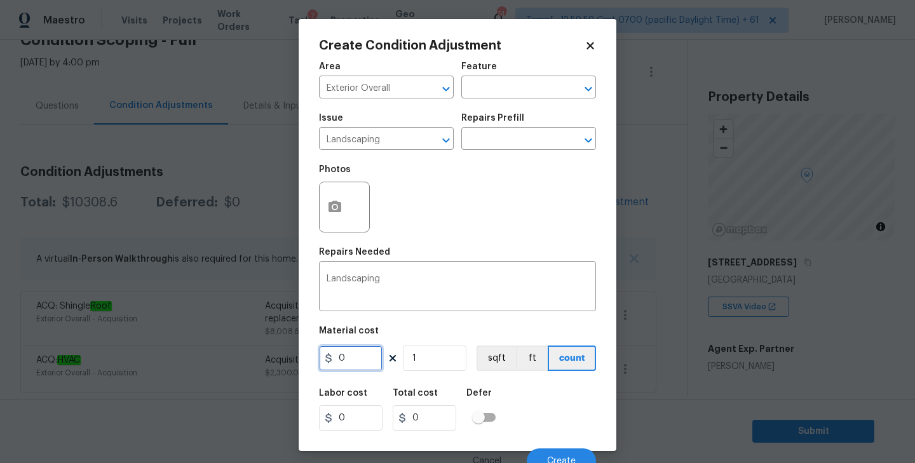
click at [357, 353] on input "0" at bounding box center [351, 358] width 64 height 25
type input "200"
click at [330, 205] on icon "button" at bounding box center [334, 206] width 13 height 11
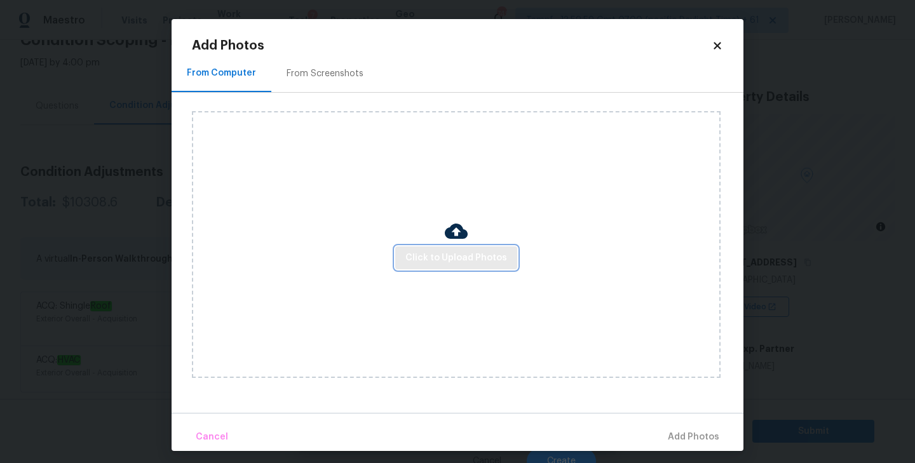
click at [457, 255] on span "Click to Upload Photos" at bounding box center [456, 258] width 102 height 16
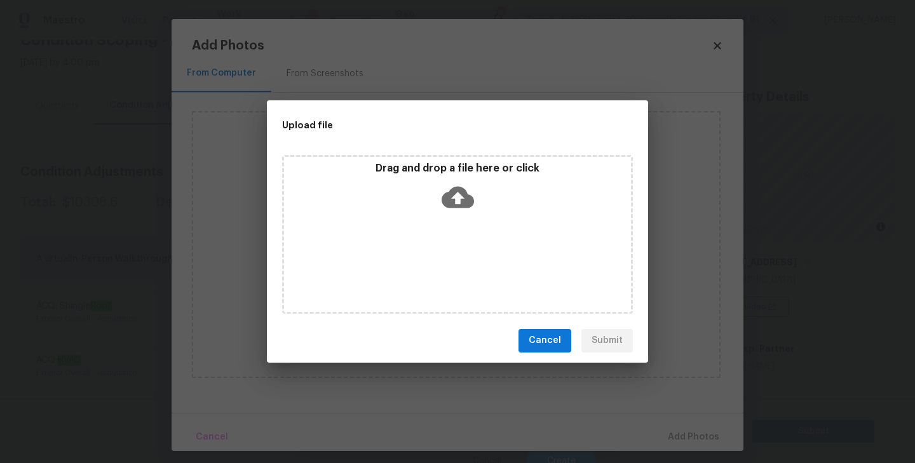
click at [460, 198] on icon at bounding box center [458, 197] width 32 height 22
